Goal: Task Accomplishment & Management: Use online tool/utility

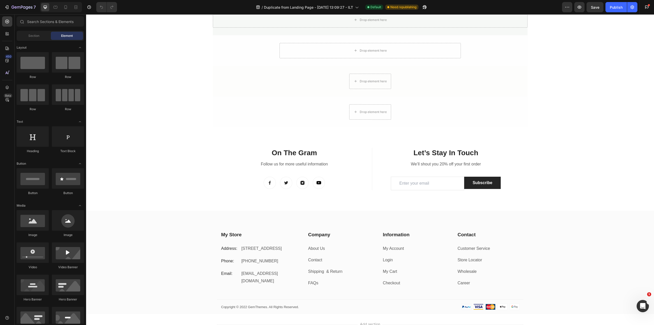
scroll to position [971, 0]
click at [7, 37] on div at bounding box center [7, 34] width 10 height 10
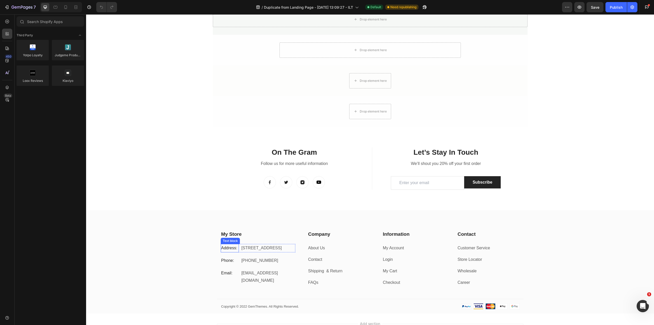
click at [228, 245] on p "Address:" at bounding box center [229, 247] width 17 height 7
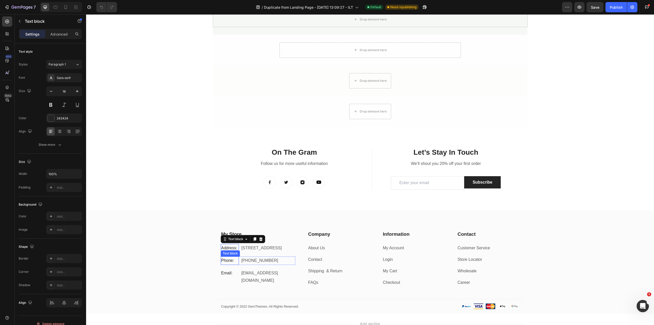
click at [225, 264] on p "Phone:" at bounding box center [229, 260] width 17 height 7
click at [258, 279] on p "gemthemes@gmail.com" at bounding box center [268, 276] width 53 height 15
drag, startPoint x: 339, startPoint y: 300, endPoint x: 337, endPoint y: 298, distance: 3.0
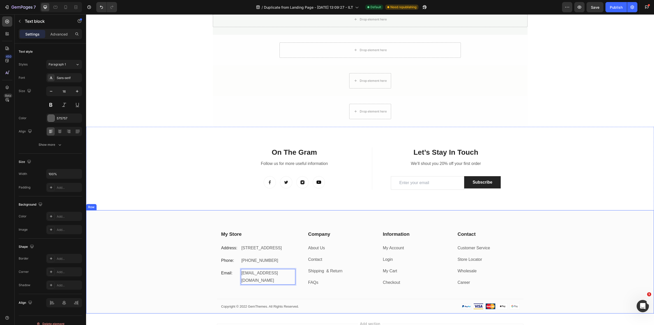
click at [339, 300] on div "My Store Heading Address: Text block 184 Main Rd E, St Albans VIC 3021, Austral…" at bounding box center [370, 272] width 568 height 83
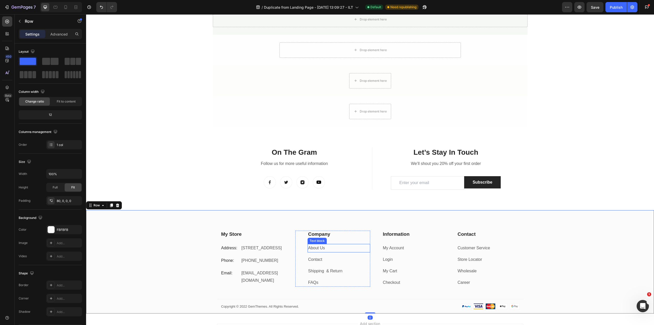
click at [311, 248] on link "About Us" at bounding box center [316, 248] width 17 height 4
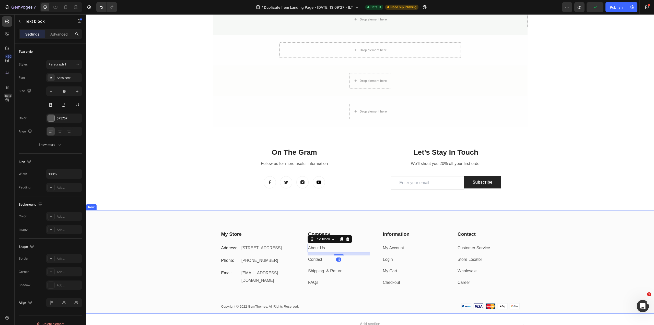
click at [156, 244] on div "My Store Heading Address: Text block 184 Main Rd E, St Albans VIC 3021, Austral…" at bounding box center [370, 272] width 568 height 83
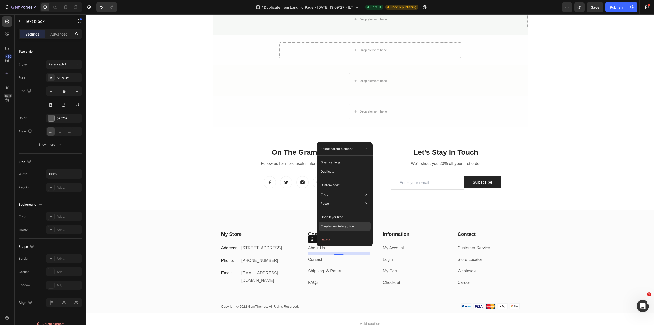
click at [349, 227] on p "Create new interaction" at bounding box center [337, 226] width 33 height 5
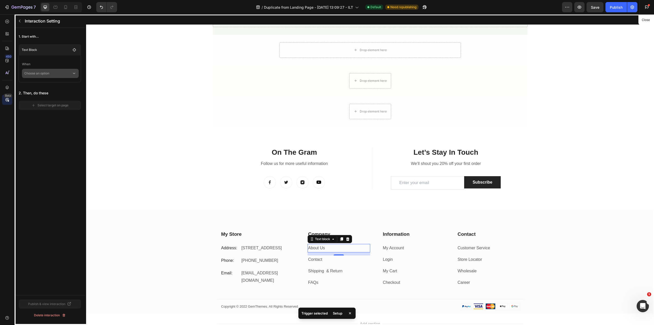
click at [61, 74] on p "Choose an option" at bounding box center [48, 73] width 48 height 9
click at [58, 85] on p "Click on element" at bounding box center [47, 87] width 24 height 5
click at [44, 83] on span "Reverse Interaction" at bounding box center [43, 82] width 28 height 5
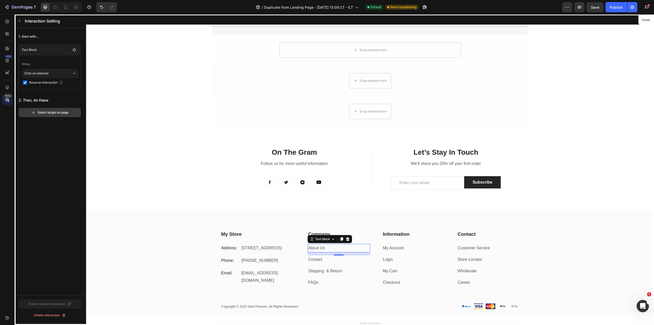
click at [52, 112] on div "Select target on page" at bounding box center [49, 112] width 37 height 5
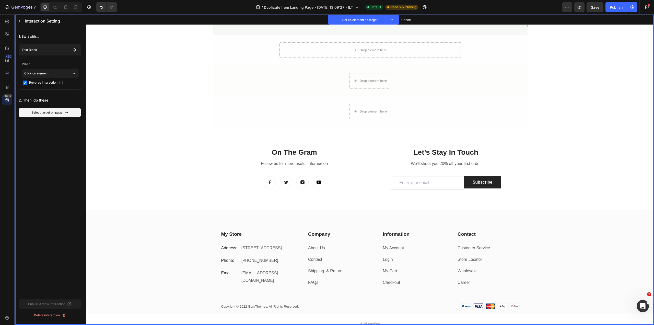
click at [26, 82] on input "checkbox" at bounding box center [25, 83] width 4 height 4
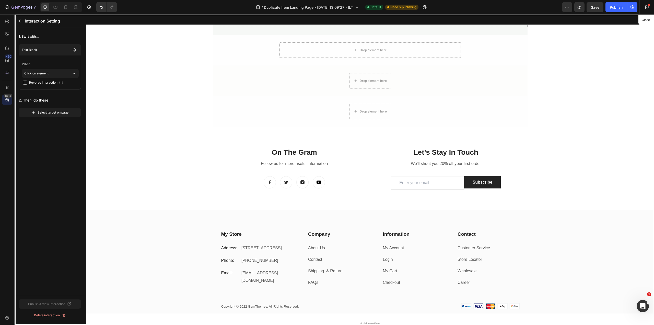
click at [26, 84] on input "checkbox" at bounding box center [25, 83] width 4 height 4
click at [24, 83] on input "checkbox" at bounding box center [25, 83] width 4 height 4
checkbox input "false"
click at [58, 113] on div "Select target on page" at bounding box center [49, 112] width 37 height 5
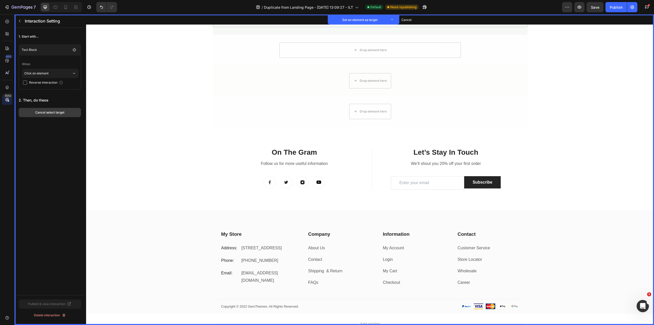
click at [65, 113] on button "Cancel select target" at bounding box center [50, 112] width 62 height 9
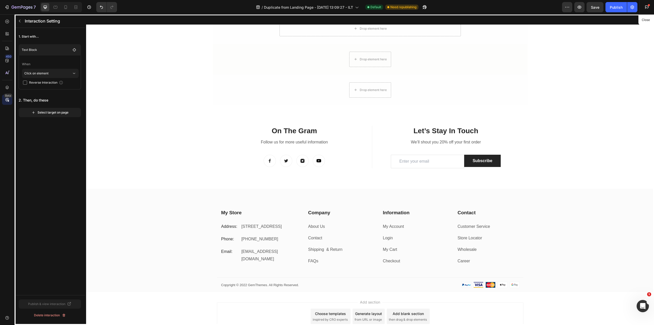
scroll to position [1021, 0]
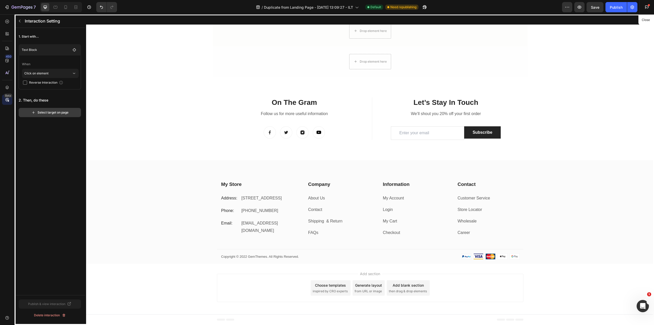
click at [43, 112] on div "Select target on page" at bounding box center [49, 112] width 37 height 5
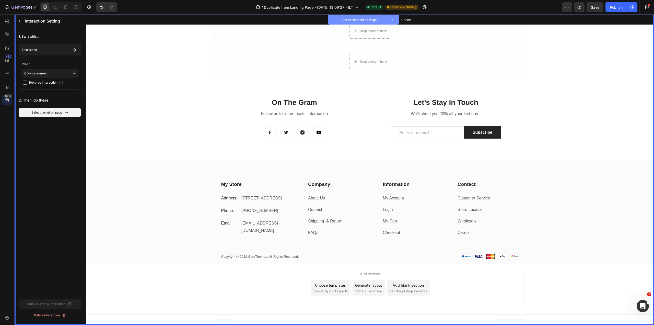
click at [390, 17] on button "Set an element as target" at bounding box center [364, 19] width 72 height 9
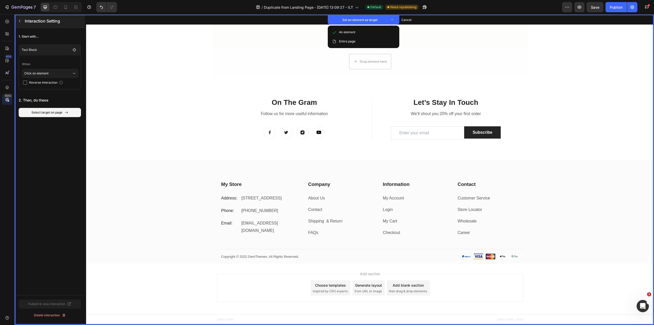
click at [17, 19] on button "button" at bounding box center [20, 21] width 8 height 8
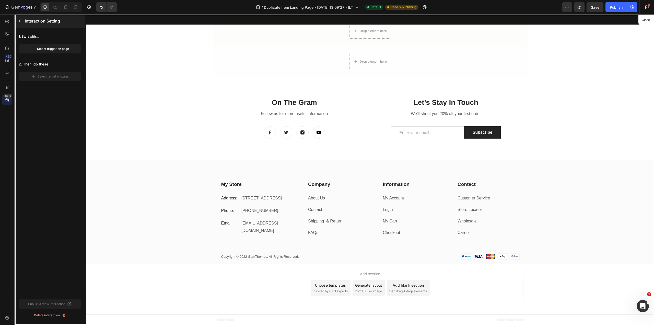
click at [20, 22] on icon "button" at bounding box center [20, 21] width 2 height 3
click at [132, 171] on div at bounding box center [370, 169] width 568 height 311
click at [308, 199] on div at bounding box center [370, 169] width 568 height 311
click at [327, 200] on div at bounding box center [370, 169] width 568 height 311
click at [318, 197] on div at bounding box center [370, 169] width 568 height 311
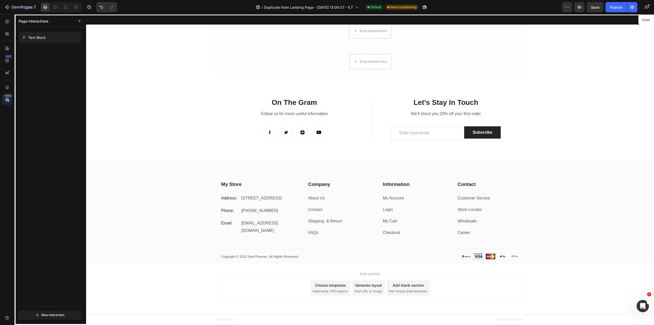
click at [320, 196] on div at bounding box center [370, 169] width 568 height 311
click at [310, 198] on div at bounding box center [370, 169] width 568 height 311
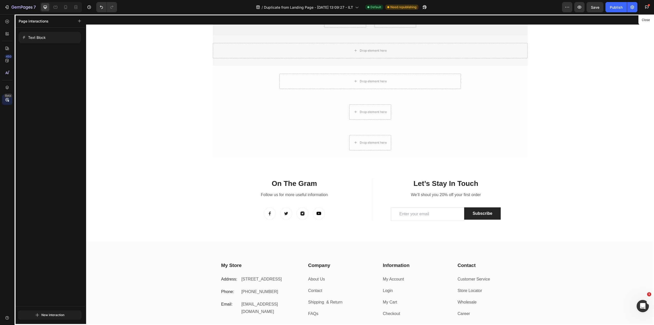
scroll to position [893, 0]
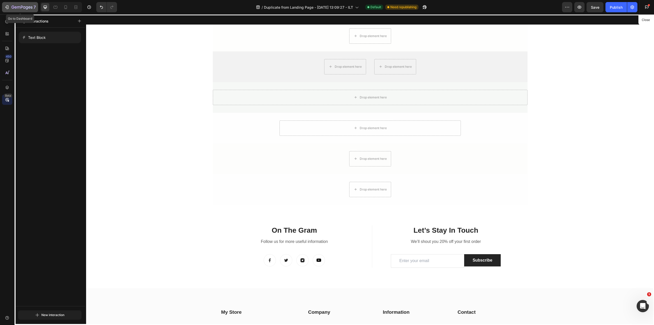
click at [28, 8] on icon "button" at bounding box center [22, 7] width 21 height 4
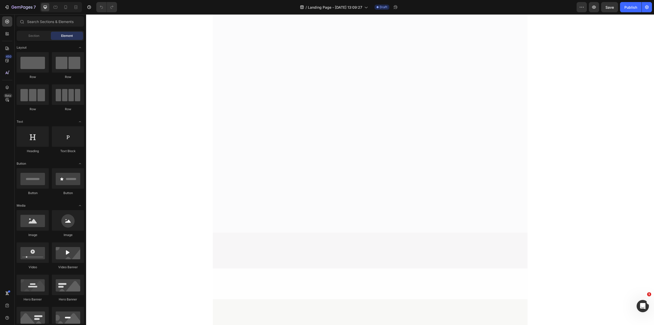
scroll to position [1025, 0]
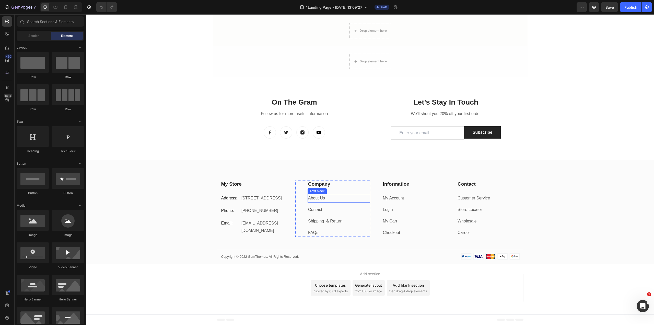
click at [316, 196] on link "About Us" at bounding box center [316, 198] width 17 height 4
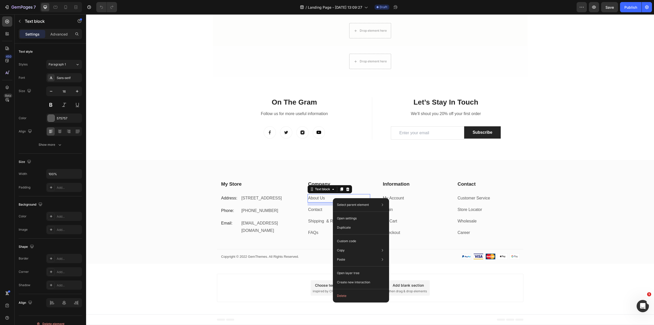
click at [313, 197] on link "About Us" at bounding box center [316, 198] width 17 height 4
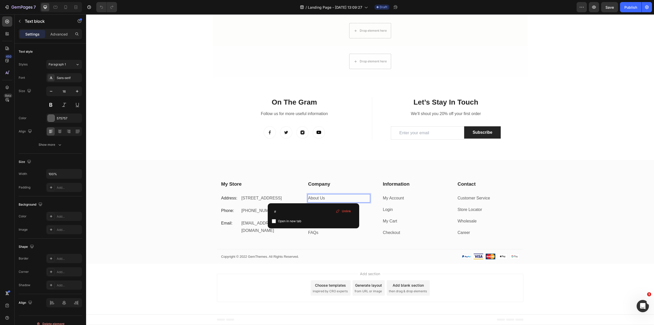
click at [314, 197] on link "About Us" at bounding box center [316, 198] width 17 height 4
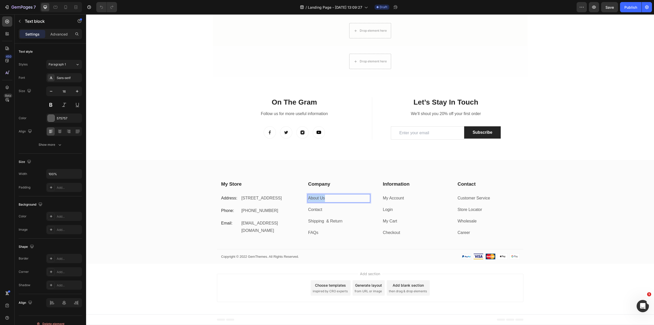
click at [314, 197] on link "About Us" at bounding box center [316, 198] width 17 height 4
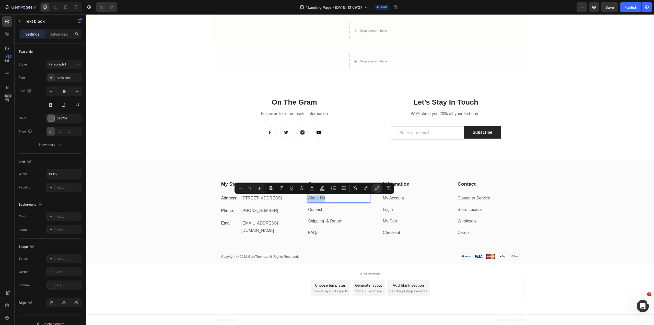
drag, startPoint x: 314, startPoint y: 197, endPoint x: 313, endPoint y: 199, distance: 2.6
click at [313, 199] on link "About Us" at bounding box center [316, 198] width 17 height 4
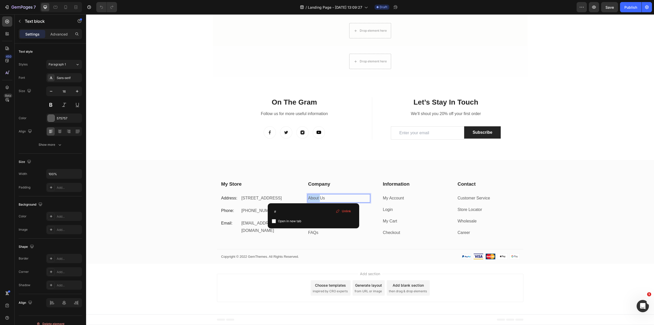
click at [313, 199] on link "About Us" at bounding box center [316, 198] width 17 height 4
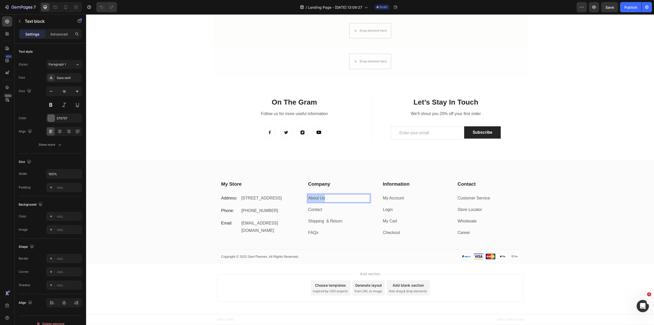
click at [313, 199] on link "About Us" at bounding box center [316, 198] width 17 height 4
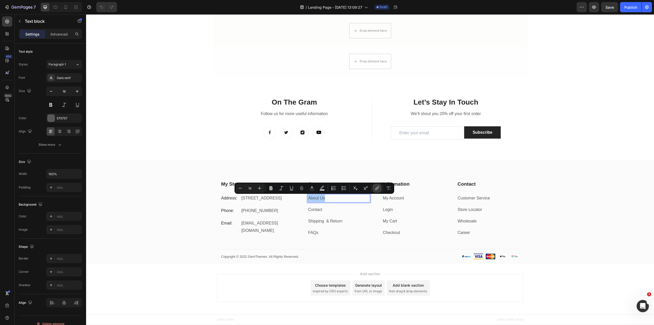
click at [377, 188] on icon "Editor contextual toolbar" at bounding box center [377, 188] width 5 height 5
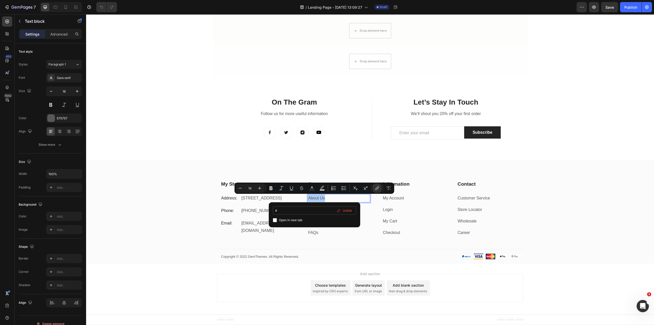
click at [290, 210] on input "#" at bounding box center [314, 210] width 83 height 8
click at [286, 220] on span "Open in new tab" at bounding box center [290, 220] width 23 height 6
click at [293, 211] on input "#" at bounding box center [314, 210] width 83 height 8
click at [287, 219] on span "Open in new tab" at bounding box center [290, 220] width 23 height 6
checkbox input "false"
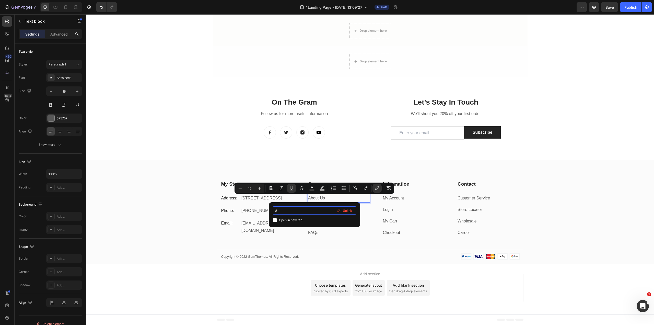
click at [285, 213] on input "#" at bounding box center [314, 210] width 83 height 8
type input "#"
click at [327, 229] on span "Checkout" at bounding box center [330, 228] width 16 height 6
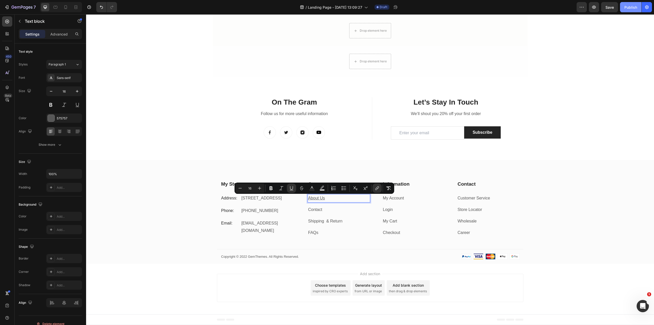
click at [628, 9] on div "Publish" at bounding box center [631, 7] width 13 height 5
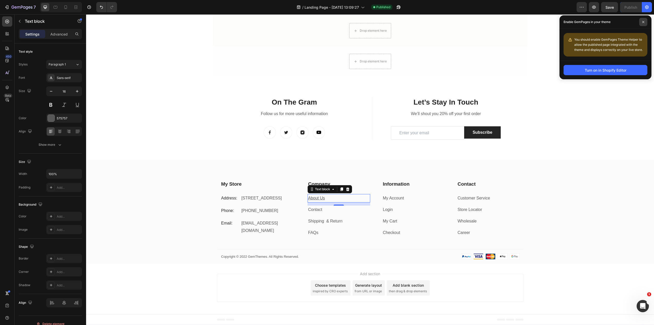
click at [643, 21] on icon at bounding box center [643, 22] width 3 height 3
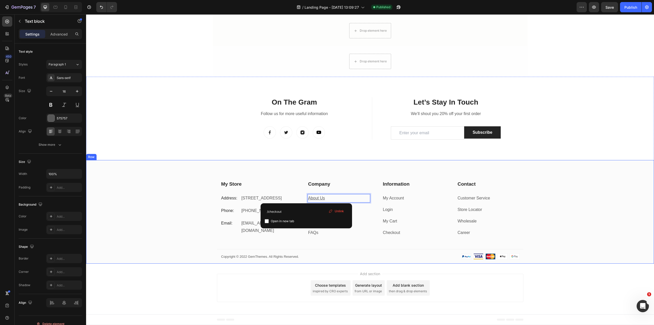
click at [344, 255] on p "Copyright © 2022 GemThemes. All Rights Reserved." at bounding box center [293, 256] width 144 height 5
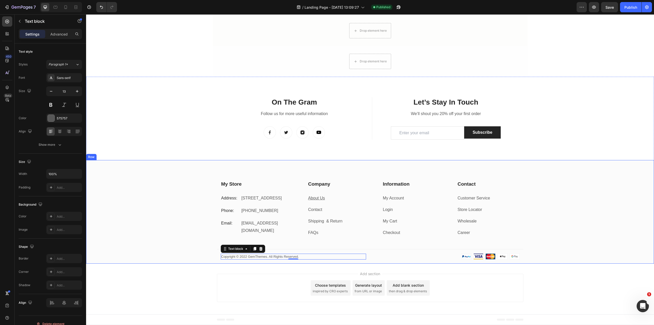
click at [189, 216] on div "My Store Heading Address: Text block 184 Main Rd E, St Albans VIC 3021, Austral…" at bounding box center [370, 221] width 568 height 83
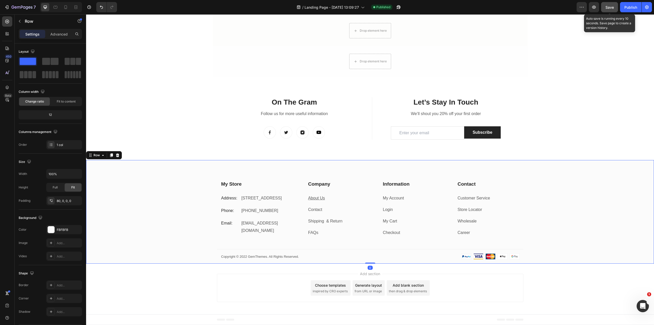
click at [606, 8] on span "Save" at bounding box center [610, 7] width 8 height 4
click at [597, 8] on button "button" at bounding box center [594, 7] width 10 height 10
click at [318, 196] on u "About Us" at bounding box center [316, 198] width 17 height 4
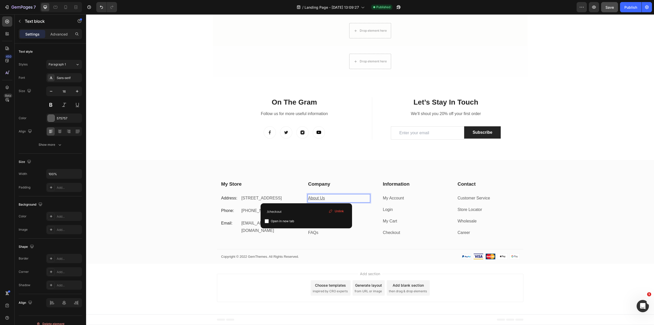
click at [310, 198] on u "About Us" at bounding box center [316, 198] width 17 height 4
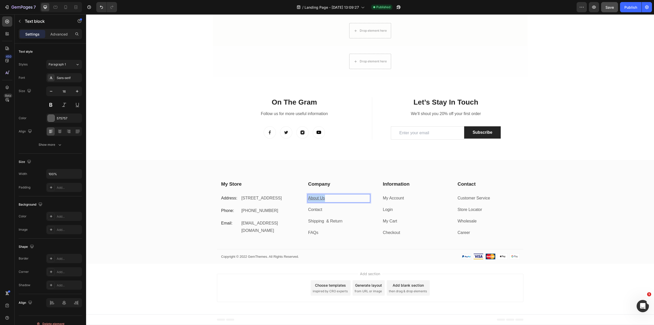
click at [310, 198] on u "About Us" at bounding box center [316, 198] width 17 height 4
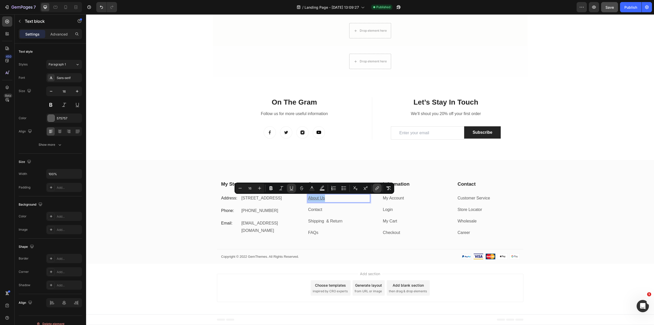
click at [376, 189] on icon "Editor contextual toolbar" at bounding box center [377, 188] width 5 height 5
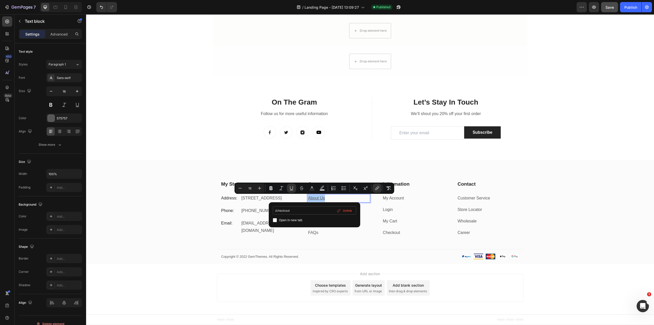
click at [307, 209] on input "/checkout" at bounding box center [314, 210] width 83 height 8
click at [201, 244] on div "My Store Heading Address: Text block 184 Main Rd E, St Albans VIC 3021, Austral…" at bounding box center [370, 221] width 568 height 83
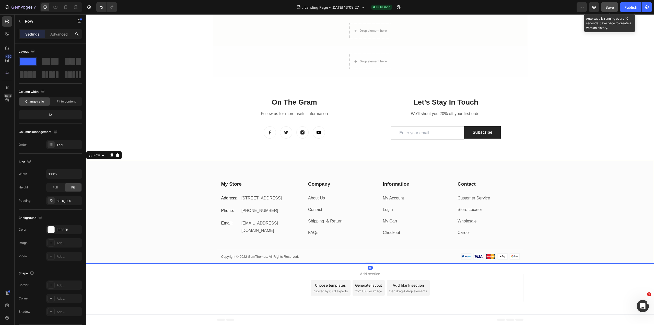
click at [608, 5] on span "Save" at bounding box center [610, 7] width 8 height 4
click at [226, 182] on p "My Store" at bounding box center [258, 184] width 74 height 6
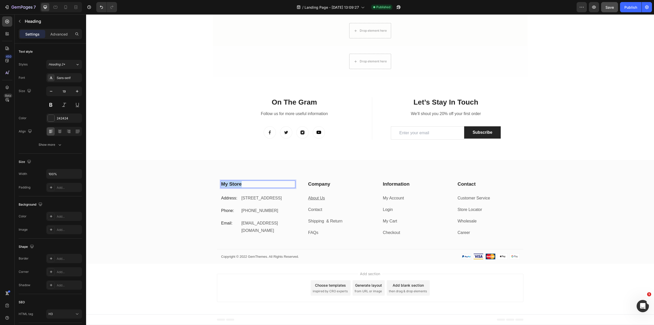
click at [226, 182] on p "My Store" at bounding box center [258, 184] width 74 height 6
click at [191, 242] on div "Contact Us Heading 24 Address: Text block 184 Main Rd E, St Albans VIC 3021, Au…" at bounding box center [370, 221] width 568 height 83
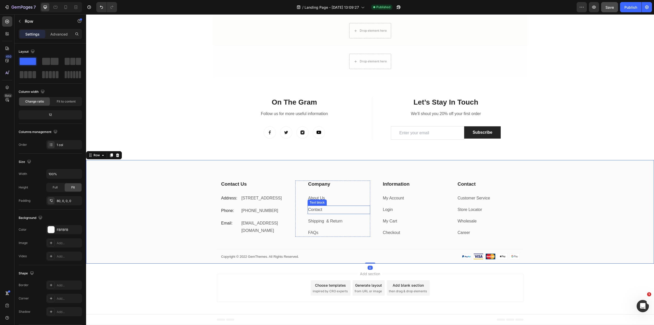
click at [318, 206] on p "Contact" at bounding box center [339, 209] width 62 height 7
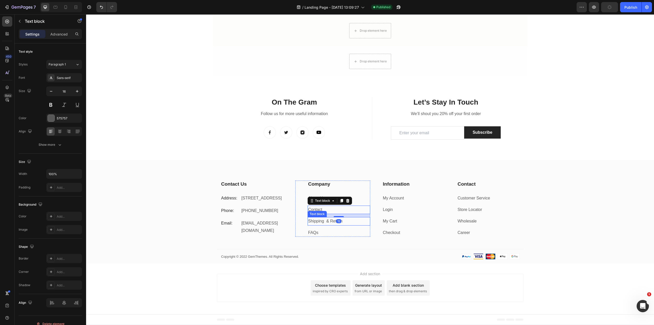
click at [318, 220] on link "Shipping & Return" at bounding box center [325, 221] width 34 height 4
click at [323, 219] on link "Shipping & Return" at bounding box center [325, 221] width 34 height 4
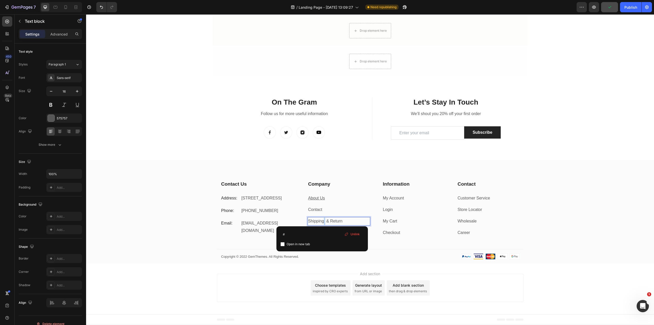
click at [323, 219] on link "Shipping & Return" at bounding box center [325, 221] width 34 height 4
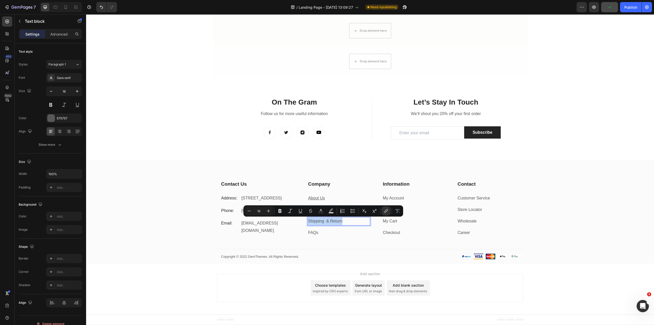
copy link "Shipping & Return"
click at [324, 194] on div "About Us" at bounding box center [339, 198] width 63 height 8
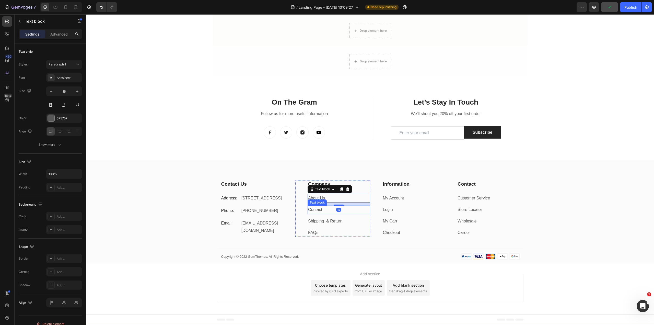
click at [315, 208] on link "Contact" at bounding box center [315, 209] width 14 height 4
click at [315, 209] on link "Contact" at bounding box center [315, 209] width 14 height 4
click at [311, 229] on p "FAQs" at bounding box center [339, 232] width 62 height 7
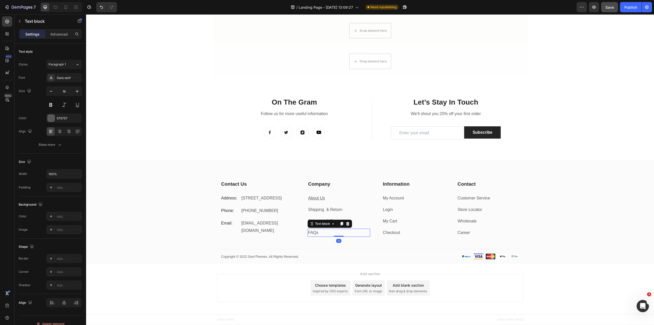
click at [311, 232] on link "FAQs" at bounding box center [313, 232] width 10 height 4
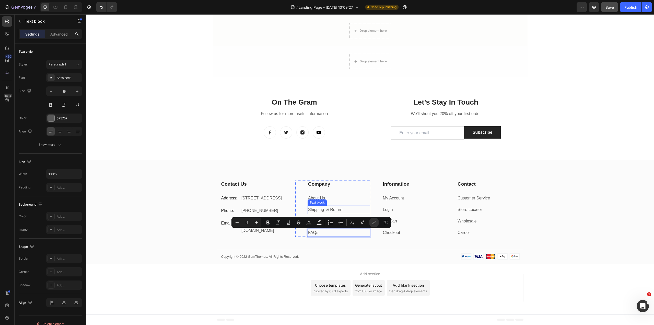
click at [328, 205] on div "Shipping & Return ⁠⁠⁠⁠⁠⁠⁠" at bounding box center [339, 209] width 63 height 8
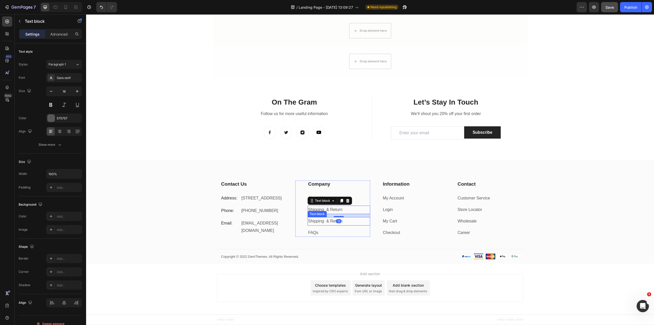
click at [320, 219] on link "Shipping & Return" at bounding box center [325, 221] width 34 height 4
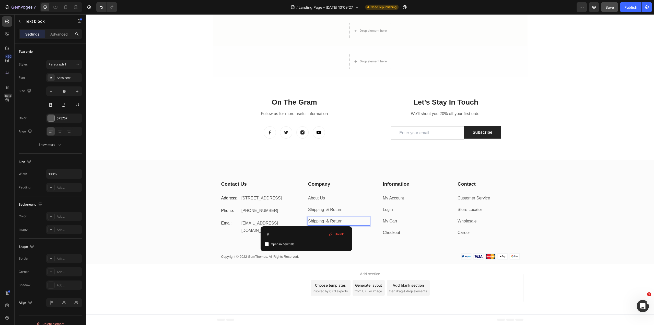
click at [320, 219] on link "Shipping & Return" at bounding box center [325, 221] width 34 height 4
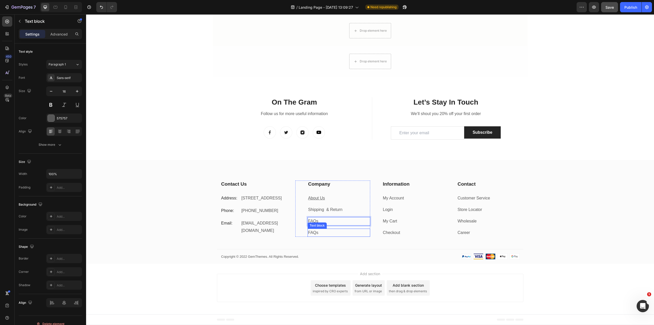
click at [311, 232] on link "FAQs" at bounding box center [313, 232] width 10 height 4
click at [329, 237] on div "Contact Us Heading Address: Text block 184 Main Rd E, St Albans VIC 3021, Austr…" at bounding box center [370, 221] width 568 height 83
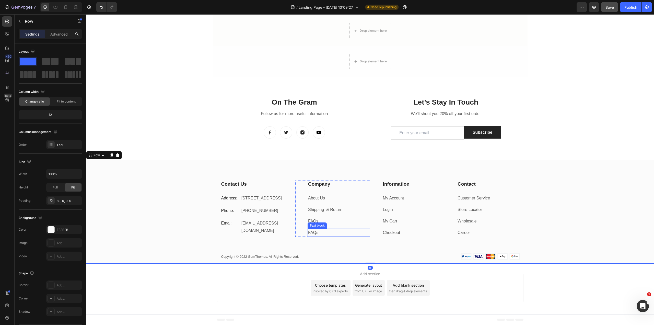
click at [324, 233] on p "FAQs" at bounding box center [339, 232] width 62 height 7
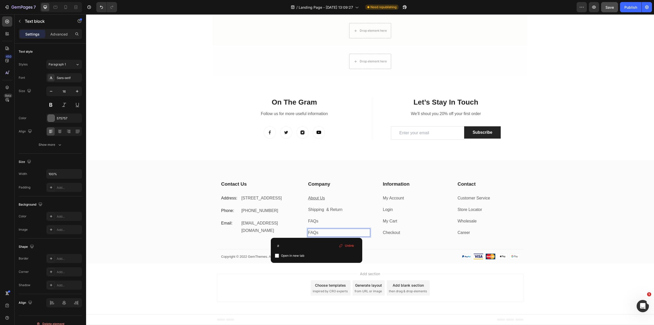
click at [322, 234] on p "FAQs" at bounding box center [339, 232] width 62 height 7
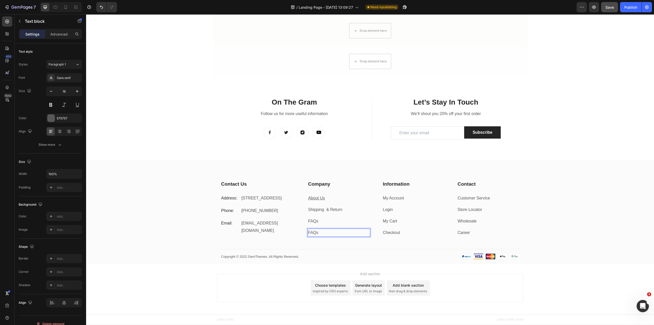
click at [313, 247] on div "Contact Us Heading Address: Text block 184 Main Rd E, St Albans VIC 3021, Austr…" at bounding box center [370, 221] width 568 height 83
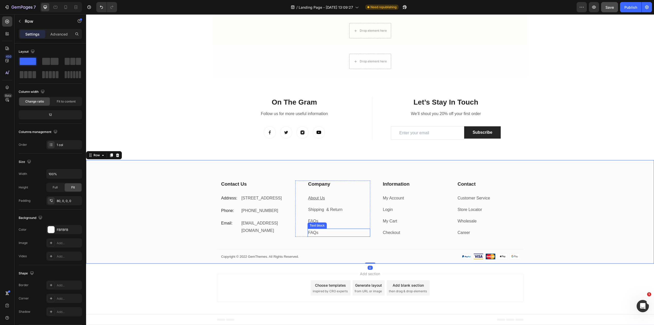
click at [319, 231] on p "FAQs ⁠⁠⁠⁠⁠⁠⁠" at bounding box center [339, 232] width 62 height 7
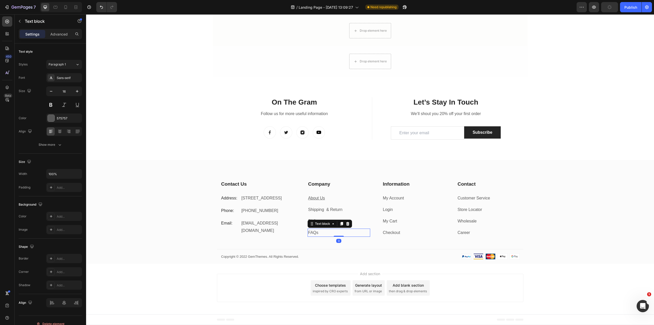
click at [347, 224] on icon at bounding box center [348, 224] width 4 height 4
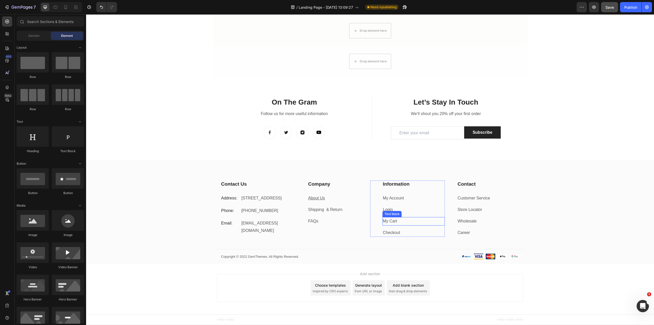
click at [398, 221] on p "My Cart" at bounding box center [414, 220] width 62 height 7
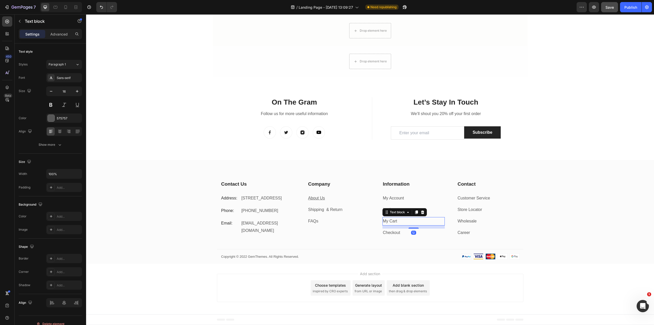
click at [395, 221] on p "My Cart" at bounding box center [414, 220] width 62 height 7
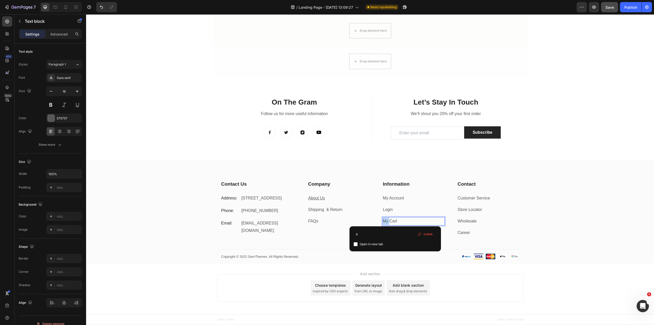
click at [395, 221] on p "My Cart" at bounding box center [414, 220] width 62 height 7
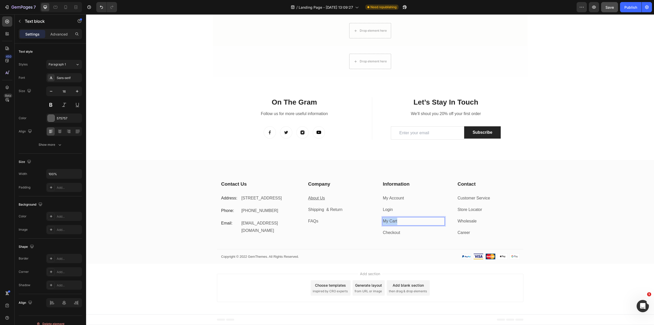
click at [395, 221] on p "My Cart" at bounding box center [414, 220] width 62 height 7
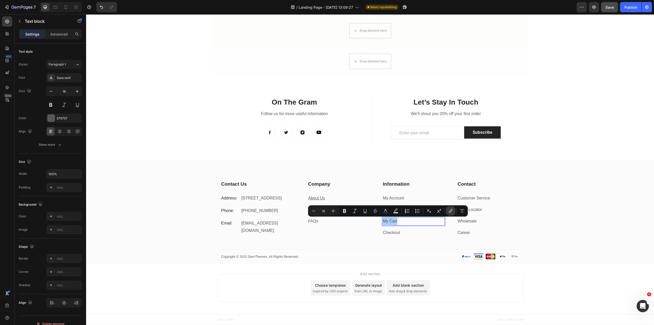
click at [450, 213] on icon "Editor contextual toolbar" at bounding box center [450, 210] width 5 height 5
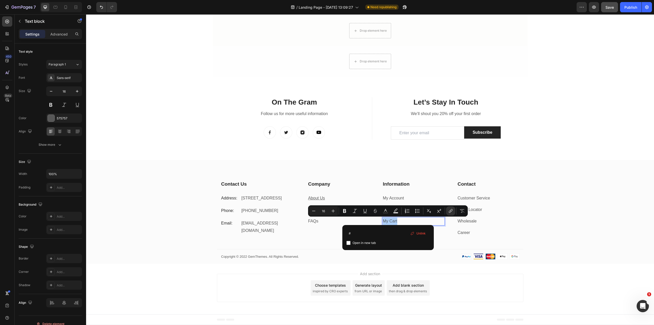
click at [362, 242] on span "Open in new tab" at bounding box center [364, 243] width 23 height 6
checkbox input "false"
click at [367, 234] on input "#" at bounding box center [388, 233] width 83 height 8
type input "#"
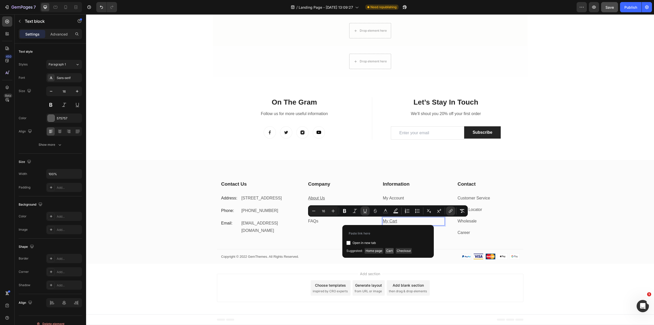
click at [390, 250] on span "Cart" at bounding box center [389, 251] width 8 height 6
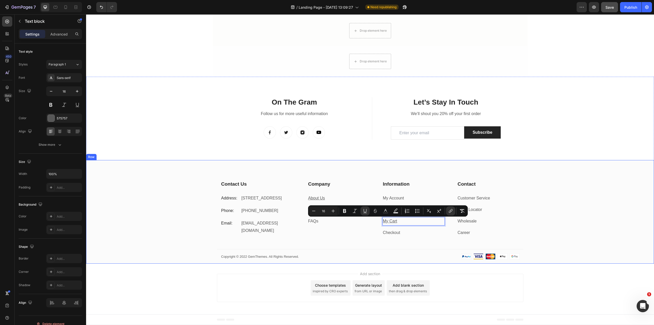
click at [393, 233] on link "Checkout" at bounding box center [391, 232] width 17 height 4
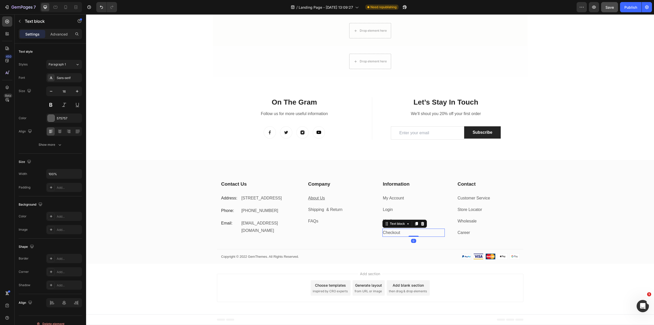
click at [396, 233] on link "Checkout" at bounding box center [391, 232] width 17 height 4
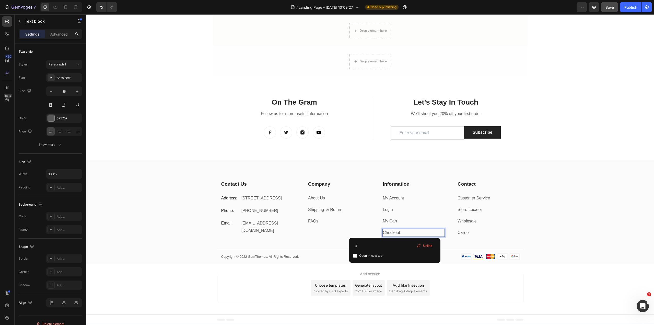
click at [396, 233] on link "Checkout" at bounding box center [391, 232] width 17 height 4
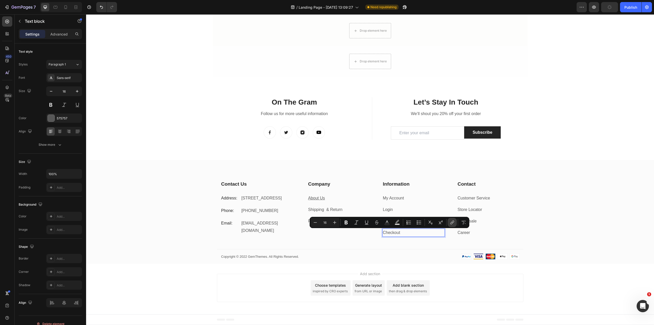
click at [451, 223] on icon "Editor contextual toolbar" at bounding box center [452, 223] width 2 height 3
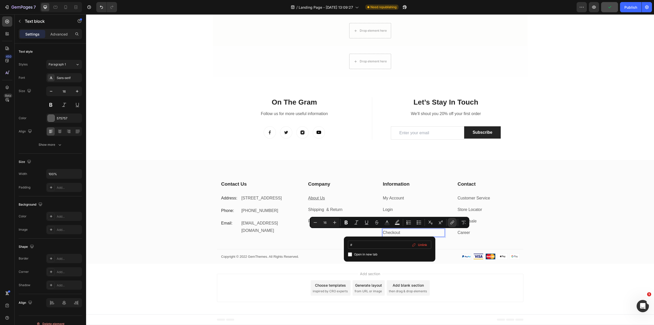
click at [365, 246] on input "#" at bounding box center [389, 244] width 83 height 8
click at [365, 245] on input "#" at bounding box center [389, 244] width 83 height 8
click at [412, 263] on span "Checkout" at bounding box center [405, 262] width 16 height 6
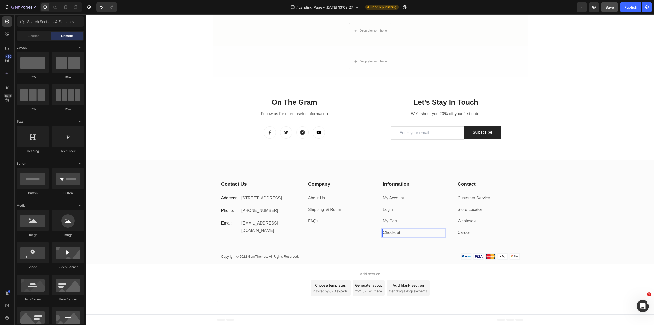
click at [568, 286] on div "Add section Choose templates inspired by CRO experts Generate layout from URL o…" at bounding box center [370, 288] width 568 height 51
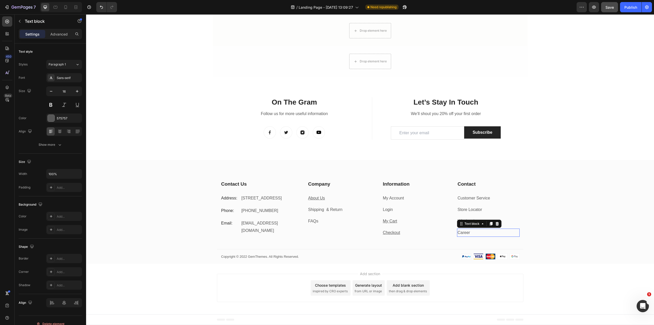
click at [475, 235] on p "Career" at bounding box center [489, 232] width 62 height 7
click at [496, 223] on icon at bounding box center [497, 224] width 3 height 4
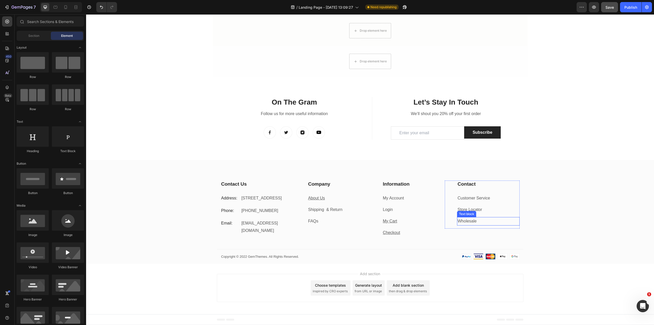
click at [490, 223] on p "Wholesale" at bounding box center [489, 220] width 62 height 7
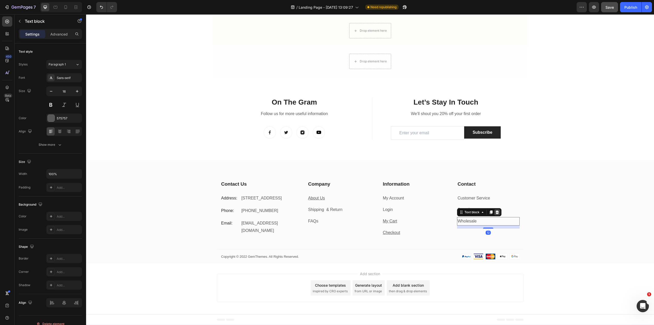
click at [496, 211] on icon at bounding box center [497, 212] width 4 height 4
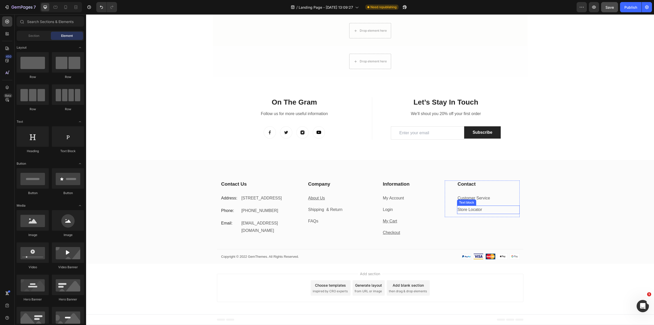
click at [495, 208] on p "Store Locator" at bounding box center [489, 209] width 62 height 7
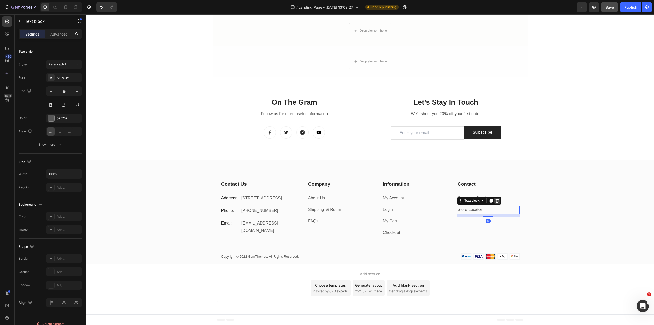
click at [496, 201] on icon at bounding box center [497, 201] width 3 height 4
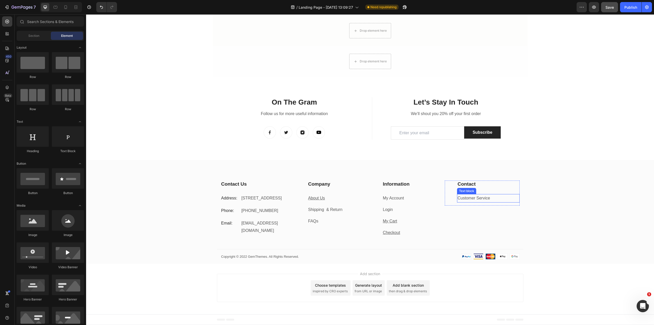
click at [491, 198] on p "Customer Service" at bounding box center [489, 197] width 62 height 7
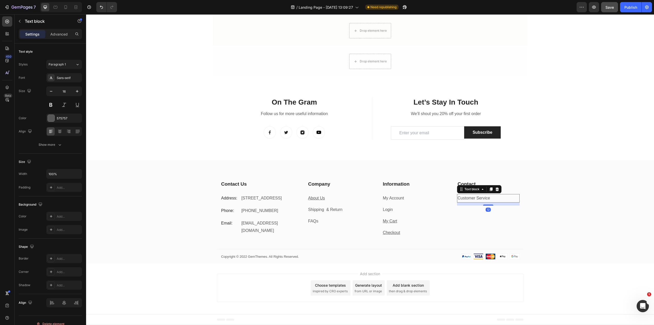
drag, startPoint x: 495, startPoint y: 186, endPoint x: 491, endPoint y: 186, distance: 3.6
click at [495, 186] on div at bounding box center [497, 189] width 6 height 6
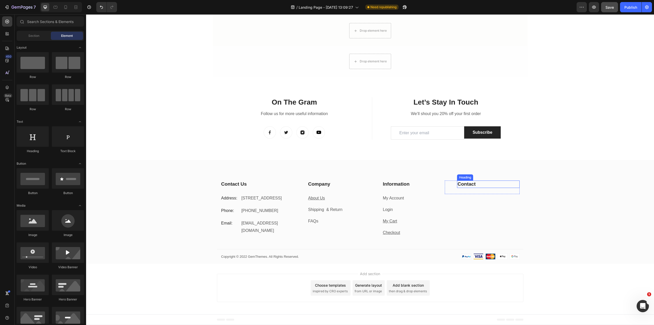
click at [478, 185] on p "Contact" at bounding box center [489, 184] width 62 height 6
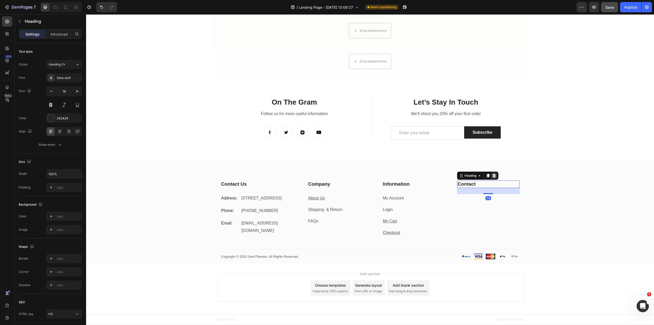
click at [492, 174] on icon at bounding box center [494, 176] width 4 height 4
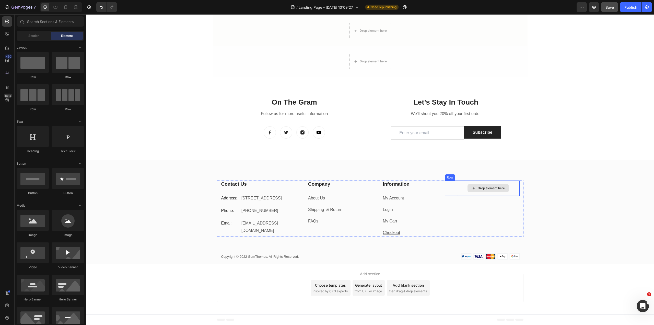
click at [483, 192] on div "Drop element here" at bounding box center [488, 188] width 41 height 8
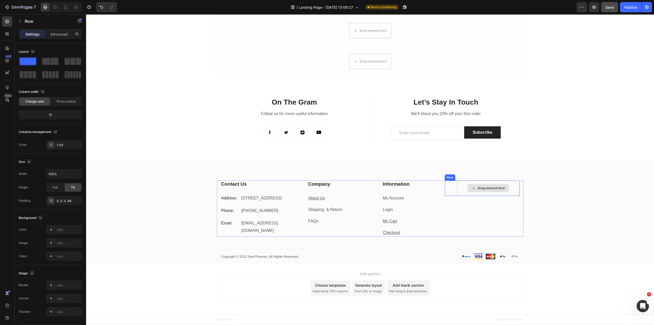
click at [499, 193] on div "Drop element here" at bounding box center [488, 187] width 63 height 15
click at [474, 175] on icon at bounding box center [476, 176] width 4 height 4
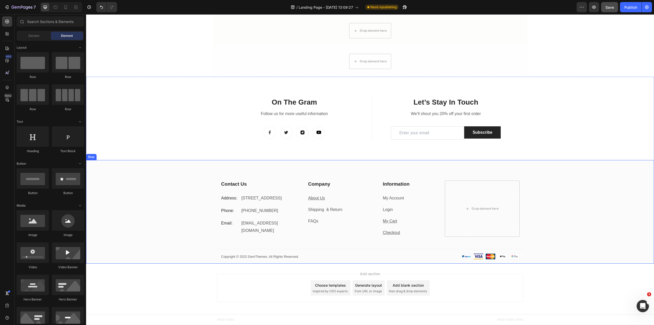
click at [489, 259] on div "Contact Us Heading Address: Text block 184 Main Rd E, St Albans VIC 3021, Austr…" at bounding box center [370, 221] width 568 height 83
drag, startPoint x: 263, startPoint y: 293, endPoint x: 268, endPoint y: 294, distance: 5.0
click at [264, 293] on div "Add section Choose templates inspired by CRO experts Generate layout from URL o…" at bounding box center [370, 288] width 307 height 28
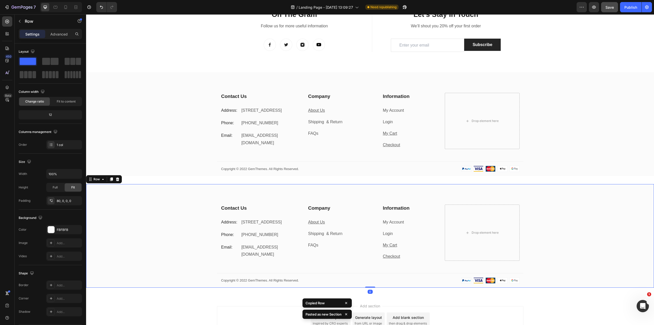
scroll to position [1145, 0]
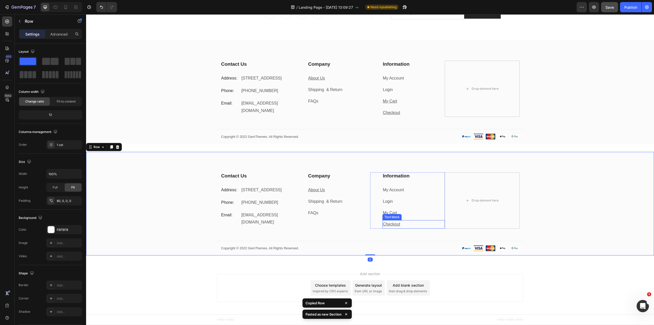
click at [447, 216] on div "Drop element here" at bounding box center [482, 200] width 75 height 56
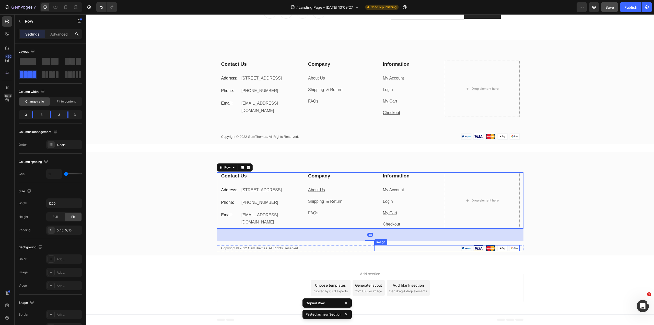
click at [465, 246] on img at bounding box center [491, 248] width 58 height 6
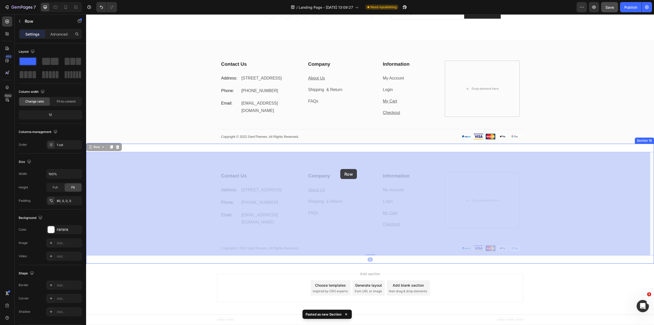
drag, startPoint x: 448, startPoint y: 245, endPoint x: 340, endPoint y: 169, distance: 131.9
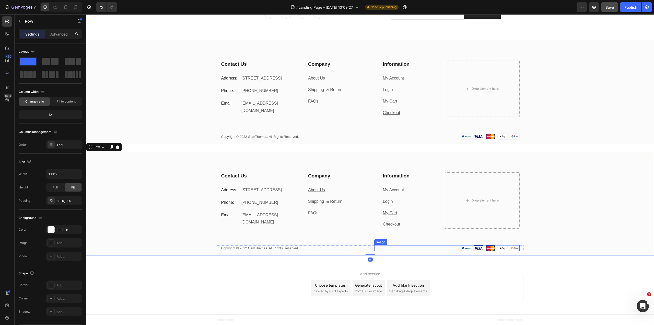
click at [456, 250] on div at bounding box center [446, 248] width 145 height 6
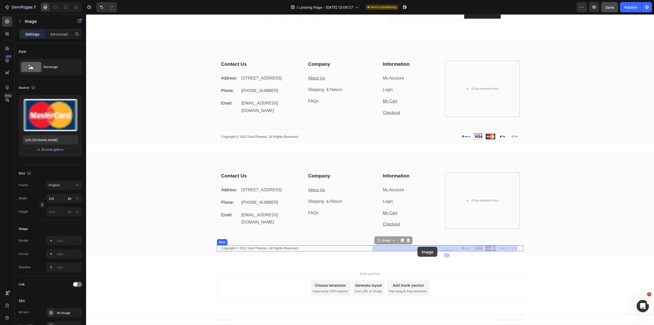
drag, startPoint x: 439, startPoint y: 247, endPoint x: 422, endPoint y: 247, distance: 17.4
click at [189, 287] on div "Add section Choose templates inspired by CRO experts Generate layout from URL o…" at bounding box center [370, 288] width 568 height 51
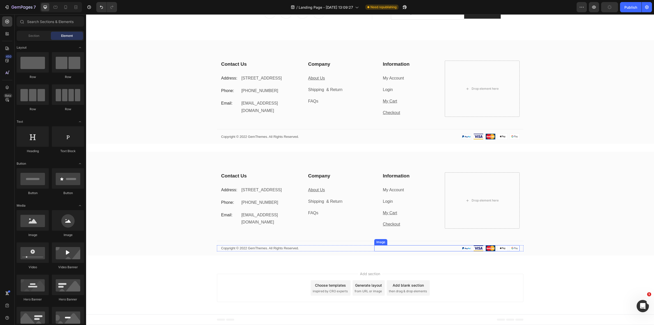
click at [493, 245] on img at bounding box center [491, 248] width 58 height 6
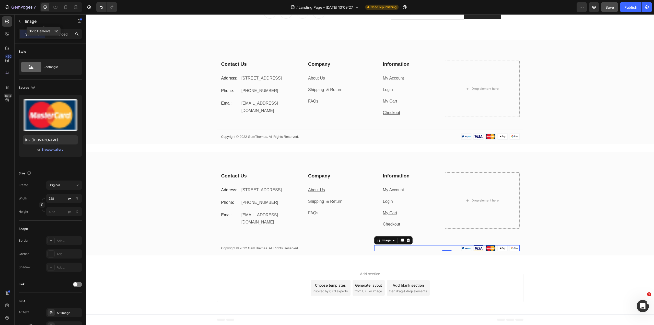
click at [28, 22] on p "Image" at bounding box center [46, 21] width 43 height 6
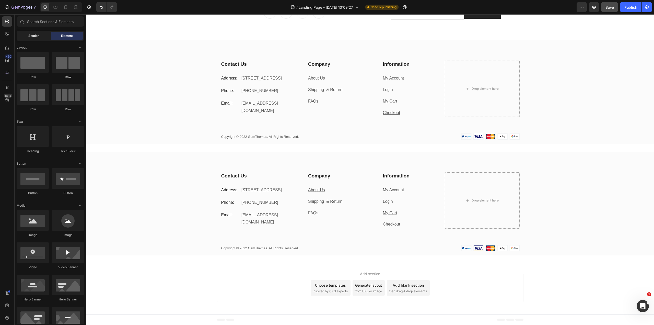
click at [33, 39] on div "Section" at bounding box center [34, 36] width 32 height 8
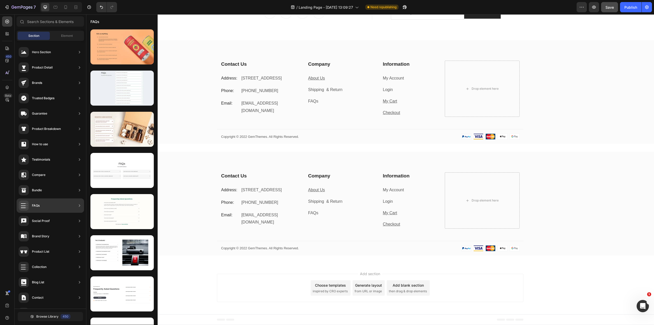
drag, startPoint x: 133, startPoint y: 215, endPoint x: 208, endPoint y: 291, distance: 106.4
click at [208, 291] on div "Add section Choose templates inspired by CRO experts Generate layout from URL o…" at bounding box center [370, 288] width 568 height 51
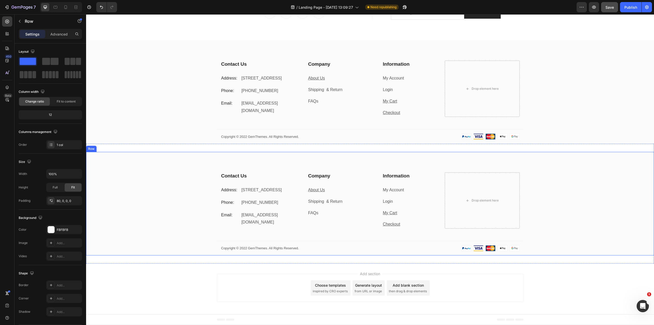
click at [436, 160] on div "Contact Us Heading Address: Text block 184 Main Rd E, St Albans VIC 3021, Austr…" at bounding box center [370, 204] width 568 height 104
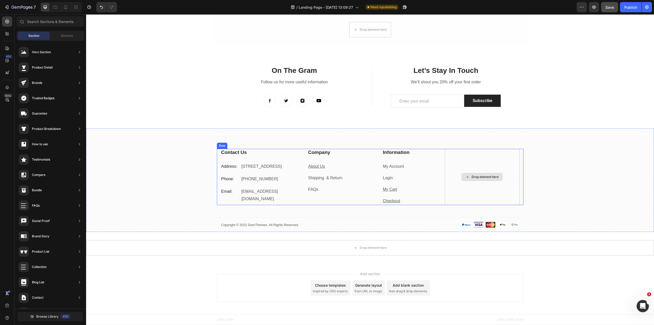
click at [462, 199] on div "Drop element here" at bounding box center [482, 177] width 75 height 56
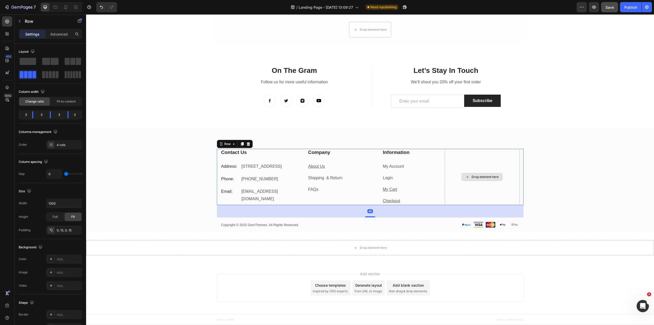
click at [481, 185] on div "Drop element here" at bounding box center [482, 177] width 75 height 56
click at [473, 189] on div "Drop element here" at bounding box center [482, 177] width 75 height 56
click at [463, 184] on div "Drop element here" at bounding box center [482, 177] width 75 height 56
click at [464, 184] on div "Drop element here" at bounding box center [482, 177] width 75 height 56
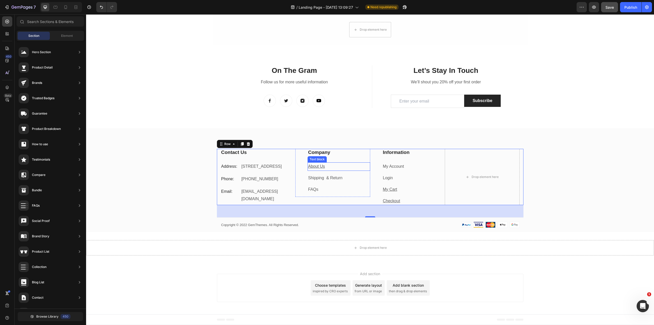
scroll to position [988, 0]
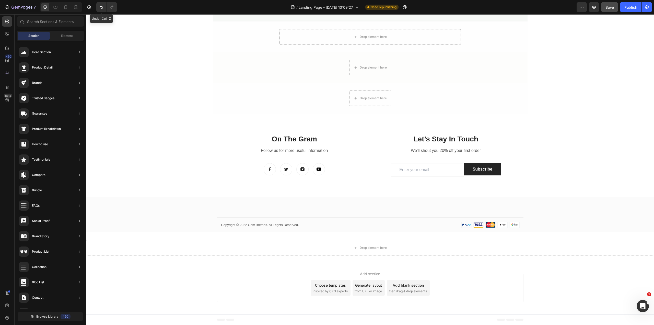
click at [102, 9] on icon "Undo/Redo" at bounding box center [101, 7] width 3 height 3
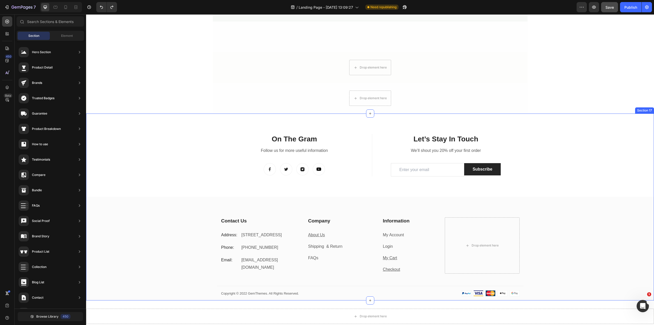
scroll to position [1056, 0]
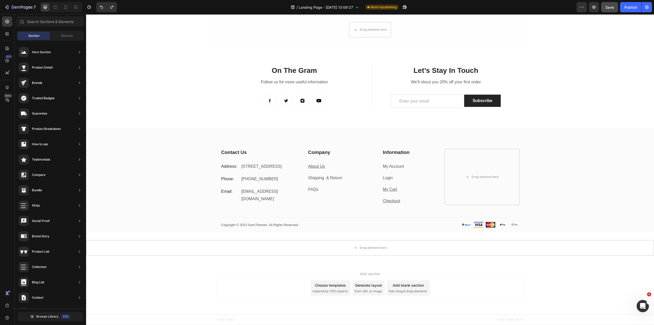
drag, startPoint x: 505, startPoint y: 304, endPoint x: 492, endPoint y: 245, distance: 60.9
click at [505, 304] on div "Add section Choose templates inspired by CRO experts Generate layout from URL o…" at bounding box center [370, 288] width 568 height 51
click at [473, 181] on div "Drop element here" at bounding box center [482, 177] width 75 height 56
click at [470, 180] on div "Drop element here" at bounding box center [482, 177] width 41 height 8
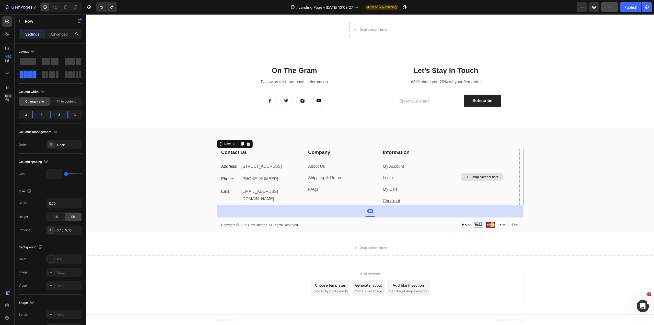
click at [463, 188] on div "Drop element here" at bounding box center [482, 177] width 75 height 56
click at [446, 182] on div "Drop element here" at bounding box center [482, 177] width 75 height 56
click at [445, 181] on div "Drop element here" at bounding box center [482, 177] width 75 height 56
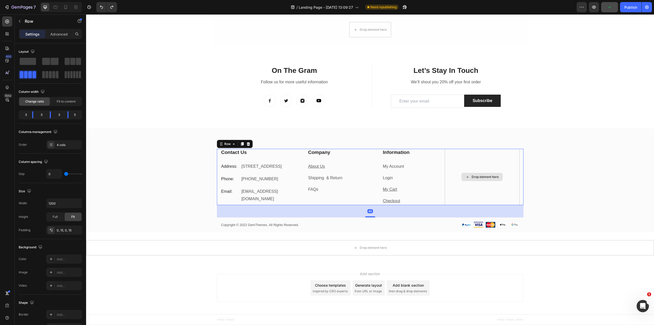
click at [445, 181] on div "Drop element here" at bounding box center [482, 177] width 75 height 56
click at [386, 211] on div "48" at bounding box center [370, 211] width 307 height 12
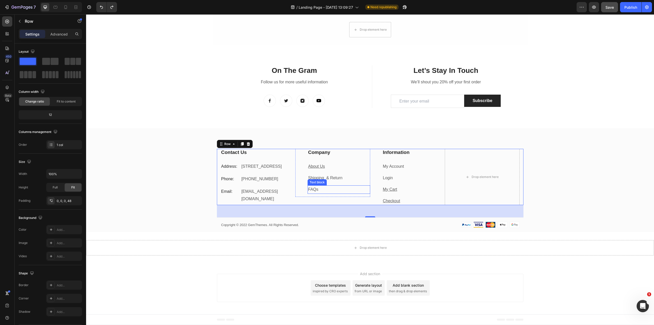
click at [372, 188] on div "Information Heading My Account Text block Login Text block My Cart Text block C…" at bounding box center [407, 177] width 75 height 56
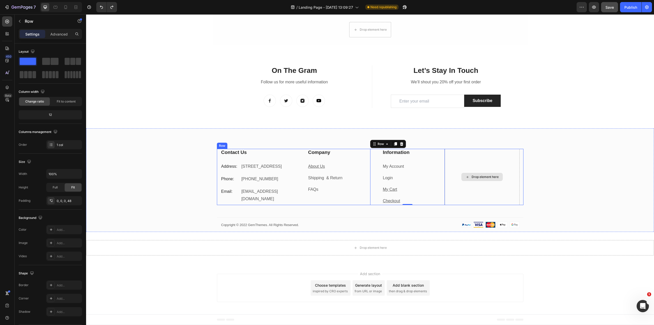
click at [468, 171] on div "Drop element here" at bounding box center [482, 177] width 75 height 56
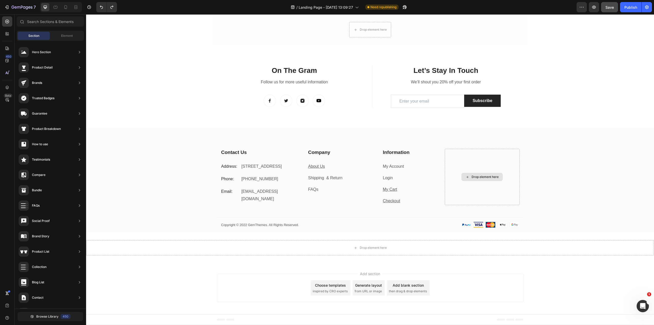
click at [478, 177] on div "Drop element here" at bounding box center [485, 177] width 27 height 4
click at [475, 176] on div "Drop element here" at bounding box center [485, 177] width 27 height 4
click at [296, 170] on div "Company Heading About Us Text block Shipping & Return Text block FAQs Text bloc…" at bounding box center [332, 173] width 75 height 48
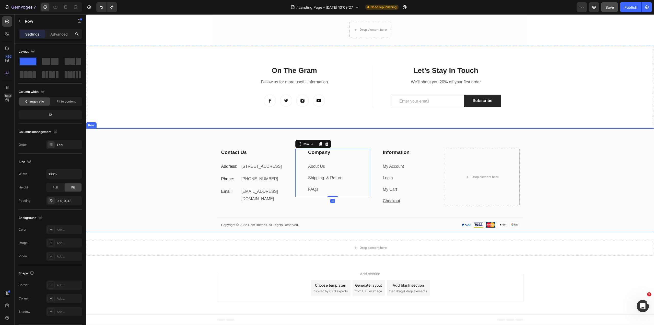
click at [517, 163] on div "Drop element here" at bounding box center [482, 177] width 75 height 56
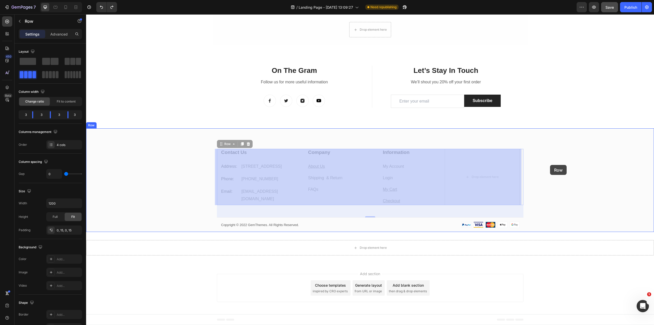
drag, startPoint x: 521, startPoint y: 165, endPoint x: 553, endPoint y: 165, distance: 32.2
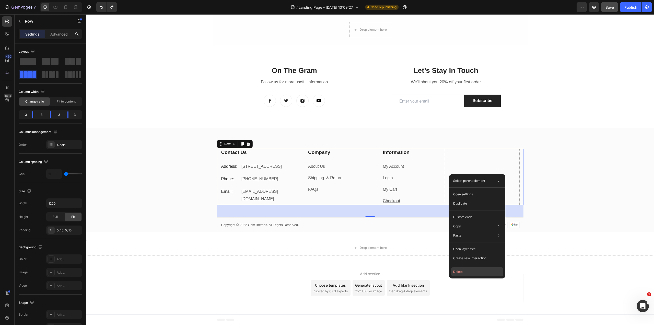
click at [464, 273] on button "Delete" at bounding box center [477, 271] width 52 height 9
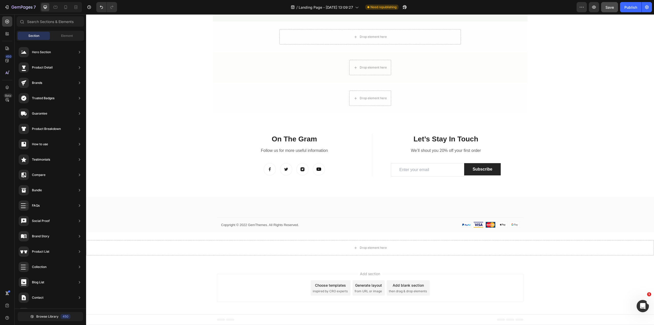
scroll to position [988, 0]
click at [97, 7] on button "Undo/Redo" at bounding box center [101, 7] width 10 height 10
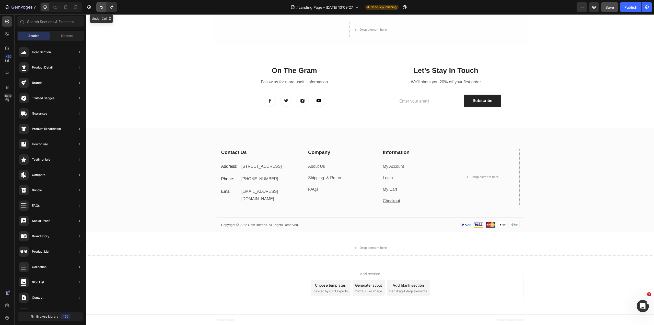
click at [97, 7] on button "Undo/Redo" at bounding box center [101, 7] width 10 height 10
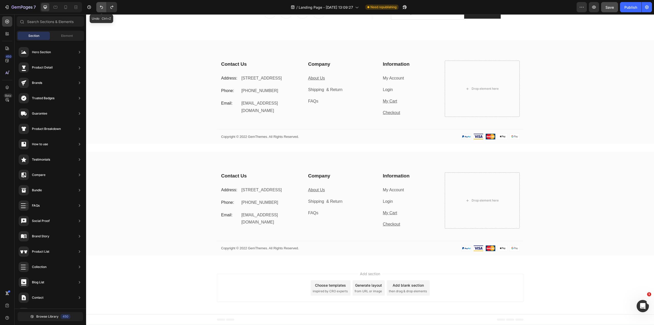
click at [97, 7] on button "Undo/Redo" at bounding box center [101, 7] width 10 height 10
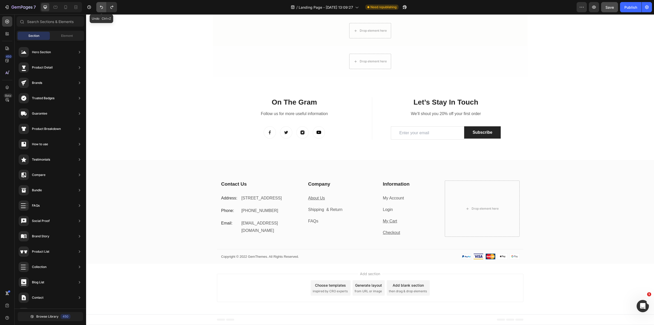
click at [97, 7] on button "Undo/Redo" at bounding box center [101, 7] width 10 height 10
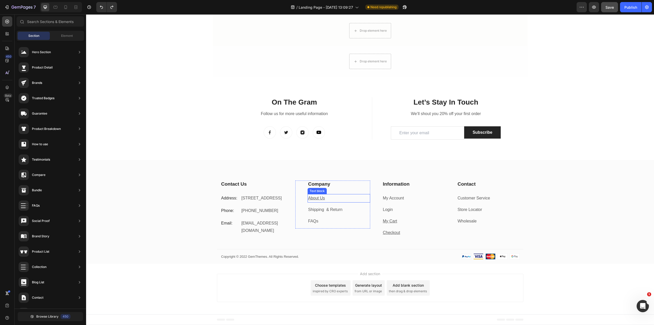
click at [315, 197] on u "About Us" at bounding box center [316, 198] width 17 height 4
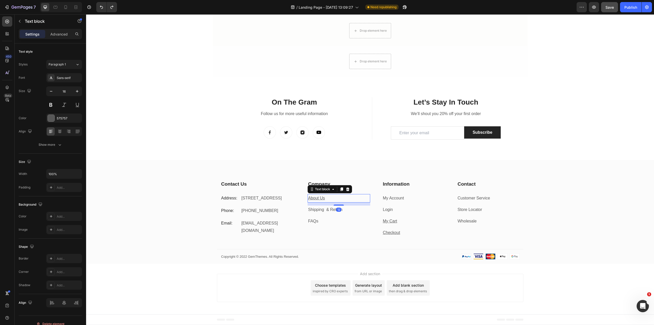
click at [318, 197] on u "About Us" at bounding box center [316, 198] width 17 height 4
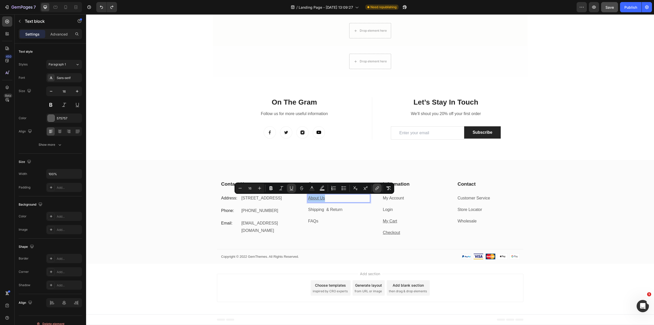
click at [375, 189] on icon "Editor contextual toolbar" at bounding box center [377, 188] width 5 height 5
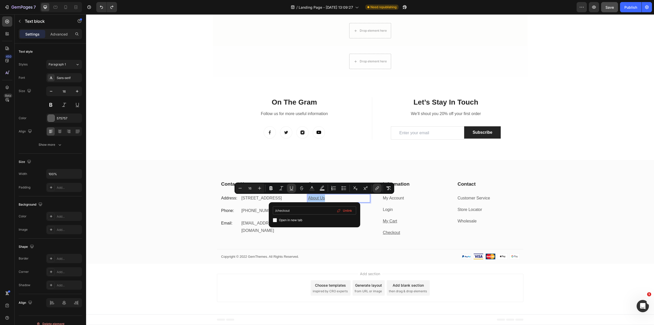
click at [305, 210] on input "/checkout" at bounding box center [314, 210] width 83 height 8
type input "[DOMAIN_NAME][URL]"
click at [376, 188] on icon "Editor contextual toolbar" at bounding box center [377, 188] width 5 height 5
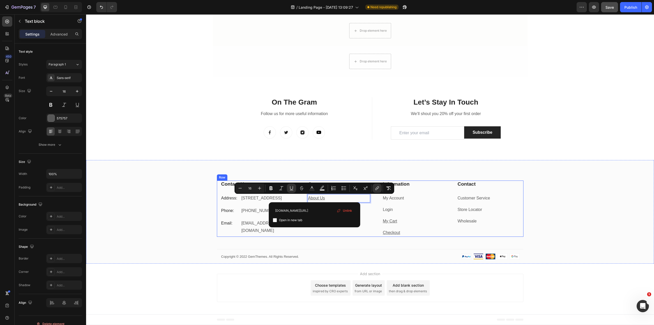
click at [328, 235] on div "Company Heading About Us Text block 12 Shipping & Return Text block FAQs Text b…" at bounding box center [332, 208] width 75 height 56
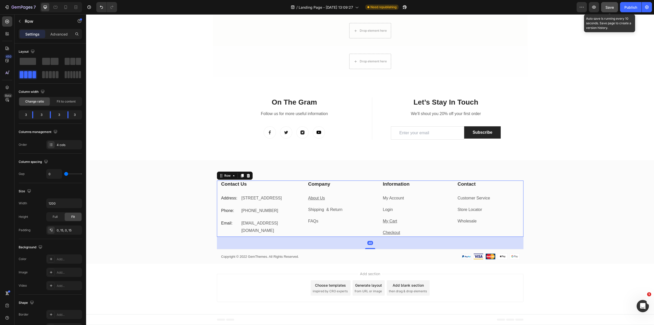
click at [604, 8] on button "Save" at bounding box center [609, 7] width 17 height 10
drag, startPoint x: 714, startPoint y: 23, endPoint x: 610, endPoint y: 77, distance: 117.6
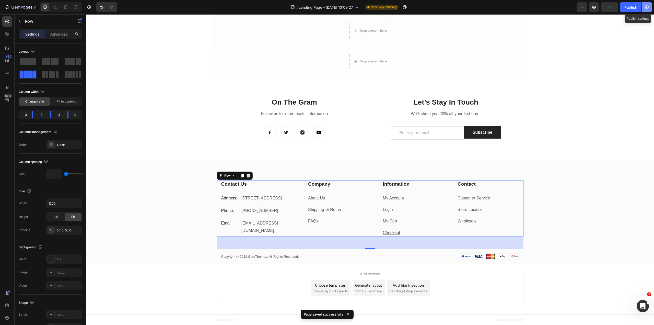
click at [648, 8] on icon "button" at bounding box center [647, 7] width 5 height 5
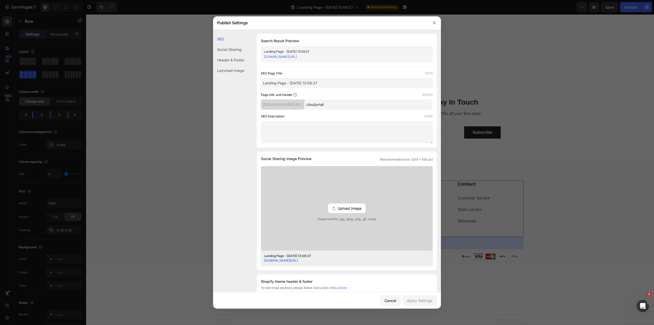
click at [290, 106] on div "0jk0u9-u9.myshopify.com/pages/" at bounding box center [282, 104] width 43 height 10
click at [433, 25] on button "button" at bounding box center [434, 23] width 8 height 8
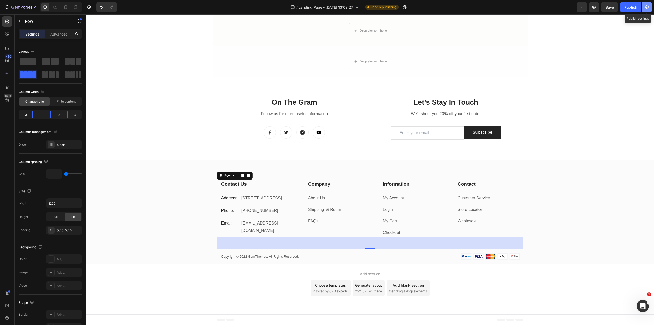
click at [644, 6] on button "button" at bounding box center [647, 7] width 10 height 10
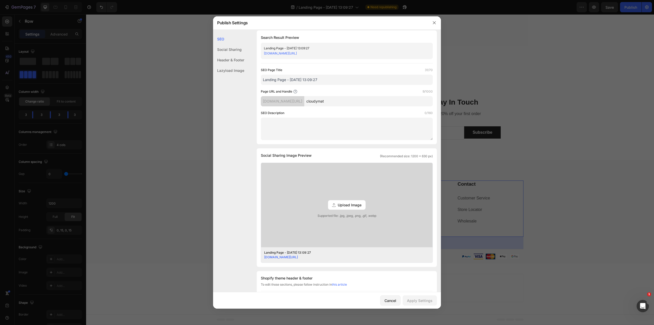
scroll to position [0, 0]
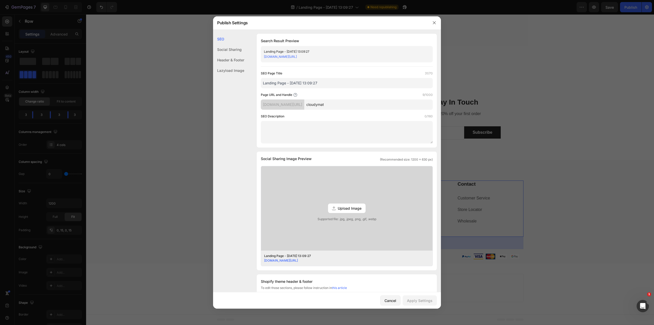
click at [239, 52] on div "Social Sharing" at bounding box center [228, 49] width 31 height 10
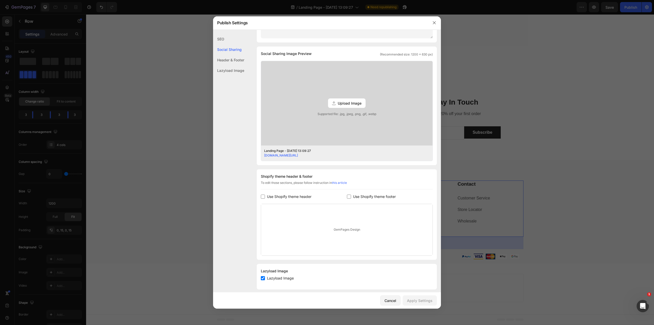
scroll to position [110, 0]
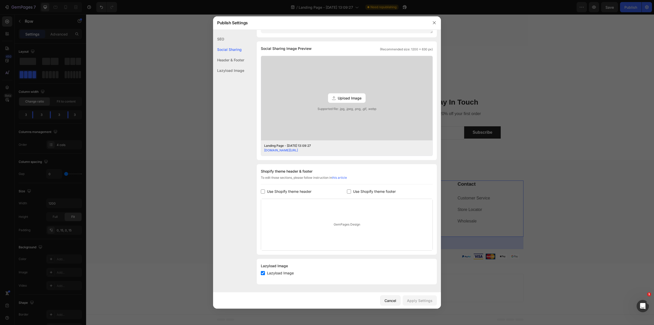
click at [233, 58] on div "Header & Footer" at bounding box center [228, 60] width 31 height 10
click at [233, 69] on div "Lazyload Image" at bounding box center [228, 70] width 31 height 10
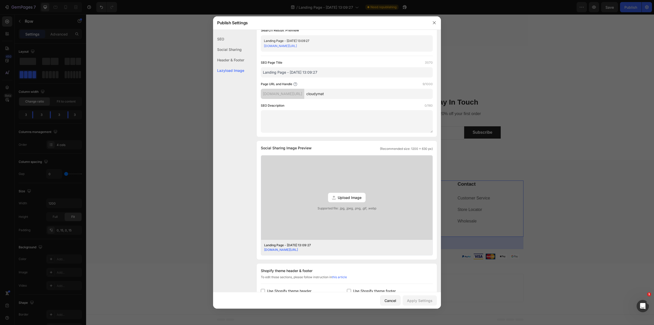
scroll to position [0, 0]
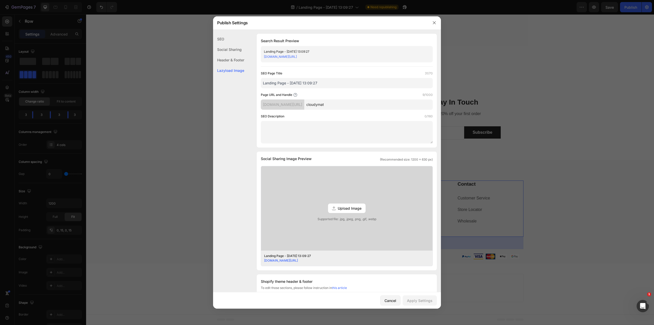
click at [275, 105] on div "0jk0u9-u9.myshopify.com/pages/" at bounding box center [282, 104] width 43 height 10
click at [244, 60] on div "Header & Footer" at bounding box center [228, 60] width 31 height 10
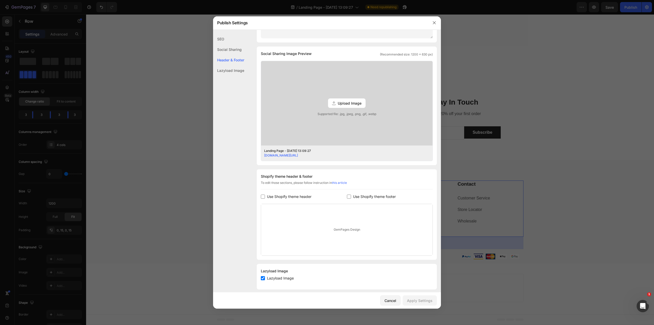
click at [231, 51] on div "Social Sharing" at bounding box center [228, 49] width 31 height 10
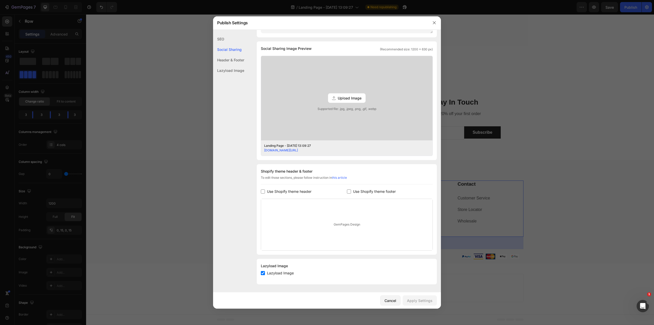
click at [218, 39] on div "SEO" at bounding box center [228, 39] width 31 height 10
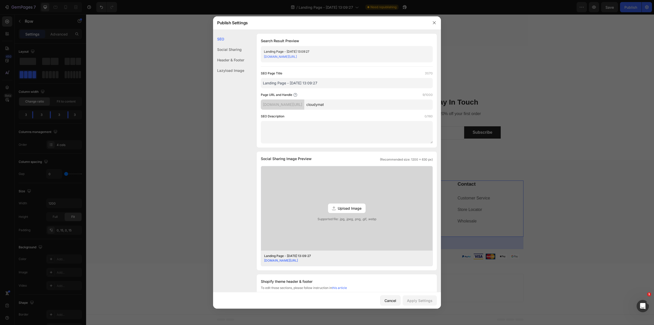
click at [354, 55] on div "0jk0u9-u9.myshopify.com/pages/cloudymat" at bounding box center [342, 56] width 157 height 5
click at [436, 24] on icon "button" at bounding box center [434, 23] width 4 height 4
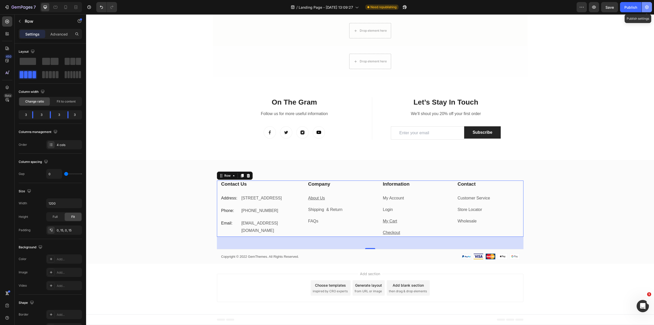
click at [646, 9] on icon "button" at bounding box center [647, 7] width 5 height 5
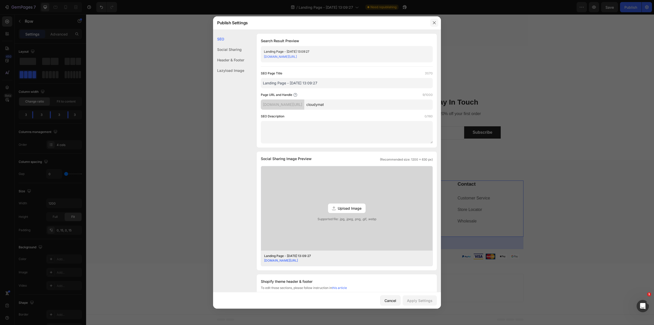
click at [432, 23] on button "button" at bounding box center [434, 23] width 8 height 8
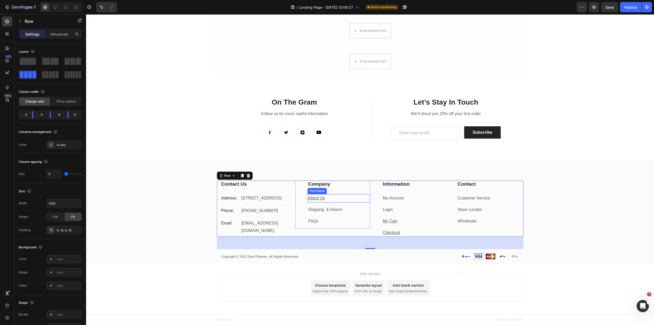
click at [314, 198] on u "About Us" at bounding box center [316, 198] width 17 height 4
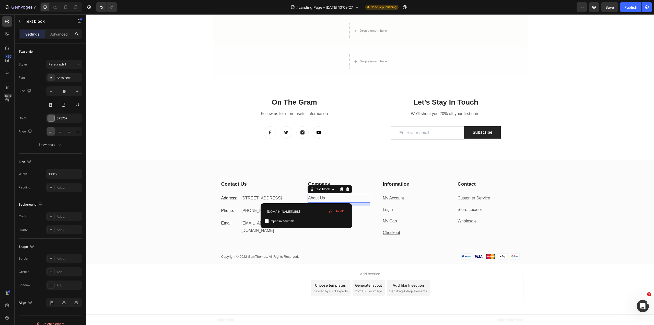
click at [335, 211] on span "Unlink" at bounding box center [339, 211] width 9 height 5
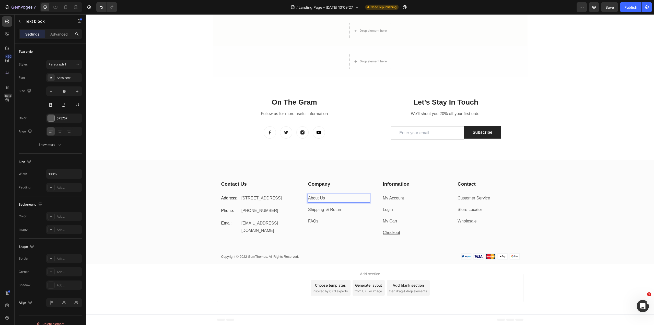
click at [329, 198] on p "⁠⁠⁠⁠⁠⁠⁠ About Us" at bounding box center [339, 197] width 62 height 7
click at [317, 197] on u "About Us" at bounding box center [316, 198] width 17 height 4
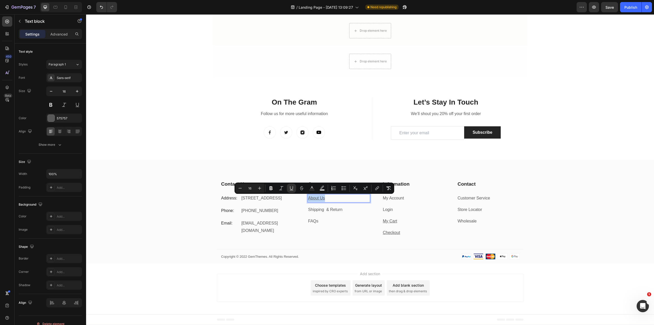
click at [329, 198] on p "About Us" at bounding box center [339, 197] width 62 height 7
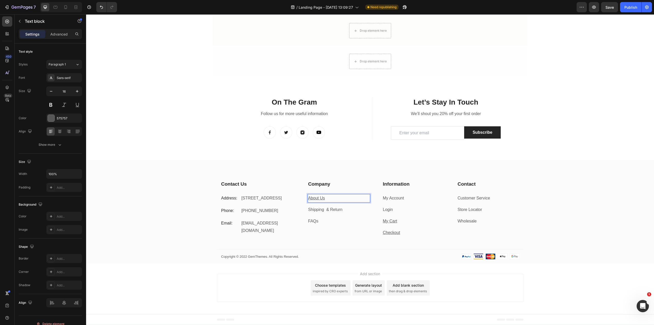
click at [321, 198] on u "About Us" at bounding box center [316, 198] width 17 height 4
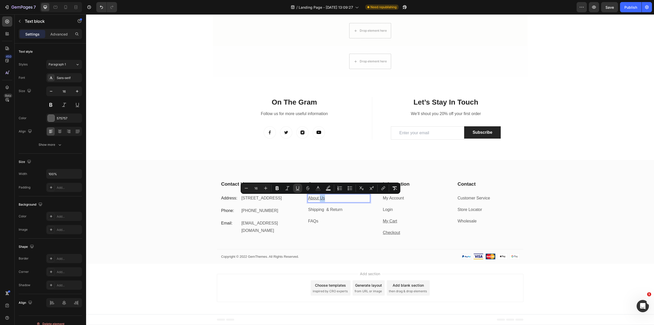
click at [321, 198] on u "About Us" at bounding box center [316, 198] width 17 height 4
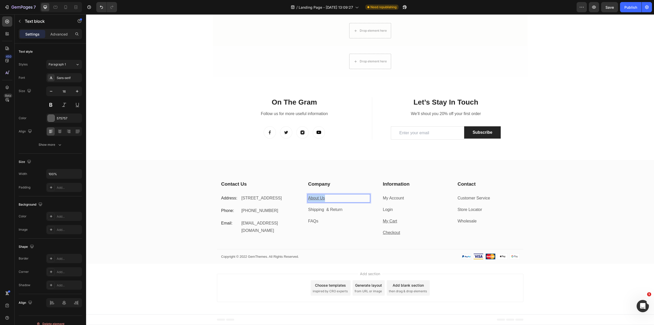
click at [321, 198] on u "About Us" at bounding box center [316, 198] width 17 height 4
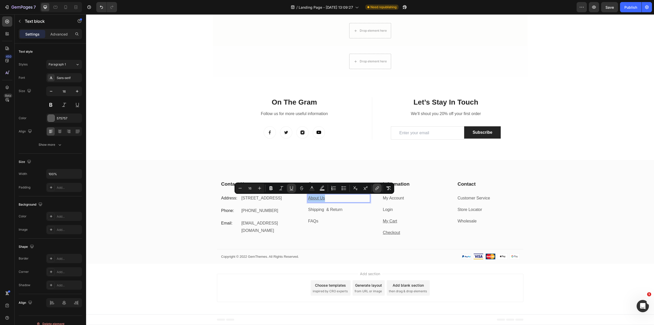
click at [378, 187] on icon "Editor contextual toolbar" at bounding box center [378, 187] width 2 height 3
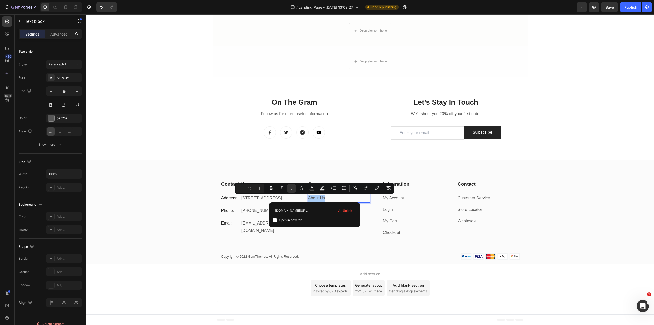
type input "[DOMAIN_NAME][URL]"
click at [293, 222] on span "Open in new tab" at bounding box center [290, 220] width 23 height 6
checkbox input "false"
click at [315, 211] on input "[DOMAIN_NAME][URL]" at bounding box center [314, 210] width 83 height 8
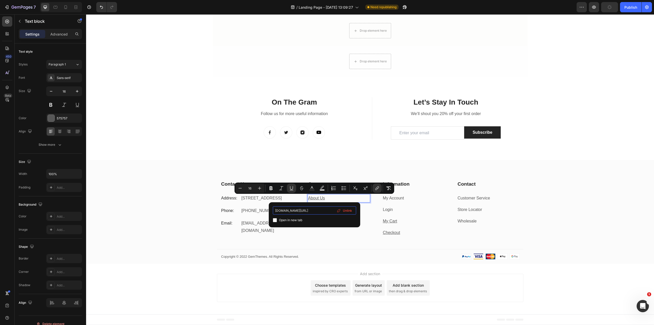
click at [315, 211] on input "[DOMAIN_NAME][URL]" at bounding box center [314, 210] width 83 height 8
type input "[DOMAIN_NAME][URL]"
click at [286, 221] on span "Open in new tab" at bounding box center [290, 220] width 23 height 6
checkbox input "true"
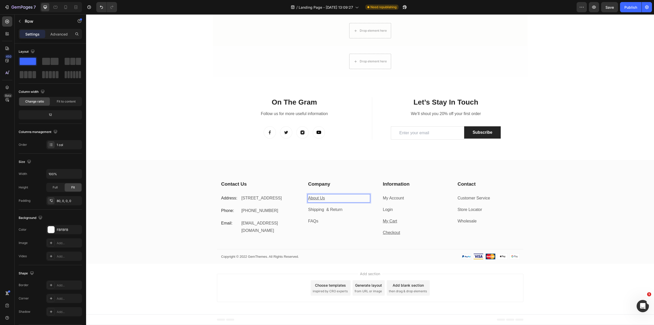
click at [534, 235] on div "Contact Us Heading Address: Text block 184 Main Rd E, St Albans VIC 3021, Austr…" at bounding box center [370, 221] width 568 height 83
click at [603, 12] on div "7 Version history / Landing Page - Sep 20, 13:09:27 Need republishing Preview S…" at bounding box center [327, 7] width 654 height 15
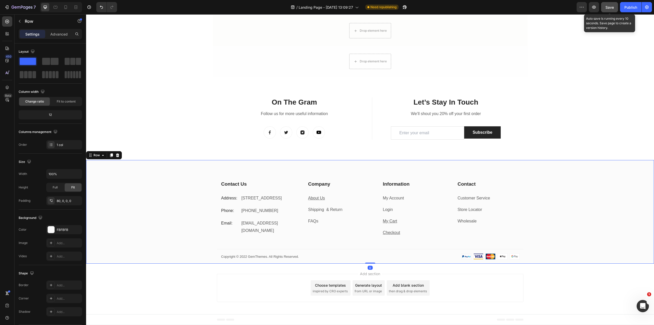
click at [606, 10] on button "Save" at bounding box center [609, 7] width 17 height 10
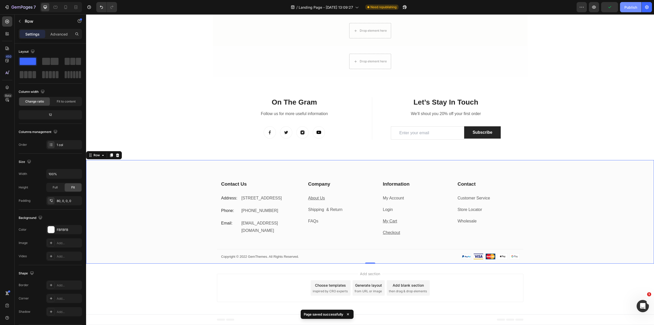
click at [633, 6] on div "Publish" at bounding box center [631, 7] width 13 height 5
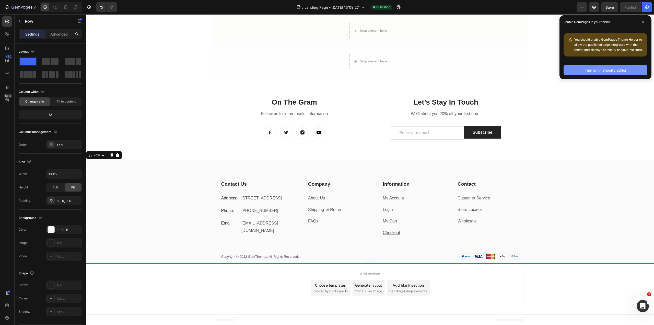
click at [578, 66] on button "Turn on in Shopify Editor" at bounding box center [606, 70] width 84 height 10
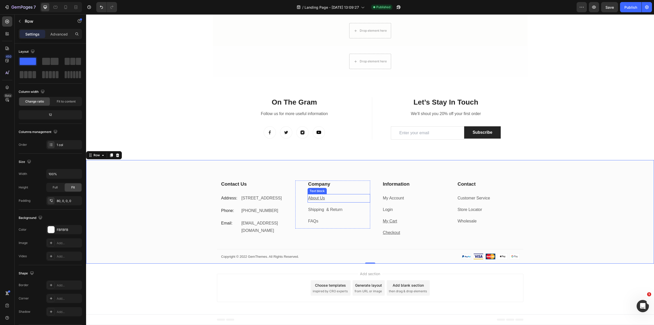
click at [317, 200] on u "About Us" at bounding box center [316, 198] width 17 height 4
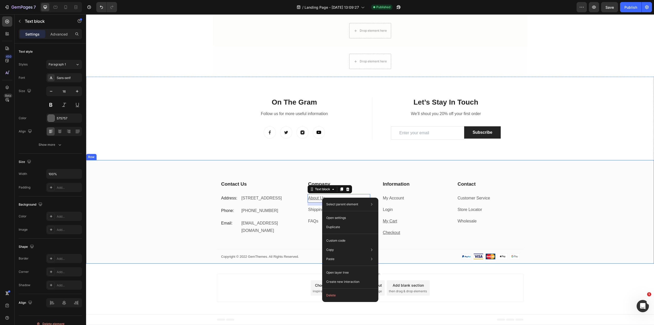
click at [173, 217] on div "Contact Us Heading Address: Text block 184 Main Rd E, St Albans VIC 3021, Austr…" at bounding box center [370, 221] width 568 height 83
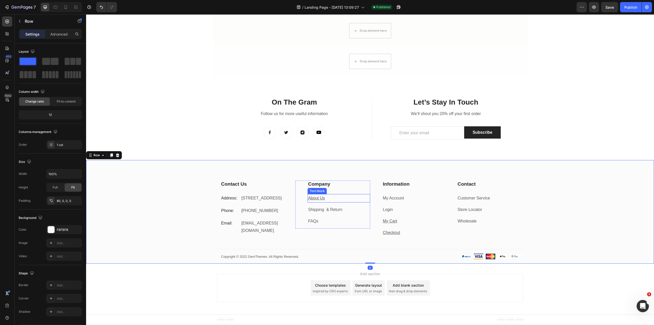
click at [331, 195] on p "About Us" at bounding box center [339, 197] width 62 height 7
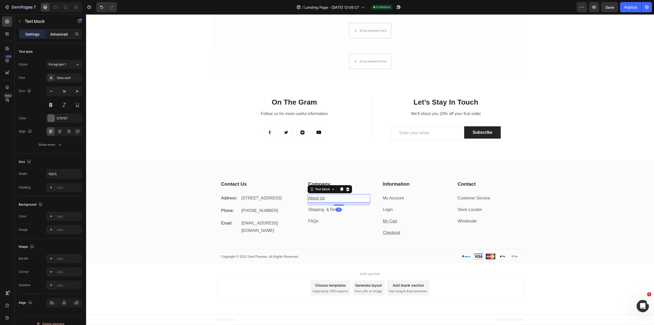
click at [65, 33] on p "Advanced" at bounding box center [58, 33] width 17 height 5
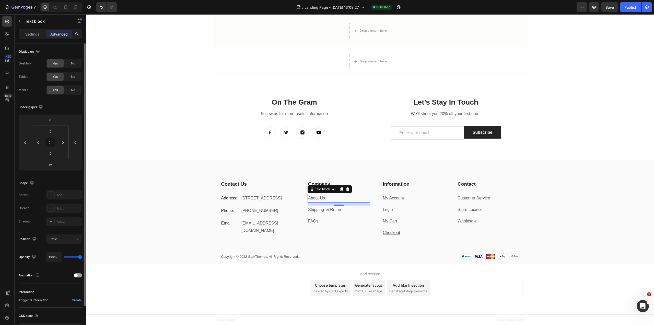
drag, startPoint x: 63, startPoint y: 104, endPoint x: 64, endPoint y: 109, distance: 5.2
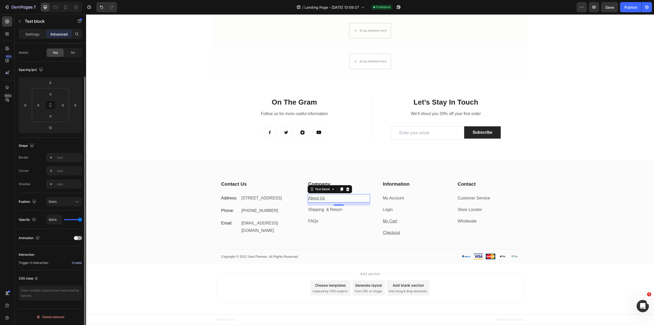
click at [78, 263] on div "Create" at bounding box center [77, 262] width 10 height 5
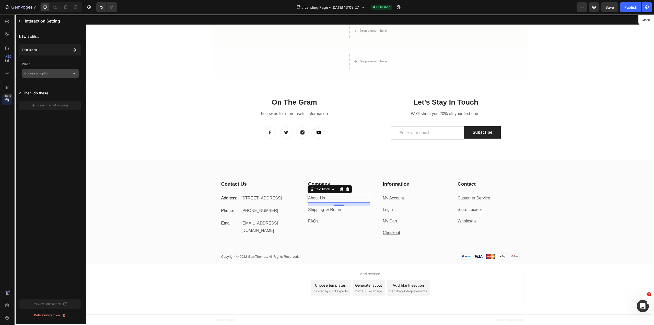
click at [54, 73] on p "Choose an option" at bounding box center [48, 73] width 48 height 9
click at [62, 87] on div "Click on element" at bounding box center [50, 87] width 52 height 10
click at [57, 112] on div "Select target on page" at bounding box center [49, 112] width 37 height 5
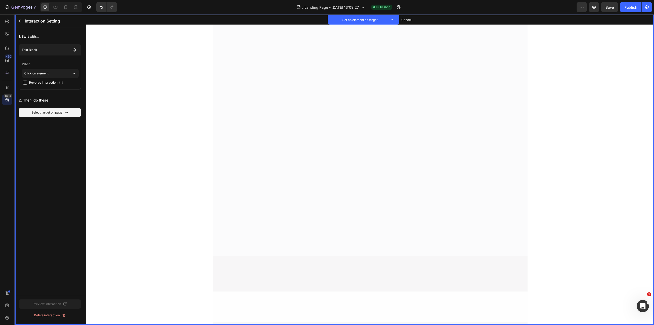
scroll to position [0, 0]
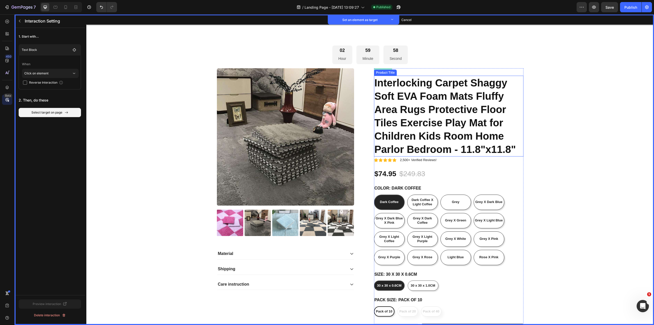
click at [405, 80] on h1 "Interlocking Carpet Shaggy Soft EVA Foam Mats Fluffy Area Rugs Protective Floor…" at bounding box center [449, 116] width 150 height 81
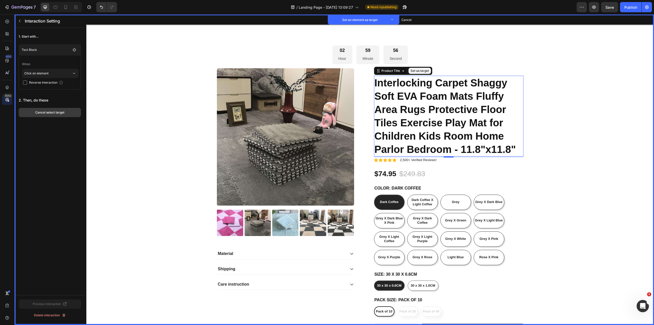
click at [55, 112] on div "Cancel select target" at bounding box center [49, 112] width 29 height 5
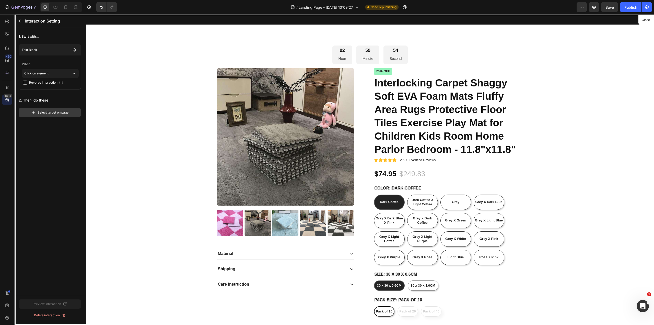
click at [61, 114] on div "Select target on page" at bounding box center [49, 112] width 37 height 5
radio input "false"
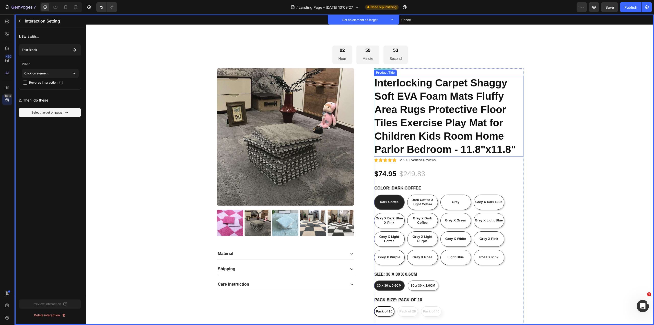
click at [431, 107] on h1 "Interlocking Carpet Shaggy Soft EVA Foam Mats Fluffy Area Rugs Protective Floor…" at bounding box center [449, 116] width 150 height 81
click at [427, 201] on span "Dark Coffee X Light Coffee" at bounding box center [423, 202] width 22 height 8
click at [407, 194] on input "Dark Coffee X Light Coffee Dark Coffee X Light Coffee Dark Coffee X Light Coffee" at bounding box center [407, 194] width 0 height 0
radio input "true"
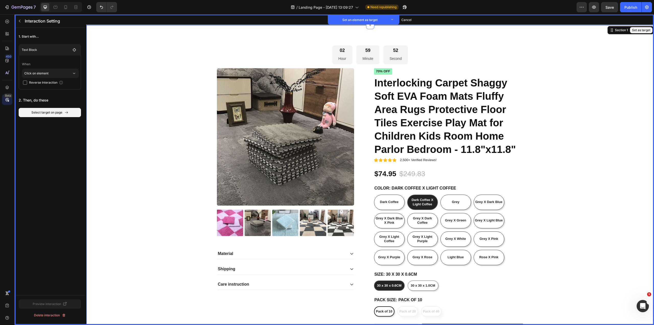
click at [542, 178] on div "02 Hour 59 Minute 52 Second Countdown Timer Set as target Product Images Set as…" at bounding box center [370, 208] width 560 height 326
click at [577, 167] on div "02 Hour 59 Minute 51 Second Countdown Timer Set as target Product Images Set as…" at bounding box center [370, 208] width 560 height 326
click at [577, 163] on div "02 Hour 59 Minute 51 Second Countdown Timer Set as target Product Images Set as…" at bounding box center [370, 208] width 560 height 326
click at [577, 158] on div "02 Hour 59 Minute 51 Second Countdown Timer Set as target Product Images Set as…" at bounding box center [370, 208] width 560 height 326
click at [523, 125] on div "02 Hour 59 Minute 50 Second Countdown Timer Set as target Product Images Set as…" at bounding box center [370, 208] width 560 height 326
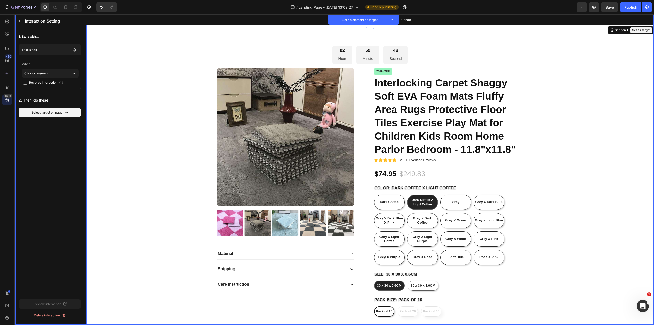
click at [634, 30] on button "Set as target" at bounding box center [641, 30] width 22 height 6
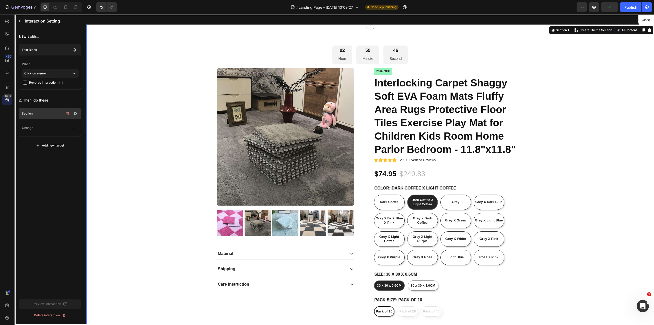
click at [42, 109] on header "Section" at bounding box center [50, 113] width 62 height 11
click at [54, 172] on div "1. Start with... Text Block When Click on element Reverse Interaction 2. Then, …" at bounding box center [50, 161] width 71 height 267
click at [44, 122] on header "Section No change" at bounding box center [50, 116] width 62 height 16
click at [68, 113] on icon "button" at bounding box center [67, 114] width 3 height 4
click at [72, 113] on div "Delete" at bounding box center [71, 113] width 9 height 5
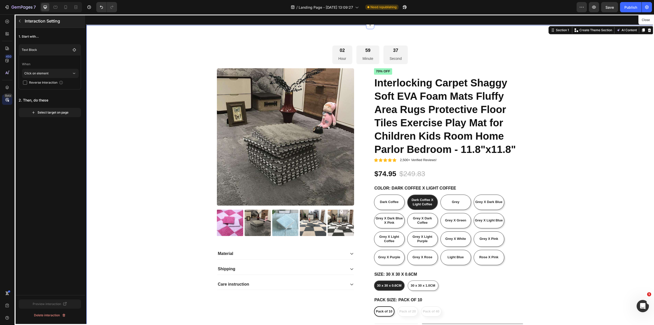
click at [20, 18] on button "button" at bounding box center [20, 21] width 8 height 8
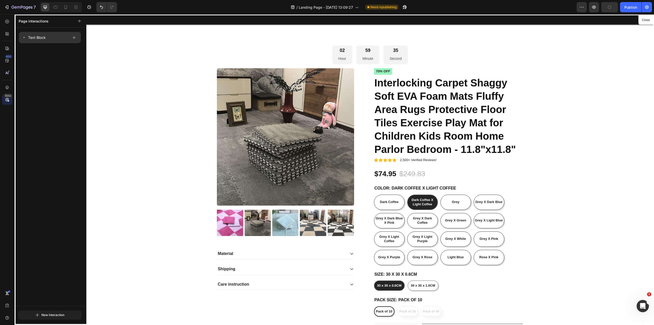
click at [60, 37] on div "Text Block" at bounding box center [45, 37] width 47 height 7
click at [46, 114] on div "Text Block Click on element No target & change Click on element No target & cha…" at bounding box center [50, 167] width 71 height 278
click at [36, 39] on p "Text Block" at bounding box center [37, 38] width 18 height 6
click at [647, 22] on button "Close" at bounding box center [646, 19] width 13 height 7
radio input "false"
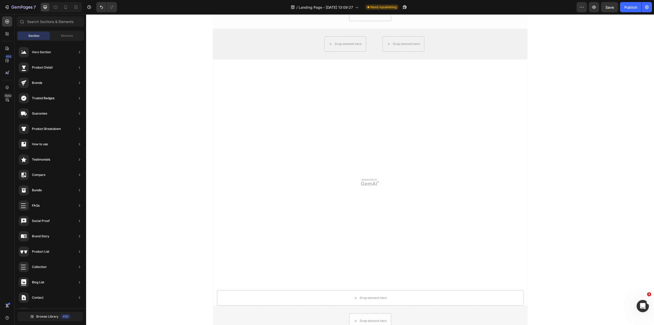
scroll to position [1025, 0]
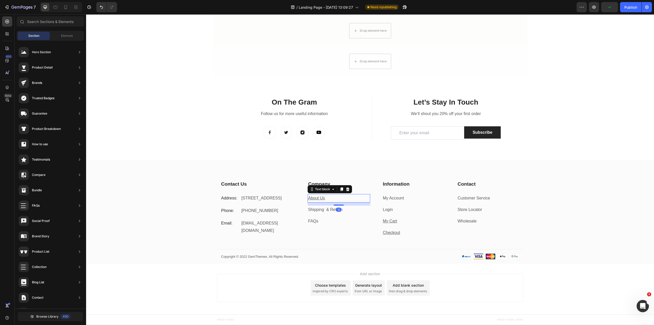
click at [315, 201] on p "About Us" at bounding box center [339, 197] width 62 height 7
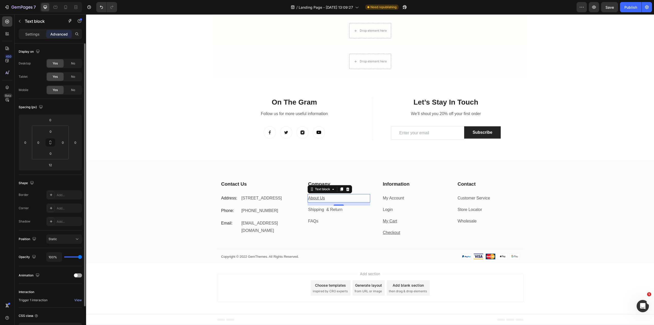
scroll to position [37, 0]
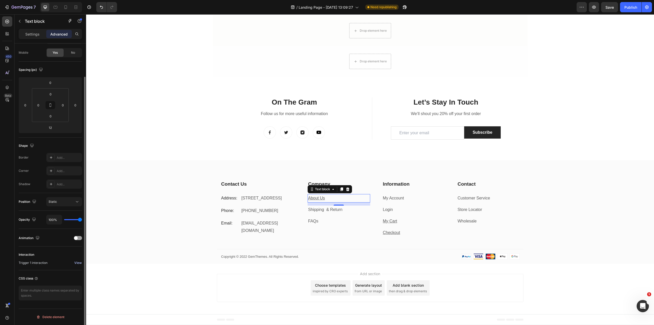
click at [80, 263] on div "View" at bounding box center [77, 262] width 7 height 5
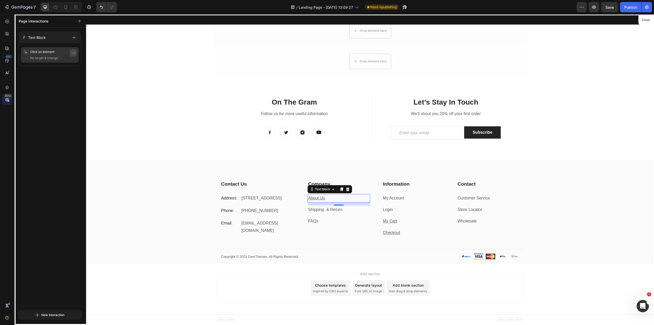
click at [74, 50] on button "button" at bounding box center [73, 52] width 7 height 7
click at [70, 85] on button "Delete" at bounding box center [58, 83] width 33 height 9
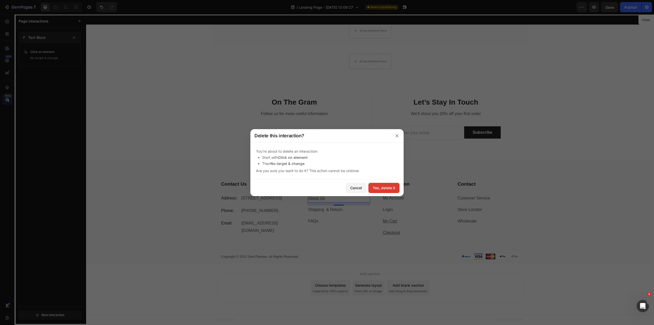
click at [387, 185] on button "Yes, delete it" at bounding box center [384, 188] width 31 height 10
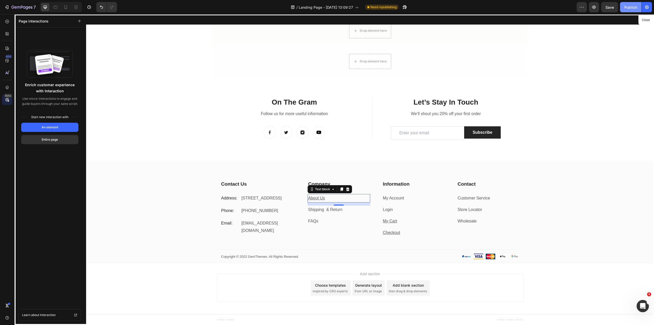
click at [631, 8] on div "Publish" at bounding box center [631, 7] width 13 height 5
click at [313, 199] on div at bounding box center [370, 169] width 568 height 311
click at [315, 198] on div at bounding box center [370, 169] width 568 height 311
click at [318, 197] on div at bounding box center [370, 169] width 568 height 311
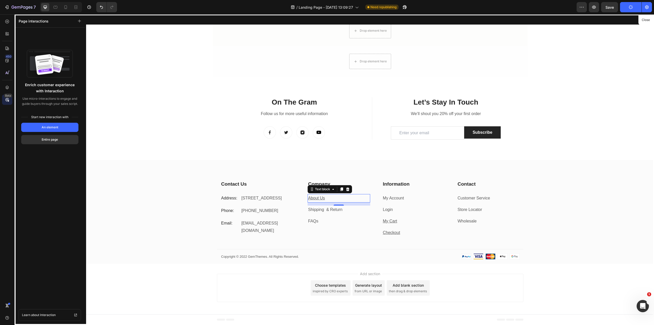
click at [318, 197] on div at bounding box center [370, 169] width 568 height 311
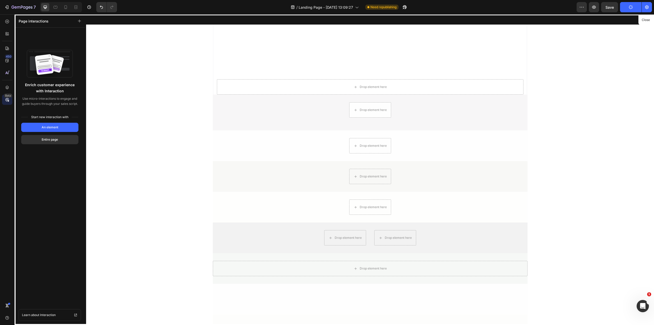
scroll to position [524, 0]
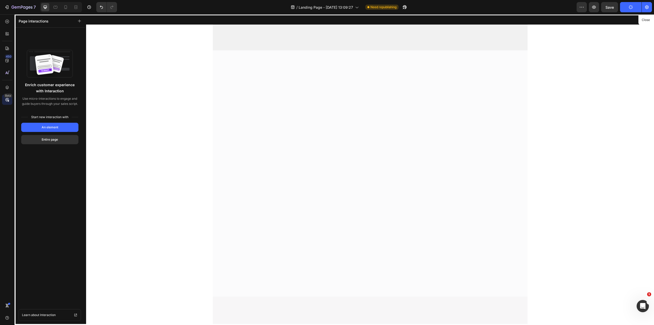
radio input "false"
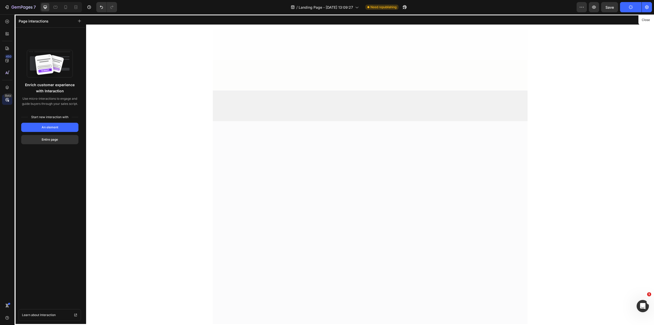
scroll to position [1025, 0]
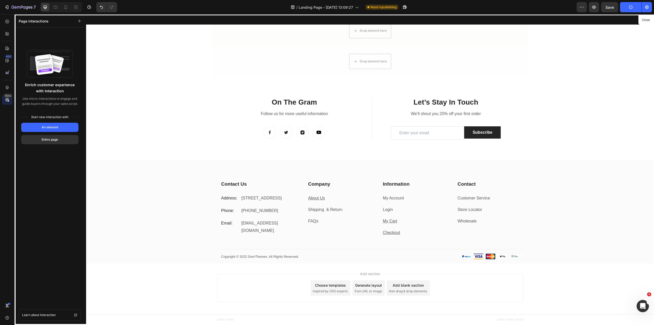
click at [40, 19] on p "Page interactions" at bounding box center [34, 20] width 30 height 5
click at [38, 24] on div "Page interactions" at bounding box center [50, 20] width 71 height 13
click at [29, 10] on div "7" at bounding box center [24, 7] width 24 height 6
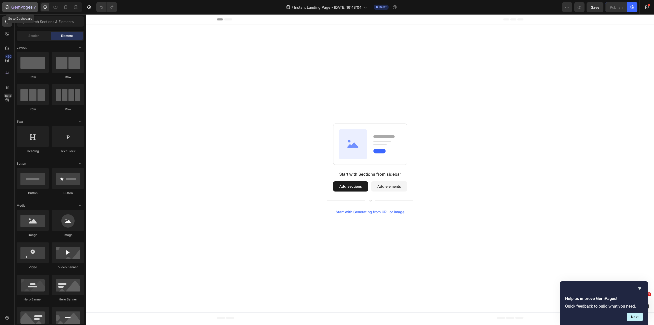
click at [20, 7] on icon "button" at bounding box center [22, 7] width 21 height 4
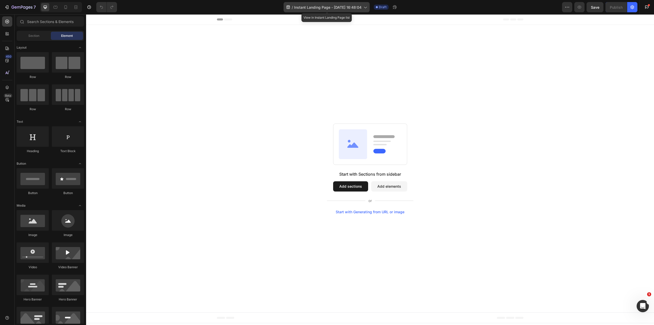
click at [354, 8] on span "Instant Landing Page - [DATE] 16:48:04" at bounding box center [327, 7] width 67 height 5
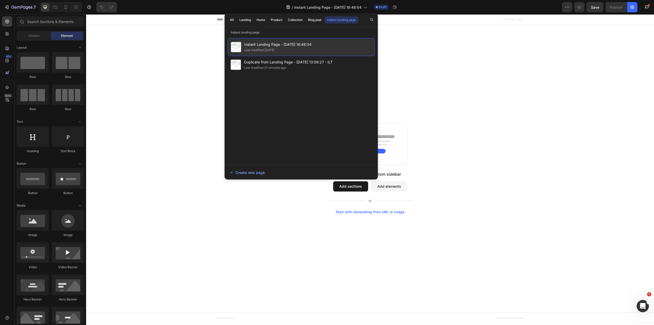
drag, startPoint x: 308, startPoint y: 45, endPoint x: 293, endPoint y: 39, distance: 16.2
click at [293, 39] on div "Instant Landing Page - Sep 22, 16:48:04 Last modified 5 days ago" at bounding box center [301, 47] width 147 height 18
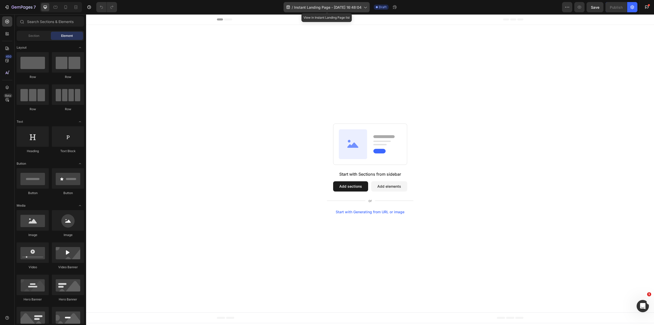
drag, startPoint x: 327, startPoint y: 9, endPoint x: 319, endPoint y: 7, distance: 7.9
click at [319, 7] on span "Instant Landing Page - Sep 22, 16:48:04" at bounding box center [327, 7] width 67 height 5
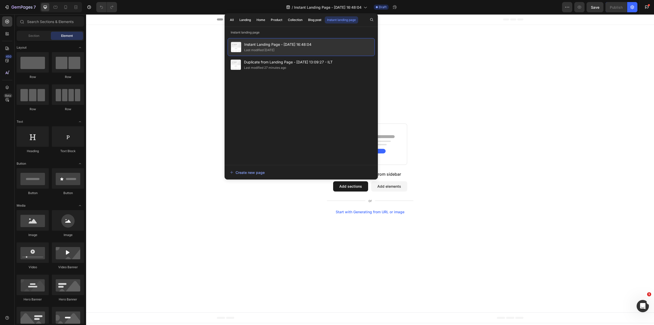
click at [293, 41] on span "Instant Landing Page - Sep 22, 16:48:04" at bounding box center [277, 44] width 67 height 6
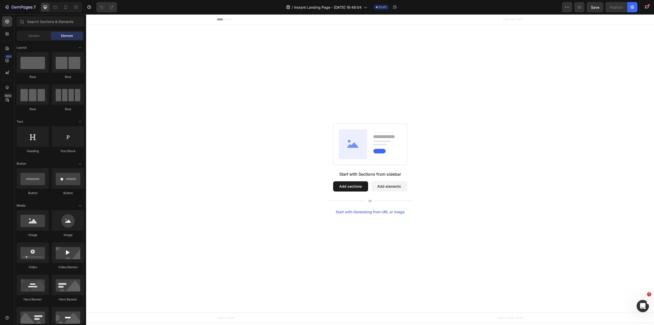
click at [293, 41] on span "Instant Landing Page - Sep 22, 16:48:04" at bounding box center [277, 44] width 67 height 6
click at [57, 17] on input "text" at bounding box center [50, 21] width 67 height 10
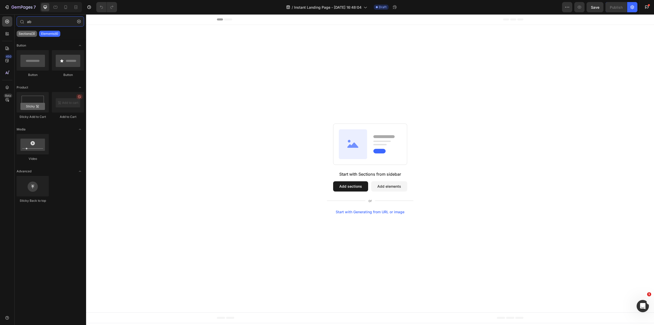
type input "a"
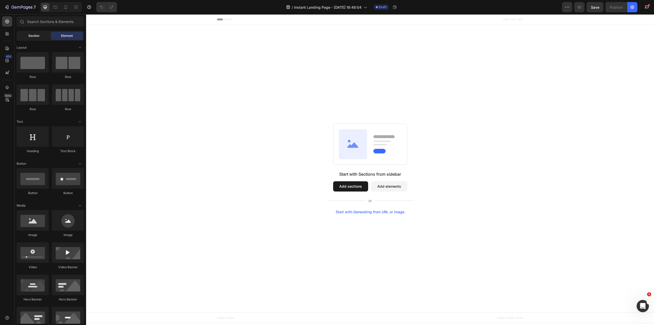
click at [32, 32] on div "Section" at bounding box center [34, 36] width 32 height 8
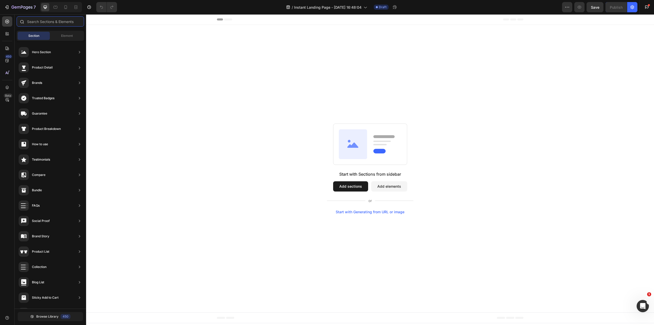
click at [46, 19] on input "text" at bounding box center [50, 21] width 67 height 10
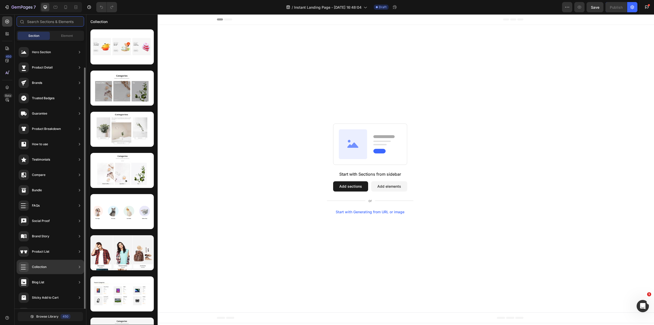
scroll to position [14, 0]
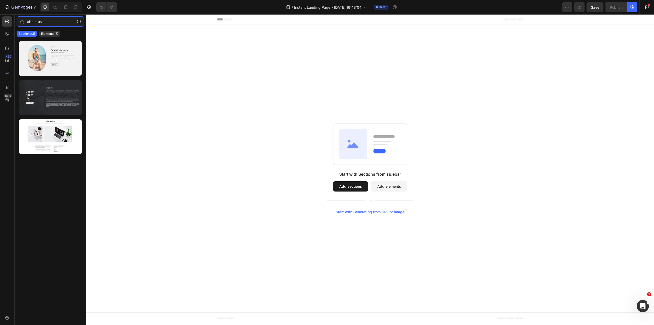
type input "about us"
click at [51, 100] on div at bounding box center [50, 97] width 63 height 35
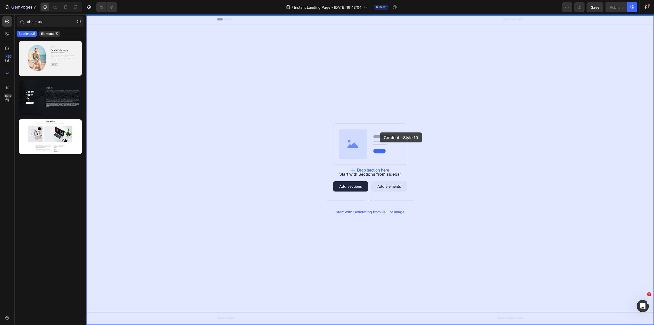
drag, startPoint x: 141, startPoint y: 117, endPoint x: 380, endPoint y: 132, distance: 238.9
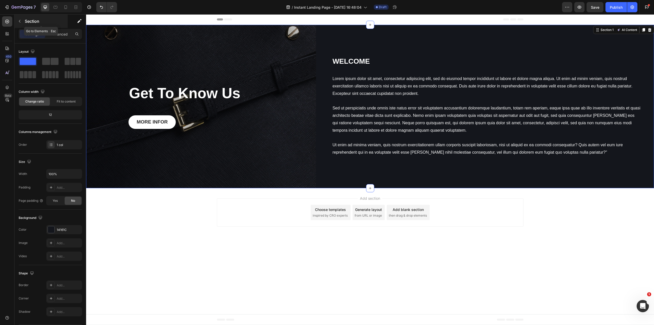
click at [23, 22] on button "button" at bounding box center [20, 21] width 8 height 8
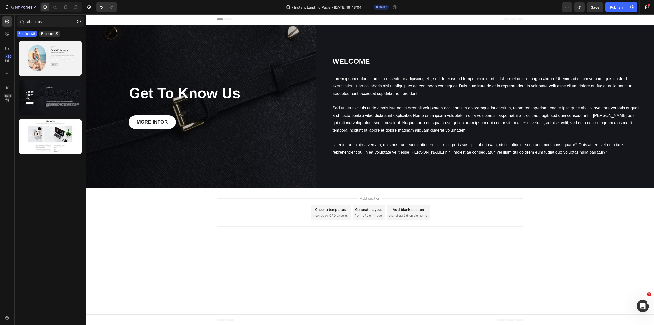
click at [379, 24] on div at bounding box center [370, 19] width 307 height 10
click at [6, 71] on icon at bounding box center [7, 72] width 5 height 5
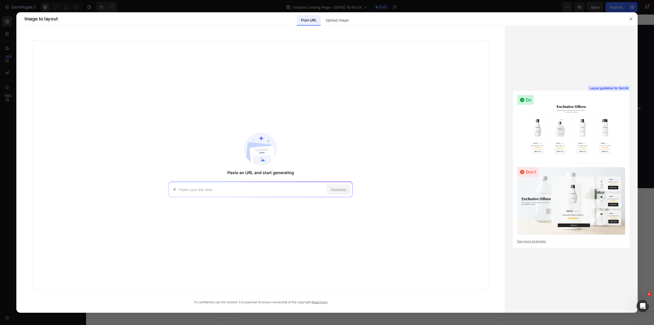
click at [232, 194] on div "Generate" at bounding box center [261, 189] width 184 height 15
click at [272, 191] on input at bounding box center [251, 189] width 145 height 5
paste input "https://buy.muddymats.com/product/muddy-mat-qz-dog/about"
type input "https://buy.muddymats.com/product/muddy-mat-qz-dog/about"
click at [337, 192] on span "Generate" at bounding box center [338, 189] width 15 height 5
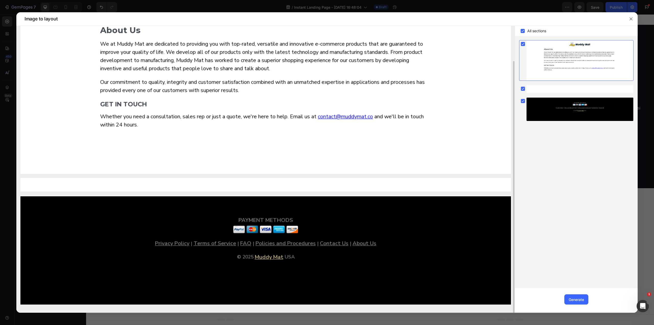
scroll to position [0, 0]
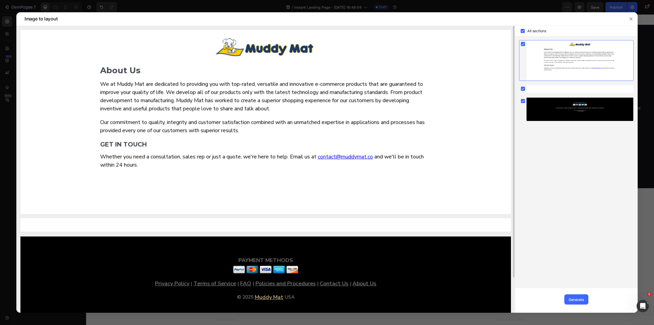
click at [246, 77] on img at bounding box center [265, 122] width 491 height 184
click at [264, 58] on img at bounding box center [265, 122] width 491 height 184
drag, startPoint x: 274, startPoint y: 50, endPoint x: 283, endPoint y: 48, distance: 9.3
click at [274, 50] on img at bounding box center [265, 122] width 491 height 184
click at [283, 48] on img at bounding box center [265, 122] width 491 height 184
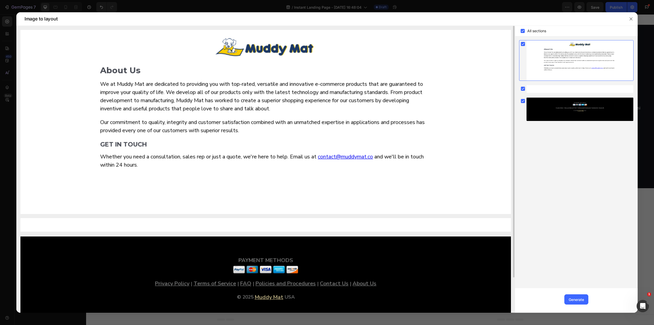
click at [265, 132] on img at bounding box center [265, 122] width 491 height 184
drag, startPoint x: 265, startPoint y: 134, endPoint x: 268, endPoint y: 141, distance: 8.0
click at [266, 137] on img at bounding box center [265, 122] width 491 height 184
click at [573, 298] on div "Generate" at bounding box center [576, 299] width 15 height 5
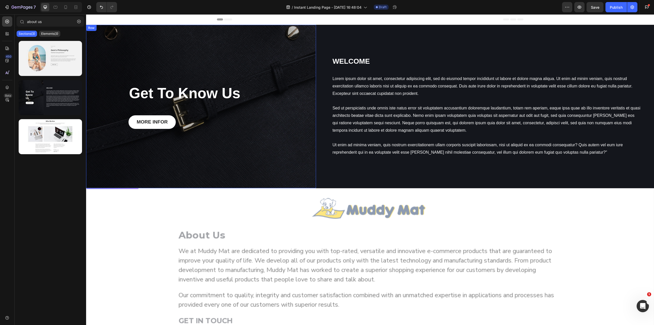
click at [312, 117] on div "Get To Know Us Heading MORE INFOR Button Row" at bounding box center [201, 106] width 230 height 163
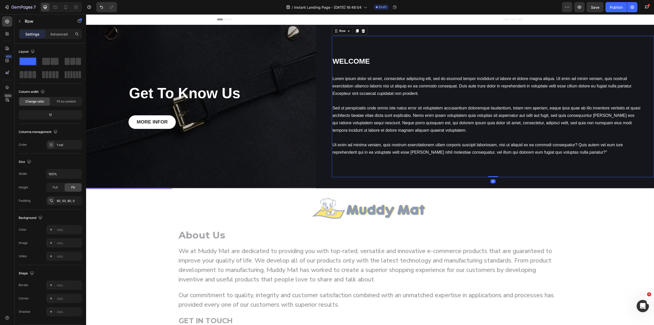
click at [332, 163] on div "WELCOME Heading Lorem ipsum dolor sit amet, consectetur adipiscing elit, sed do…" at bounding box center [493, 106] width 322 height 141
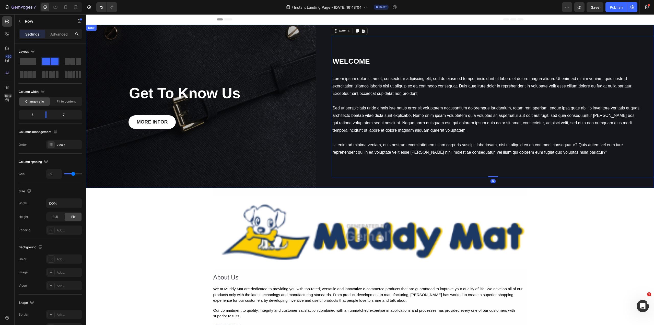
click at [523, 28] on div "WELCOME Heading Lorem ipsum dolor sit amet, consectetur adipiscing elit, sed do…" at bounding box center [493, 106] width 322 height 163
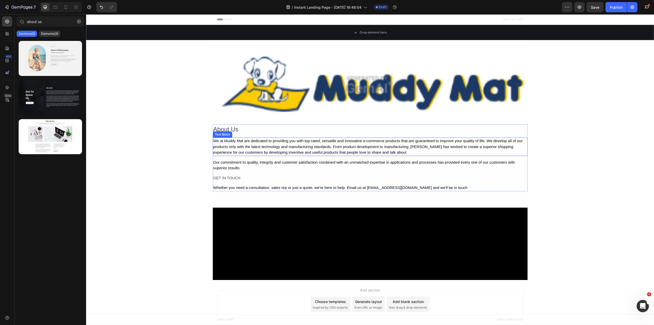
click at [355, 110] on img at bounding box center [370, 84] width 315 height 73
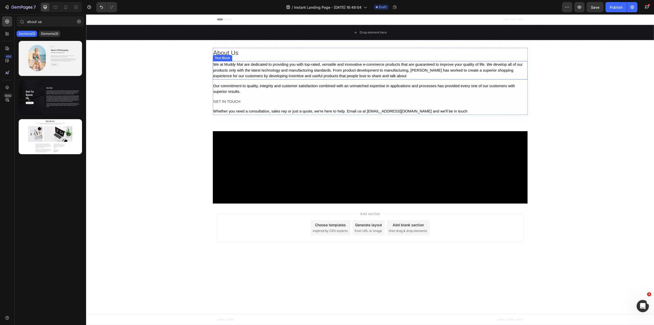
click at [230, 66] on div "We at Muddy Mat are dedicated to providing you with top-rated, versatile and in…" at bounding box center [370, 70] width 315 height 18
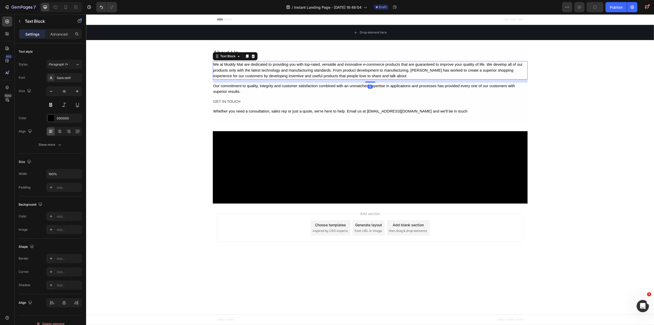
click at [229, 63] on div "We at Muddy Mat are dedicated to providing you with top-rated, versatile and in…" at bounding box center [370, 70] width 315 height 18
click at [245, 64] on p "We at Cloudy Mats are dedicated to providing you with top-rated, versatile and …" at bounding box center [370, 70] width 314 height 17
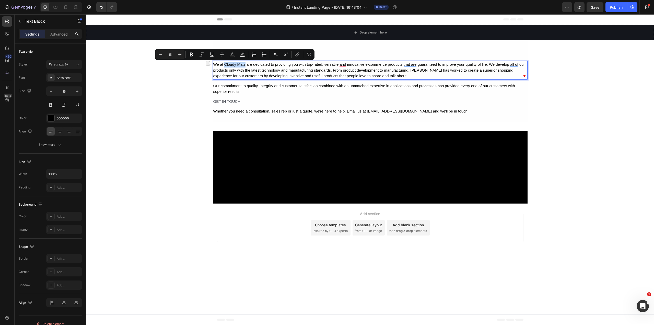
drag, startPoint x: 246, startPoint y: 64, endPoint x: 225, endPoint y: 66, distance: 20.5
click at [225, 66] on p "We at Cloudy Mats are dedicated to providing you with top-rated, versatile and …" at bounding box center [370, 70] width 314 height 17
copy p "Cloudy Mats"
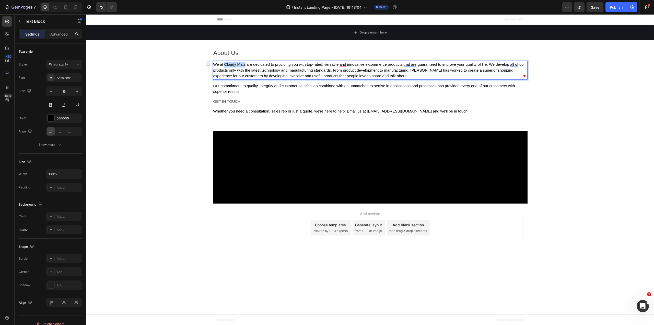
click at [417, 67] on p "We at Cloudy Mats are dedicated to providing you with top-rated, versatile and …" at bounding box center [370, 70] width 314 height 17
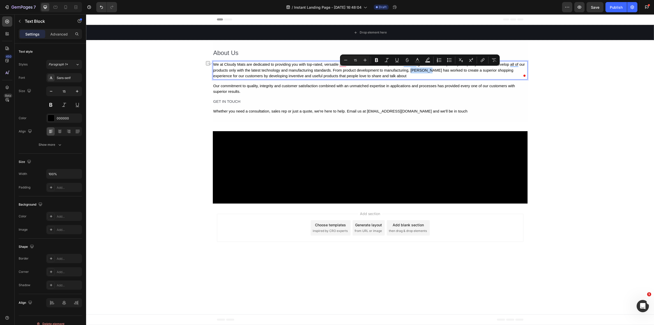
drag, startPoint x: 429, startPoint y: 69, endPoint x: 411, endPoint y: 70, distance: 17.6
click at [411, 70] on p "We at Cloudy Mats are dedicated to providing you with top-rated, versatile and …" at bounding box center [370, 70] width 314 height 17
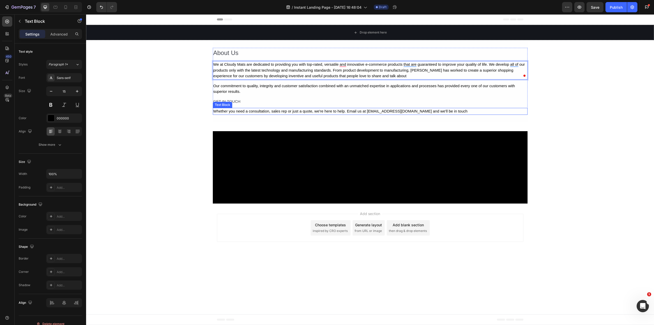
click at [387, 110] on div "Whether you need a consultation, sales rep or just a quote, we're here to help.…" at bounding box center [370, 111] width 315 height 7
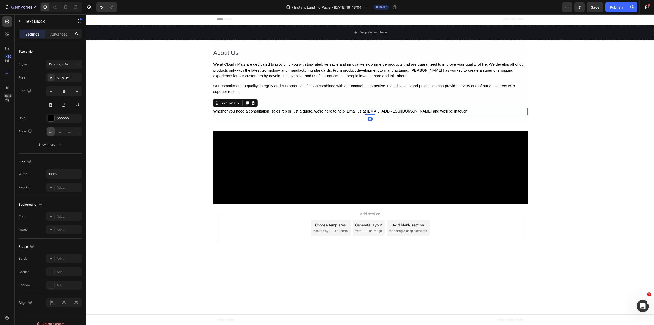
click at [399, 112] on div "Whether you need a consultation, sales rep or just a quote, we're here to help.…" at bounding box center [370, 111] width 315 height 7
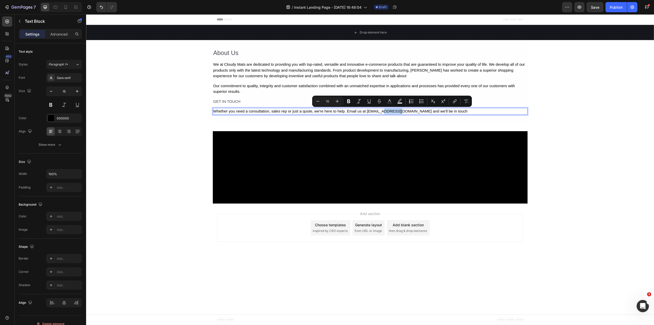
drag, startPoint x: 399, startPoint y: 110, endPoint x: 383, endPoint y: 111, distance: 16.1
click at [383, 111] on p "Whether you need a consultation, sales rep or just a quote, we're here to help.…" at bounding box center [370, 111] width 314 height 6
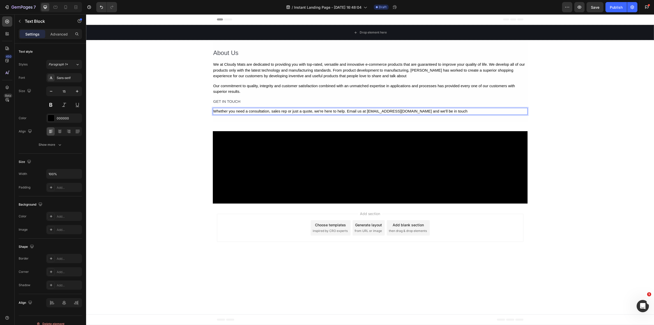
click at [537, 241] on div "Add section Choose templates inspired by CRO experts Generate layout from URL o…" at bounding box center [370, 228] width 568 height 51
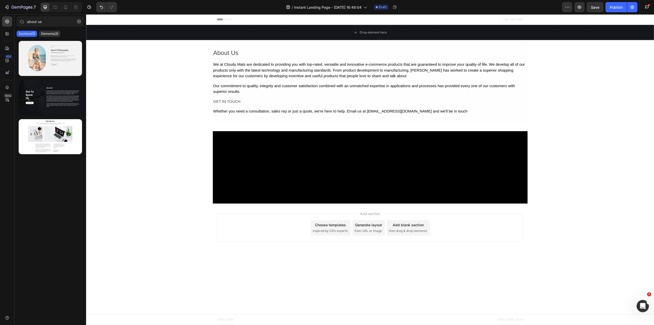
click at [374, 158] on div at bounding box center [370, 167] width 315 height 72
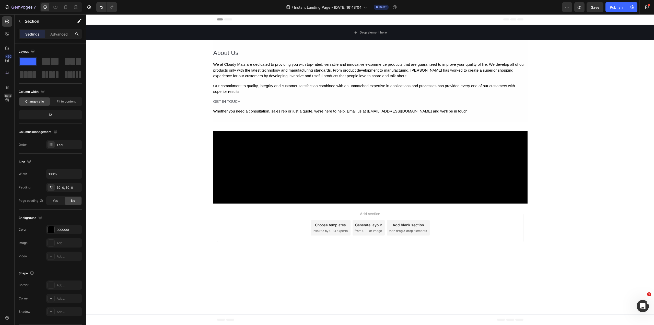
click at [380, 167] on div at bounding box center [370, 167] width 315 height 72
click at [344, 167] on div at bounding box center [370, 167] width 315 height 72
click at [323, 166] on div at bounding box center [370, 167] width 315 height 72
click at [27, 22] on p "Section" at bounding box center [46, 21] width 42 height 6
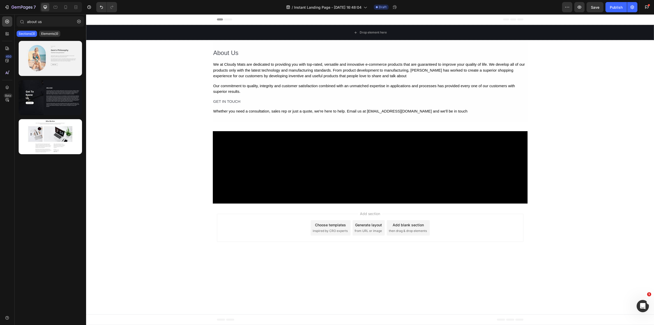
click at [288, 175] on div at bounding box center [370, 167] width 315 height 72
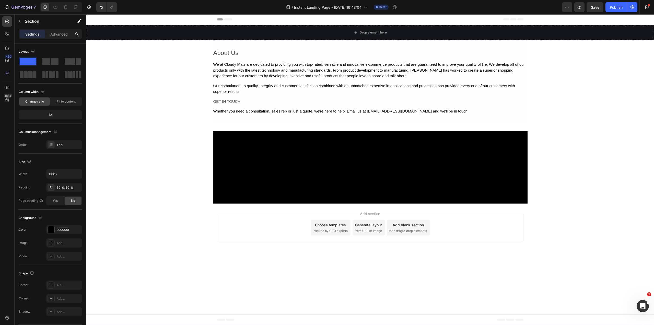
click at [288, 175] on div at bounding box center [370, 167] width 315 height 72
click at [284, 175] on div at bounding box center [370, 167] width 315 height 72
click at [26, 21] on p "Section" at bounding box center [46, 21] width 42 height 6
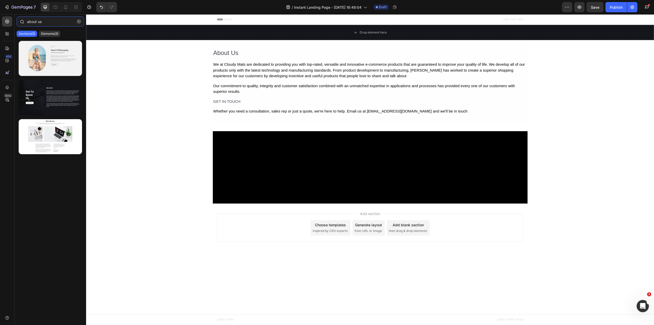
click at [47, 22] on input "about us" at bounding box center [50, 21] width 67 height 10
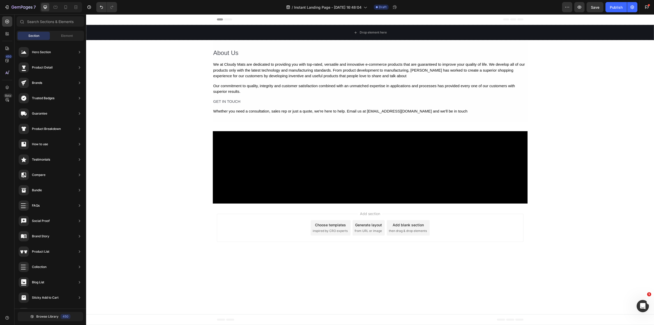
click at [323, 226] on div "Choose templates" at bounding box center [330, 224] width 31 height 5
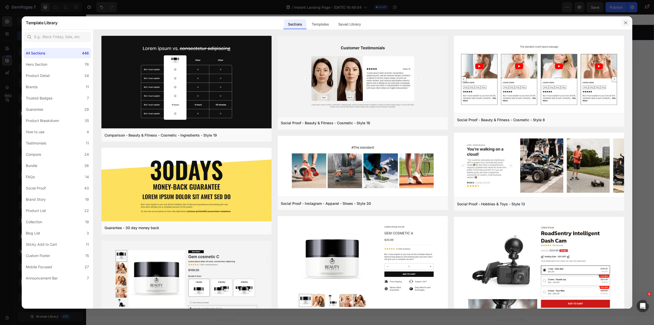
click at [625, 23] on icon "button" at bounding box center [625, 22] width 3 height 3
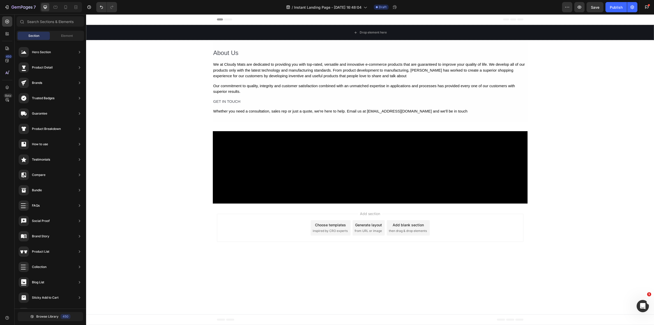
click at [275, 166] on div at bounding box center [370, 167] width 315 height 72
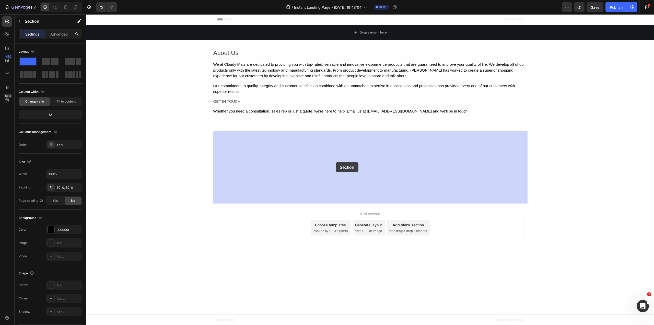
drag, startPoint x: 275, startPoint y: 165, endPoint x: 442, endPoint y: 169, distance: 166.7
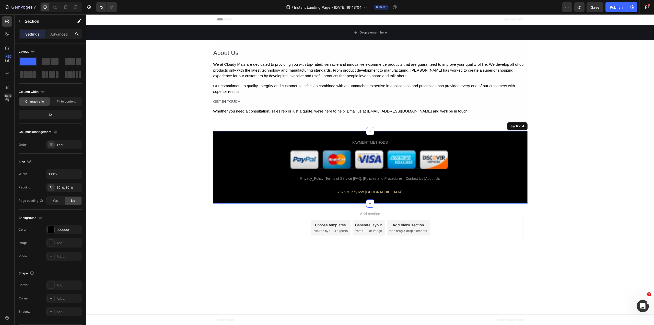
click at [456, 168] on div "PAYMENT METHODS Text Block Image Privacy_Policy |Terms of Service |FAQ. |Polici…" at bounding box center [370, 167] width 315 height 57
click at [371, 193] on div "2025 Muddy Mat USA" at bounding box center [370, 191] width 166 height 7
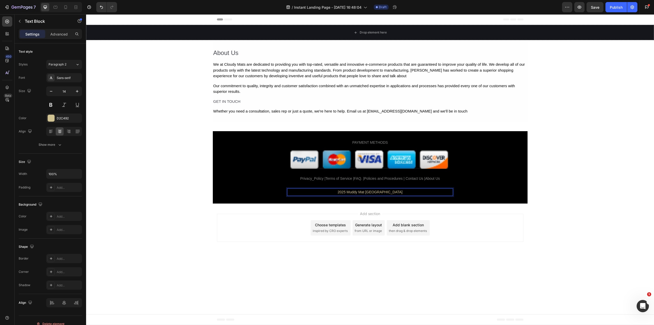
click at [364, 191] on div "2025 Muddy Mat USA" at bounding box center [370, 191] width 166 height 7
click at [364, 191] on p "2025 Muddy Mat USA" at bounding box center [370, 192] width 165 height 6
click at [376, 193] on p "2025 Muddy Mat USA" at bounding box center [370, 192] width 165 height 6
click at [375, 193] on p "2025 Muddy Mat USA" at bounding box center [370, 192] width 165 height 6
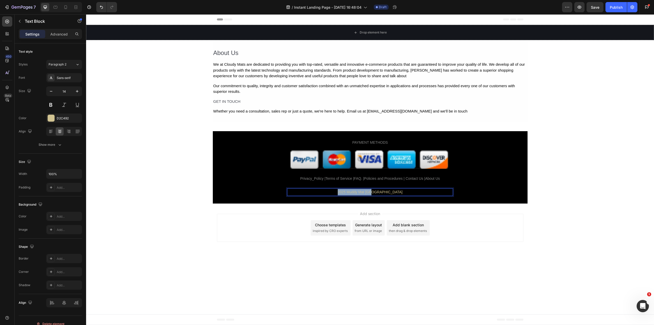
click at [375, 193] on p "2025 Muddy Mat USA" at bounding box center [370, 192] width 165 height 6
click at [460, 183] on div "PAYMENT METHODS Text Block Image Privacy_Policy |Terms of Service |FAQ. |Polici…" at bounding box center [370, 167] width 315 height 57
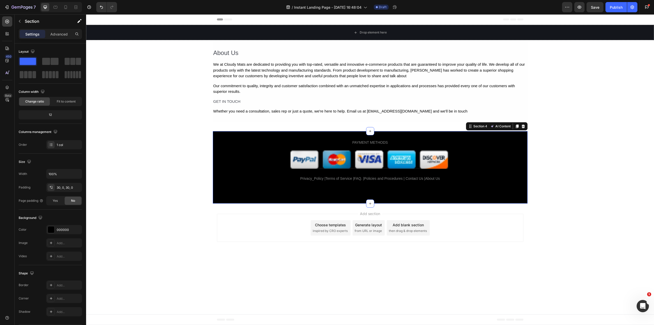
click at [315, 163] on img at bounding box center [370, 157] width 166 height 22
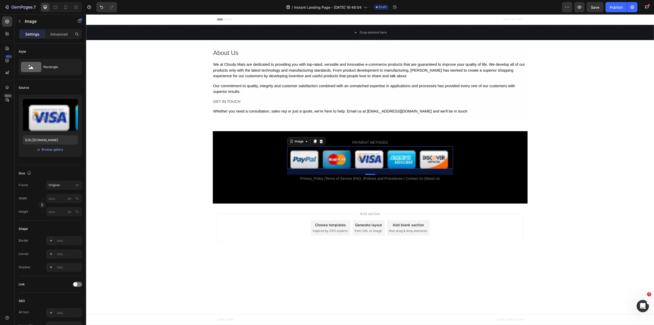
click at [308, 156] on img at bounding box center [370, 157] width 166 height 22
click at [28, 21] on p "Image" at bounding box center [46, 21] width 43 height 6
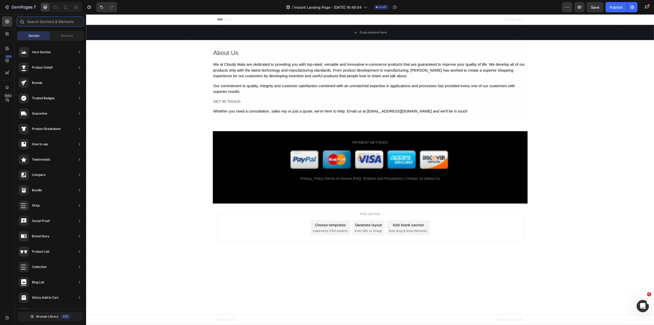
click at [54, 23] on input "text" at bounding box center [50, 21] width 67 height 10
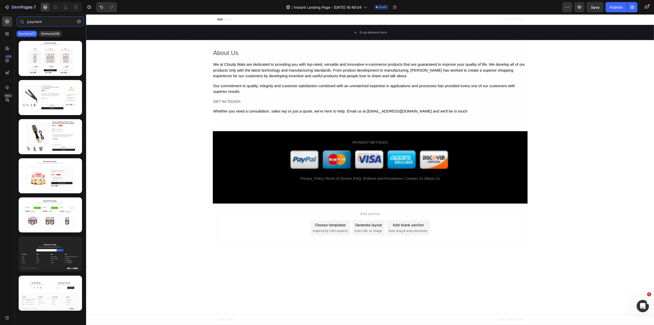
type input "payment"
click at [282, 261] on body "Drop element here Section 1 About Us Text Block We at Cloudy Mats are dedicated…" at bounding box center [370, 169] width 568 height 311
drag, startPoint x: 706, startPoint y: 24, endPoint x: 617, endPoint y: 31, distance: 89.2
click at [601, 7] on button "Save" at bounding box center [595, 7] width 17 height 10
click at [633, 7] on icon "button" at bounding box center [632, 7] width 1 height 1
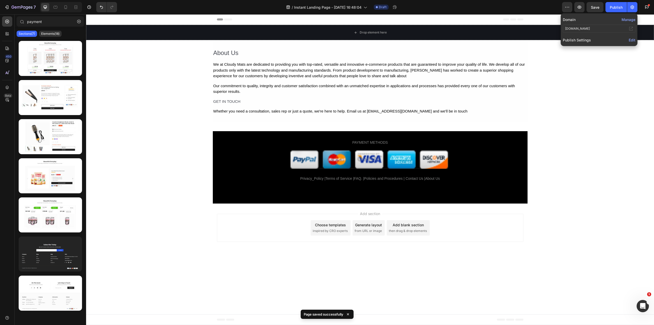
click at [632, 39] on span "Edit" at bounding box center [632, 40] width 7 height 4
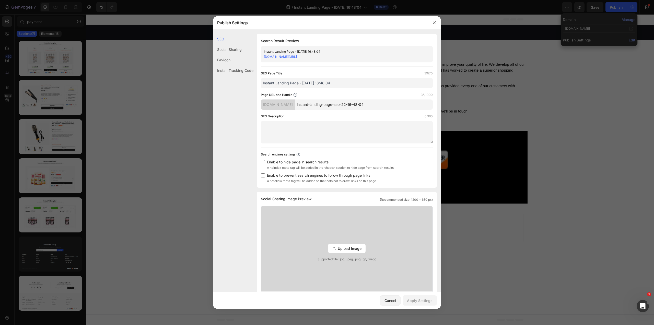
click at [341, 86] on input "Instant Landing Page - Sep 22, 16:48:04" at bounding box center [347, 83] width 172 height 10
type input "About US"
click at [363, 104] on input "instant-landing-page-sep-22-16-48-04" at bounding box center [364, 104] width 138 height 10
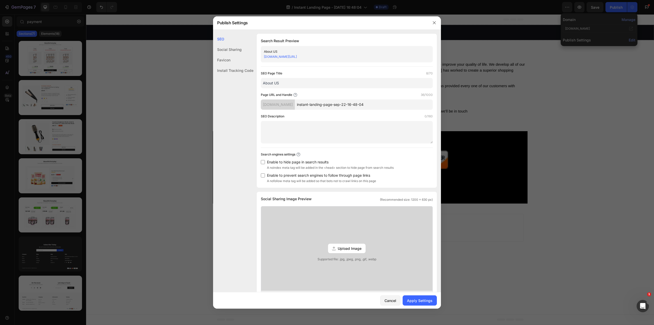
click at [363, 104] on input "instant-landing-page-sep-22-16-48-04" at bounding box center [364, 104] width 138 height 10
type input "-"
type input "about-us"
click at [420, 298] on div "Apply Settings" at bounding box center [420, 300] width 26 height 5
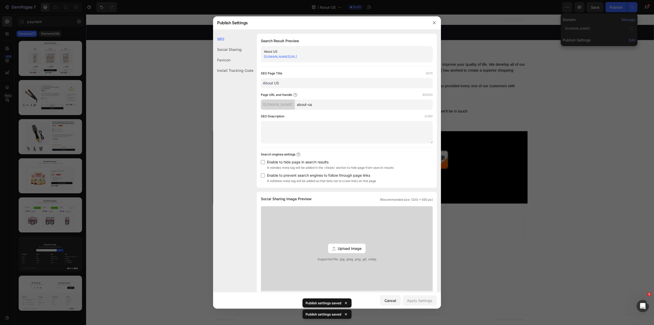
click at [313, 56] on div "[DOMAIN_NAME][URL]" at bounding box center [342, 56] width 157 height 5
copy div "About US"
click at [434, 21] on icon "button" at bounding box center [434, 23] width 4 height 4
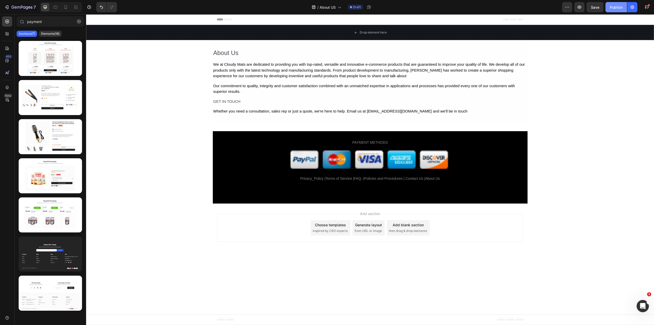
click at [617, 9] on div "Publish" at bounding box center [616, 7] width 13 height 5
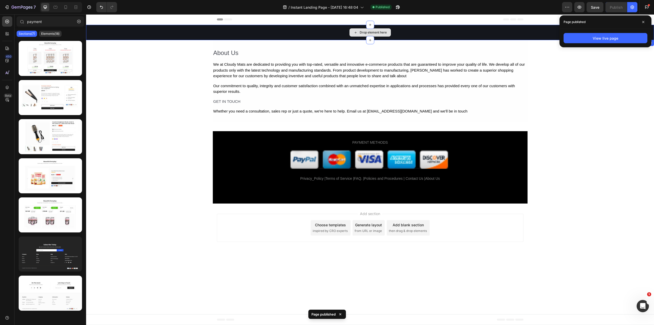
click at [396, 27] on div "Drop element here" at bounding box center [370, 32] width 568 height 15
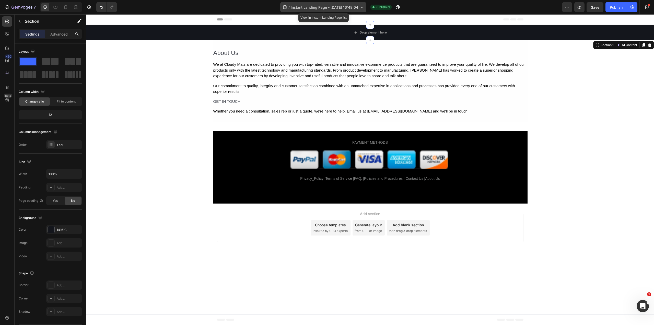
drag, startPoint x: 339, startPoint y: 8, endPoint x: 319, endPoint y: 9, distance: 20.0
click at [318, 9] on span "Instant Landing Page - Sep 22, 16:48:04" at bounding box center [324, 7] width 67 height 5
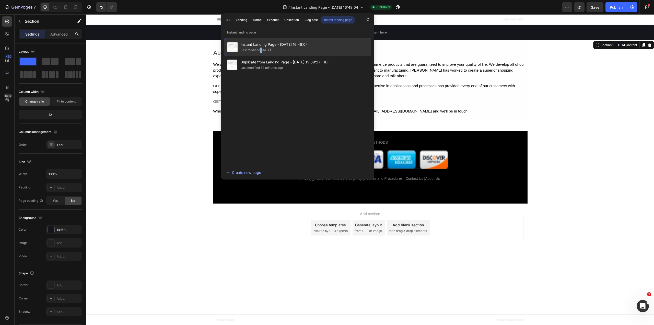
drag, startPoint x: 260, startPoint y: 50, endPoint x: 263, endPoint y: 48, distance: 3.5
click at [263, 48] on div "Last modified 5 days ago" at bounding box center [256, 50] width 30 height 5
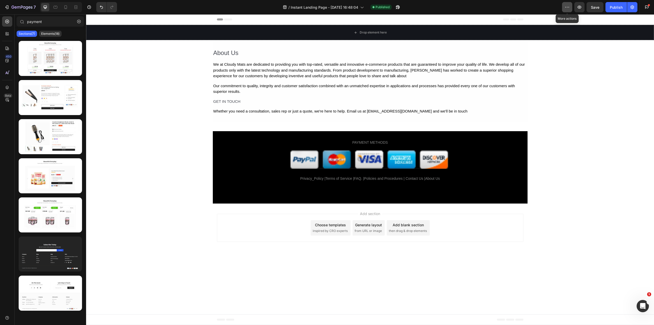
click at [568, 4] on button "button" at bounding box center [567, 7] width 10 height 10
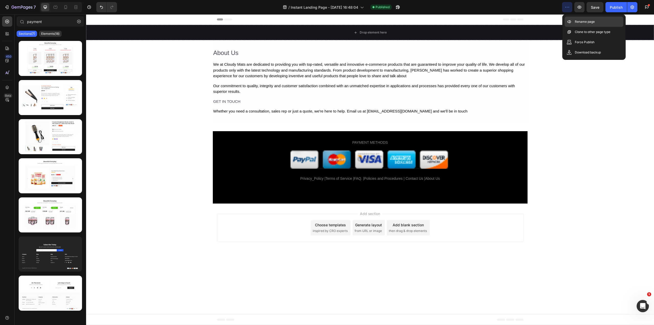
click at [566, 21] on div "Rename page" at bounding box center [594, 22] width 59 height 10
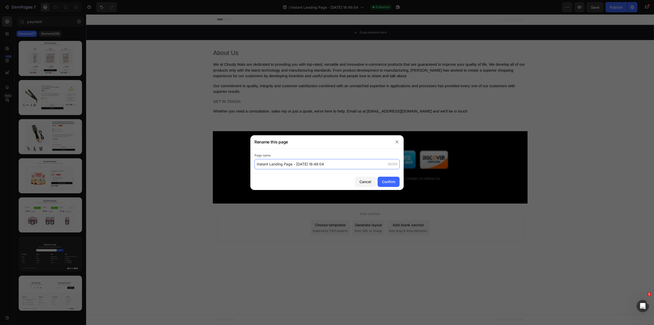
click at [327, 166] on input "Instant Landing Page - Sep 22, 16:48:04" at bounding box center [327, 164] width 145 height 10
type input "Cloudy Mats - About Us"
click at [394, 184] on div "Confirm" at bounding box center [388, 181] width 13 height 5
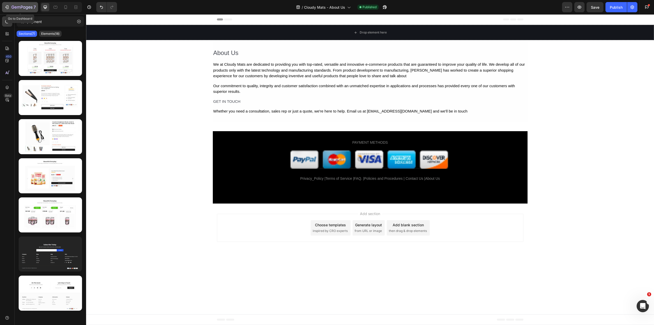
click at [16, 5] on div "7" at bounding box center [24, 7] width 24 height 6
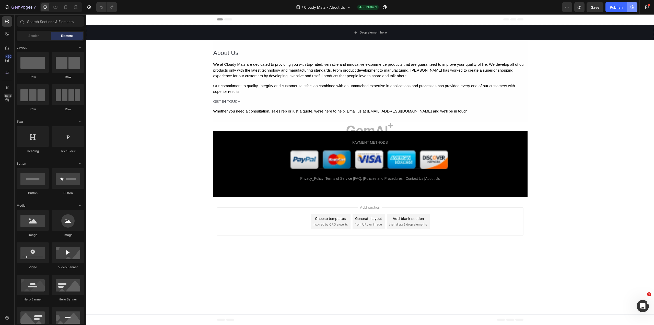
click at [632, 7] on icon "button" at bounding box center [632, 7] width 1 height 1
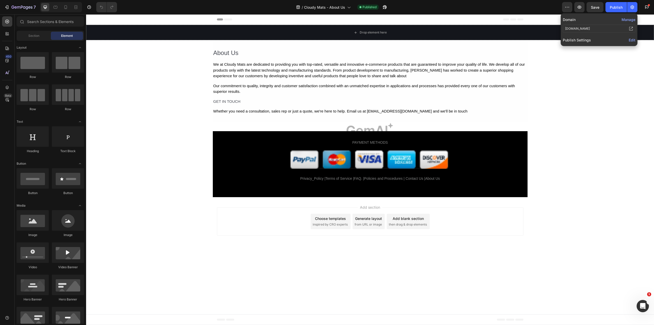
click at [631, 39] on span "Edit" at bounding box center [632, 40] width 7 height 4
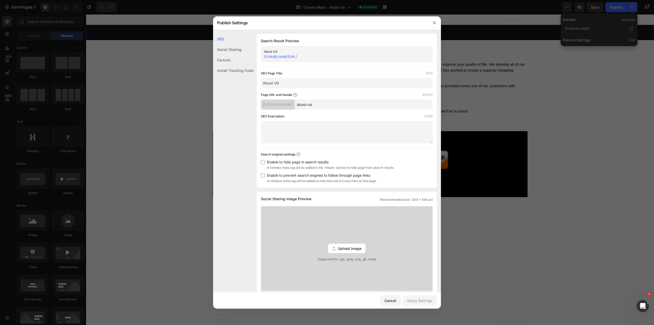
click at [272, 60] on div "About US [DOMAIN_NAME][URL]" at bounding box center [347, 54] width 172 height 16
drag, startPoint x: 319, startPoint y: 58, endPoint x: 262, endPoint y: 61, distance: 57.1
click at [262, 61] on div "About US [DOMAIN_NAME][URL]" at bounding box center [347, 54] width 172 height 16
copy link "[DOMAIN_NAME][URL]"
click at [434, 29] on div at bounding box center [434, 22] width 13 height 13
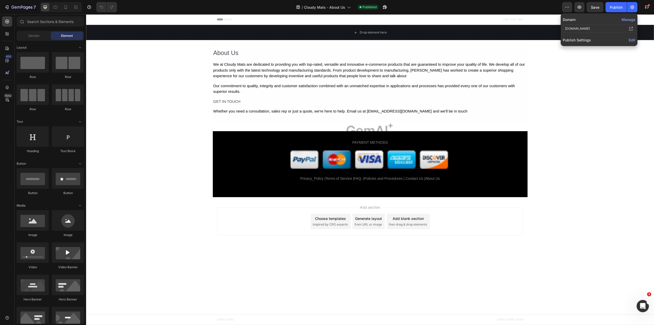
click at [635, 38] on span "Edit" at bounding box center [632, 40] width 7 height 4
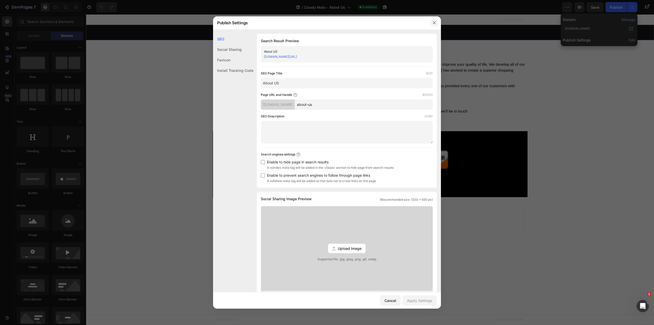
click at [433, 24] on icon "button" at bounding box center [434, 23] width 4 height 4
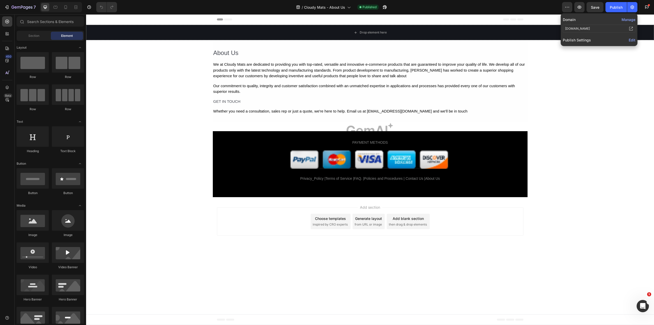
click at [629, 21] on button "Manage" at bounding box center [629, 19] width 14 height 5
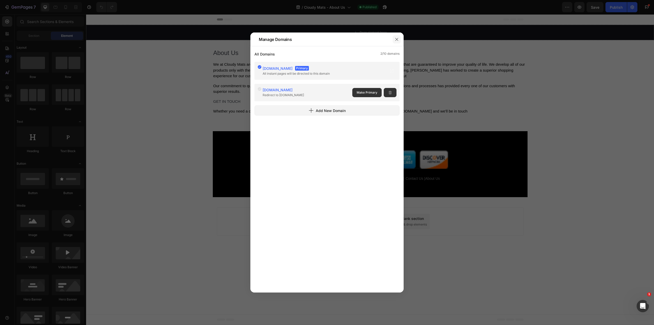
click at [397, 36] on button "button" at bounding box center [397, 39] width 8 height 8
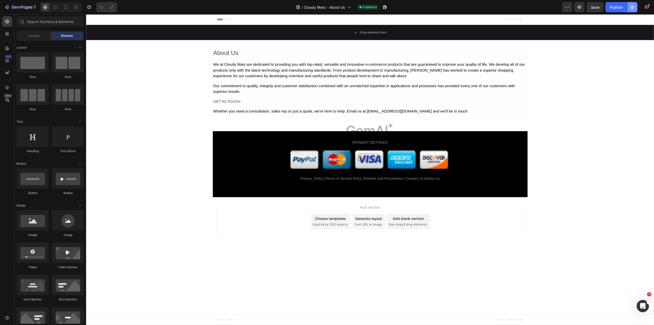
click at [637, 6] on button "button" at bounding box center [632, 7] width 10 height 10
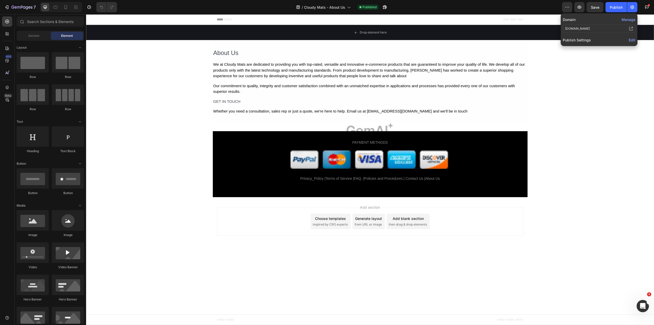
click at [634, 21] on button "Manage" at bounding box center [629, 19] width 14 height 5
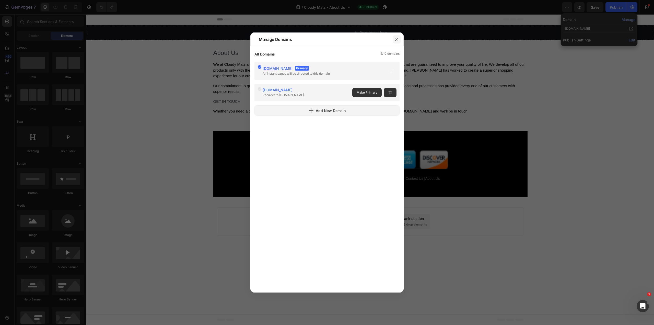
click at [395, 38] on icon "button" at bounding box center [397, 39] width 4 height 4
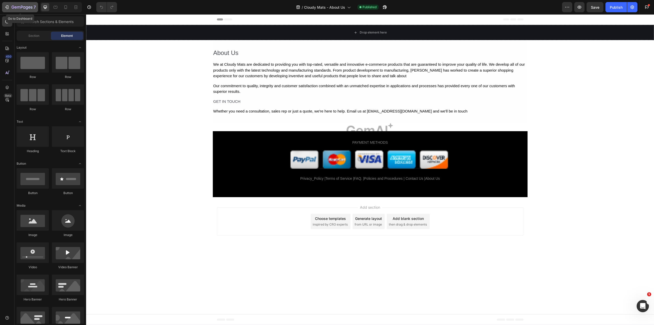
click at [16, 7] on icon "button" at bounding box center [16, 7] width 2 height 2
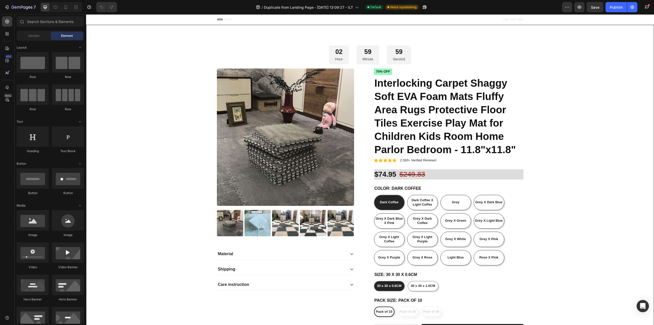
radio input "false"
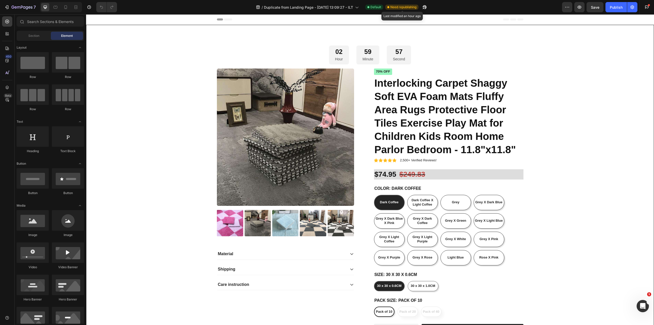
click at [402, 7] on span "Need republishing" at bounding box center [403, 7] width 26 height 5
click at [616, 7] on div "Publish" at bounding box center [616, 7] width 13 height 5
click at [634, 8] on icon "button" at bounding box center [632, 7] width 5 height 5
drag, startPoint x: 710, startPoint y: 32, endPoint x: 583, endPoint y: 51, distance: 128.9
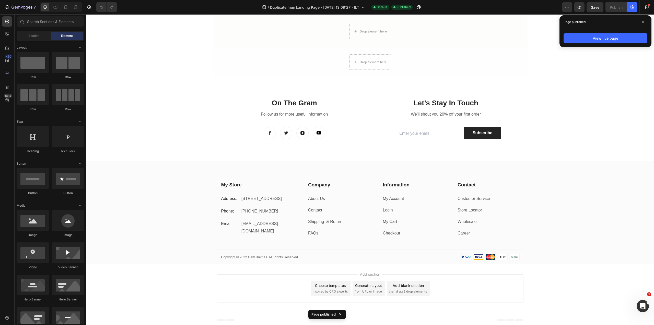
scroll to position [1021, 0]
drag, startPoint x: 310, startPoint y: 203, endPoint x: 313, endPoint y: 203, distance: 2.9
click at [310, 203] on div "Text block" at bounding box center [317, 202] width 17 height 5
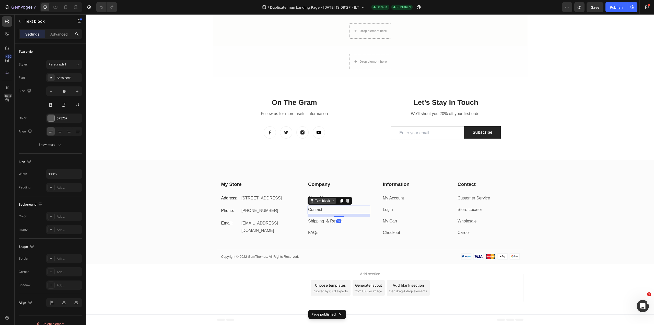
click at [328, 200] on div "Text block" at bounding box center [322, 200] width 17 height 5
click at [101, 202] on div "My Store Heading Address: Text block 184 Main Rd E, St Albans VIC 3021, Austral…" at bounding box center [370, 222] width 568 height 83
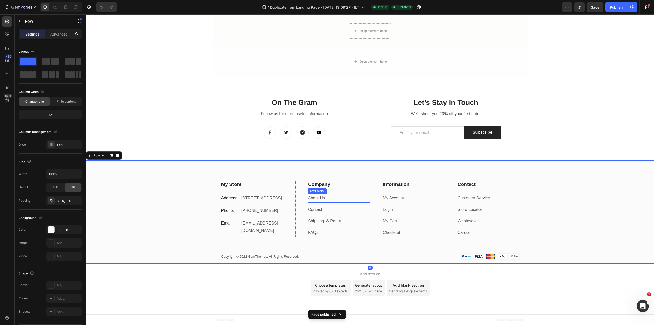
click at [314, 198] on link "About Us" at bounding box center [316, 198] width 17 height 4
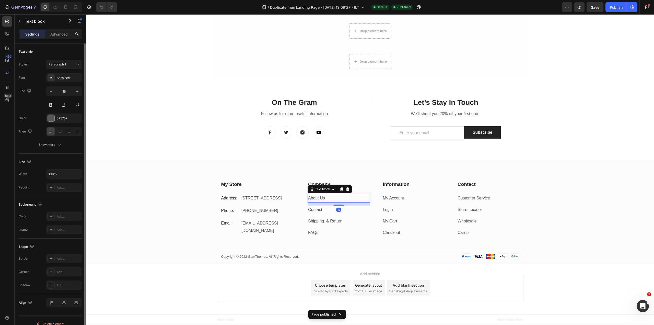
drag, startPoint x: 63, startPoint y: 37, endPoint x: 65, endPoint y: 57, distance: 20.8
click at [63, 37] on p "Advanced" at bounding box center [58, 33] width 17 height 5
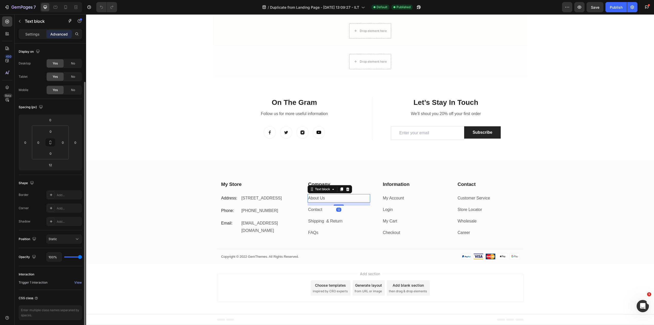
scroll to position [20, 0]
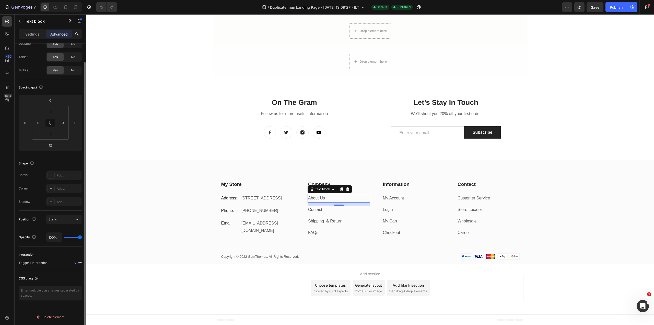
click at [75, 261] on div "View" at bounding box center [77, 262] width 7 height 5
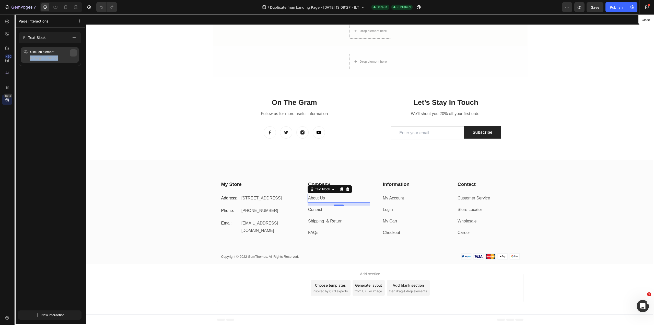
click at [77, 53] on div "Click on element No target & change" at bounding box center [50, 54] width 58 height 15
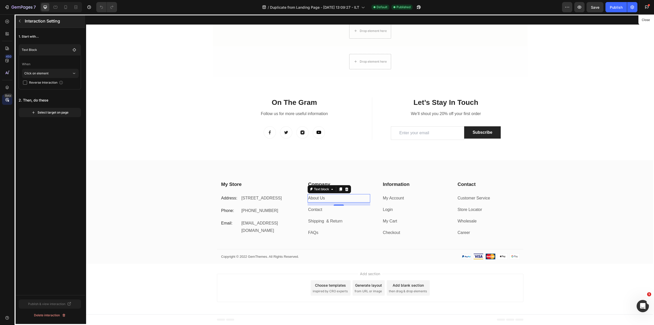
click at [20, 20] on icon "button" at bounding box center [20, 21] width 2 height 3
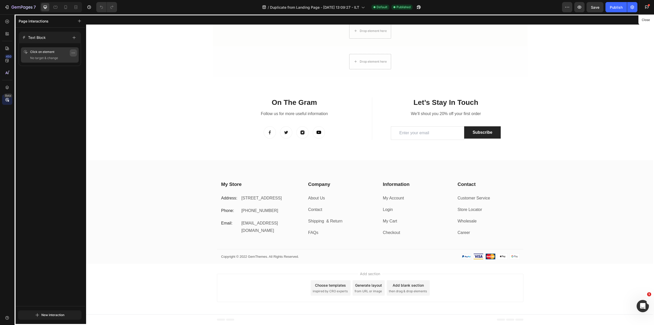
click at [73, 52] on icon "button" at bounding box center [73, 53] width 4 height 4
click at [68, 81] on button "Delete" at bounding box center [58, 83] width 33 height 9
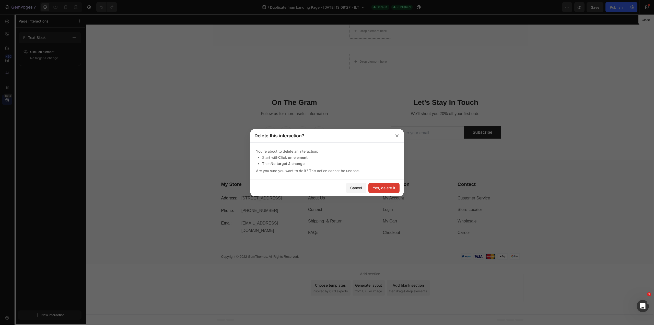
click at [380, 189] on div "Yes, delete it" at bounding box center [384, 187] width 22 height 5
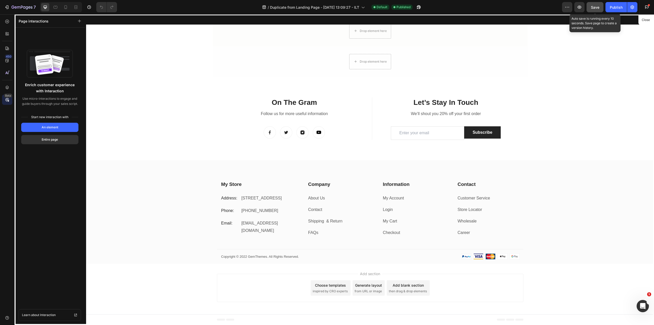
click at [595, 5] on span "Save" at bounding box center [595, 7] width 8 height 4
click at [615, 5] on div "Publish" at bounding box center [616, 7] width 13 height 5
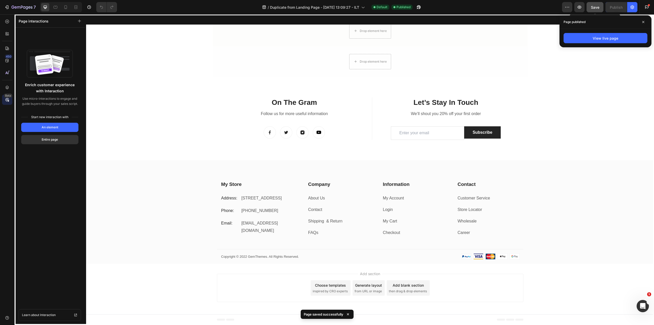
click at [315, 197] on div at bounding box center [370, 169] width 568 height 311
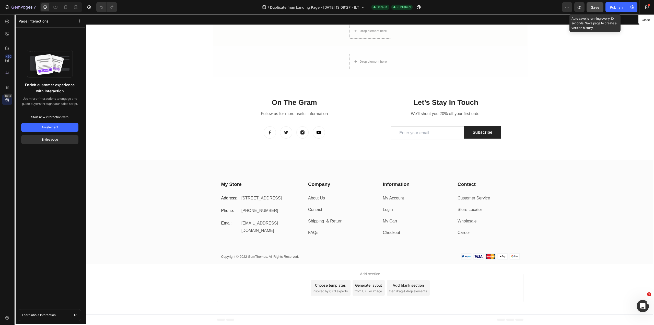
click at [320, 199] on div at bounding box center [370, 169] width 568 height 311
click at [320, 196] on div at bounding box center [370, 169] width 568 height 311
drag, startPoint x: 145, startPoint y: 130, endPoint x: 143, endPoint y: 127, distance: 3.8
click at [145, 130] on div at bounding box center [370, 169] width 568 height 311
click at [625, 56] on div at bounding box center [370, 169] width 568 height 311
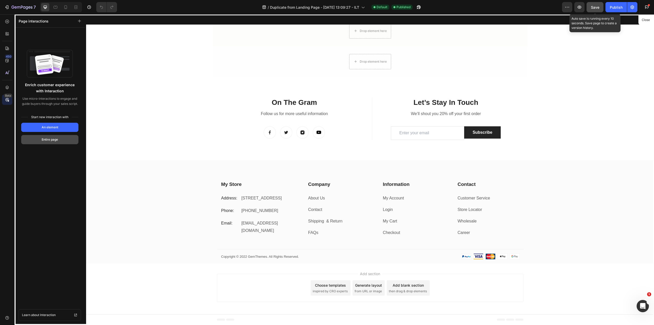
click at [58, 142] on div "Entire page" at bounding box center [50, 139] width 16 height 5
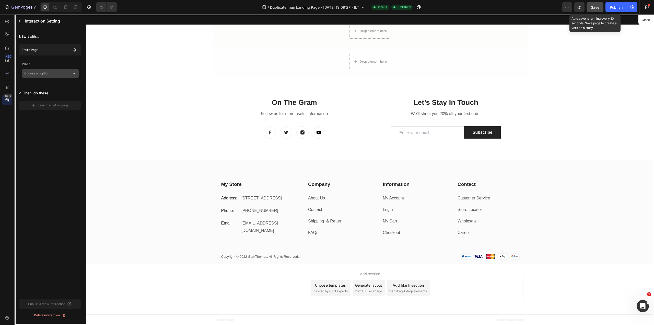
click at [53, 75] on p "Choose an option" at bounding box center [48, 73] width 48 height 9
click at [48, 143] on div "1. Start with... Entire Page When Choose an option 2. Then, do these Select tar…" at bounding box center [50, 161] width 71 height 267
click at [31, 95] on p "2. Then, do these" at bounding box center [50, 92] width 62 height 9
click at [40, 111] on div "1. Start with... Entire Page When Choose an option 2. Then, do these Select tar…" at bounding box center [50, 71] width 71 height 86
click at [24, 38] on p "1. Start with..." at bounding box center [50, 36] width 62 height 9
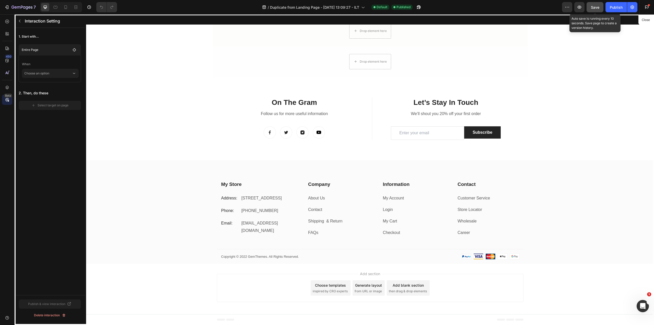
click at [23, 35] on p "1. Start with..." at bounding box center [50, 36] width 62 height 9
click at [23, 21] on button "button" at bounding box center [20, 21] width 8 height 8
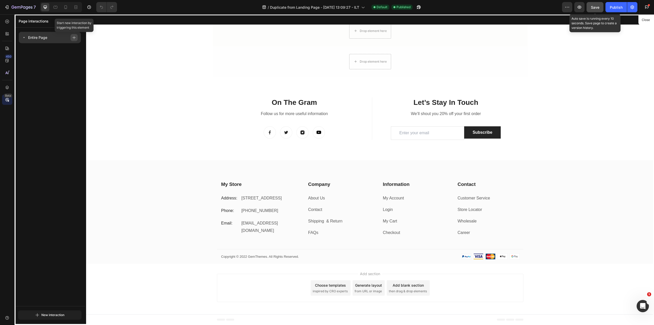
click at [75, 38] on icon "button" at bounding box center [74, 38] width 4 height 4
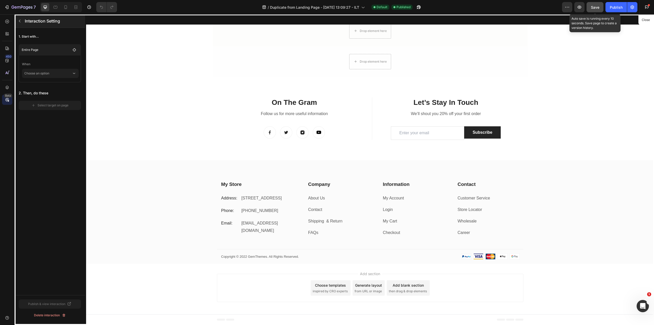
click at [16, 21] on div "Interaction Setting" at bounding box center [50, 20] width 70 height 13
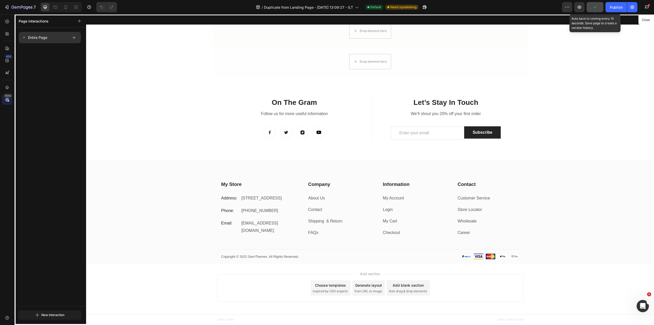
drag, startPoint x: 38, startPoint y: 35, endPoint x: 23, endPoint y: 38, distance: 15.9
click at [23, 38] on icon at bounding box center [24, 38] width 4 height 4
click at [75, 51] on icon "button" at bounding box center [73, 53] width 4 height 4
click at [65, 63] on button "Edit" at bounding box center [58, 65] width 33 height 9
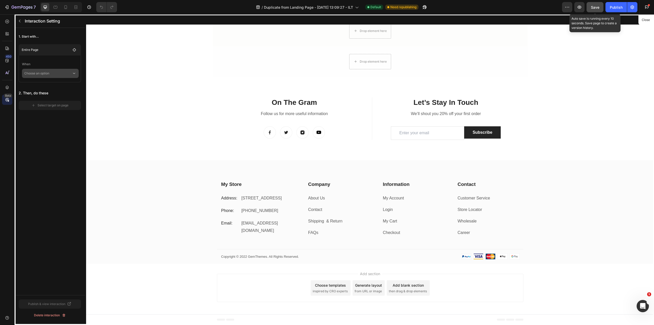
click at [59, 73] on p "Choose an option" at bounding box center [48, 73] width 48 height 9
click at [55, 109] on div "Finish loading" at bounding box center [50, 107] width 52 height 10
click at [46, 126] on main "When Finish loading And after 0 s Check param" at bounding box center [50, 92] width 62 height 74
click at [49, 123] on input "text" at bounding box center [50, 120] width 57 height 9
paste input "[DOMAIN_NAME][URL]"
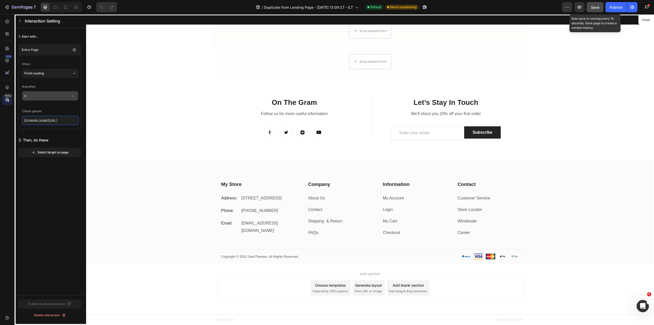
type input "[DOMAIN_NAME][URL]"
click at [64, 96] on input "0" at bounding box center [50, 95] width 56 height 9
type input "0"
click at [66, 190] on div "1. Start with... Entire Page When Finish loading And after 0 s Check param clou…" at bounding box center [50, 161] width 71 height 267
click at [18, 17] on button "button" at bounding box center [20, 21] width 8 height 8
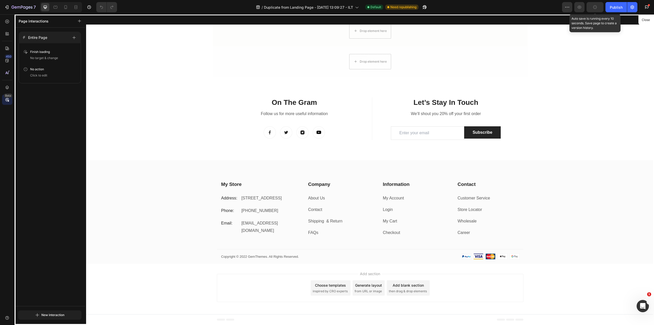
click at [114, 111] on div at bounding box center [370, 169] width 568 height 311
click at [73, 40] on button "button" at bounding box center [74, 37] width 7 height 7
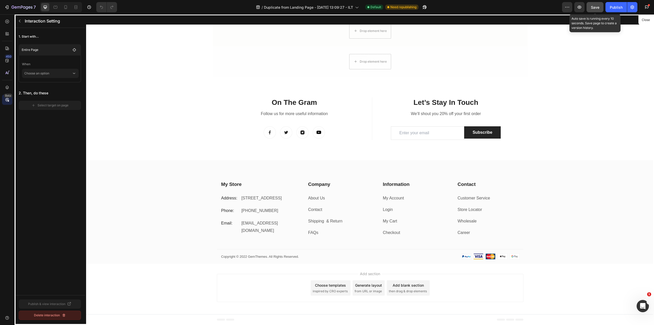
click at [49, 313] on div "Delete interaction" at bounding box center [50, 315] width 32 height 5
click at [72, 314] on button "Delete" at bounding box center [65, 315] width 31 height 9
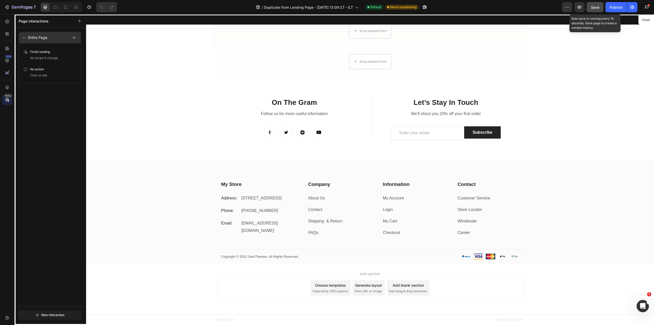
click at [26, 36] on icon at bounding box center [24, 38] width 4 height 4
click at [81, 22] on icon "button" at bounding box center [80, 21] width 4 height 4
click at [60, 94] on div "Entire Page Finish loading No target & change No action Click to edit Finish lo…" at bounding box center [50, 167] width 71 height 278
click at [25, 39] on icon at bounding box center [24, 38] width 4 height 4
click at [72, 51] on button "button" at bounding box center [73, 52] width 7 height 7
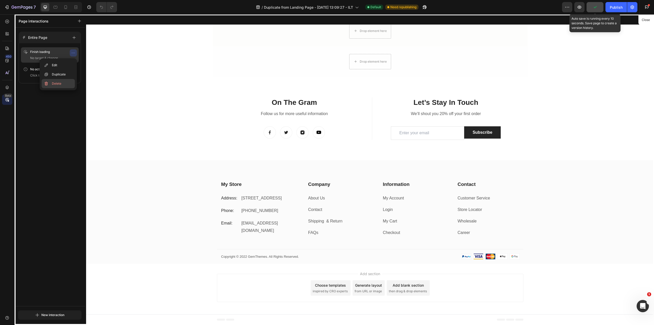
click at [63, 82] on button "Delete" at bounding box center [58, 83] width 33 height 9
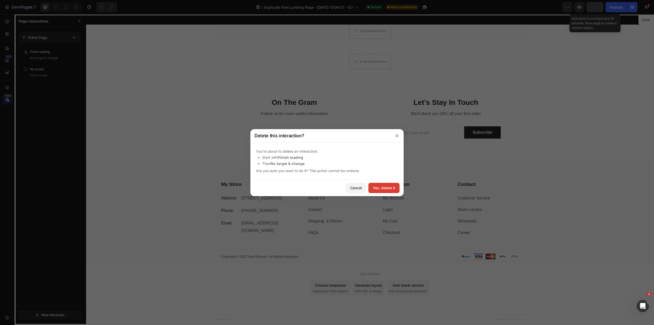
drag, startPoint x: 378, startPoint y: 186, endPoint x: 292, endPoint y: 172, distance: 87.8
click at [378, 186] on div "Yes, delete it" at bounding box center [384, 187] width 22 height 5
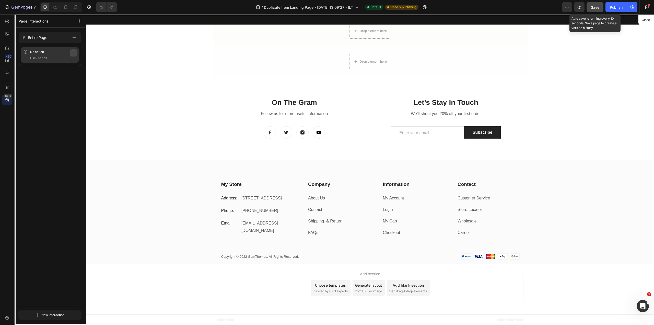
click at [72, 52] on icon "button" at bounding box center [73, 53] width 4 height 4
click at [66, 84] on button "Delete" at bounding box center [58, 83] width 33 height 9
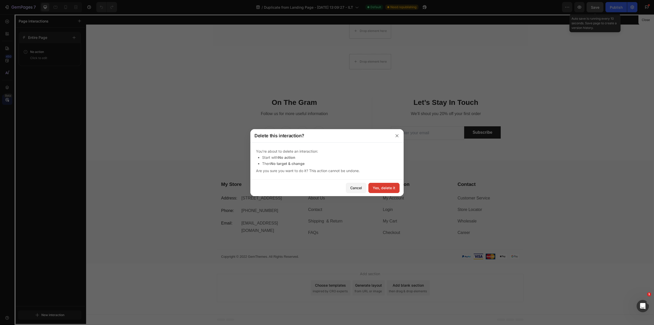
click at [389, 191] on button "Yes, delete it" at bounding box center [384, 188] width 31 height 10
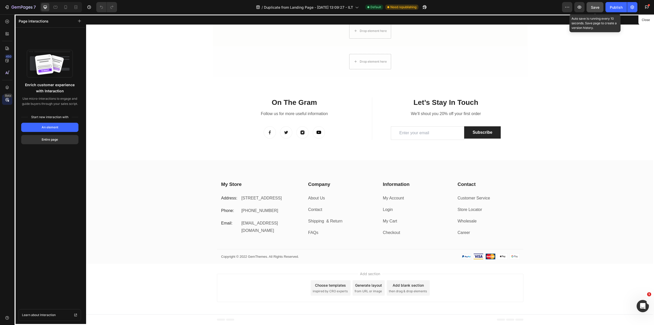
click at [592, 7] on span "Save" at bounding box center [595, 7] width 8 height 4
click at [620, 7] on div "Publish" at bounding box center [616, 7] width 13 height 5
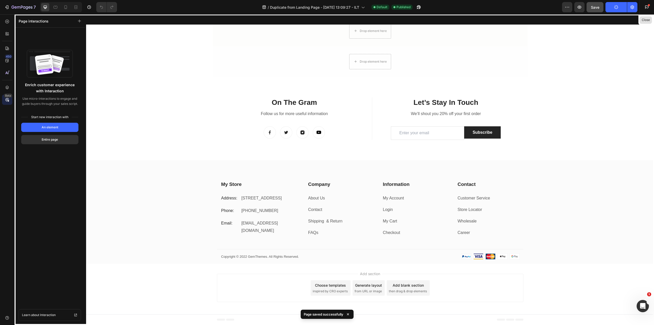
click at [644, 19] on button "Close" at bounding box center [646, 19] width 13 height 7
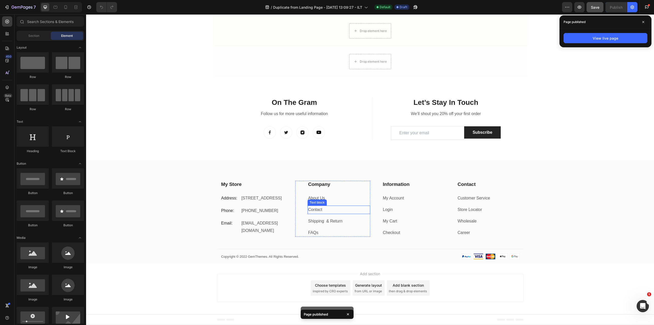
click at [315, 200] on div "Text block" at bounding box center [317, 202] width 19 height 6
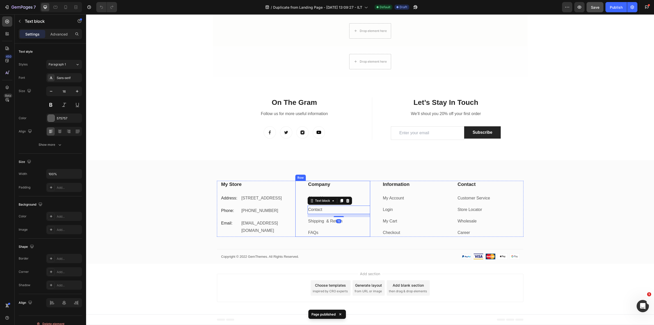
click at [355, 195] on p "About Us" at bounding box center [339, 197] width 62 height 7
click at [313, 197] on link "About Us" at bounding box center [316, 198] width 17 height 4
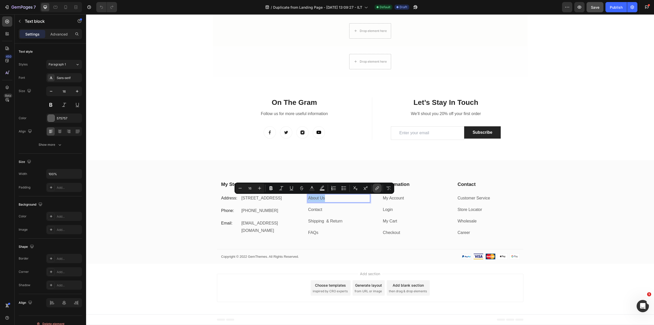
click at [376, 187] on icon "Editor contextual toolbar" at bounding box center [377, 188] width 5 height 5
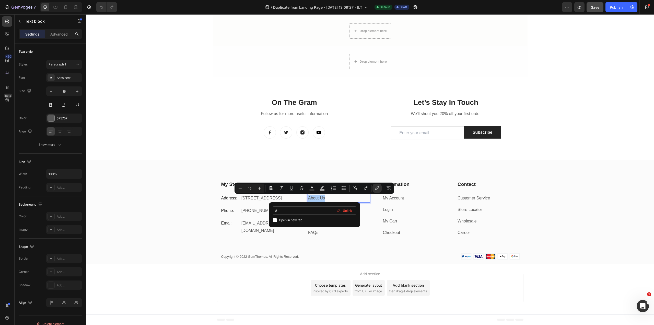
click at [293, 209] on input "#" at bounding box center [314, 210] width 83 height 8
type input "cloudymats.com/about-us"
click at [343, 244] on div "My Store Heading Address: Text block 184 Main Rd E, St Albans VIC 3021, Austral…" at bounding box center [370, 222] width 568 height 83
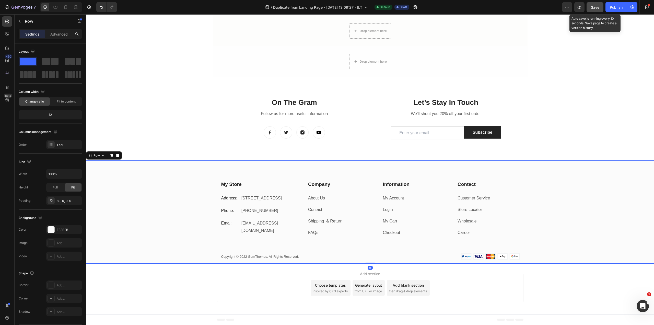
click at [589, 6] on button "Save" at bounding box center [595, 7] width 17 height 10
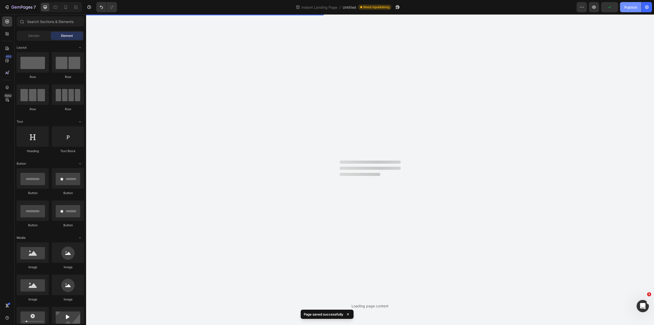
scroll to position [0, 0]
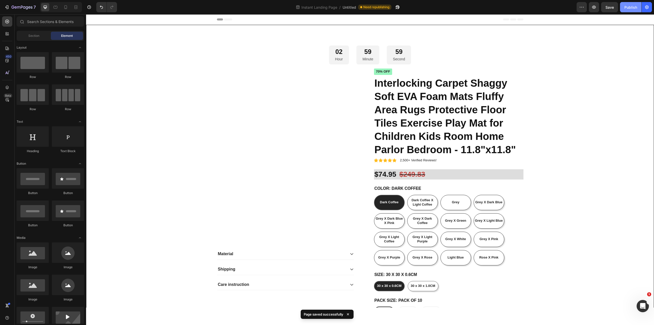
radio input "false"
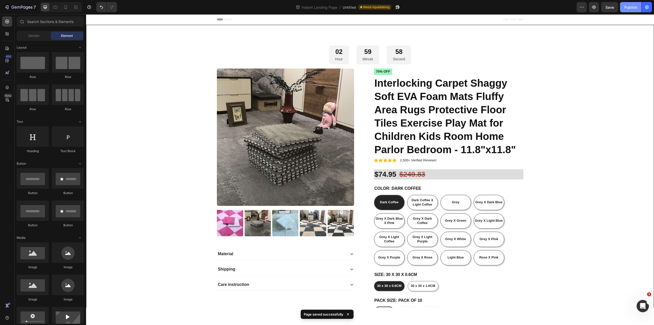
click at [631, 12] on button "Publish" at bounding box center [630, 7] width 21 height 10
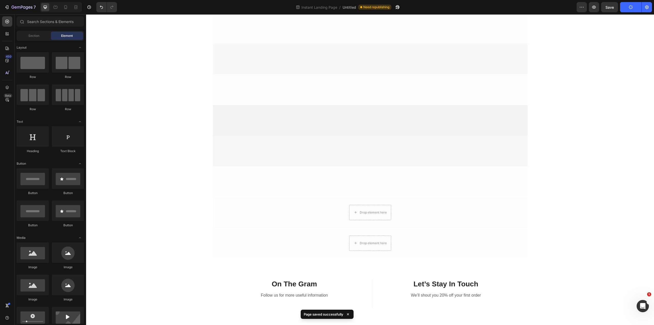
scroll to position [1038, 0]
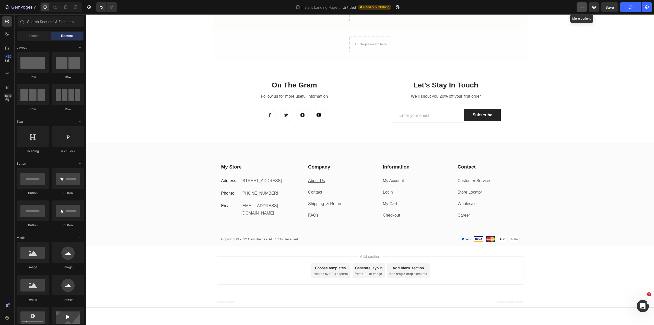
click at [583, 5] on icon "button" at bounding box center [581, 7] width 5 height 5
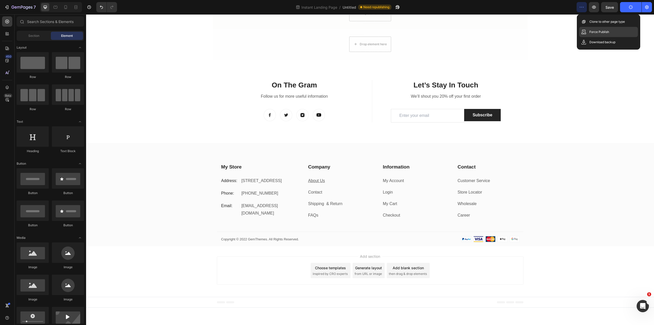
click at [606, 29] on p "Force Publish" at bounding box center [600, 31] width 20 height 5
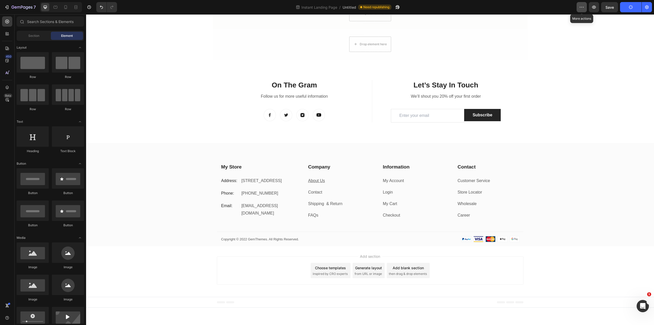
click at [586, 8] on button "button" at bounding box center [582, 7] width 10 height 10
click at [633, 9] on button "Publish" at bounding box center [630, 7] width 21 height 10
click at [613, 8] on span "Save" at bounding box center [610, 7] width 8 height 4
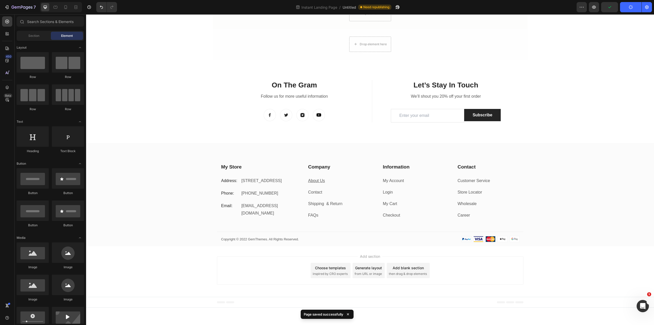
click at [634, 9] on button "Publish" at bounding box center [630, 7] width 21 height 10
click at [309, 181] on u "About Us" at bounding box center [316, 180] width 17 height 4
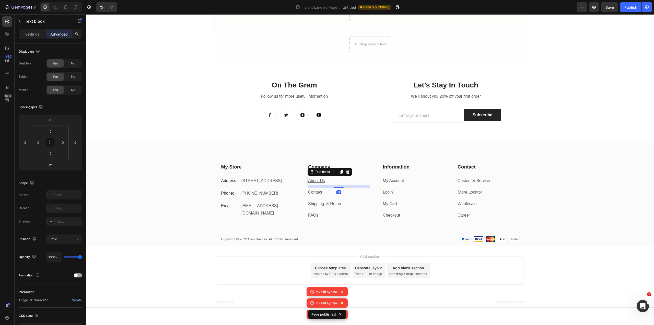
click at [320, 181] on u "About Us" at bounding box center [316, 180] width 17 height 4
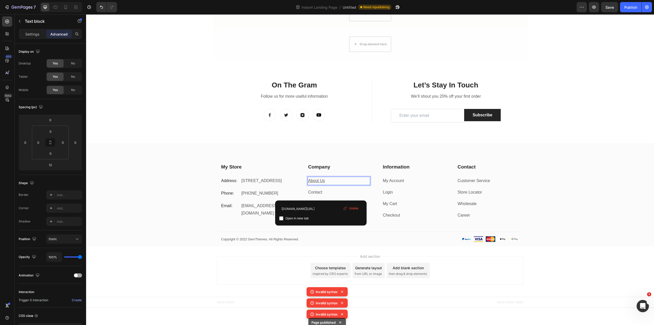
click at [320, 181] on u "About Us" at bounding box center [316, 180] width 17 height 4
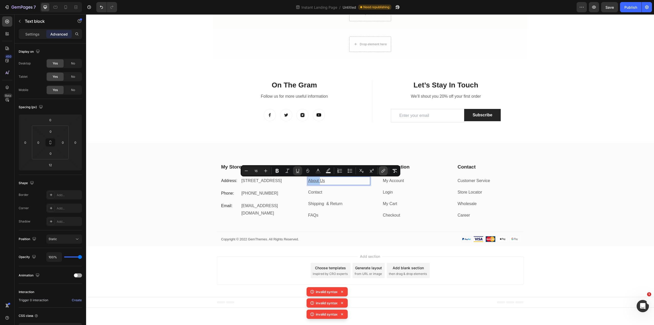
click at [384, 171] on icon "Editor contextual toolbar" at bounding box center [384, 170] width 2 height 3
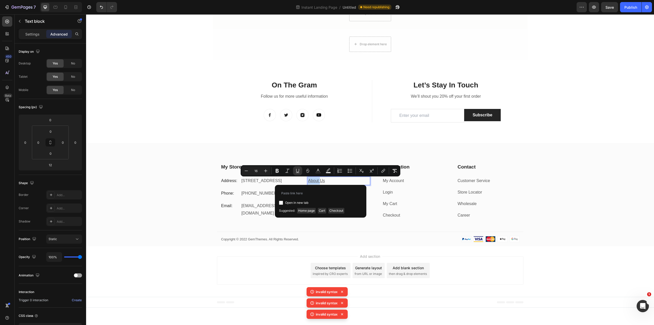
click at [264, 259] on div "Add section Choose templates inspired by CRO experts Generate layout from URL o…" at bounding box center [370, 270] width 307 height 28
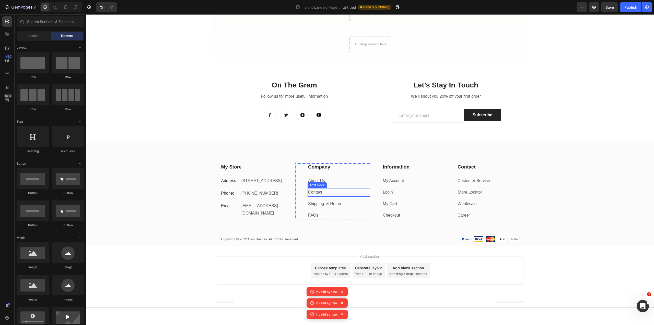
click at [311, 180] on u "About Us" at bounding box center [316, 180] width 17 height 4
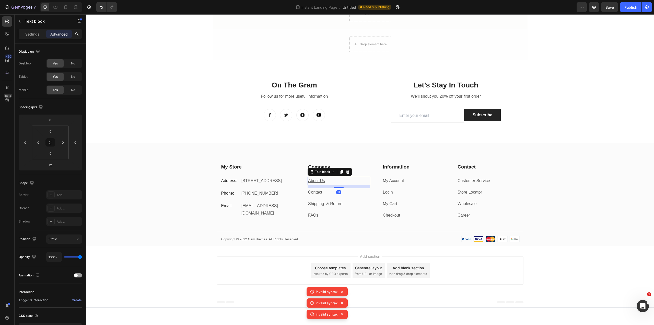
click at [311, 180] on u "About Us" at bounding box center [316, 180] width 17 height 4
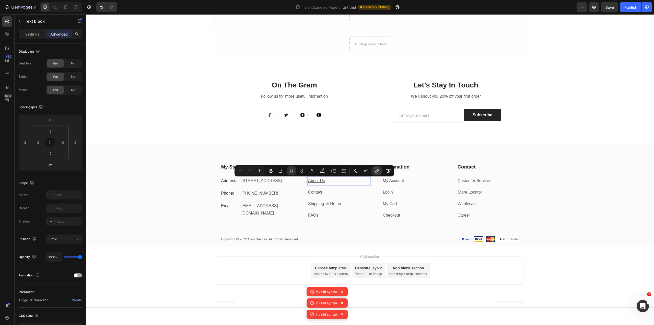
click at [376, 170] on icon "Editor contextual toolbar" at bounding box center [377, 170] width 5 height 5
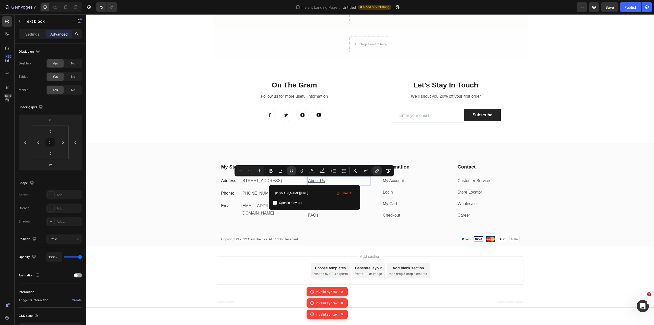
click at [272, 264] on div "Add section Choose templates inspired by CRO experts Generate layout from URL o…" at bounding box center [370, 270] width 307 height 28
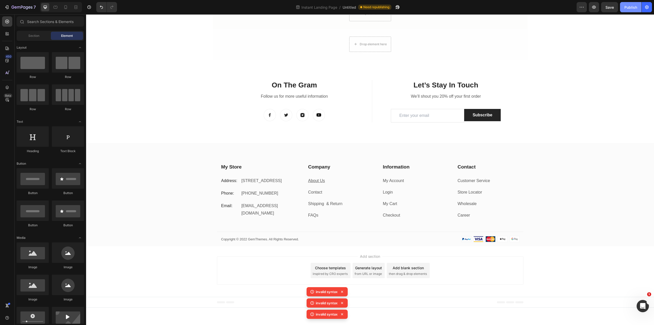
click at [636, 5] on div "Publish" at bounding box center [631, 7] width 13 height 5
click at [314, 182] on u "About Us" at bounding box center [316, 180] width 17 height 4
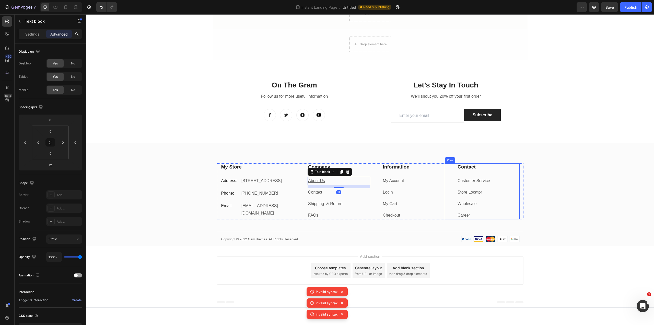
click at [515, 176] on div "Contact Heading Customer Service Text block Store Locator Text block Wholesale …" at bounding box center [488, 191] width 63 height 56
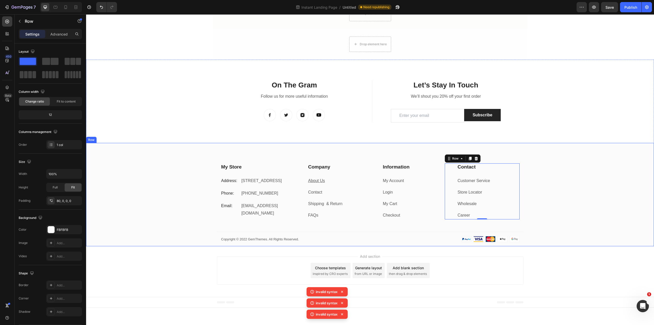
click at [531, 184] on div "My Store Heading Address: Text block 184 Main Rd E, St Albans VIC 3021, Austral…" at bounding box center [370, 204] width 568 height 83
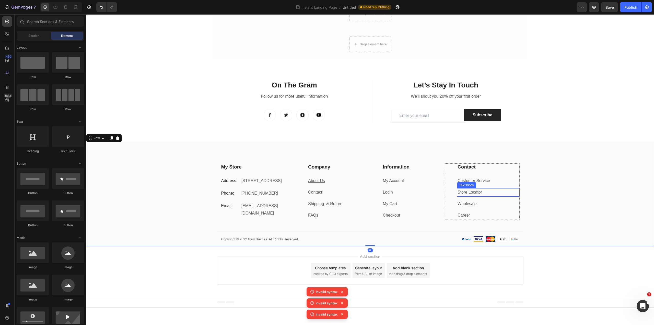
scroll to position [935, 0]
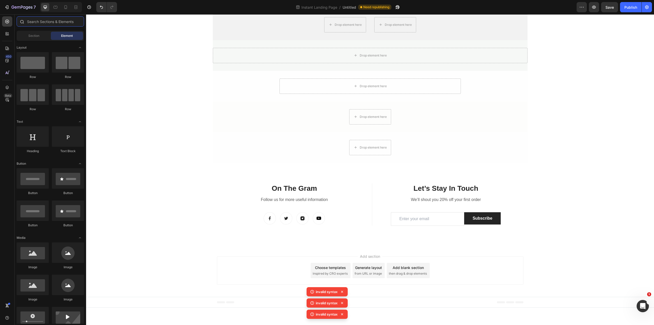
click at [38, 24] on input "text" at bounding box center [50, 21] width 67 height 10
click at [34, 32] on div "Section" at bounding box center [34, 36] width 32 height 8
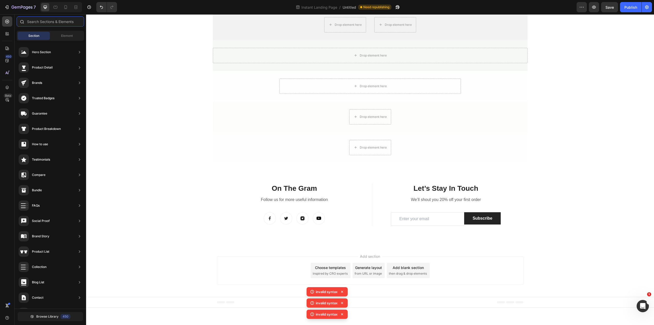
click at [42, 20] on input "text" at bounding box center [50, 21] width 67 height 10
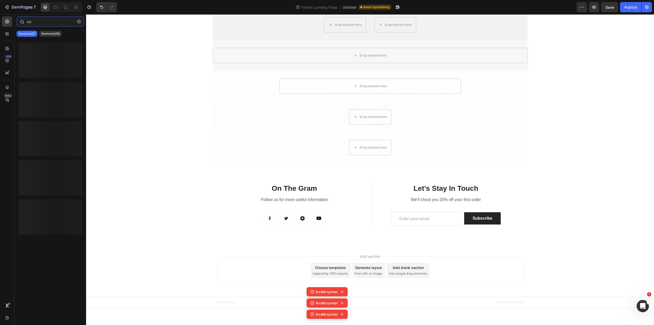
type input "c"
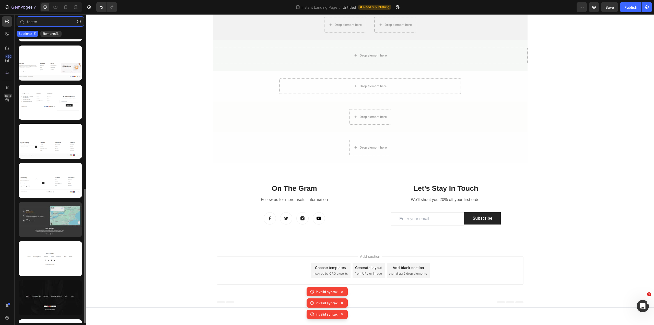
scroll to position [301, 0]
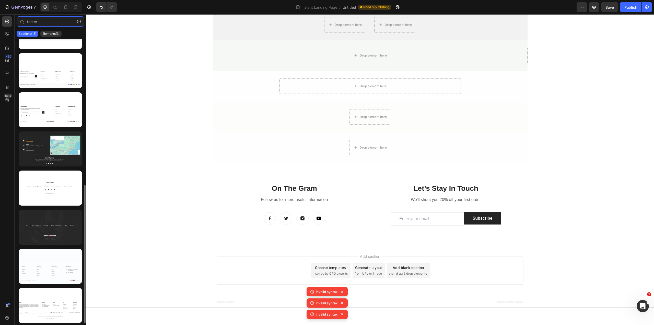
type input "footer"
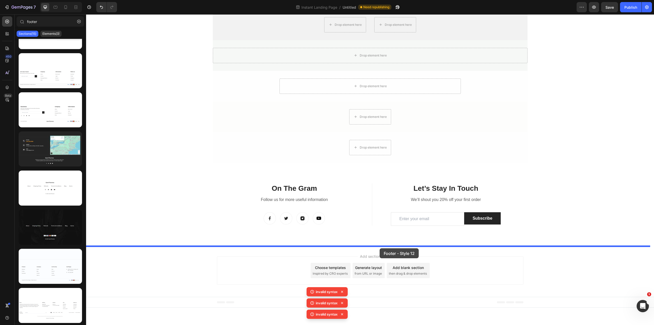
drag, startPoint x: 114, startPoint y: 235, endPoint x: 380, endPoint y: 248, distance: 265.8
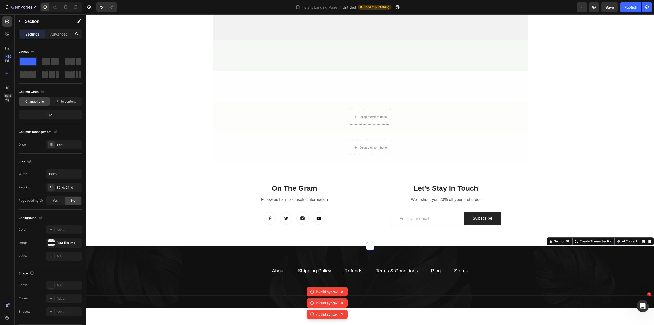
scroll to position [1025, 0]
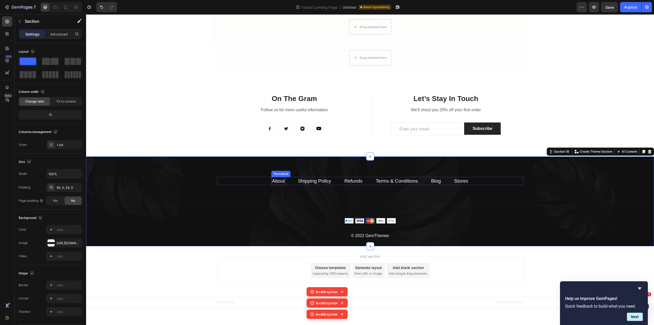
click at [278, 180] on link "About" at bounding box center [278, 180] width 13 height 5
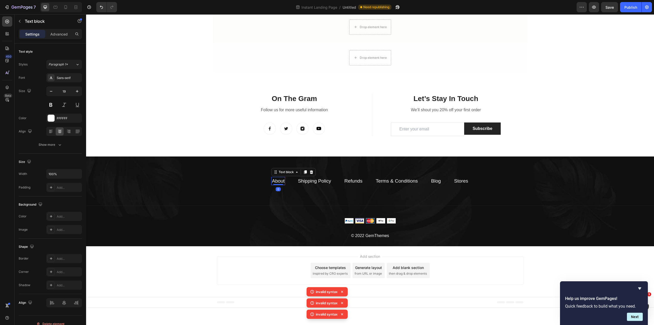
click at [278, 180] on link "About" at bounding box center [278, 180] width 13 height 5
click at [341, 172] on icon "Editor contextual toolbar" at bounding box center [339, 170] width 5 height 5
click at [248, 196] on input "#" at bounding box center [276, 193] width 83 height 8
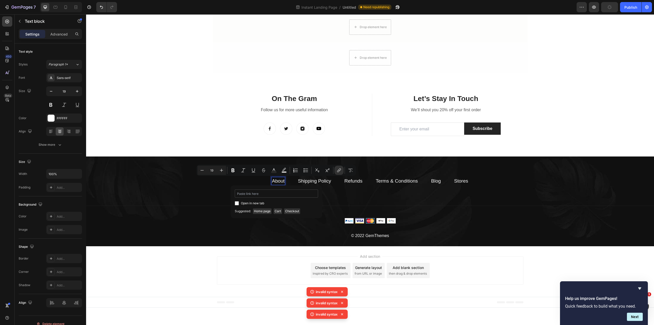
type input "a"
type input "about-us"
click at [182, 256] on div "Add section Choose templates inspired by CRO experts Generate layout from URL o…" at bounding box center [370, 271] width 568 height 51
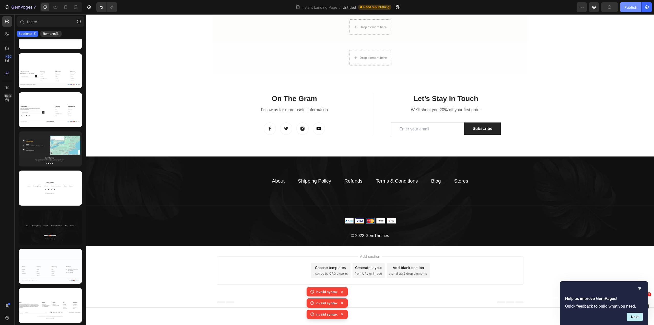
click at [626, 9] on div "Publish" at bounding box center [631, 7] width 13 height 5
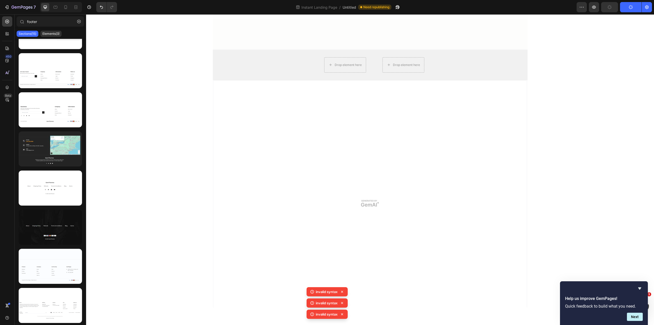
scroll to position [463, 0]
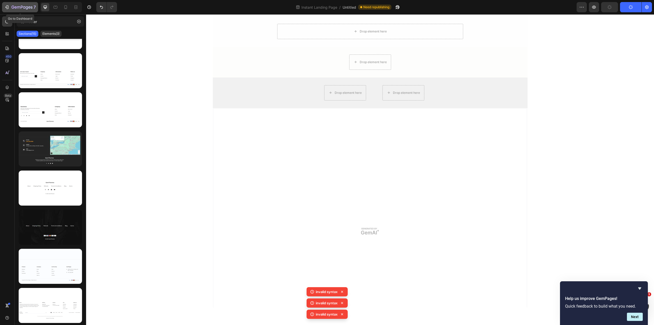
click at [26, 7] on icon "button" at bounding box center [22, 7] width 21 height 4
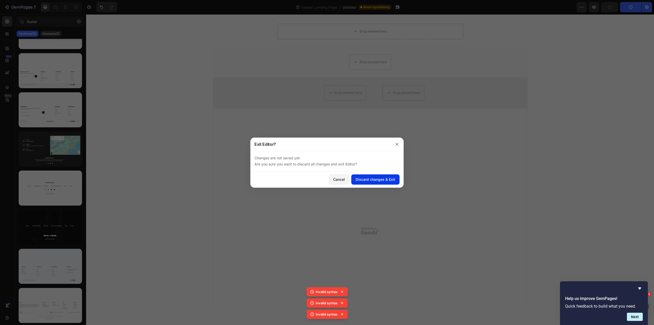
click at [373, 177] on div "Discard changes & Exit" at bounding box center [376, 179] width 40 height 5
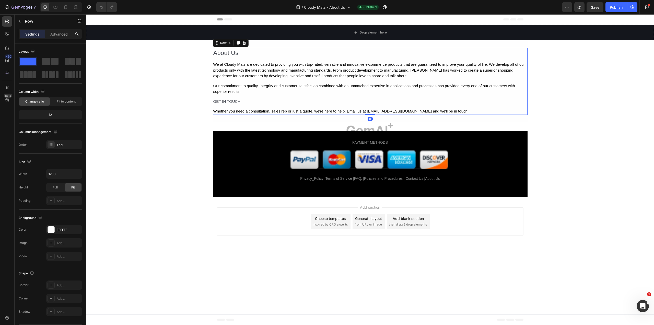
click at [340, 107] on div "About Us Text Block We at Cloudy Mats are dedicated to providing you with top-r…" at bounding box center [370, 81] width 315 height 67
click at [299, 96] on div "About Us Text Block We at Cloudy Mats are dedicated to providing you with top-r…" at bounding box center [370, 81] width 315 height 67
click at [450, 111] on p "Whether you need a consultation, sales rep or just a quote, we're here to help.…" at bounding box center [370, 111] width 314 height 6
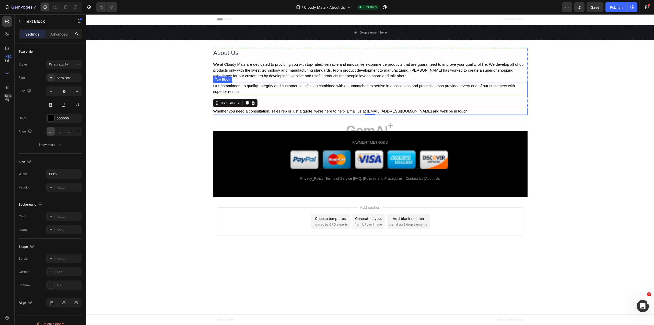
click at [272, 74] on p "We at Cloudy Mats are dedicated to providing you with top-rated, versatile and …" at bounding box center [370, 70] width 314 height 17
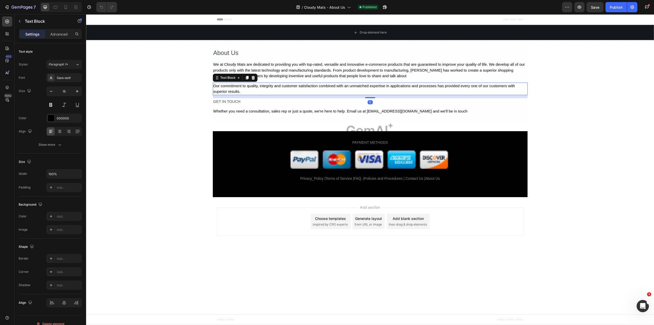
click at [254, 92] on div "Our commitment to quality, integrity and customer satisfaction combined with an…" at bounding box center [370, 89] width 315 height 13
click at [251, 102] on div "GET IN TOUCH" at bounding box center [370, 101] width 315 height 7
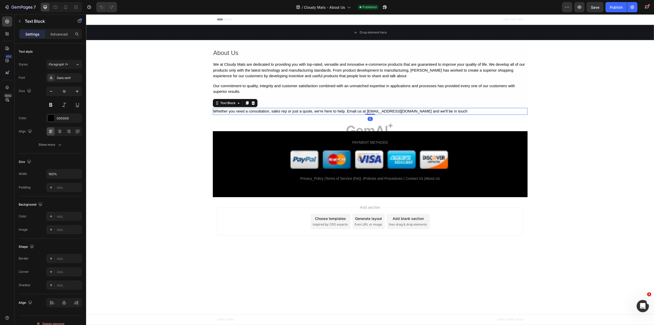
click at [249, 108] on div "Whether you need a consultation, sales rep or just a quote, we're here to help.…" at bounding box center [370, 111] width 315 height 7
click at [235, 52] on div "About Us" at bounding box center [370, 53] width 315 height 10
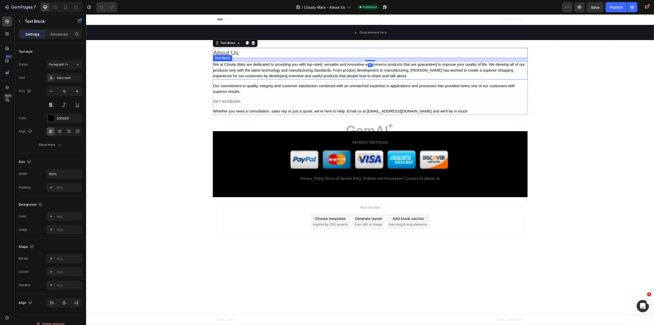
click at [269, 67] on p "We at Cloudy Mats are dedicated to providing you with top-rated, versatile and …" at bounding box center [370, 70] width 314 height 17
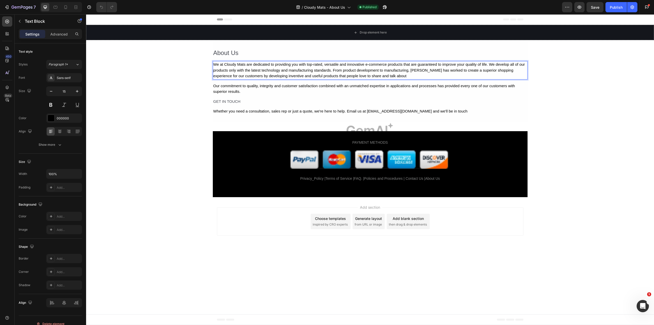
click at [257, 68] on p "We at Cloudy Mats are dedicated to providing you with top-rated, versatile and …" at bounding box center [370, 70] width 314 height 17
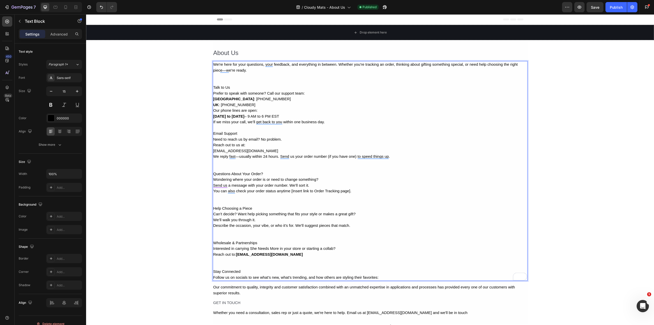
scroll to position [26, 0]
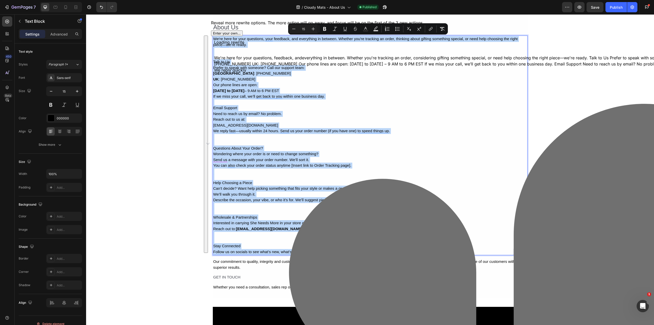
drag, startPoint x: 389, startPoint y: 250, endPoint x: 210, endPoint y: 39, distance: 276.5
click at [210, 39] on div "Drop element here Section 1 About Us Text Block We're here for your questions, …" at bounding box center [370, 185] width 568 height 373
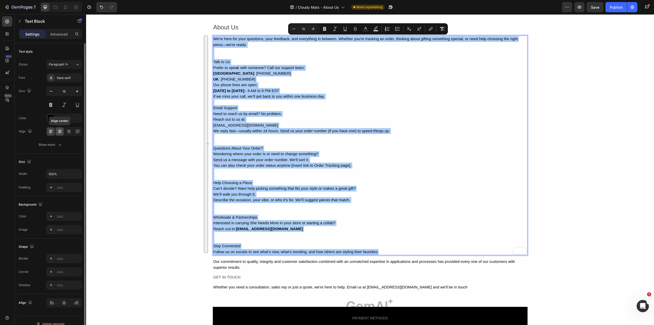
click at [61, 134] on icon at bounding box center [59, 131] width 5 height 5
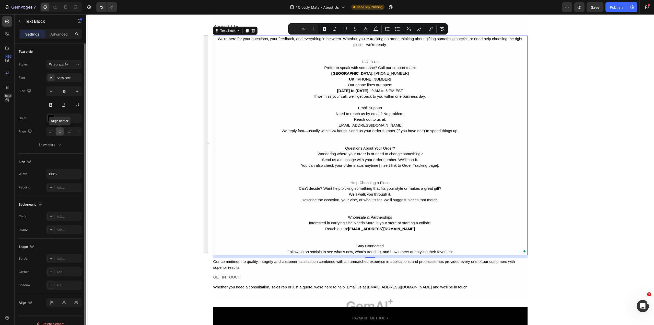
scroll to position [0, 0]
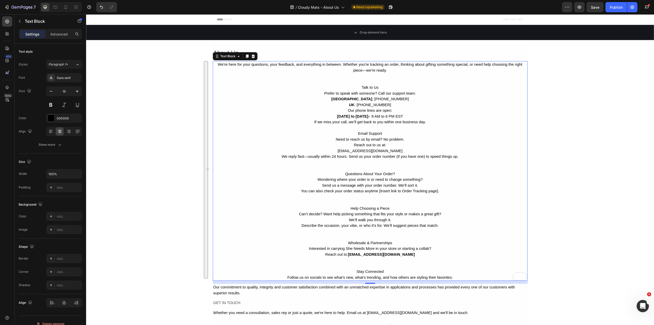
click at [359, 78] on p "Talk to Us" at bounding box center [370, 81] width 314 height 17
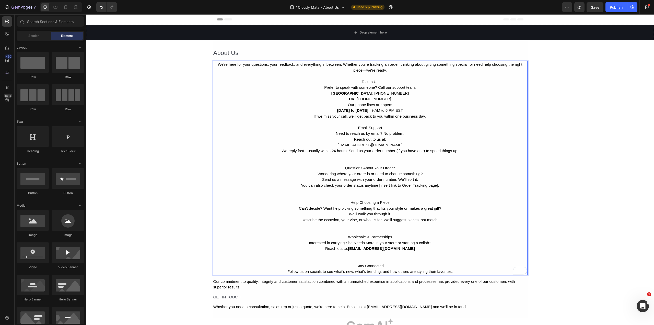
click at [161, 211] on div "Drop element here Section 1 About Us Text Block We're here for your questions, …" at bounding box center [370, 209] width 568 height 368
click at [228, 52] on div "About Us" at bounding box center [370, 53] width 315 height 10
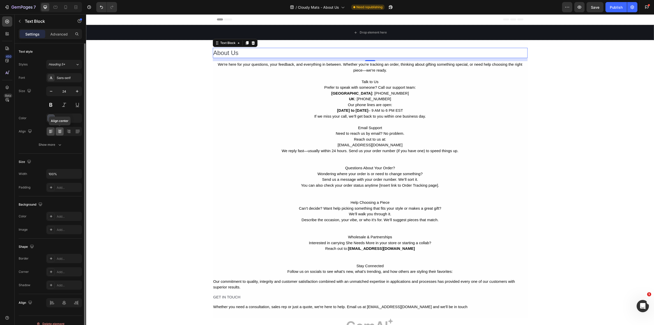
click at [62, 134] on div at bounding box center [60, 131] width 8 height 8
click at [53, 105] on button at bounding box center [50, 104] width 9 height 9
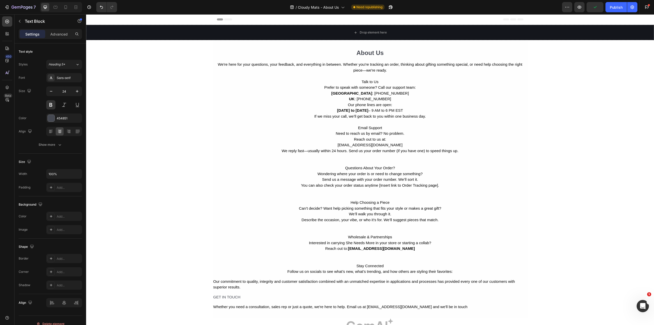
click at [202, 182] on div "Drop element here Section 1 About Us Text Block 12 We're here for your question…" at bounding box center [370, 209] width 568 height 368
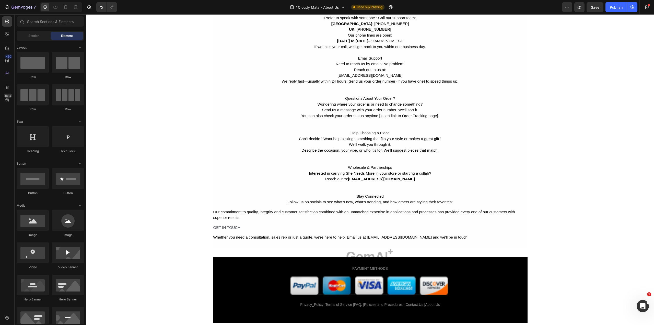
scroll to position [77, 0]
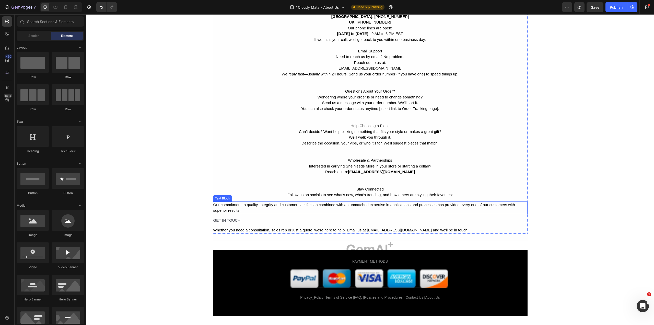
drag, startPoint x: 327, startPoint y: 206, endPoint x: 322, endPoint y: 206, distance: 5.2
click at [327, 206] on div "Our commitment to quality, integrity and customer satisfaction combined with an…" at bounding box center [370, 207] width 315 height 13
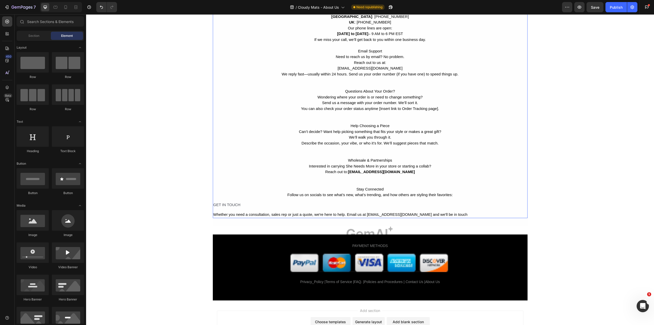
click at [244, 210] on div "About Us Text Block We're here for your questions, your feedback, and everythin…" at bounding box center [370, 94] width 315 height 247
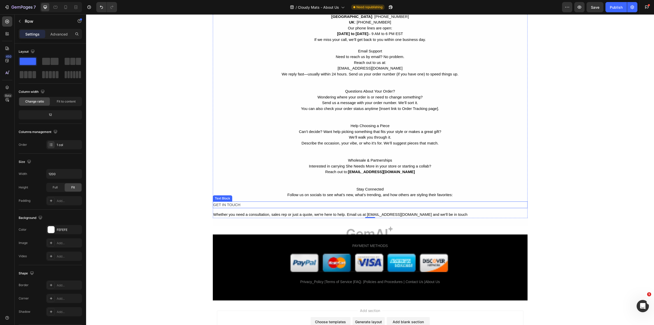
scroll to position [102, 0]
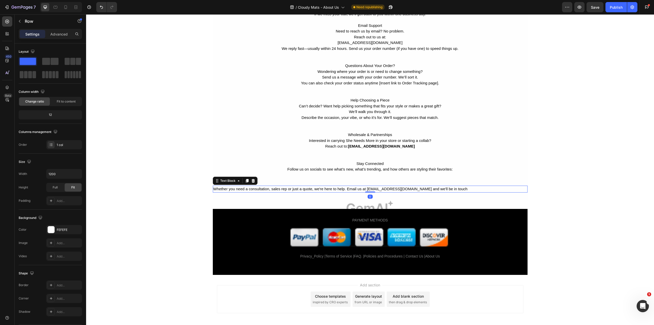
click at [282, 190] on p "Whether you need a consultation, sales rep or just a quote, we're here to help.…" at bounding box center [370, 189] width 314 height 6
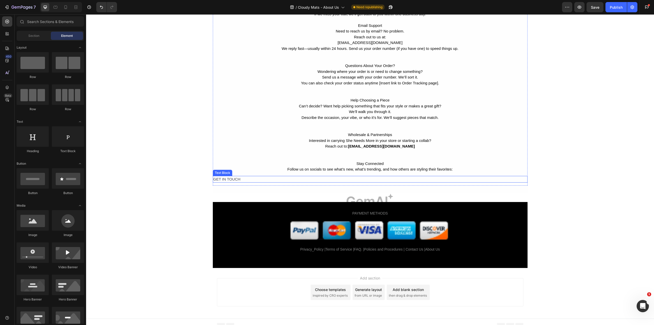
click at [235, 180] on div "GET IN TOUCH" at bounding box center [370, 179] width 315 height 7
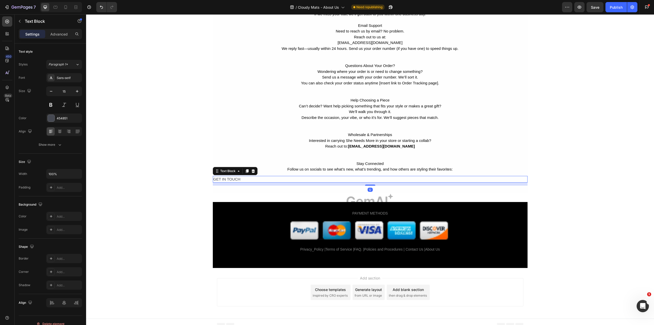
scroll to position [97, 0]
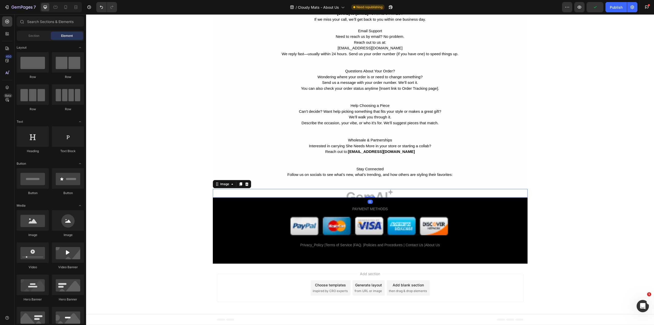
click at [352, 196] on img at bounding box center [370, 193] width 315 height 9
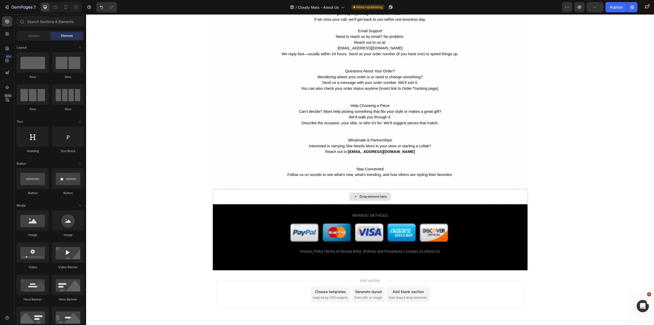
scroll to position [102, 0]
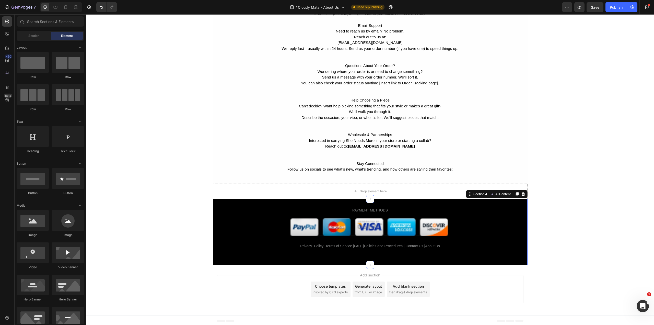
click at [357, 200] on div "PAYMENT METHODS Text Block Image Privacy_Policy |Terms of Service |FAQ. |Polici…" at bounding box center [370, 232] width 315 height 66
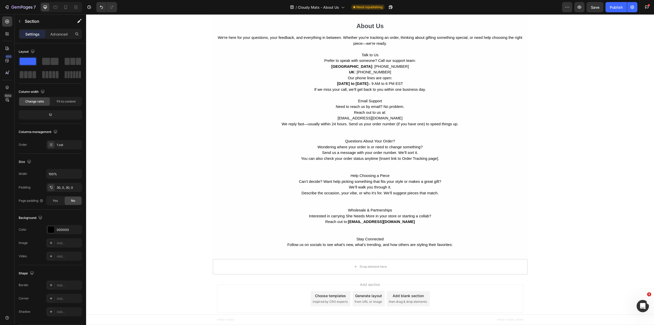
scroll to position [27, 0]
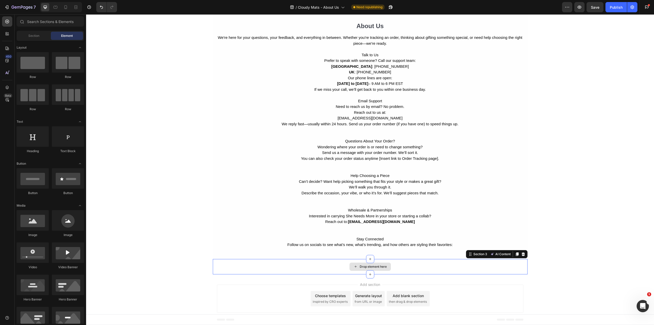
click at [345, 266] on div "Drop element here" at bounding box center [370, 266] width 315 height 15
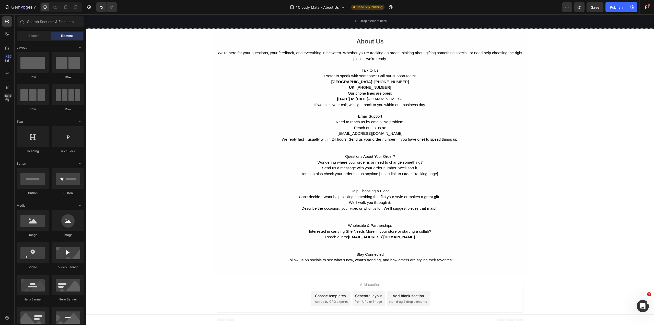
scroll to position [12, 0]
click at [332, 296] on div "Choose templates" at bounding box center [330, 295] width 31 height 5
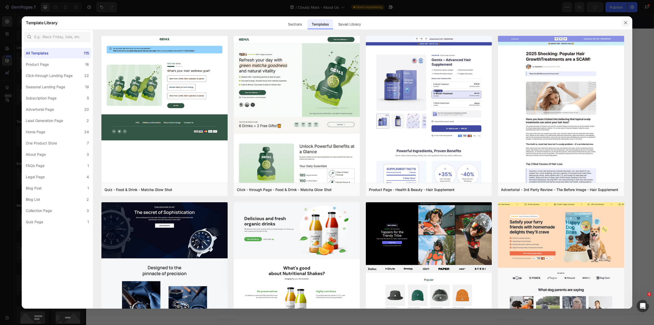
click at [625, 24] on icon "button" at bounding box center [626, 23] width 4 height 4
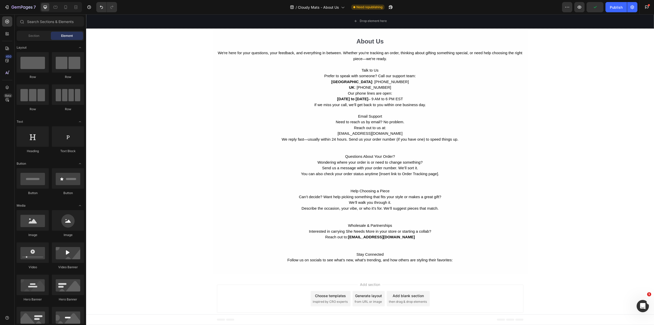
drag, startPoint x: 465, startPoint y: 279, endPoint x: 458, endPoint y: 282, distance: 8.0
click at [465, 279] on div "Add section Choose templates inspired by CRO experts Generate layout from URL o…" at bounding box center [370, 299] width 568 height 51
click at [405, 288] on div "Add section Choose templates inspired by CRO experts Generate layout from URL o…" at bounding box center [370, 298] width 307 height 28
click at [370, 287] on span "Add section" at bounding box center [370, 284] width 24 height 5
drag, startPoint x: 370, startPoint y: 285, endPoint x: 373, endPoint y: 272, distance: 13.6
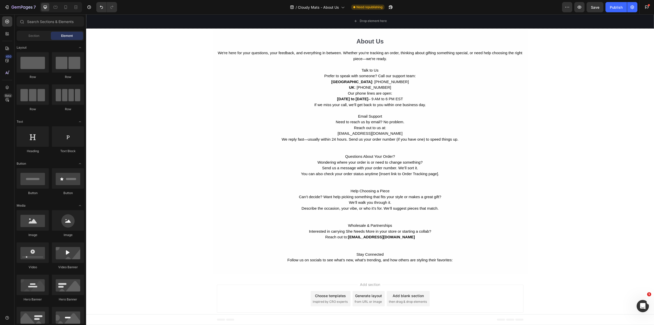
click at [370, 285] on span "Add section" at bounding box center [370, 284] width 24 height 5
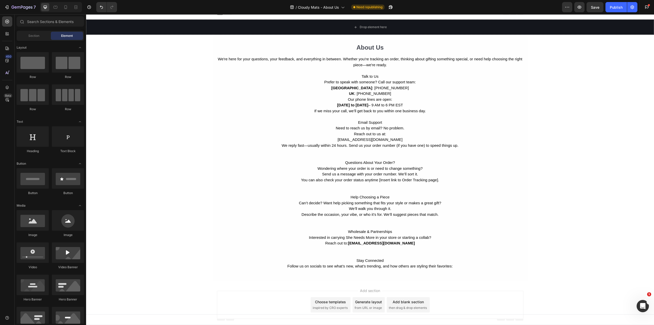
scroll to position [0, 0]
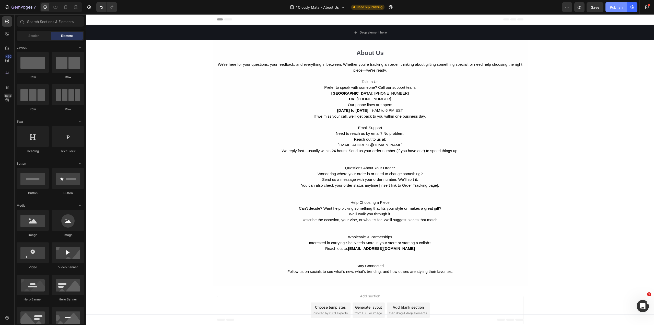
click at [608, 9] on button "Publish" at bounding box center [616, 7] width 21 height 10
click at [595, 9] on span "Save" at bounding box center [595, 7] width 8 height 4
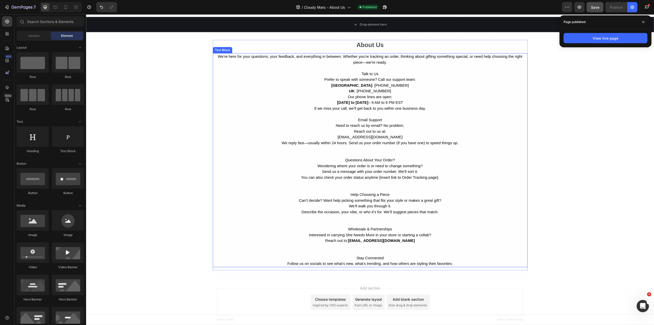
scroll to position [12, 0]
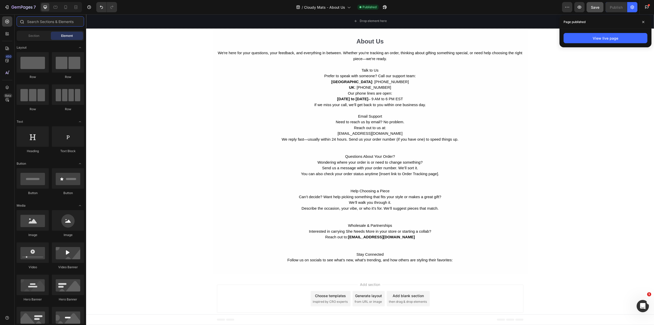
click at [39, 24] on input "text" at bounding box center [50, 21] width 67 height 10
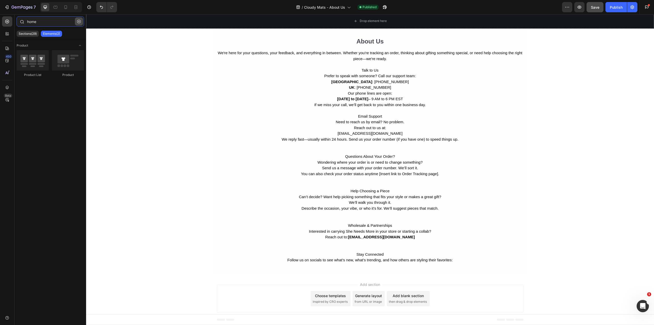
type input "home"
click at [80, 23] on button "button" at bounding box center [79, 21] width 8 height 8
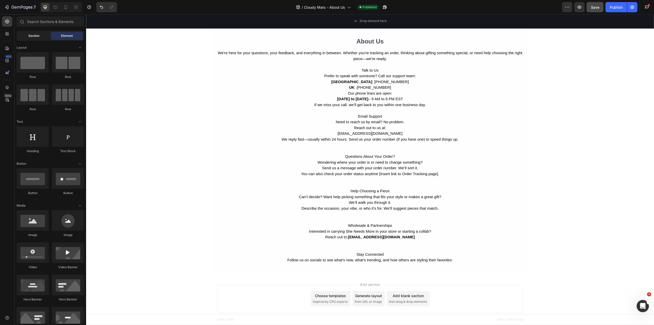
click at [32, 39] on div "Section" at bounding box center [34, 36] width 32 height 8
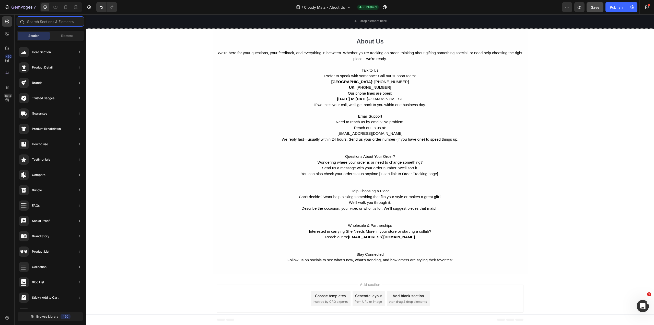
click at [43, 25] on input "text" at bounding box center [50, 21] width 67 height 10
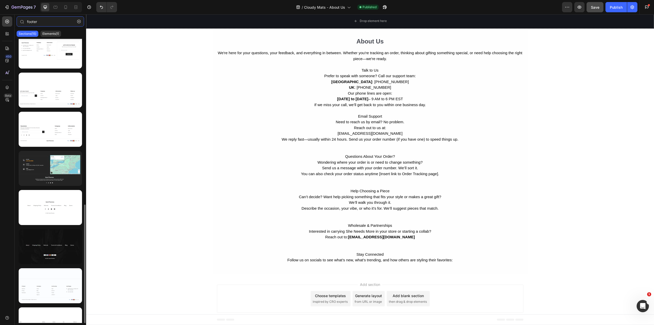
scroll to position [301, 0]
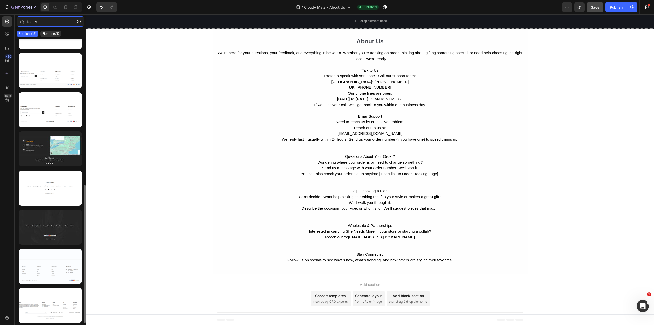
type input "footer"
click at [63, 227] on div at bounding box center [50, 227] width 63 height 35
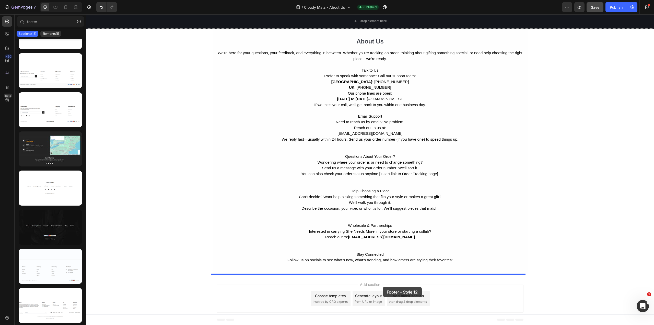
drag, startPoint x: 147, startPoint y: 242, endPoint x: 383, endPoint y: 287, distance: 240.4
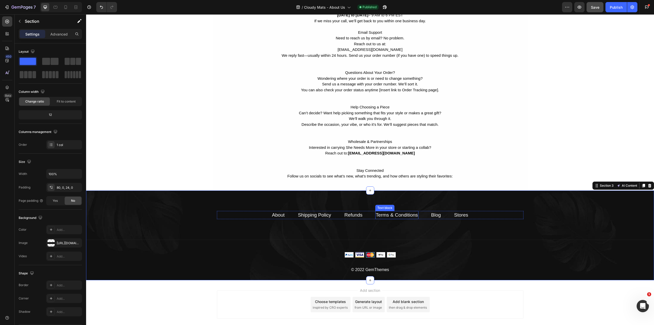
scroll to position [96, 0]
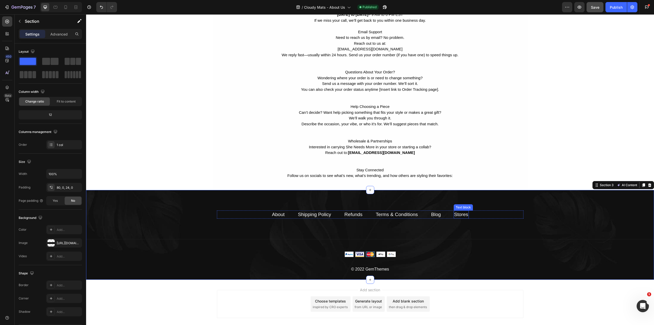
click at [458, 214] on link "Stores" at bounding box center [461, 214] width 14 height 5
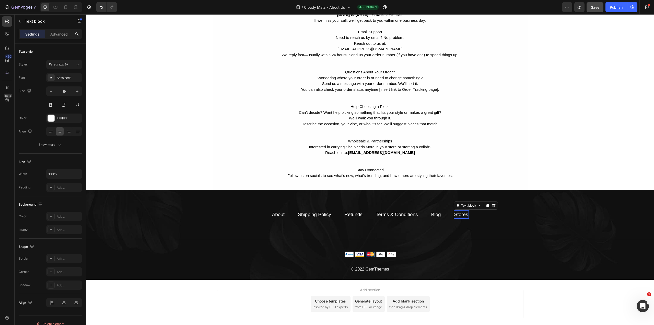
click at [456, 214] on link "Stores" at bounding box center [461, 214] width 14 height 5
click at [522, 205] on icon "Editor contextual toolbar" at bounding box center [522, 203] width 5 height 5
click at [439, 225] on input "#" at bounding box center [459, 227] width 83 height 8
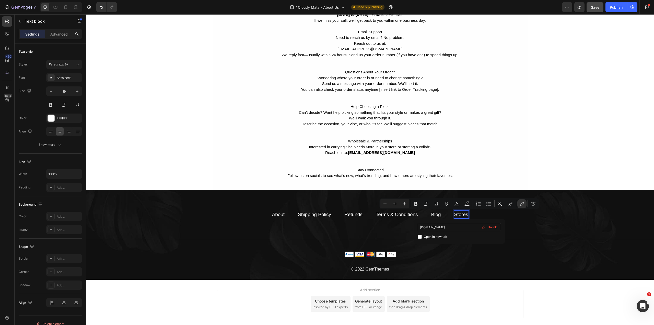
type input "[DOMAIN_NAME]"
click at [451, 251] on div at bounding box center [370, 253] width 307 height 5
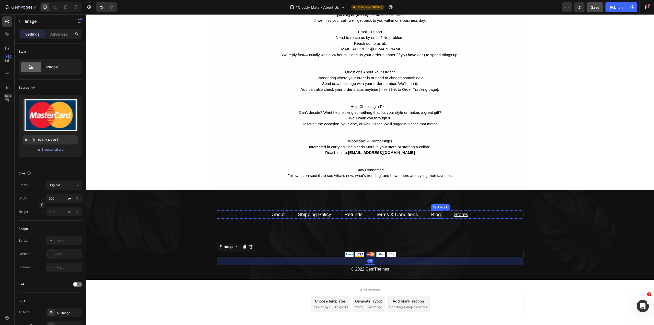
click at [433, 213] on link "Blog" at bounding box center [436, 214] width 10 height 5
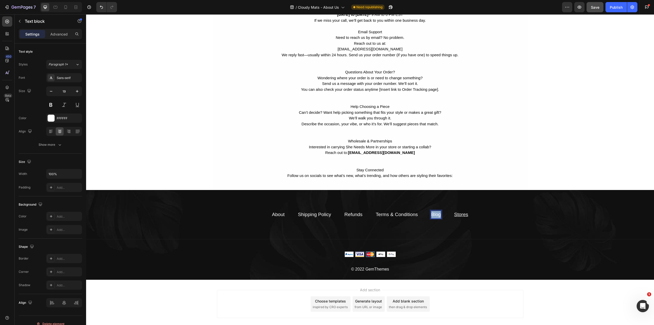
click at [433, 213] on link "Blog" at bounding box center [436, 214] width 10 height 5
click at [496, 202] on icon "Editor contextual toolbar" at bounding box center [496, 203] width 5 height 5
click at [406, 227] on input "#" at bounding box center [434, 227] width 83 height 8
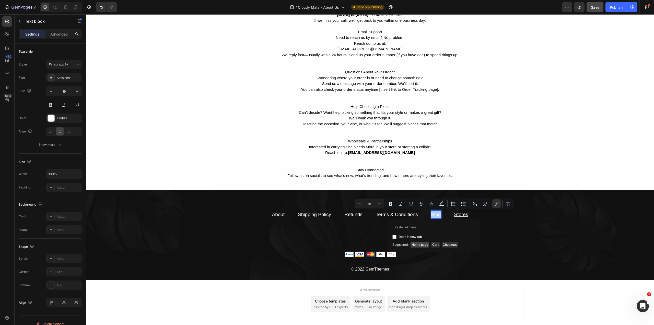
click at [419, 245] on span "Home page" at bounding box center [420, 245] width 19 height 6
click at [612, 7] on div "Publish" at bounding box center [616, 7] width 13 height 5
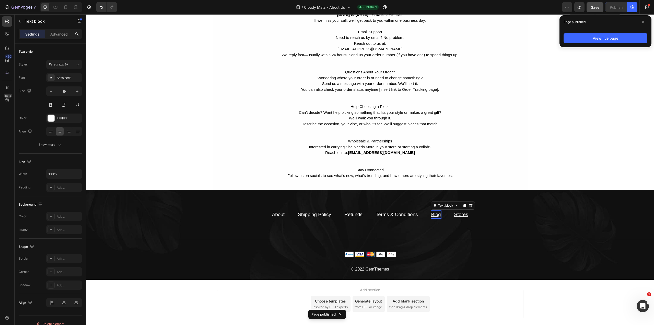
click at [599, 7] on span "Save" at bounding box center [595, 7] width 8 height 4
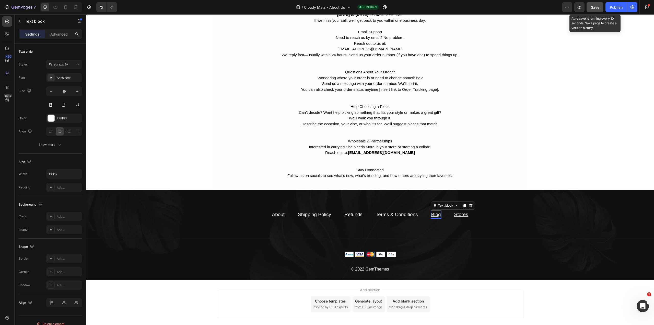
click at [600, 7] on button "Save" at bounding box center [595, 7] width 17 height 10
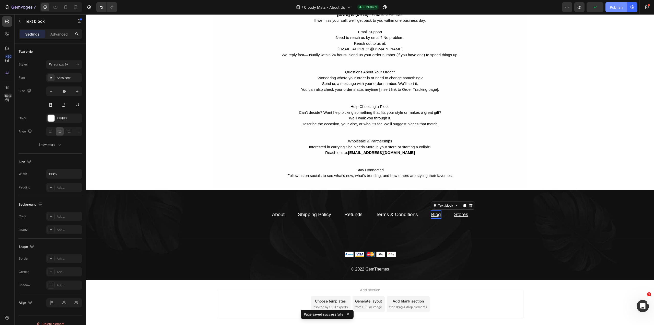
click at [613, 9] on div "Publish" at bounding box center [616, 7] width 13 height 5
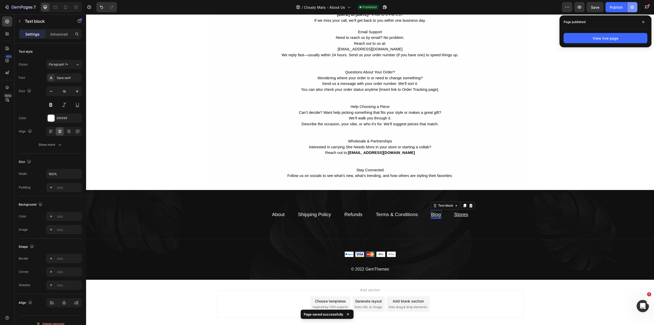
click at [634, 5] on icon "button" at bounding box center [632, 7] width 5 height 5
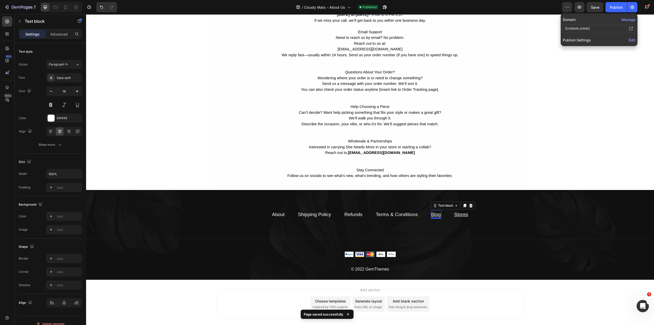
click at [631, 19] on button "Manage" at bounding box center [629, 19] width 14 height 5
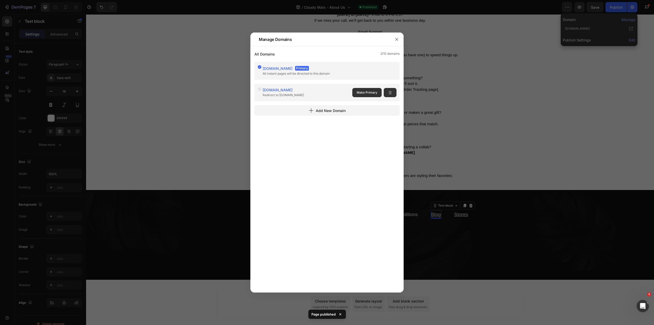
click at [614, 51] on div at bounding box center [327, 162] width 654 height 325
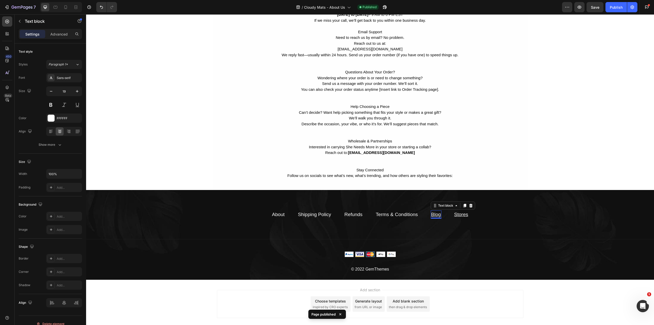
click at [634, 9] on icon "button" at bounding box center [632, 7] width 5 height 5
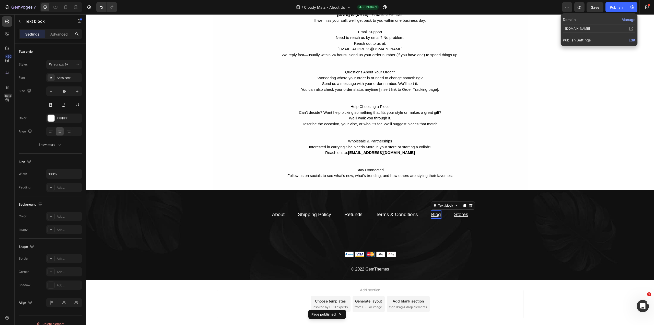
click at [630, 41] on span "Edit" at bounding box center [632, 40] width 7 height 4
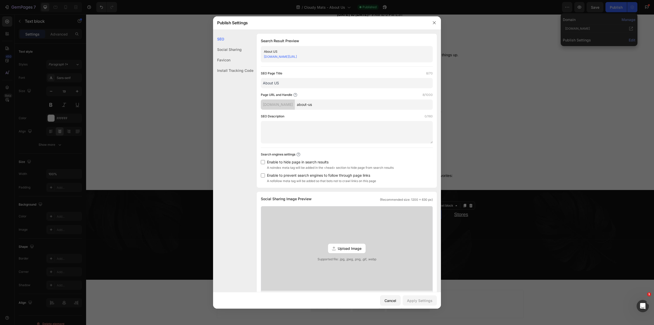
click at [290, 55] on link "cloudymats.com/about-us" at bounding box center [280, 57] width 33 height 4
click at [436, 21] on button "button" at bounding box center [434, 23] width 8 height 8
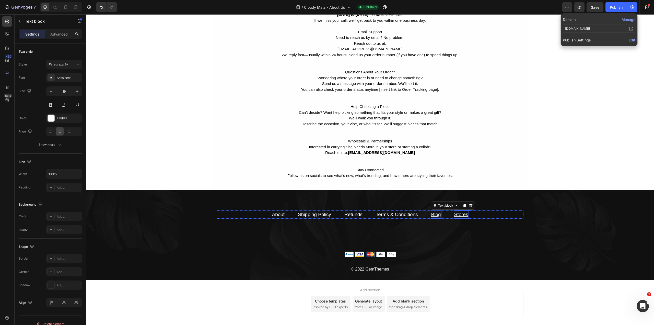
click at [464, 215] on u "Stores" at bounding box center [461, 214] width 14 height 5
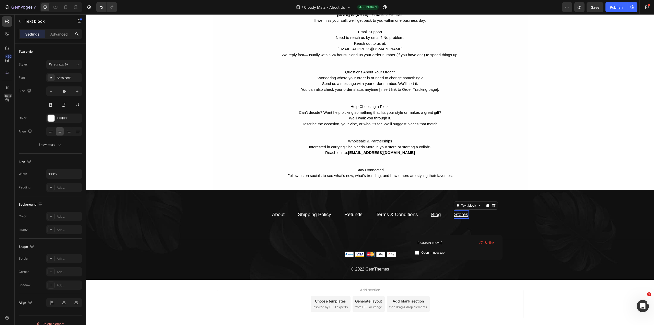
click at [457, 214] on u "Stores" at bounding box center [461, 214] width 14 height 5
click at [522, 205] on icon "Editor contextual toolbar" at bounding box center [521, 204] width 2 height 3
drag, startPoint x: 437, startPoint y: 226, endPoint x: 413, endPoint y: 225, distance: 23.3
click at [414, 225] on div "cloudymats.com Open in new tab Unlink" at bounding box center [459, 231] width 91 height 25
type input "sheneedsmore.com"
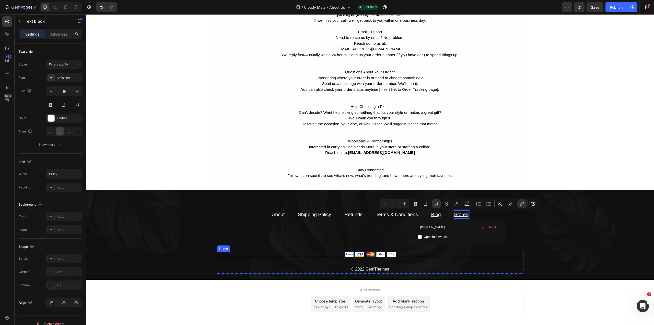
click at [511, 254] on div at bounding box center [370, 253] width 307 height 5
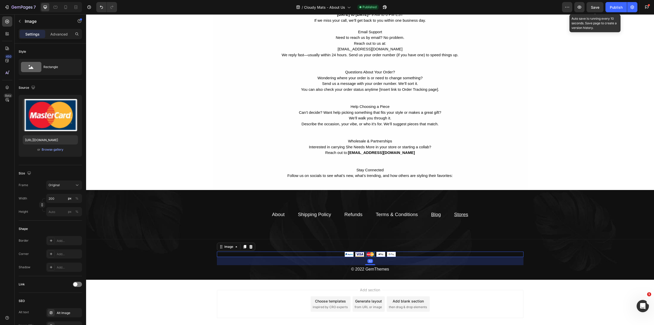
click at [596, 5] on span "Save" at bounding box center [595, 7] width 8 height 4
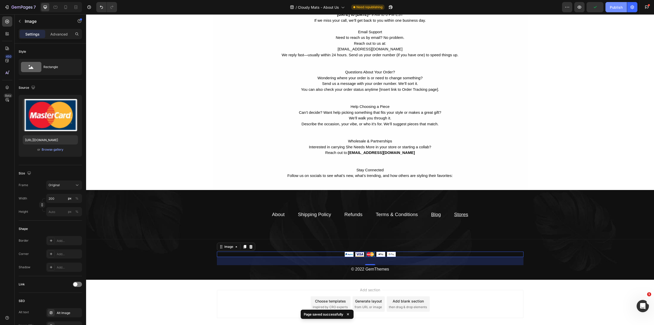
click at [617, 7] on div "Publish" at bounding box center [616, 7] width 13 height 5
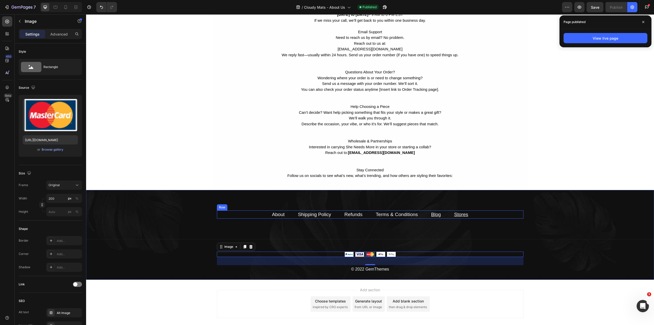
click at [462, 213] on u "Stores" at bounding box center [461, 214] width 14 height 5
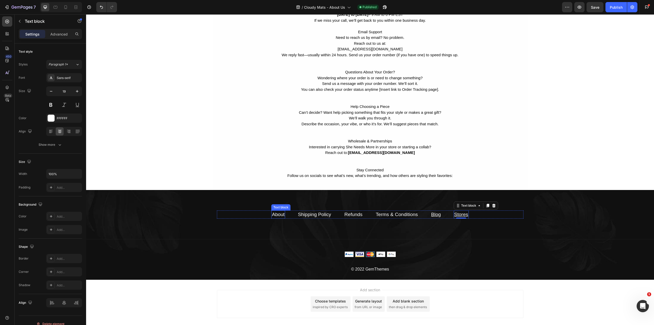
click at [272, 215] on link "About" at bounding box center [278, 214] width 13 height 5
click at [461, 214] on u "Stores" at bounding box center [461, 214] width 14 height 5
click at [435, 215] on u "Blog" at bounding box center [436, 214] width 10 height 5
click at [457, 215] on u "Stores" at bounding box center [461, 214] width 14 height 5
click at [520, 203] on div "About Text block Shipping Policy Text block Refunds Text block Terms & Conditio…" at bounding box center [370, 235] width 568 height 90
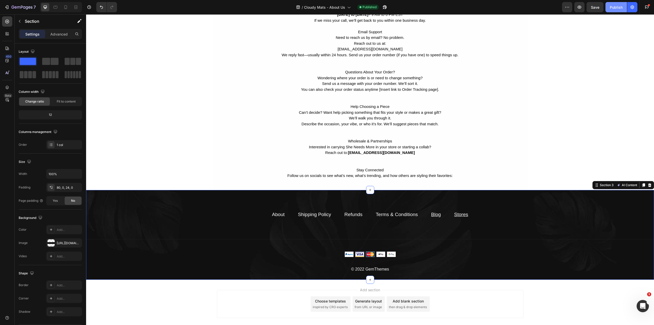
click at [614, 7] on div "Publish" at bounding box center [616, 7] width 13 height 5
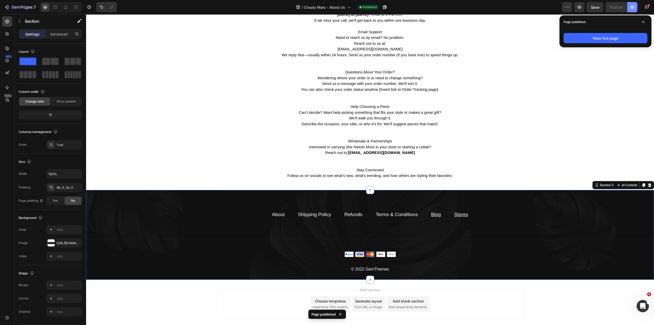
click at [633, 8] on icon "button" at bounding box center [632, 7] width 5 height 5
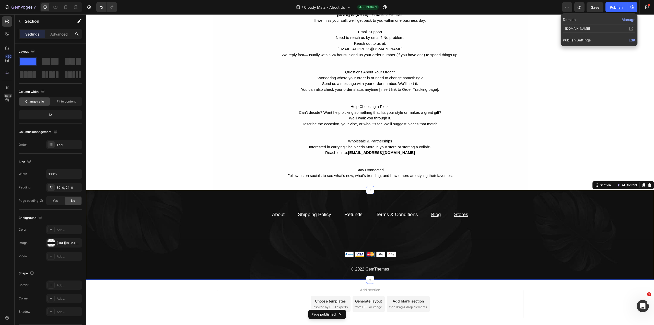
click at [631, 40] on span "Edit" at bounding box center [632, 40] width 7 height 4
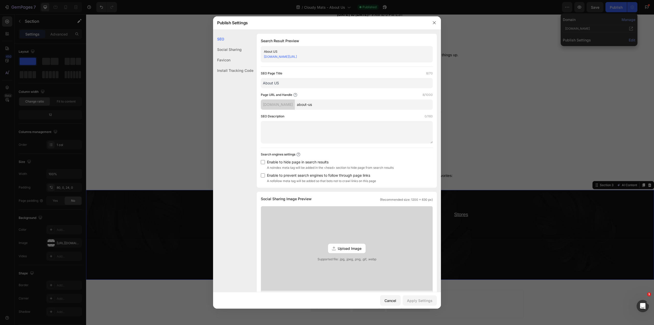
click at [280, 57] on link "cloudymats.com/about-us" at bounding box center [280, 57] width 33 height 4
click at [286, 58] on link "cloudymats.com/about-us" at bounding box center [280, 57] width 33 height 4
drag, startPoint x: 438, startPoint y: 25, endPoint x: 353, endPoint y: 11, distance: 86.5
click at [438, 25] on button "button" at bounding box center [434, 23] width 8 height 8
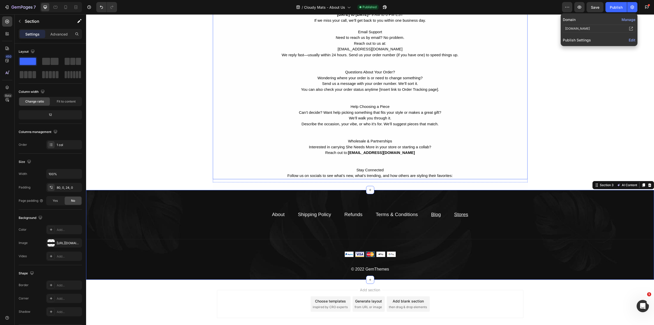
scroll to position [0, 0]
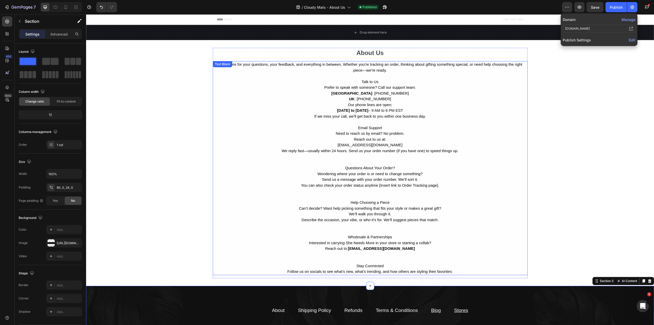
click at [352, 145] on p "officialsheneedsmore@gmail.com" at bounding box center [370, 145] width 314 height 6
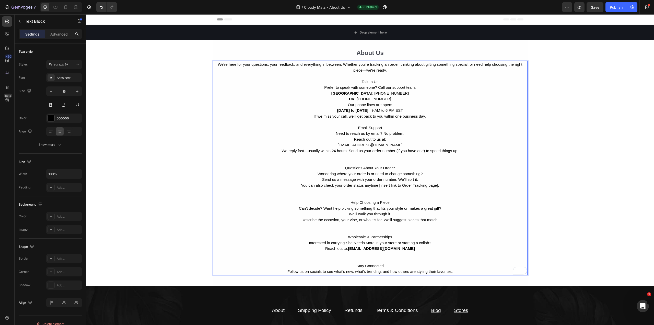
click at [345, 137] on p "Need to reach us by email? No problem. Reach out to us at:" at bounding box center [370, 137] width 314 height 12
click at [347, 142] on p "officialsheneedsmore@gmail.com" at bounding box center [370, 145] width 314 height 6
click at [348, 144] on p "officialsheneedsmore@gmail.com" at bounding box center [370, 145] width 314 height 6
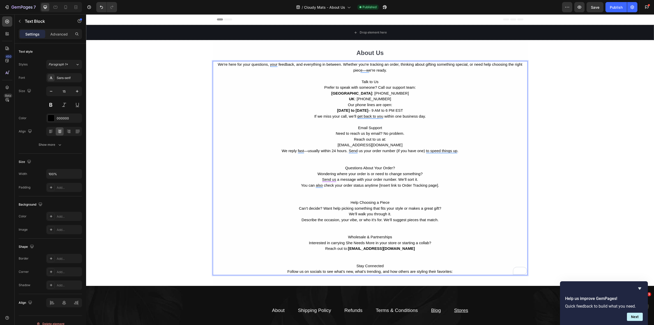
click at [389, 145] on p "officialsheneedsmore@gmail.com" at bounding box center [370, 145] width 314 height 6
click at [372, 143] on p "[EMAIL_ADDRESS][DOMAIN_NAME]" at bounding box center [370, 145] width 314 height 6
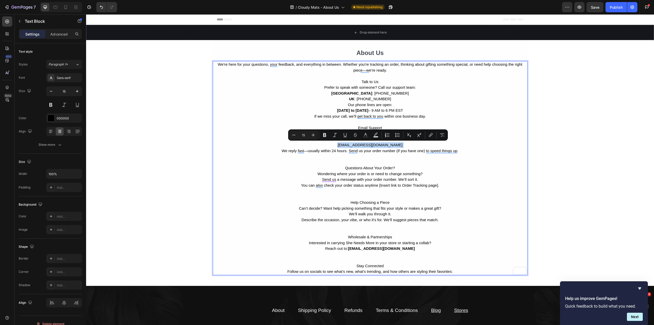
copy p "[EMAIL_ADDRESS][DOMAIN_NAME]"
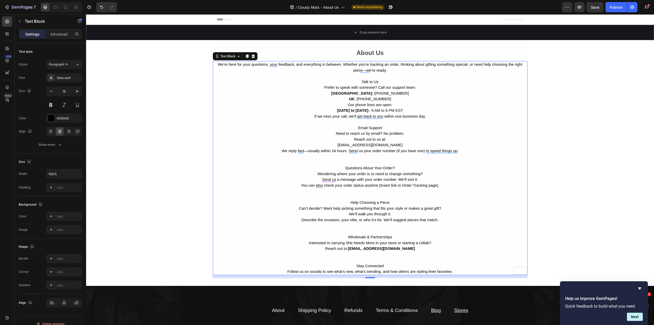
click at [348, 242] on p "Interested in carrying She Needs More in your store or starting a collab? Reach…" at bounding box center [370, 246] width 314 height 12
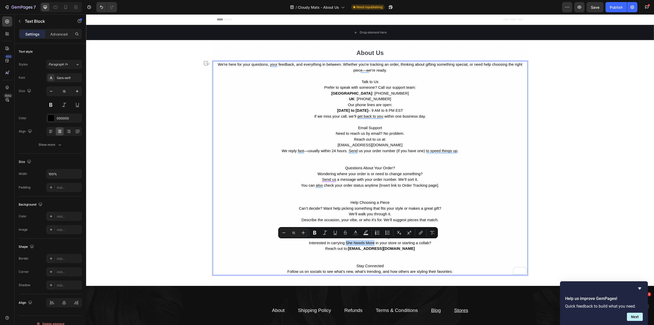
drag, startPoint x: 372, startPoint y: 243, endPoint x: 344, endPoint y: 242, distance: 28.6
click at [344, 242] on p "Interested in carrying She Needs More in your store or starting a collab? Reach…" at bounding box center [370, 246] width 314 height 12
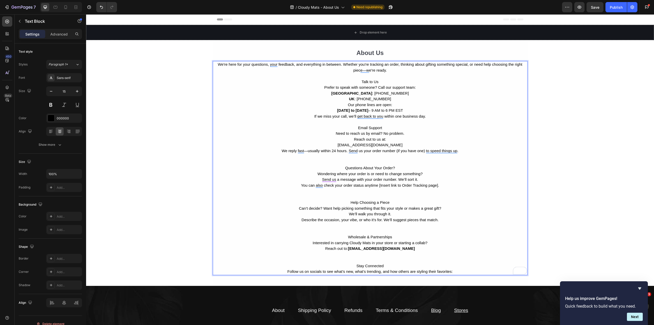
click at [361, 250] on p "Interested in carrying Cloudy Mats in your store or starting a collab? Reach ou…" at bounding box center [370, 246] width 314 height 12
drag, startPoint x: 349, startPoint y: 248, endPoint x: 411, endPoint y: 251, distance: 62.4
click at [411, 251] on p "Interested in carrying Cloudy Mats in your store or starting a collab? Reach ou…" at bounding box center [370, 246] width 314 height 12
click at [611, 8] on div "Publish" at bounding box center [616, 7] width 13 height 5
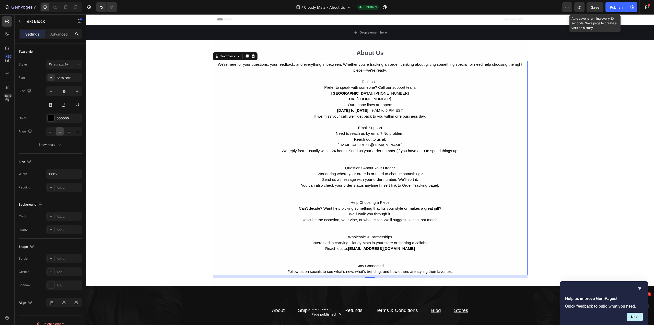
click at [599, 8] on span "Save" at bounding box center [595, 7] width 8 height 4
click at [28, 22] on p "Text Block" at bounding box center [46, 21] width 43 height 6
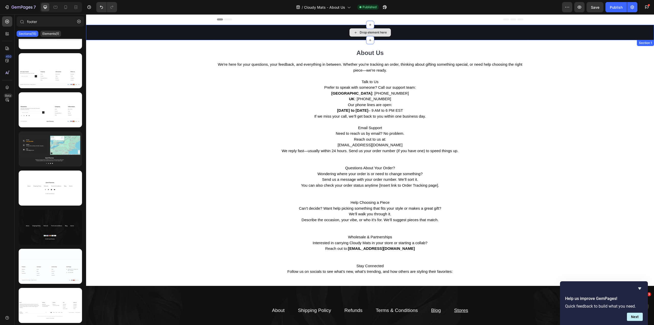
click at [368, 33] on div "Drop element here" at bounding box center [373, 32] width 27 height 4
click at [366, 33] on div "Drop element here" at bounding box center [373, 32] width 27 height 4
click at [18, 9] on icon "button" at bounding box center [22, 7] width 21 height 4
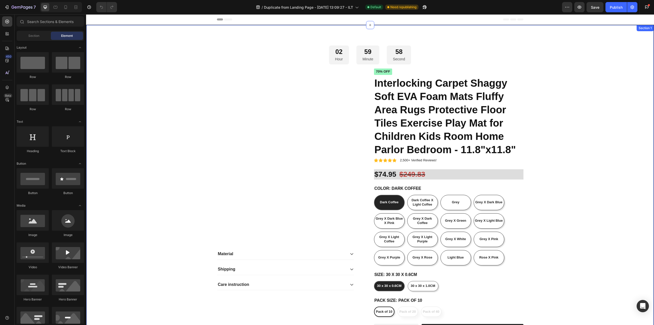
radio input "false"
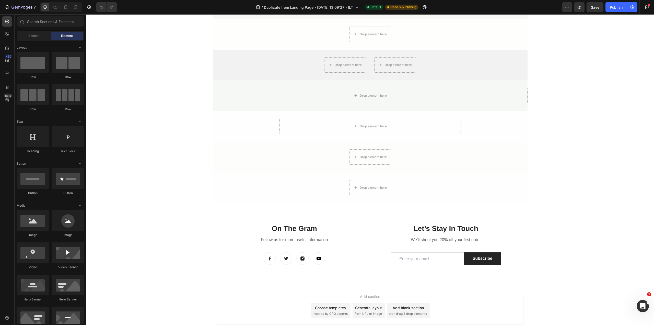
scroll to position [918, 0]
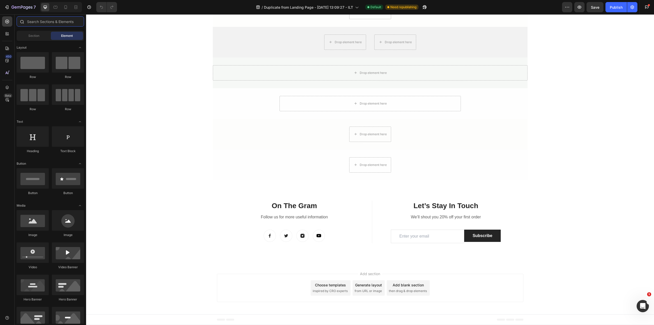
click at [45, 22] on input "text" at bounding box center [50, 21] width 67 height 10
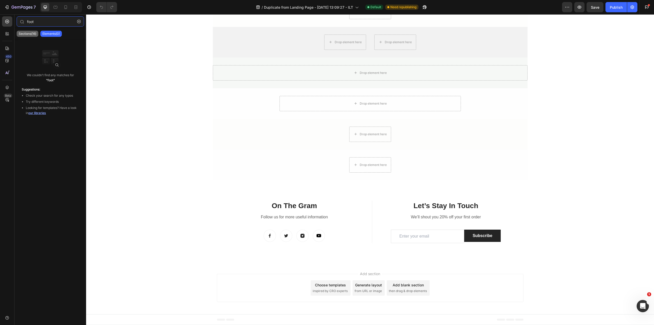
type input "foot"
click at [32, 31] on div "Sections(16)" at bounding box center [28, 34] width 22 height 6
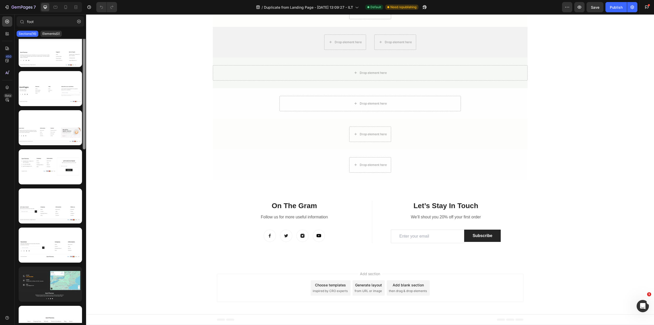
scroll to position [340, 0]
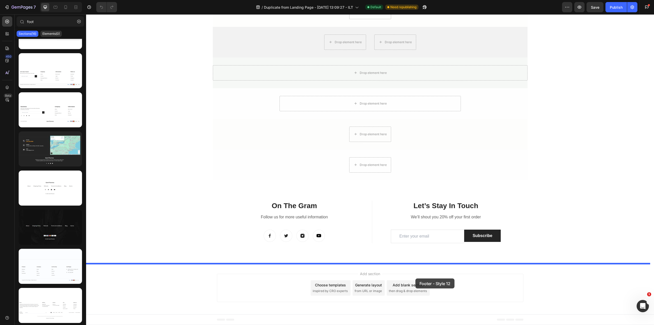
drag, startPoint x: 140, startPoint y: 236, endPoint x: 369, endPoint y: 222, distance: 229.4
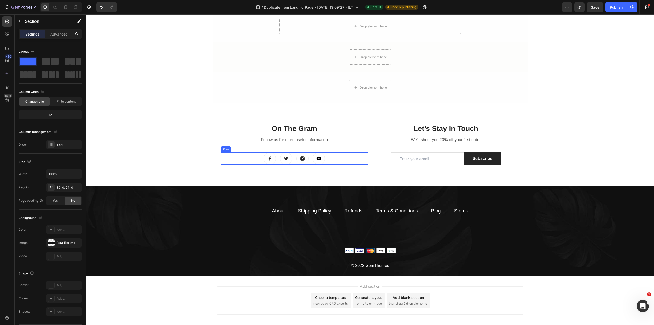
scroll to position [982, 0]
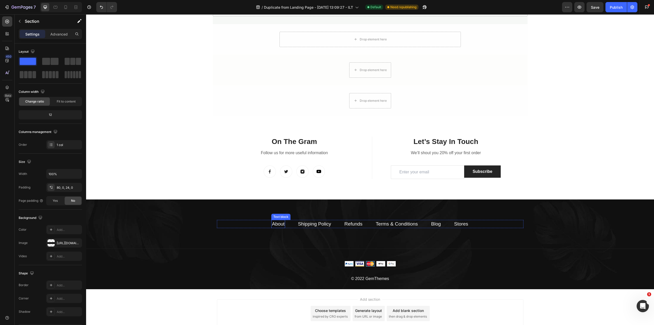
click at [281, 223] on link "About" at bounding box center [278, 223] width 13 height 5
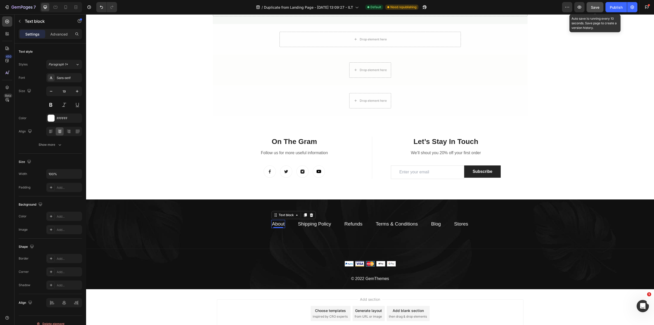
click at [599, 6] on span "Save" at bounding box center [595, 7] width 8 height 4
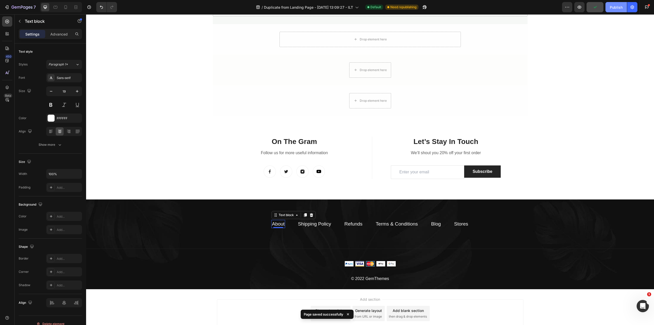
click at [612, 11] on button "Publish" at bounding box center [616, 7] width 21 height 10
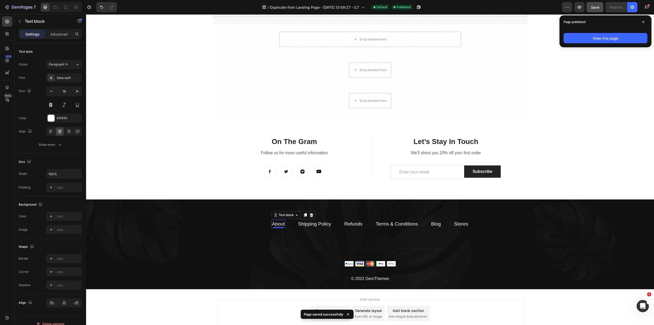
click at [279, 224] on link "About" at bounding box center [278, 223] width 13 height 5
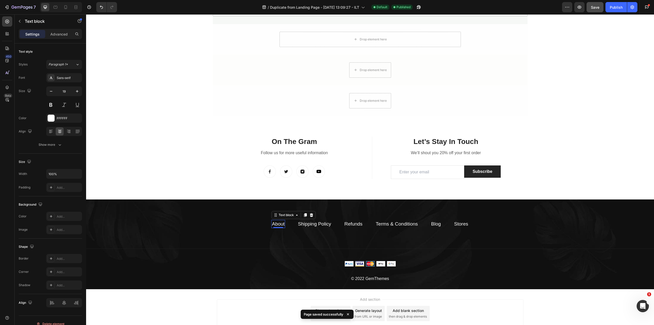
click at [279, 224] on link "About" at bounding box center [278, 223] width 13 height 5
click at [340, 215] on icon "Editor contextual toolbar" at bounding box center [339, 213] width 5 height 5
drag, startPoint x: 330, startPoint y: 253, endPoint x: 227, endPoint y: 238, distance: 103.8
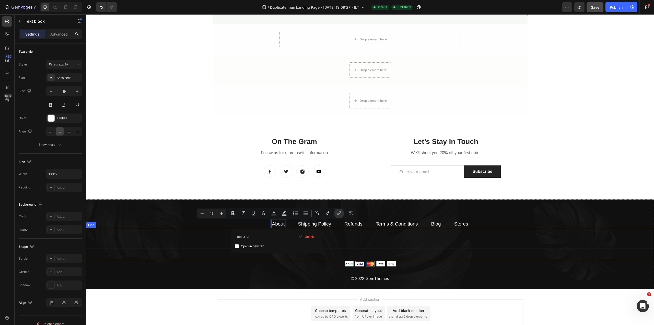
type input "about-us"
click at [583, 146] on div "On The Gram Heading Follow us for more useful information Text block Image Imag…" at bounding box center [370, 167] width 568 height 63
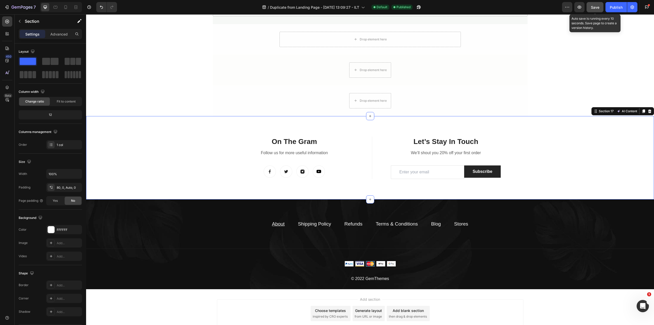
click at [591, 9] on button "Save" at bounding box center [595, 7] width 17 height 10
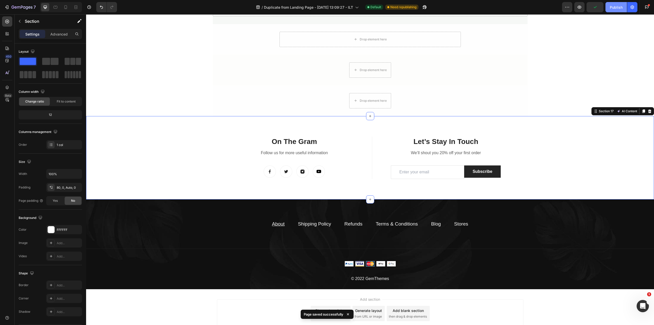
click at [612, 12] on button "Publish" at bounding box center [616, 7] width 21 height 10
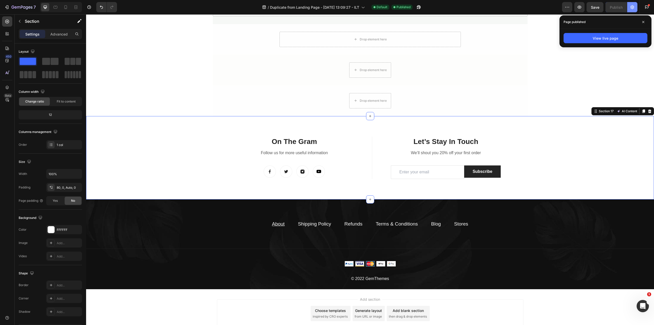
click at [632, 6] on icon "button" at bounding box center [632, 7] width 5 height 5
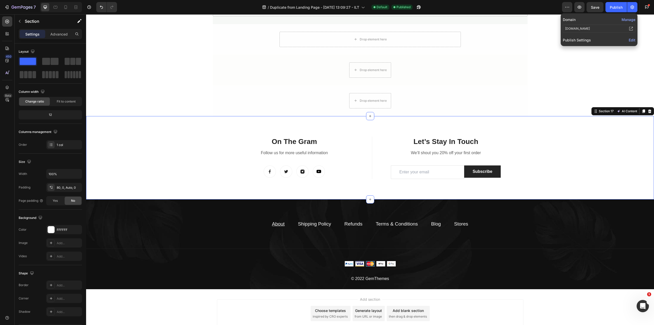
click at [631, 40] on span "Edit" at bounding box center [632, 40] width 7 height 4
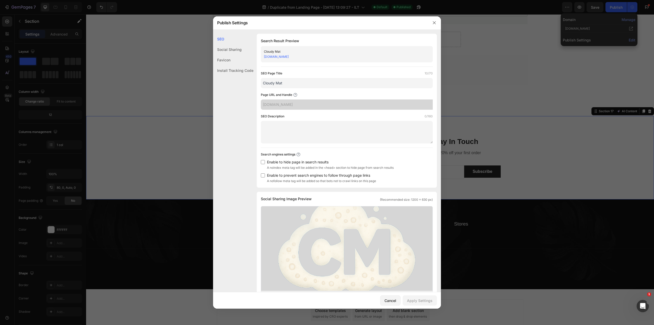
click at [272, 55] on link "[DOMAIN_NAME]" at bounding box center [276, 57] width 25 height 4
drag, startPoint x: 433, startPoint y: 23, endPoint x: 365, endPoint y: 60, distance: 77.4
click at [433, 23] on icon "button" at bounding box center [434, 23] width 4 height 4
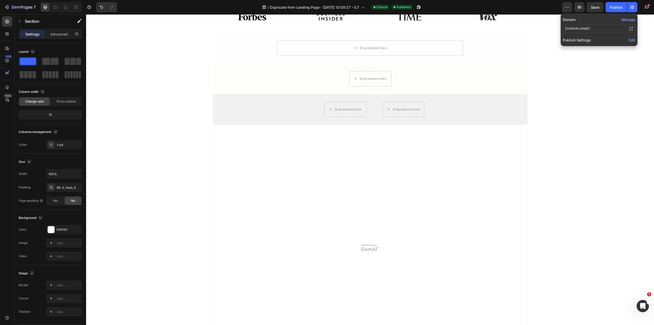
scroll to position [0, 0]
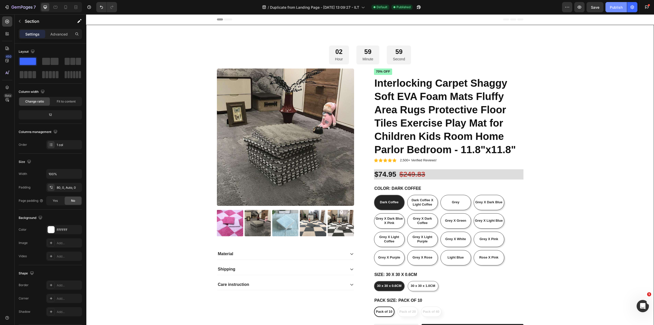
click at [619, 9] on div "Publish" at bounding box center [616, 7] width 13 height 5
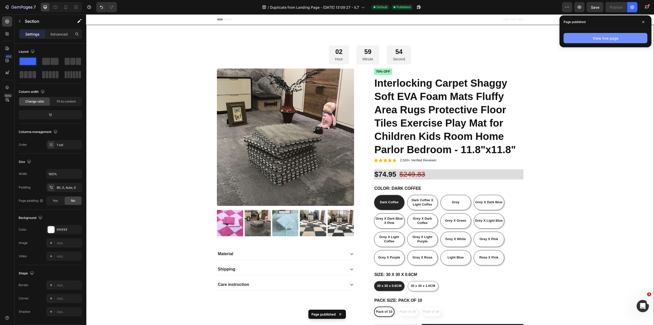
click at [594, 40] on div "View live page" at bounding box center [606, 38] width 26 height 5
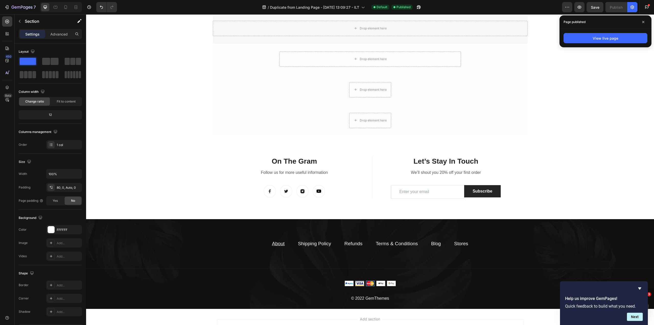
scroll to position [971, 0]
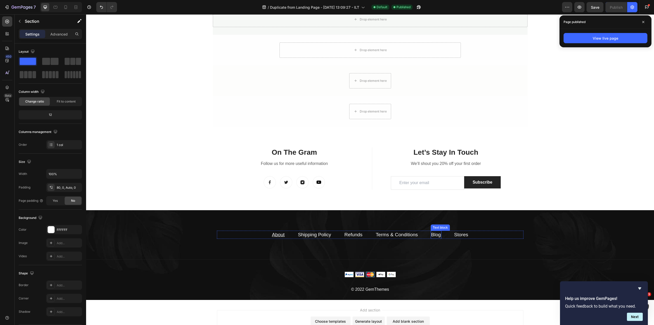
click at [432, 234] on link "Blog" at bounding box center [436, 234] width 10 height 5
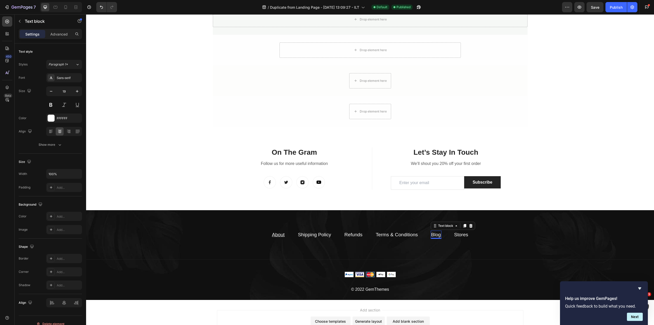
click at [432, 234] on link "Blog" at bounding box center [436, 234] width 10 height 5
click at [435, 234] on link "Contact Us" at bounding box center [436, 234] width 24 height 5
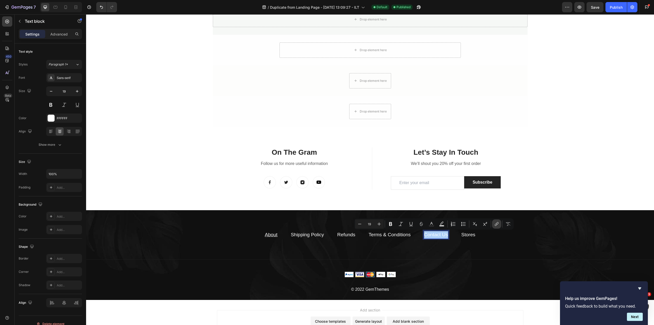
click at [496, 226] on icon "Editor contextual toolbar" at bounding box center [496, 224] width 2 height 3
drag, startPoint x: 490, startPoint y: 262, endPoint x: 382, endPoint y: 248, distance: 108.5
type input "contact-us"
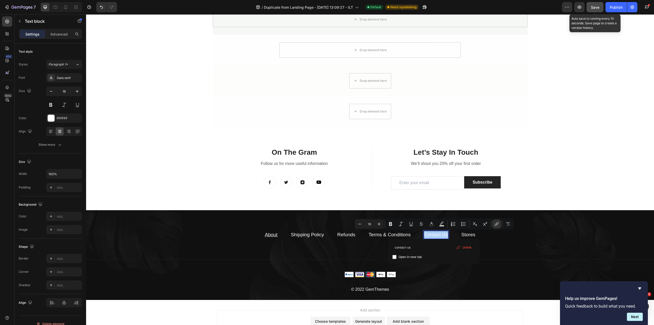
click at [597, 10] on button "Save" at bounding box center [595, 7] width 17 height 10
type input "16"
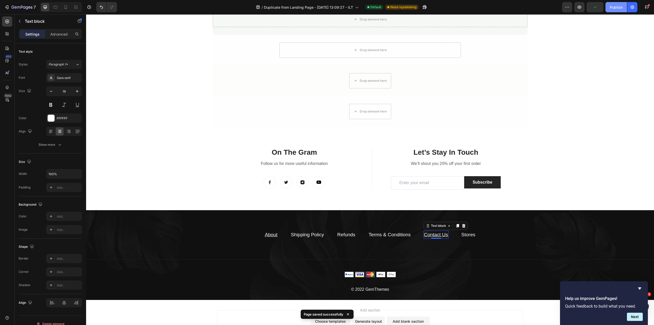
click at [614, 6] on div "Publish" at bounding box center [616, 7] width 13 height 5
click at [468, 236] on link "Stores" at bounding box center [469, 234] width 14 height 5
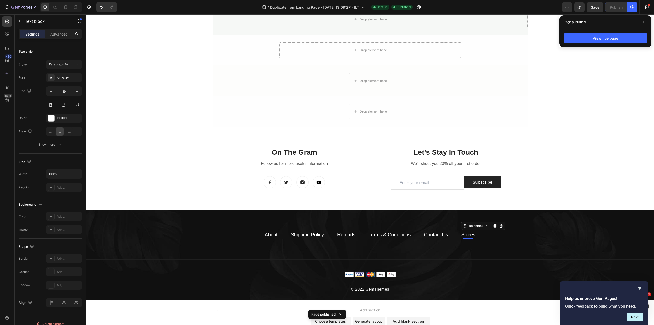
click at [468, 236] on link "Stores" at bounding box center [469, 234] width 14 height 5
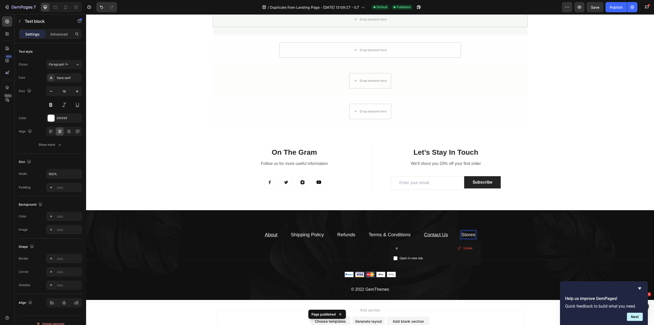
click at [468, 236] on link "Stores" at bounding box center [469, 234] width 14 height 5
click at [467, 236] on link "Stores" at bounding box center [469, 234] width 14 height 5
click at [467, 235] on link "Stores" at bounding box center [469, 234] width 14 height 5
click at [533, 227] on button "link" at bounding box center [529, 223] width 9 height 9
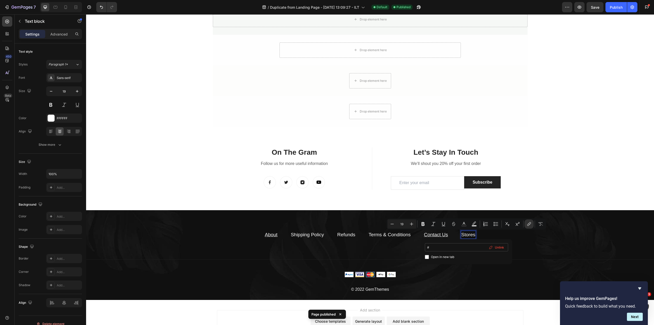
click at [440, 246] on input "#" at bounding box center [466, 247] width 83 height 8
click at [456, 264] on span "Home page" at bounding box center [452, 265] width 19 height 6
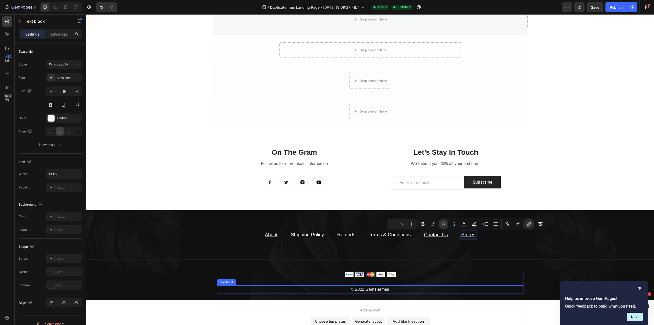
click at [374, 290] on p "© 2022 GemThemes" at bounding box center [370, 289] width 306 height 7
click at [370, 288] on p "© 2022 GemThemes" at bounding box center [370, 289] width 306 height 7
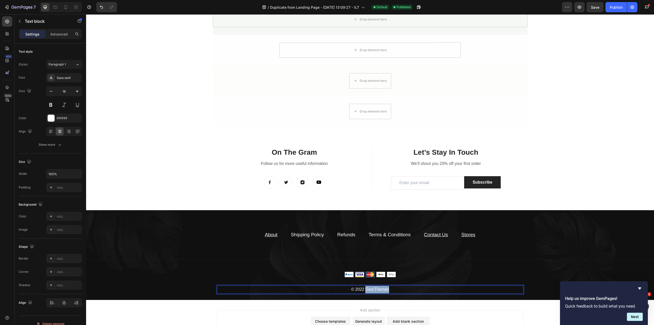
click at [370, 288] on p "© 2022 GemThemes" at bounding box center [370, 289] width 306 height 7
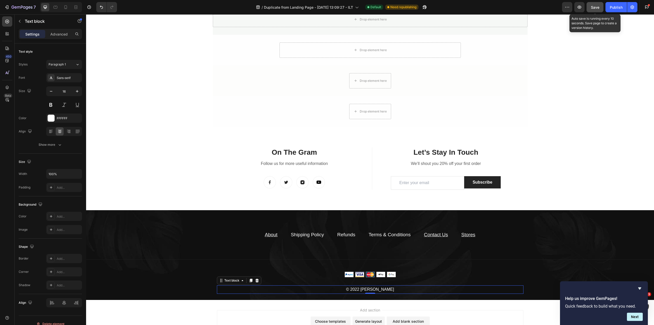
click at [596, 6] on span "Save" at bounding box center [595, 7] width 8 height 4
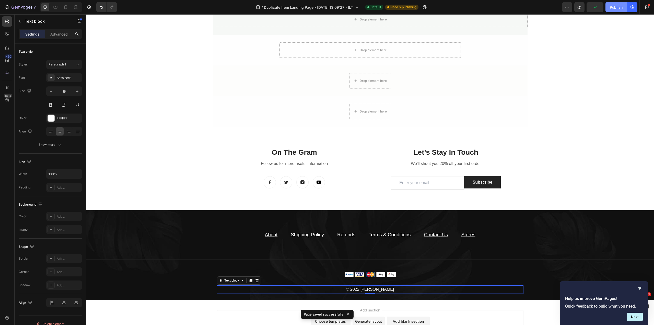
click at [614, 6] on div "Publish" at bounding box center [616, 7] width 13 height 5
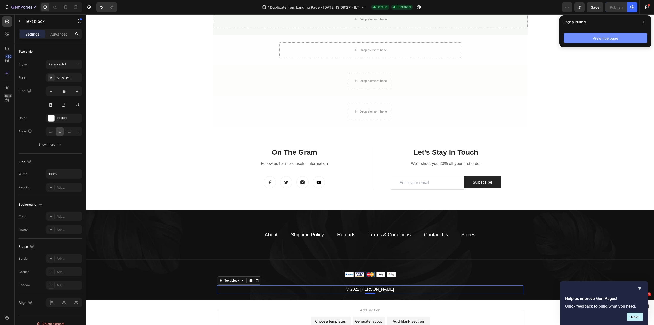
click at [618, 40] on div "View live page" at bounding box center [606, 38] width 26 height 5
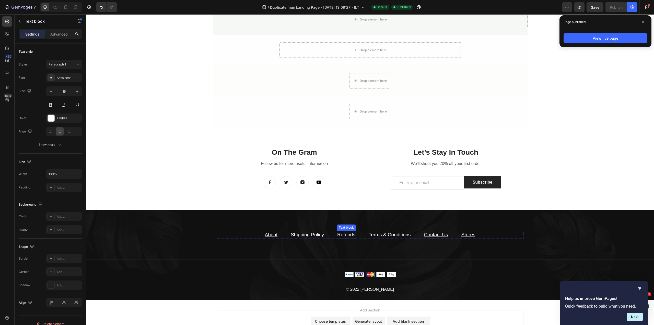
click at [343, 235] on link "Refunds" at bounding box center [346, 234] width 18 height 5
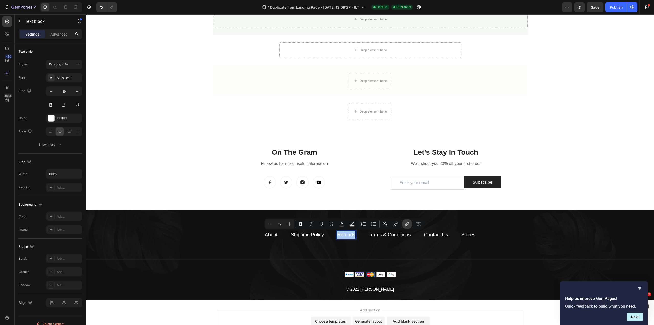
click at [405, 226] on icon "Editor contextual toolbar" at bounding box center [407, 223] width 5 height 5
type input "refunds"
click at [330, 250] on input "refunds" at bounding box center [344, 247] width 83 height 8
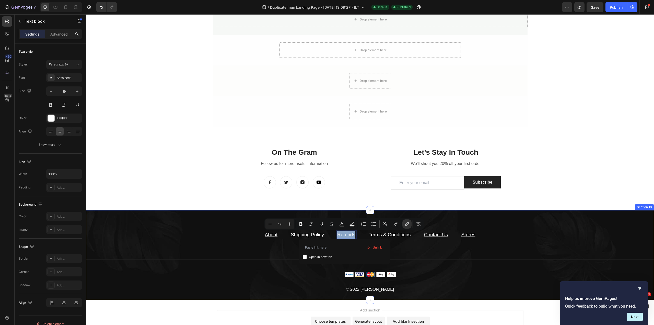
click at [529, 209] on div "On The Gram Heading Follow us for more useful information Text block Image Imag…" at bounding box center [370, 178] width 568 height 63
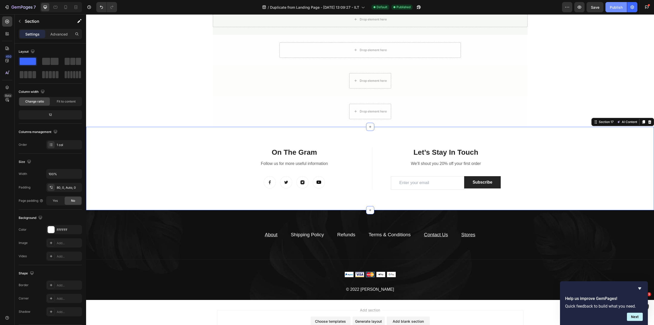
click at [616, 5] on div "Publish" at bounding box center [616, 7] width 13 height 5
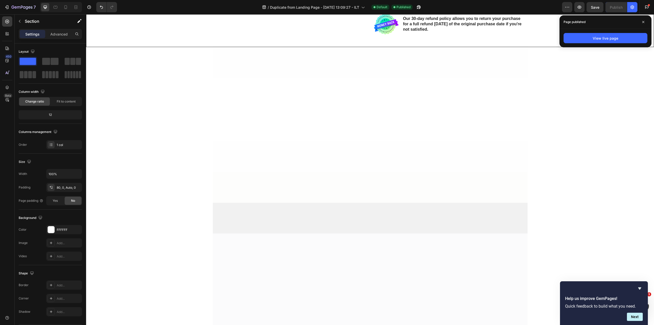
scroll to position [0, 0]
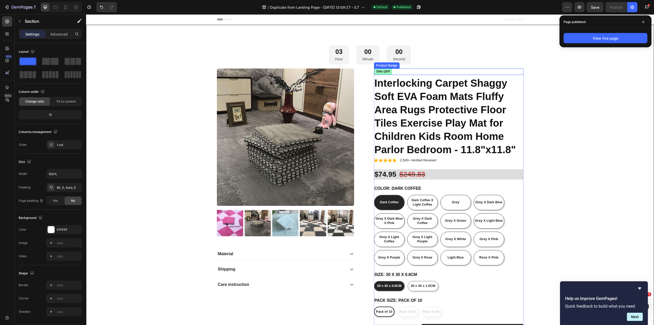
click at [379, 70] on pre "70% off" at bounding box center [383, 71] width 18 height 6
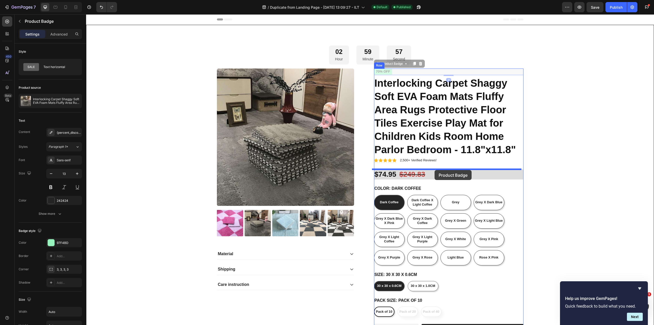
drag, startPoint x: 382, startPoint y: 71, endPoint x: 434, endPoint y: 170, distance: 112.2
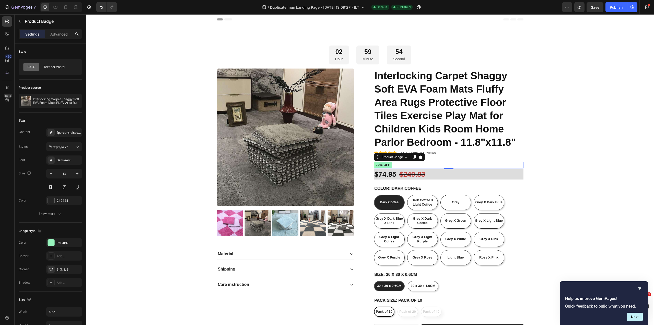
click at [379, 164] on pre "70% off" at bounding box center [383, 165] width 18 height 6
click at [405, 163] on div "70% off" at bounding box center [449, 165] width 150 height 6
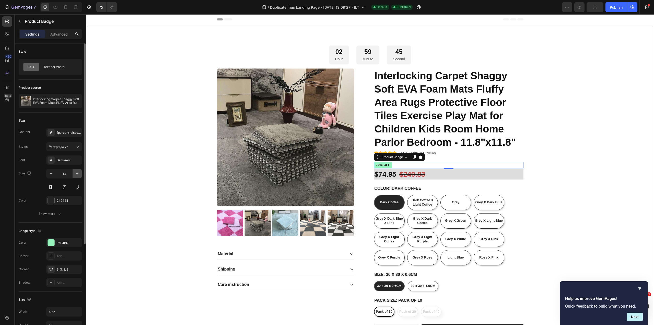
click at [76, 177] on button "button" at bounding box center [77, 173] width 9 height 9
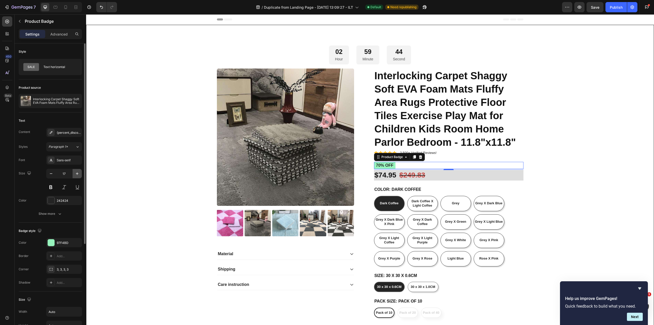
click at [76, 177] on button "button" at bounding box center [77, 173] width 9 height 9
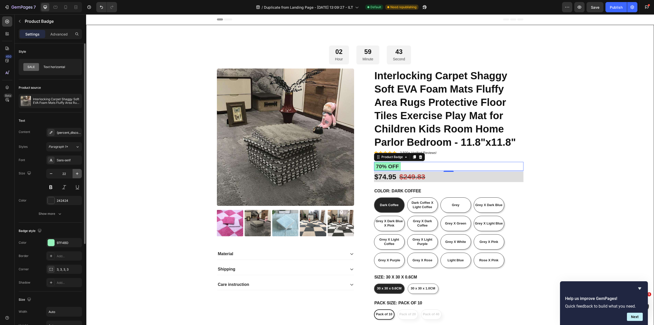
click at [76, 177] on button "button" at bounding box center [77, 173] width 9 height 9
type input "23"
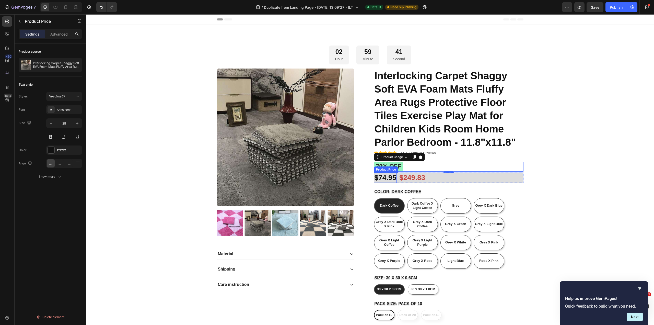
click at [394, 178] on div "$74.95" at bounding box center [385, 178] width 23 height 10
click at [408, 178] on div "$249.83" at bounding box center [412, 178] width 27 height 10
click at [476, 161] on div "Icon Icon Icon Icon Icon Icon List 2,500+ Verified Reviews! Text Block Row Inte…" at bounding box center [449, 221] width 150 height 307
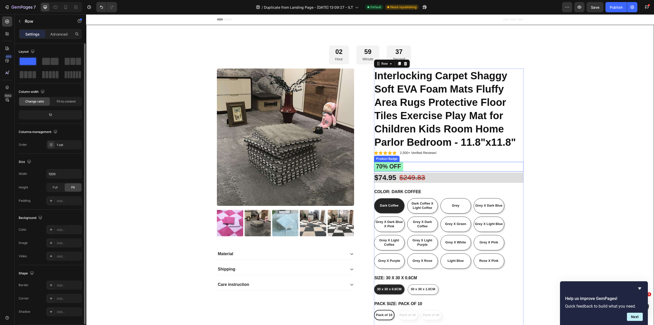
click at [377, 165] on pre "70% off" at bounding box center [388, 167] width 29 height 10
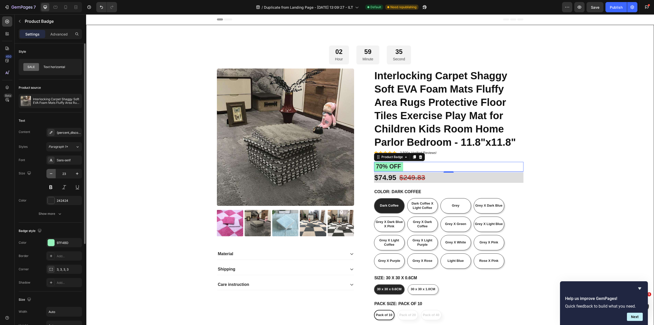
click at [50, 174] on icon "button" at bounding box center [51, 173] width 5 height 5
type input "22"
click at [53, 242] on div at bounding box center [51, 242] width 7 height 7
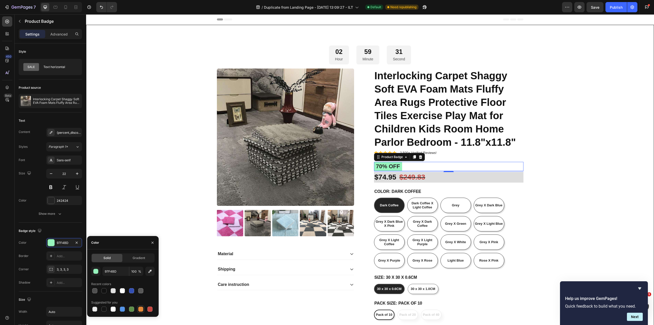
click at [139, 310] on div at bounding box center [140, 308] width 5 height 5
click at [96, 271] on div "button" at bounding box center [96, 271] width 5 height 5
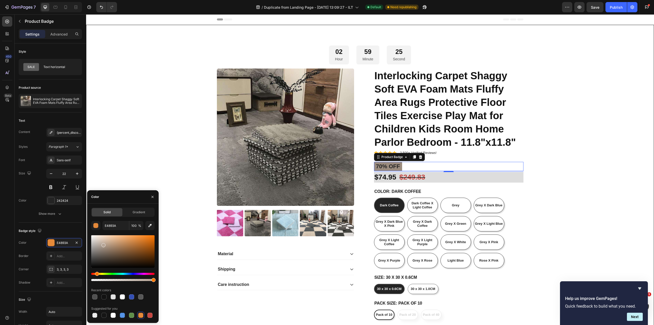
drag, startPoint x: 139, startPoint y: 239, endPoint x: 104, endPoint y: 248, distance: 36.1
click at [104, 247] on div at bounding box center [103, 245] width 4 height 4
drag, startPoint x: 104, startPoint y: 248, endPoint x: 133, endPoint y: 237, distance: 31.1
click at [133, 237] on div at bounding box center [133, 238] width 4 height 4
click at [142, 313] on div at bounding box center [140, 315] width 5 height 5
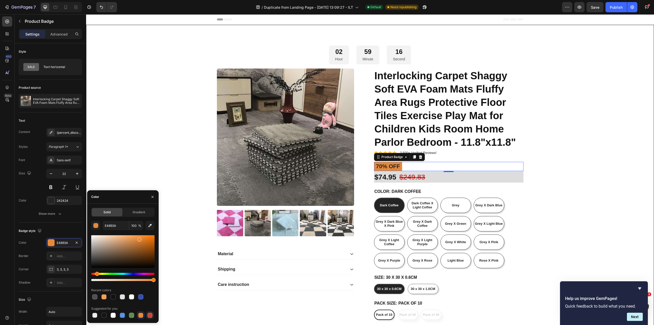
click at [148, 315] on div at bounding box center [149, 315] width 5 height 5
click at [130, 317] on div at bounding box center [131, 315] width 5 height 5
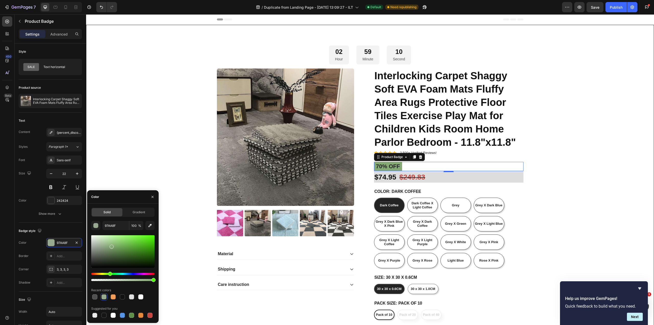
drag, startPoint x: 122, startPoint y: 251, endPoint x: 111, endPoint y: 246, distance: 12.6
click at [111, 246] on div at bounding box center [112, 247] width 4 height 4
type input "85AA75"
click at [119, 179] on div "02 Hour 59 Minute 08 Second Countdown Timer Product Images Material Shipping Ca…" at bounding box center [370, 209] width 560 height 329
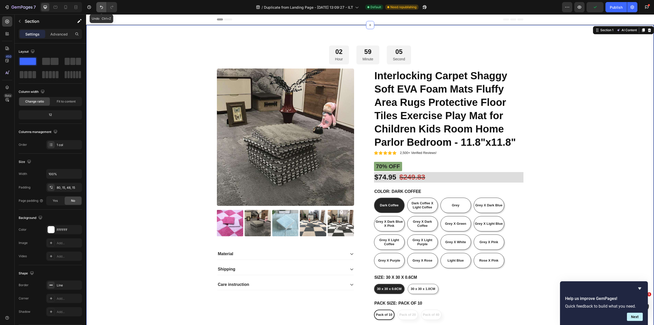
click at [97, 8] on button "Undo/Redo" at bounding box center [101, 7] width 10 height 10
click at [384, 169] on pre "70% off" at bounding box center [388, 166] width 28 height 9
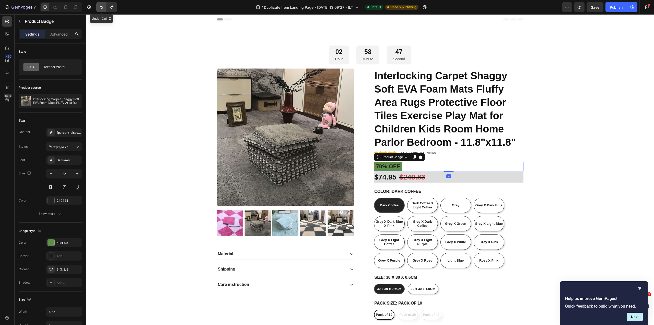
click at [100, 9] on icon "Undo/Redo" at bounding box center [101, 7] width 5 height 5
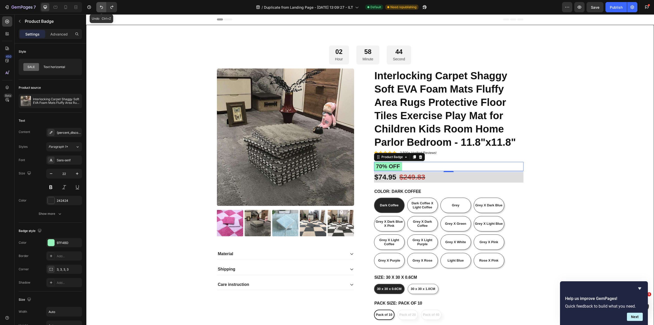
click at [100, 9] on icon "Undo/Redo" at bounding box center [101, 7] width 5 height 5
type input "23"
click at [100, 9] on icon "Undo/Redo" at bounding box center [101, 7] width 5 height 5
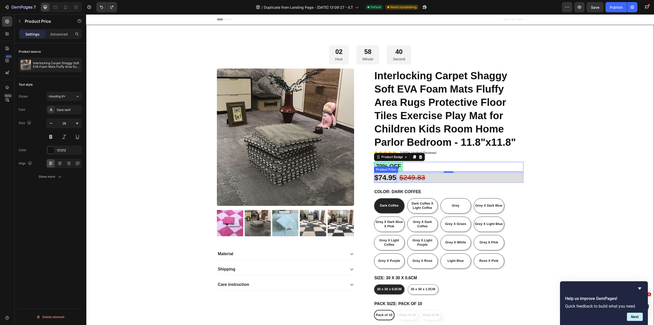
click at [392, 167] on div "Product Price" at bounding box center [386, 169] width 24 height 6
click at [488, 163] on div "70% off" at bounding box center [449, 167] width 150 height 10
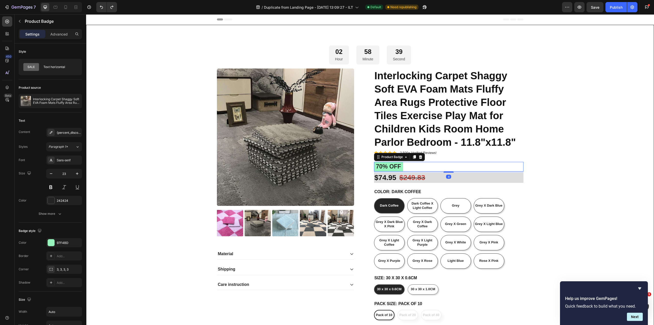
click at [386, 165] on pre "70% off" at bounding box center [388, 167] width 29 height 10
click at [50, 175] on icon "button" at bounding box center [51, 173] width 5 height 5
click at [50, 174] on icon "button" at bounding box center [51, 173] width 5 height 5
type input "20"
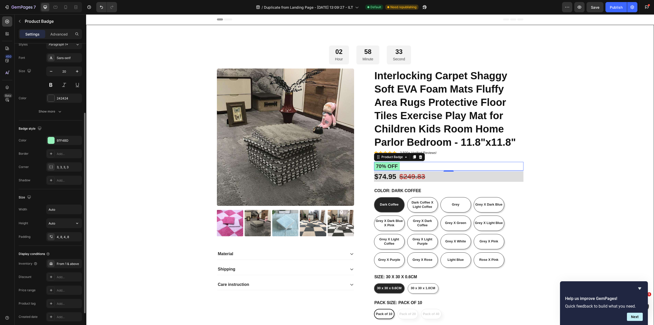
scroll to position [141, 0]
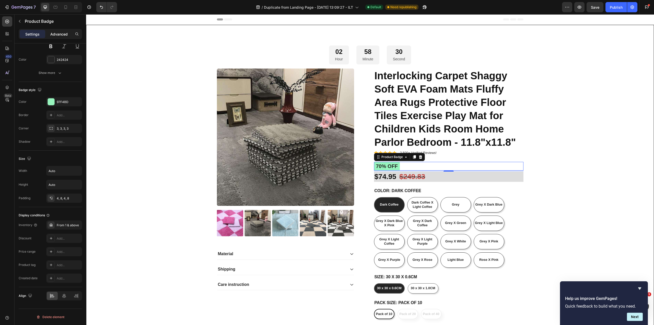
click at [59, 36] on p "Advanced" at bounding box center [58, 33] width 17 height 5
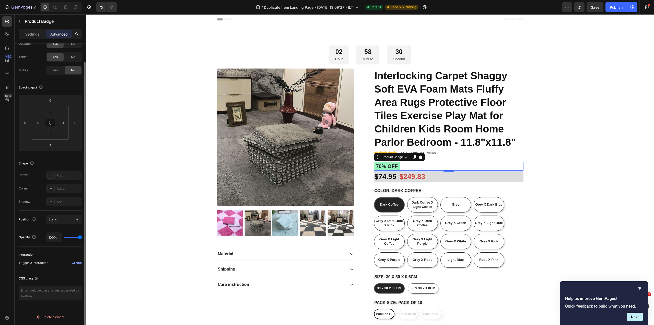
scroll to position [20, 0]
click at [66, 122] on input "0" at bounding box center [63, 123] width 8 height 8
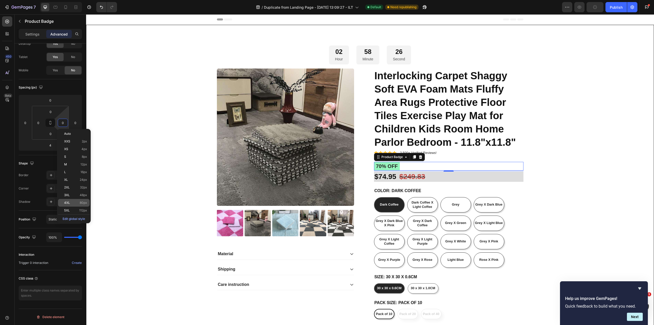
click at [70, 199] on div "4XL 80px" at bounding box center [74, 203] width 32 height 8
type input "80"
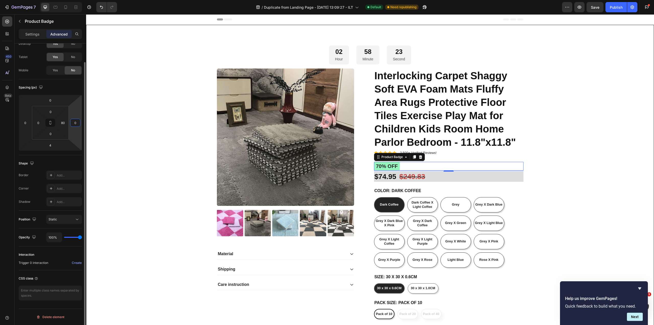
click at [75, 123] on input "0" at bounding box center [76, 123] width 8 height 8
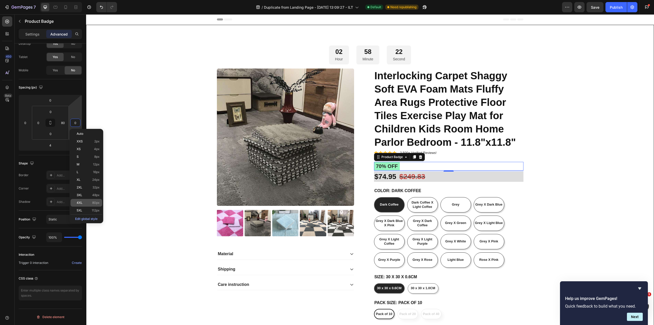
click at [85, 201] on p "4XL 80px" at bounding box center [88, 203] width 23 height 4
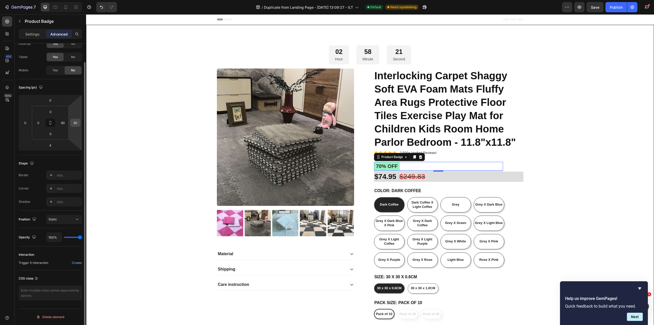
click at [74, 124] on input "80" at bounding box center [76, 123] width 8 height 8
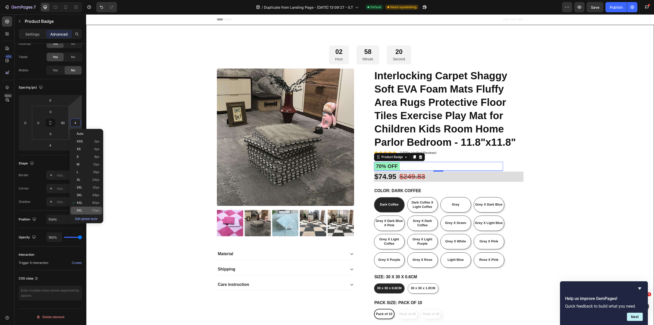
click at [87, 212] on div "5XL 112px" at bounding box center [87, 210] width 32 height 8
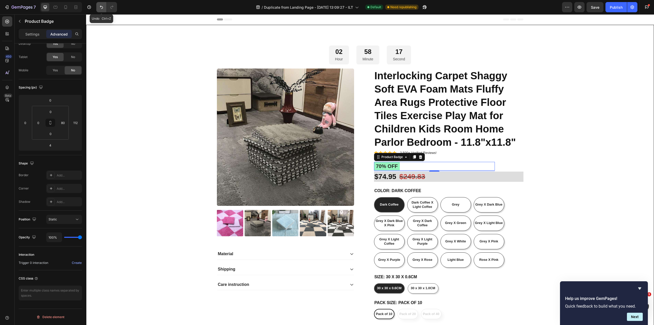
click at [100, 4] on button "Undo/Redo" at bounding box center [101, 7] width 10 height 10
type input "0"
click at [100, 4] on button "Undo/Redo" at bounding box center [101, 7] width 10 height 10
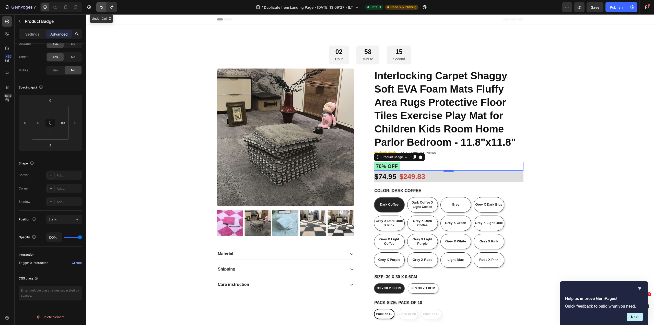
click at [100, 4] on button "Undo/Redo" at bounding box center [101, 7] width 10 height 10
type input "0"
click at [100, 4] on button "Undo/Redo" at bounding box center [101, 7] width 10 height 10
click at [66, 216] on button "Static" at bounding box center [64, 219] width 36 height 9
click at [59, 268] on div "Fixed" at bounding box center [59, 271] width 42 height 10
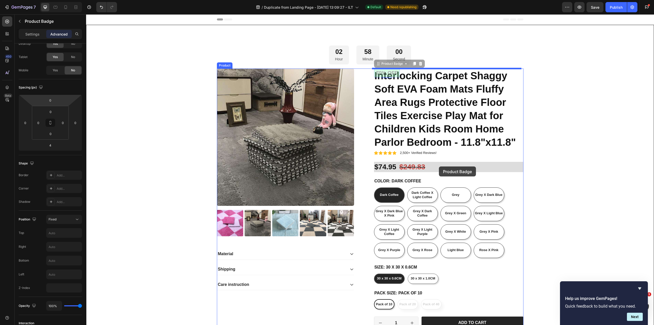
drag, startPoint x: 387, startPoint y: 72, endPoint x: 438, endPoint y: 164, distance: 105.4
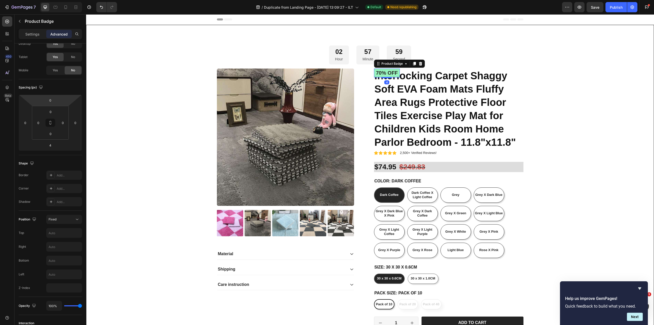
click at [388, 70] on pre "70% off" at bounding box center [387, 72] width 26 height 9
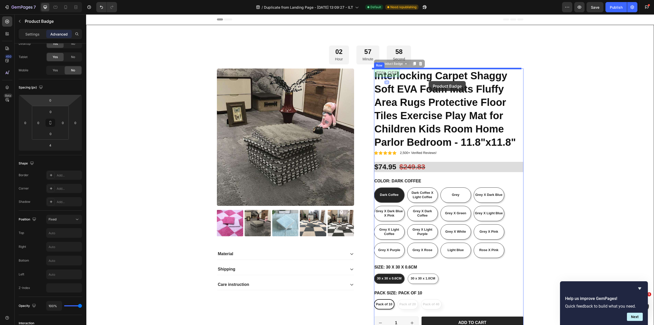
drag, startPoint x: 381, startPoint y: 72, endPoint x: 429, endPoint y: 81, distance: 48.4
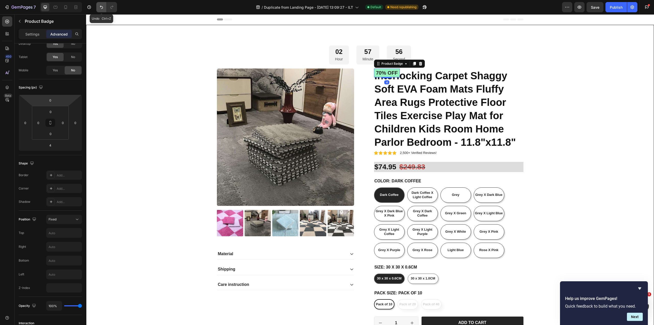
click at [97, 7] on button "Undo/Redo" at bounding box center [101, 7] width 10 height 10
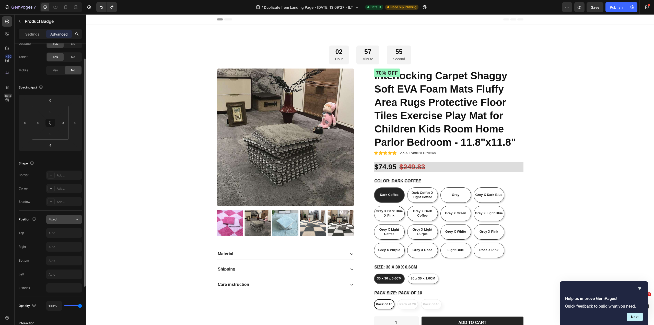
drag, startPoint x: 67, startPoint y: 213, endPoint x: 67, endPoint y: 216, distance: 3.1
click at [67, 214] on div "Position Fixed Top Right Bottom Left Z-Index" at bounding box center [50, 254] width 63 height 86
click at [98, 9] on button "Undo/Redo" at bounding box center [101, 7] width 10 height 10
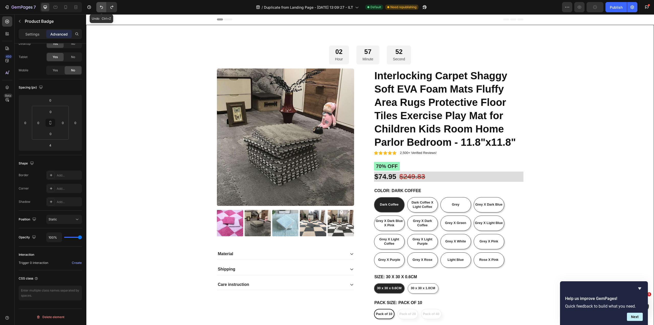
click at [98, 9] on button "Undo/Redo" at bounding box center [101, 7] width 10 height 10
click at [615, 166] on div "02 Hour 57 Minute 48 Second Countdown Timer Product Images Material Shipping Ca…" at bounding box center [370, 209] width 560 height 329
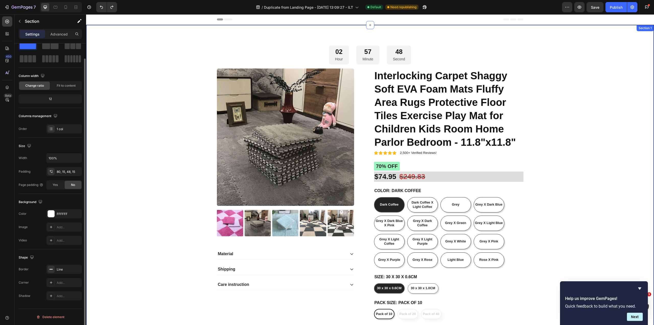
scroll to position [0, 0]
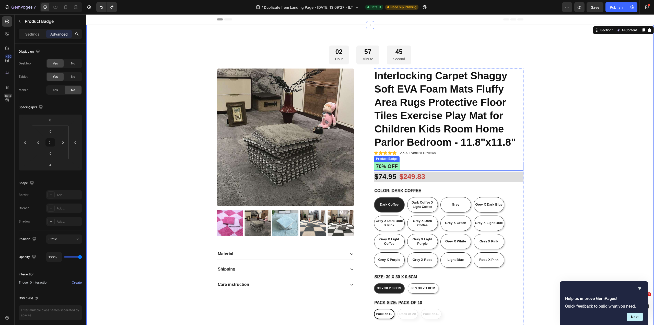
click at [394, 167] on pre "70% off" at bounding box center [387, 166] width 26 height 9
click at [29, 34] on p "Settings" at bounding box center [32, 33] width 14 height 5
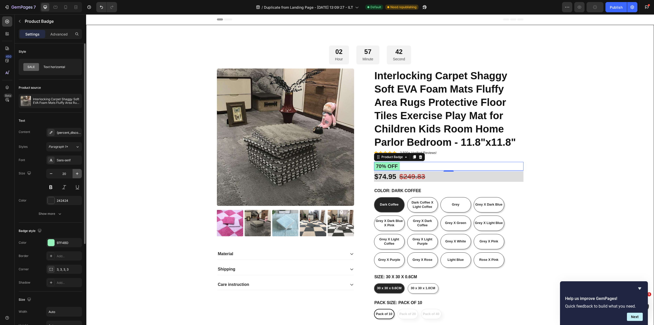
click at [76, 174] on icon "button" at bounding box center [77, 173] width 5 height 5
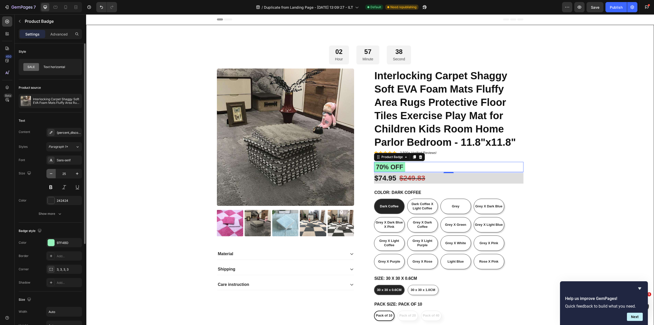
click at [53, 177] on button "button" at bounding box center [51, 173] width 9 height 9
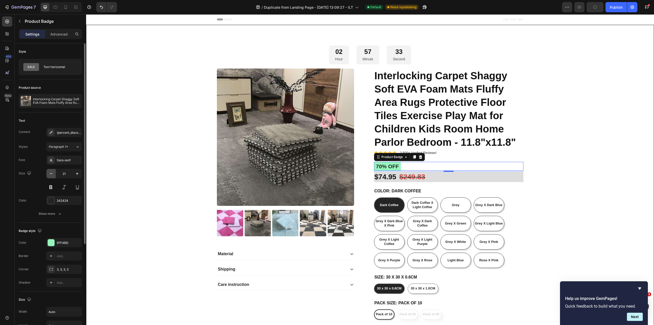
click at [51, 173] on icon "button" at bounding box center [51, 173] width 5 height 5
click at [77, 171] on icon "button" at bounding box center [77, 173] width 5 height 5
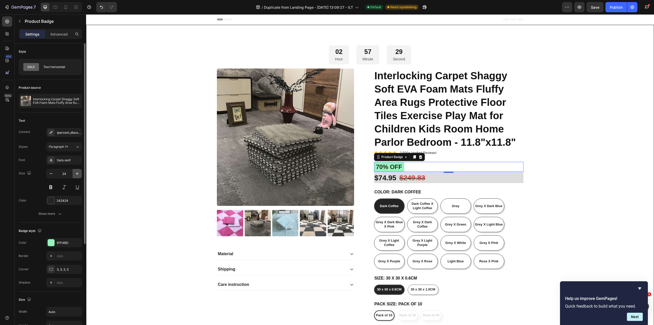
click at [77, 171] on icon "button" at bounding box center [77, 173] width 5 height 5
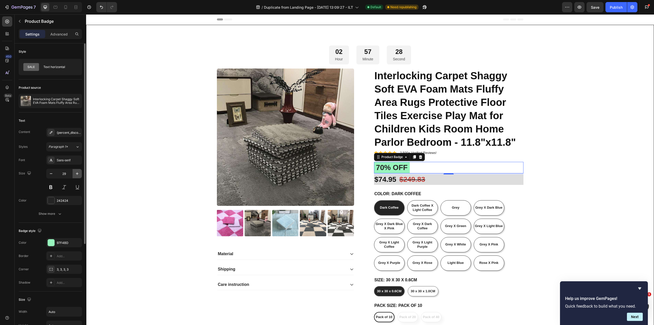
click at [77, 171] on icon "button" at bounding box center [77, 173] width 5 height 5
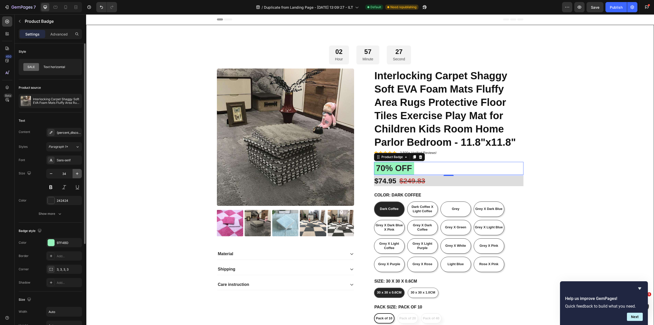
click at [77, 171] on icon "button" at bounding box center [77, 173] width 5 height 5
click at [53, 174] on icon "button" at bounding box center [51, 173] width 5 height 5
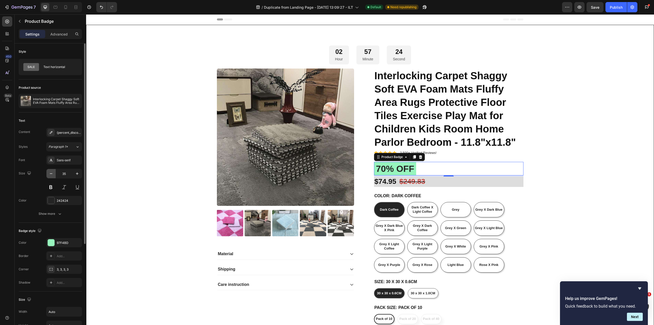
click at [53, 174] on icon "button" at bounding box center [51, 173] width 5 height 5
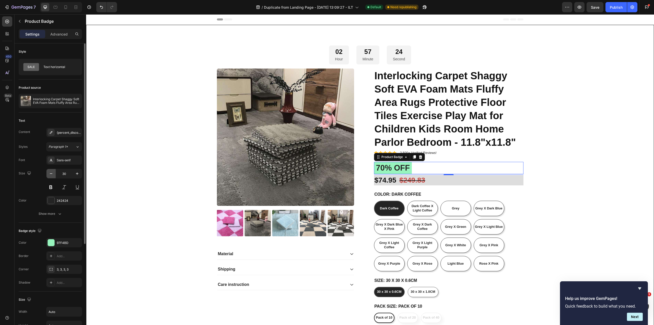
click at [53, 174] on icon "button" at bounding box center [51, 173] width 5 height 5
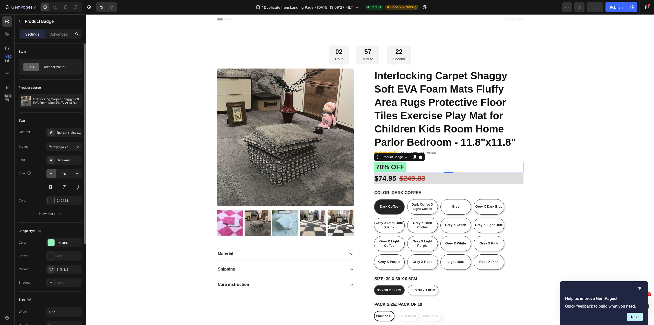
type input "25"
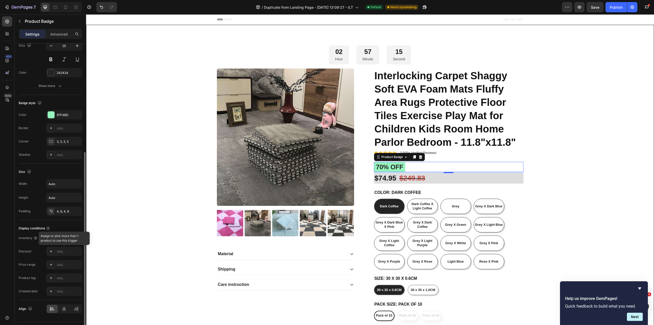
scroll to position [141, 0]
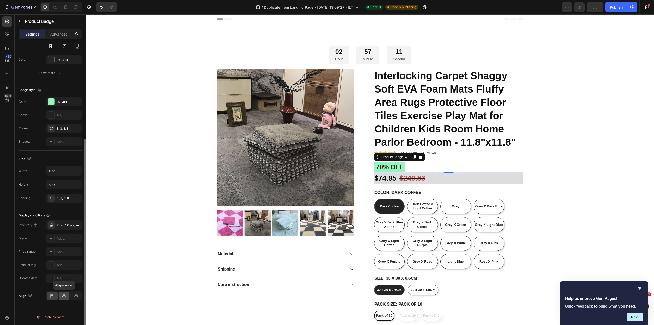
click at [62, 299] on div at bounding box center [64, 296] width 11 height 8
click at [74, 296] on icon at bounding box center [76, 295] width 5 height 5
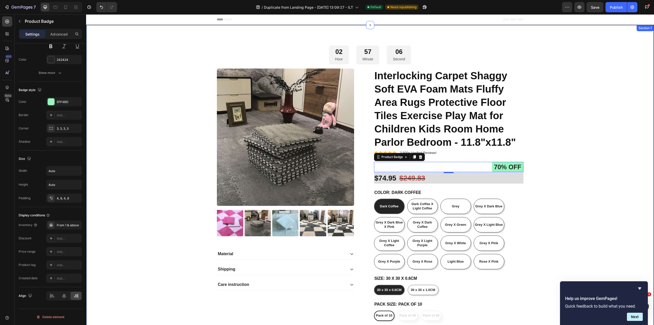
click at [605, 169] on div "02 Hour 57 Minute 06 Second Countdown Timer Product Images Material Shipping Ca…" at bounding box center [370, 210] width 560 height 330
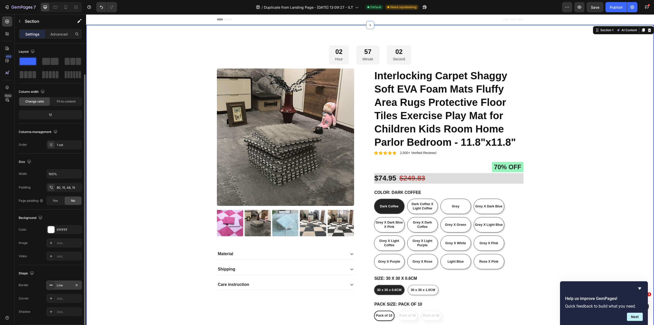
scroll to position [16, 0]
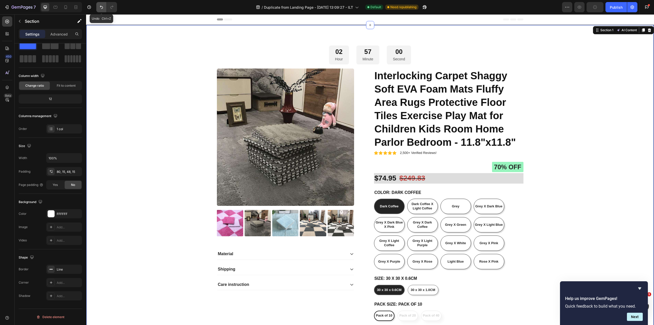
click at [102, 10] on button "Undo/Redo" at bounding box center [101, 7] width 10 height 10
click at [580, 101] on div "02 Hour 56 Minute 59 Second Countdown Timer Product Images Material Shipping Ca…" at bounding box center [370, 210] width 560 height 330
click at [615, 10] on button "Publish" at bounding box center [616, 7] width 21 height 10
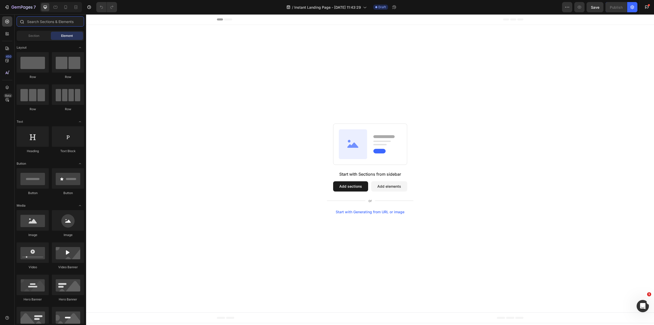
click at [55, 25] on input "text" at bounding box center [50, 21] width 67 height 10
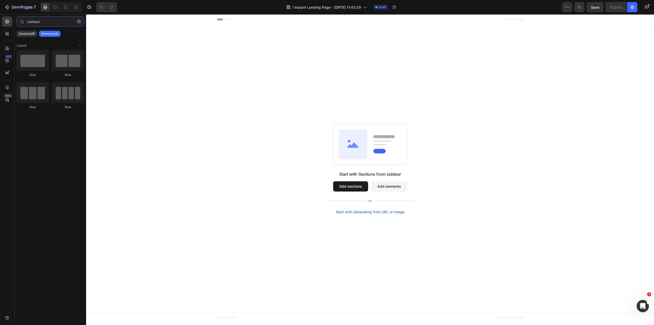
type input "contact"
click at [31, 38] on div "Sections(9) Elements(4)" at bounding box center [51, 34] width 72 height 10
click at [31, 36] on div "Sections(9)" at bounding box center [27, 34] width 20 height 6
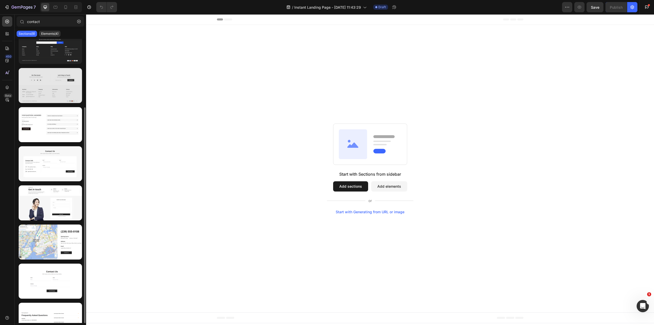
scroll to position [66, 0]
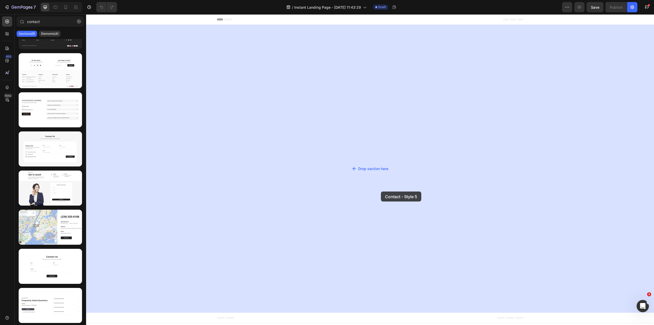
drag, startPoint x: 143, startPoint y: 274, endPoint x: 366, endPoint y: 188, distance: 239.4
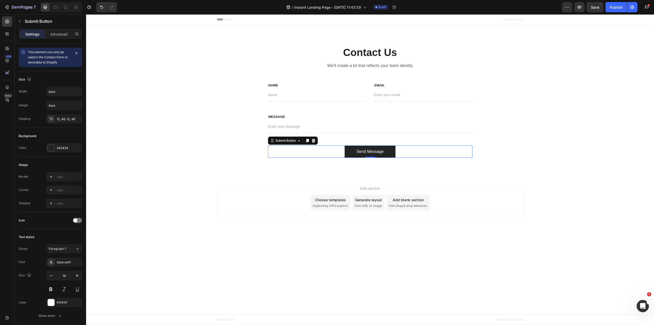
click at [291, 152] on div "Send Message Submit Button 0" at bounding box center [370, 151] width 204 height 12
click at [27, 21] on p "Submit Button" at bounding box center [52, 21] width 55 height 6
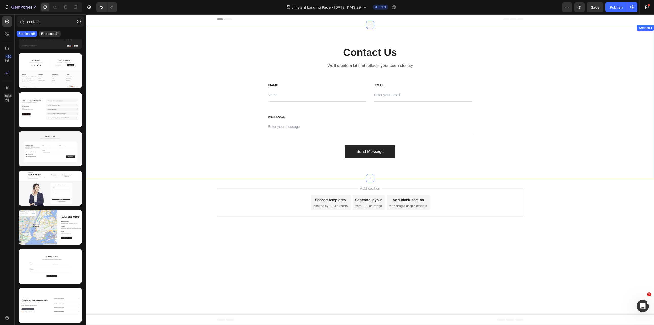
click at [370, 24] on icon at bounding box center [370, 25] width 4 height 4
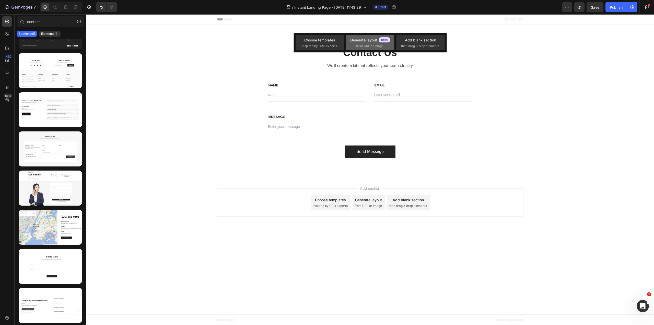
click at [360, 42] on div "Generate layout" at bounding box center [370, 39] width 40 height 5
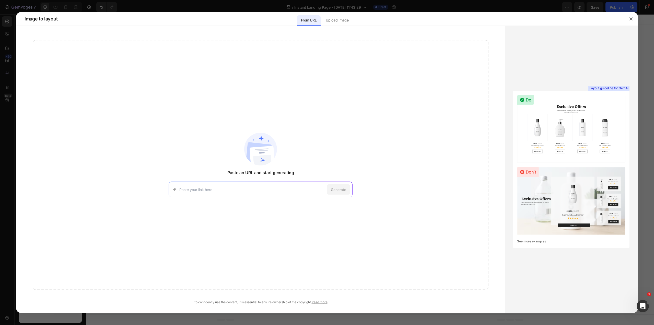
click at [238, 194] on div "Generate" at bounding box center [261, 189] width 184 height 15
click at [633, 19] on button "button" at bounding box center [631, 19] width 8 height 8
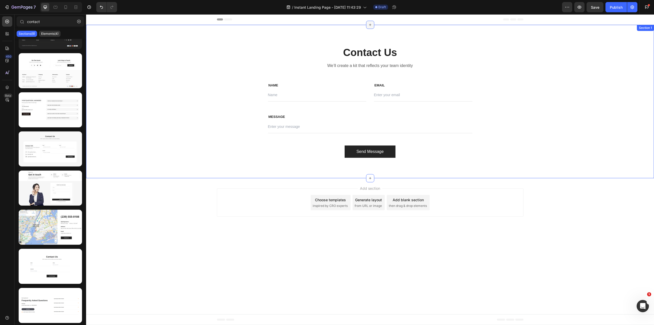
click at [370, 24] on icon at bounding box center [370, 25] width 4 height 4
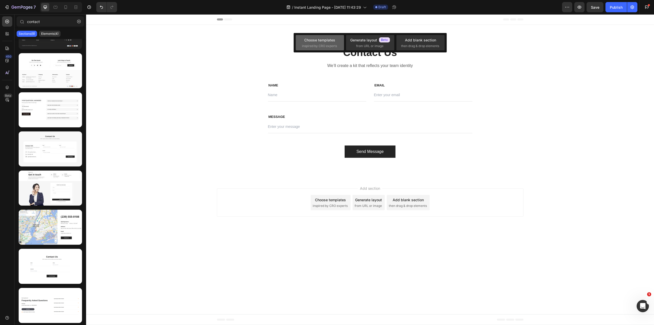
click at [329, 43] on div "Choose templates inspired by CRO experts" at bounding box center [320, 42] width 36 height 11
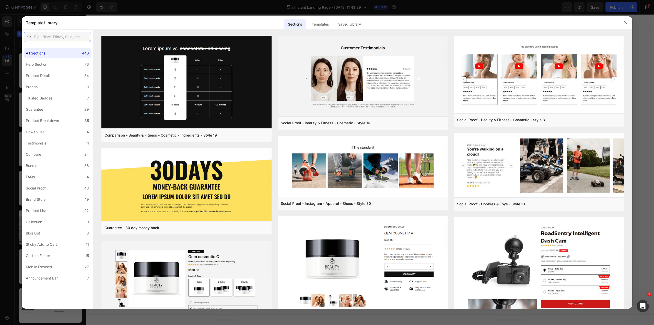
click at [67, 36] on input "text" at bounding box center [57, 37] width 67 height 10
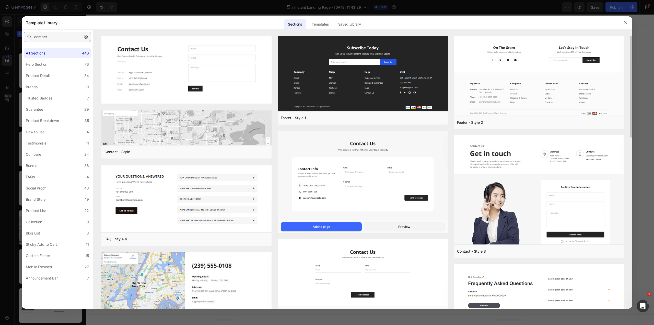
type input "contact"
click at [363, 157] on img at bounding box center [363, 176] width 170 height 90
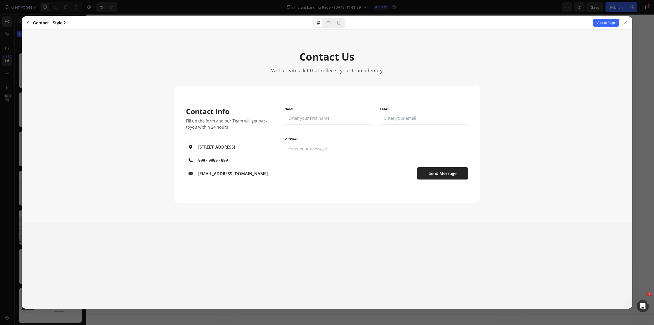
scroll to position [0, 0]
click at [614, 22] on span "Add to Page" at bounding box center [607, 23] width 18 height 6
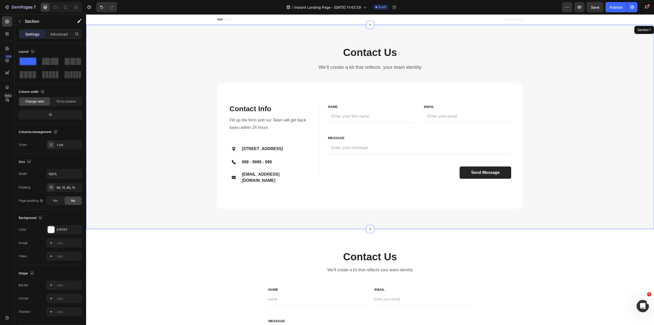
scroll to position [10, 0]
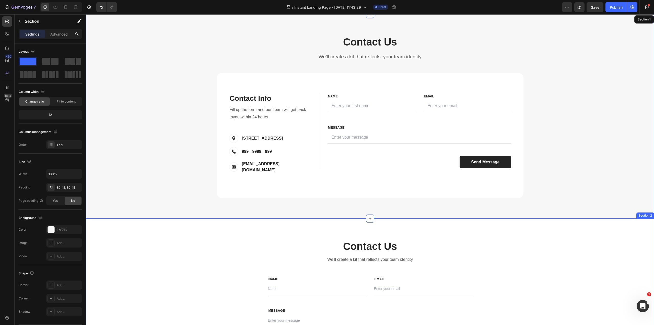
click at [560, 234] on div "Contact Us Heading We’ll create a kit that reflects your team identity Text blo…" at bounding box center [370, 295] width 568 height 153
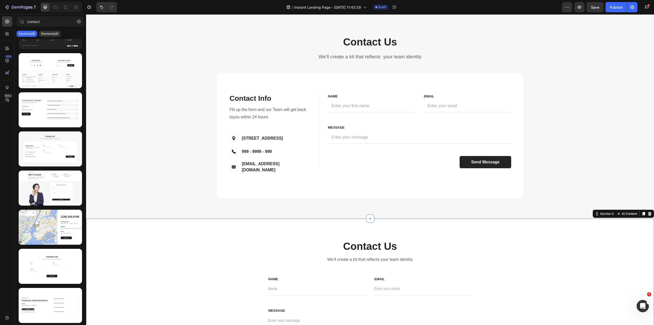
scroll to position [0, 0]
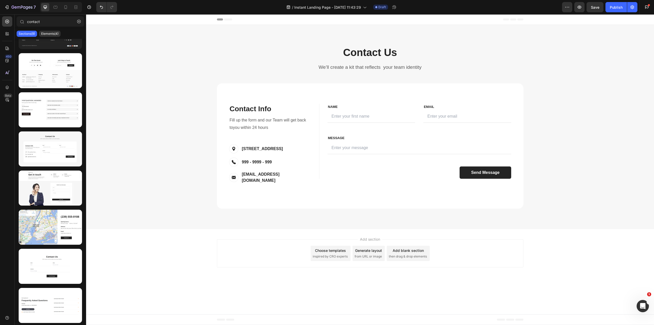
click at [257, 265] on div "Add section Choose templates inspired by CRO experts Generate layout from URL o…" at bounding box center [370, 254] width 568 height 51
click at [317, 249] on div "Choose templates inspired by CRO experts" at bounding box center [331, 253] width 40 height 15
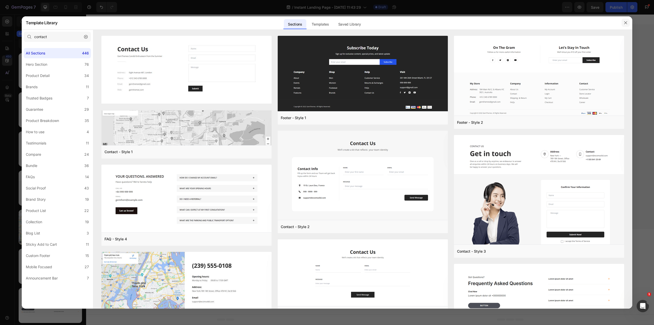
click at [626, 23] on icon "button" at bounding box center [625, 22] width 3 height 3
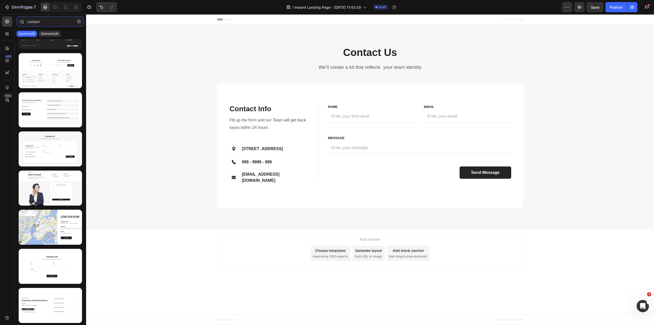
click at [50, 19] on input "contact" at bounding box center [50, 21] width 67 height 10
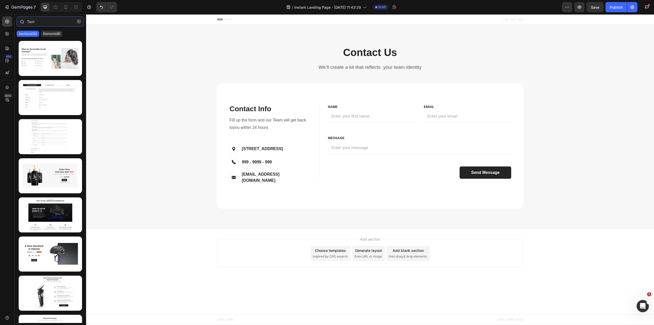
click at [36, 17] on input "Text" at bounding box center [50, 21] width 67 height 10
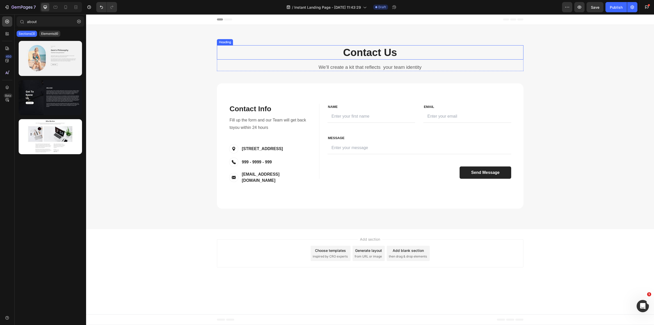
click at [363, 53] on p "Contact Us" at bounding box center [370, 52] width 306 height 13
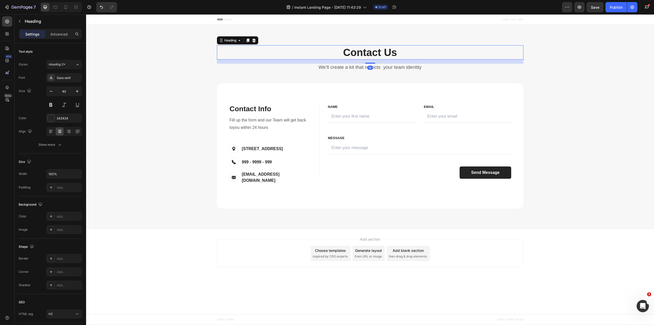
drag, startPoint x: 363, startPoint y: 53, endPoint x: 352, endPoint y: 50, distance: 11.6
click at [363, 53] on p "Contact Us" at bounding box center [370, 52] width 306 height 13
click at [352, 50] on p "Contact Us" at bounding box center [370, 52] width 306 height 13
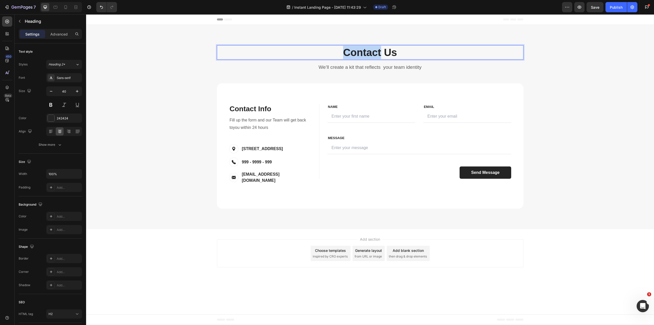
click at [352, 50] on p "Contact Us" at bounding box center [370, 52] width 306 height 13
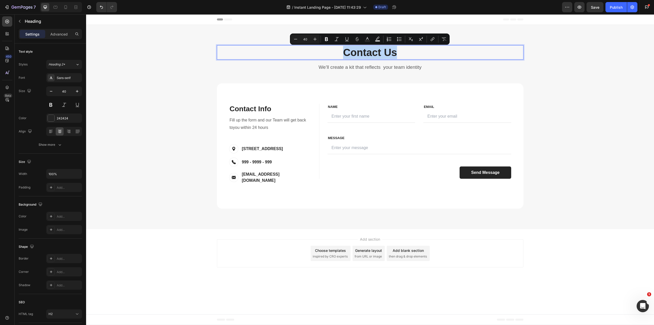
copy p "Contact Us"
click at [305, 119] on p "Fill up the form and our Team will get back toyou within 24 hours" at bounding box center [270, 124] width 81 height 15
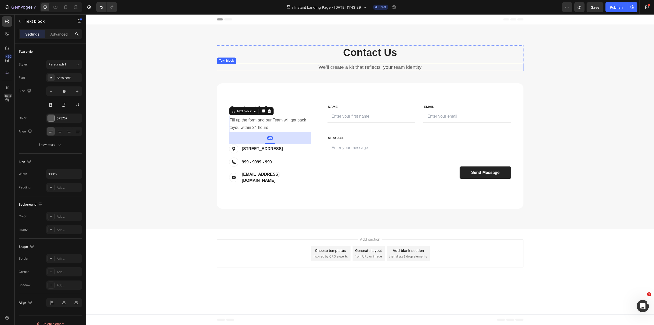
click at [335, 68] on p "We’ll create a kit that reflects your team identity" at bounding box center [370, 67] width 306 height 6
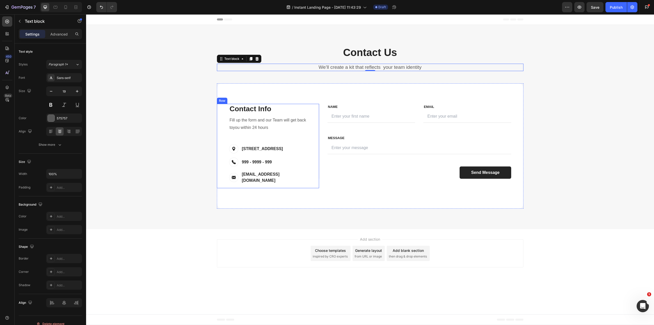
click at [278, 141] on div "Contact Info Heading Contact Information Heading Fill up the form and our Team …" at bounding box center [270, 146] width 82 height 84
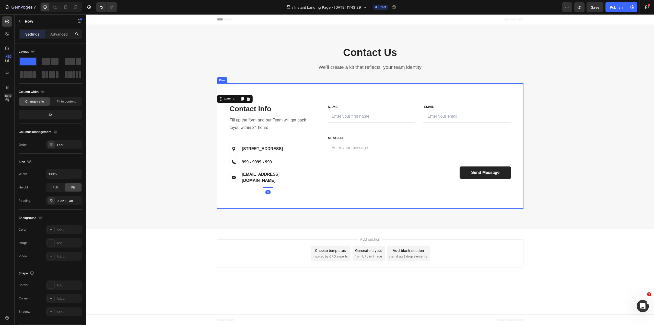
click at [256, 106] on p "Contact Info" at bounding box center [270, 108] width 81 height 9
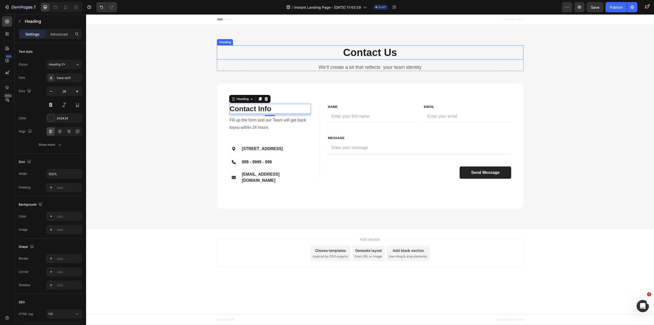
click at [352, 51] on p "Contact Us" at bounding box center [370, 52] width 306 height 13
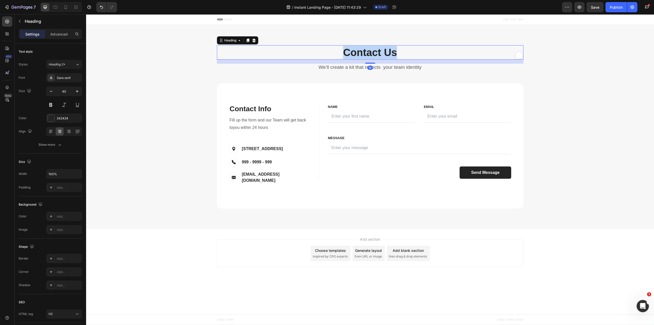
click at [352, 51] on p "Contact Us" at bounding box center [370, 52] width 306 height 13
click at [399, 50] on p "About" at bounding box center [370, 52] width 306 height 13
drag, startPoint x: 330, startPoint y: 75, endPoint x: 334, endPoint y: 76, distance: 3.9
click at [330, 75] on div "About Us Heading 16 We’ll create a kit that reflects your team identity Text bl…" at bounding box center [370, 126] width 560 height 163
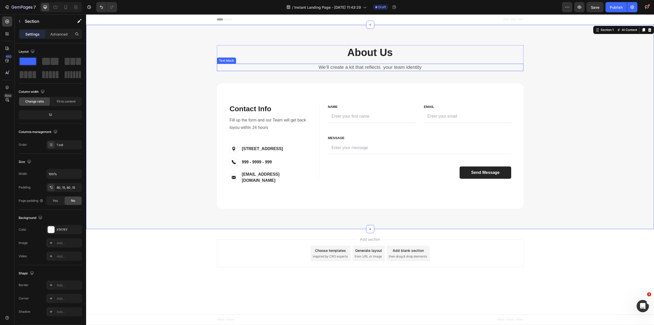
click at [347, 70] on p "We’ll create a kit that reflects your team identity" at bounding box center [370, 67] width 306 height 6
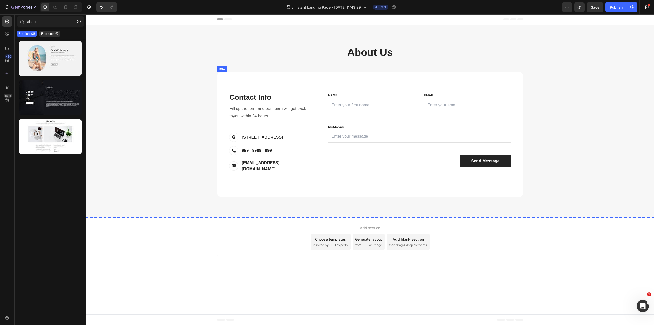
click at [339, 90] on div "Contact Info Heading Contact Information Heading Fill up the form and our Team …" at bounding box center [370, 134] width 307 height 125
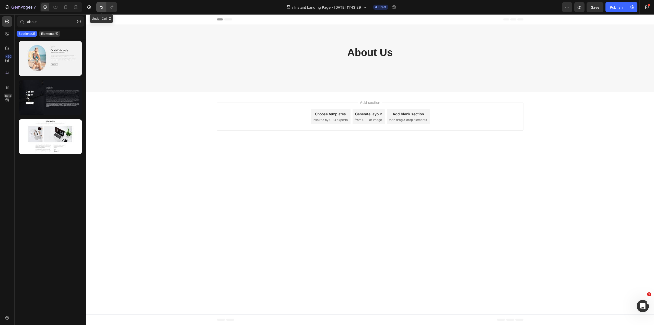
click at [102, 9] on icon "Undo/Redo" at bounding box center [101, 7] width 5 height 5
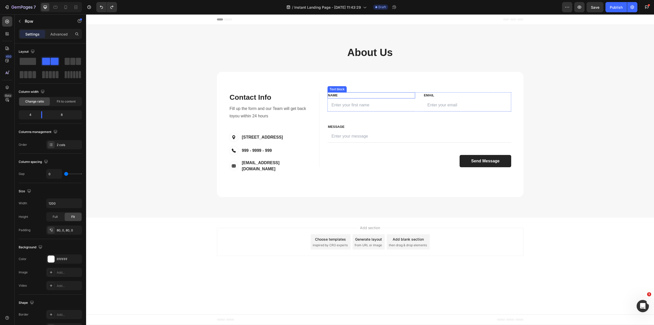
click at [347, 79] on div "Contact Info Heading Contact Information Heading Fill up the form and our Team …" at bounding box center [370, 134] width 307 height 125
drag, startPoint x: 248, startPoint y: 68, endPoint x: 252, endPoint y: 67, distance: 3.9
click at [248, 68] on icon at bounding box center [248, 67] width 3 height 4
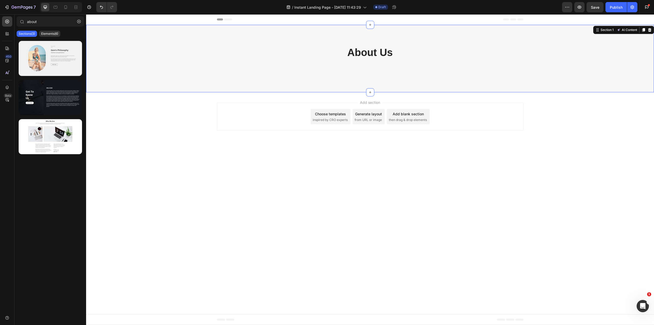
click at [333, 71] on div "About Us Heading Row" at bounding box center [370, 58] width 560 height 27
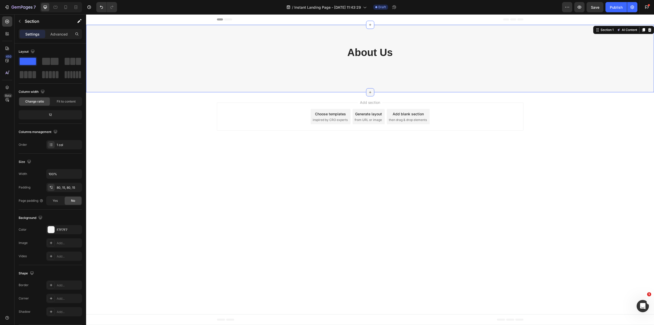
click at [371, 92] on icon at bounding box center [370, 92] width 2 height 2
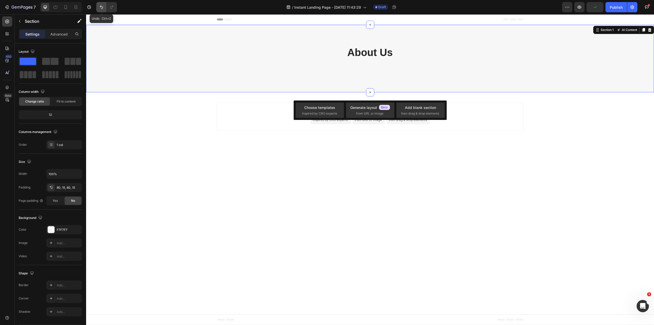
click at [105, 8] on button "Undo/Redo" at bounding box center [101, 7] width 10 height 10
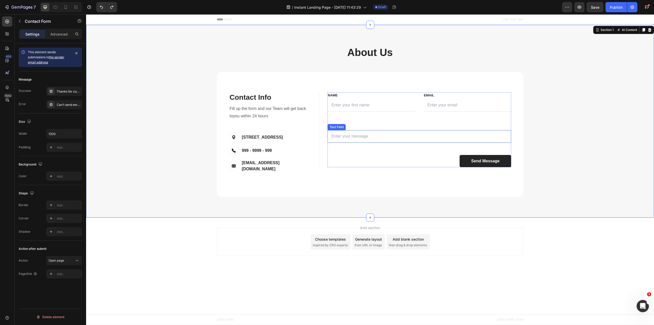
click at [361, 149] on div "FIRST NAME Text block NAME Text block Text Field LAST NAME Text block Email Tex…" at bounding box center [420, 129] width 184 height 75
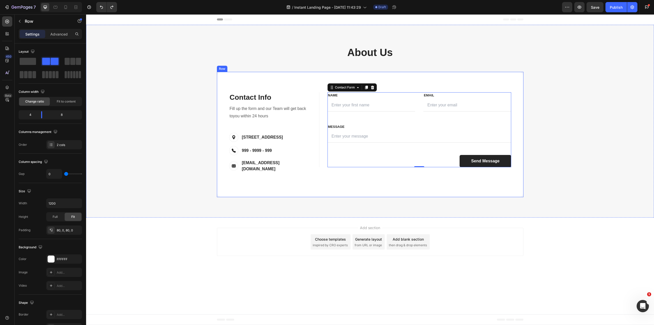
click at [298, 80] on div "Contact Info Heading Contact Information Heading Fill up the form and our Team …" at bounding box center [370, 134] width 307 height 125
click at [26, 23] on p "Row" at bounding box center [46, 21] width 43 height 6
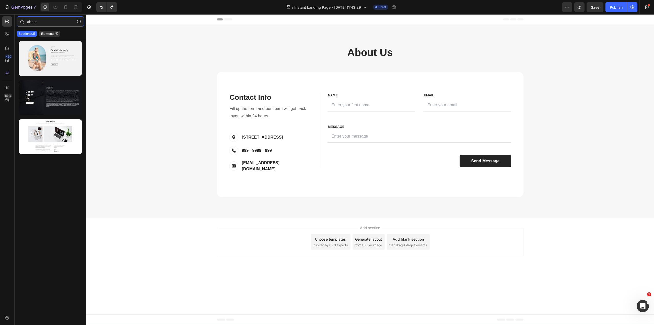
click at [42, 23] on input "about" at bounding box center [50, 21] width 67 height 10
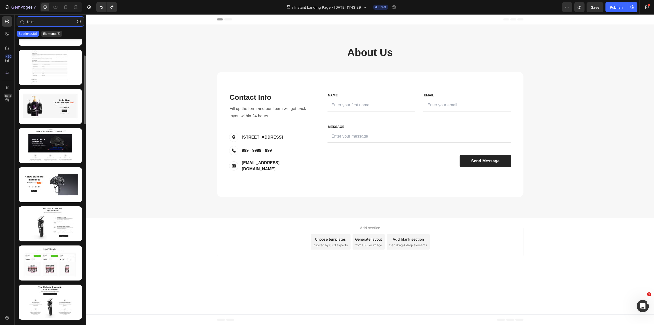
scroll to position [44, 0]
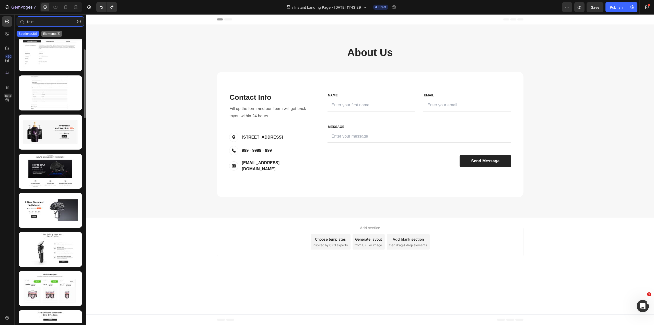
type input "text"
click at [53, 32] on p "Elements(8)" at bounding box center [51, 34] width 17 height 4
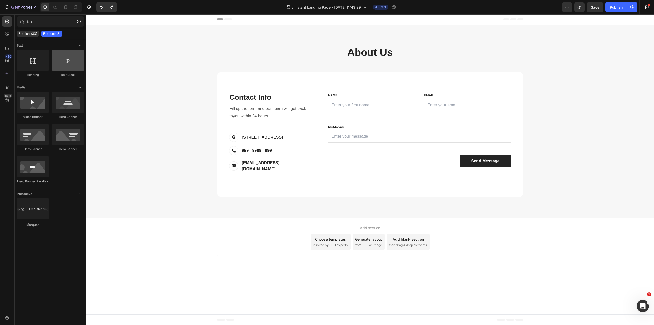
click at [72, 65] on div at bounding box center [68, 60] width 32 height 20
click at [229, 83] on div "Contact Info Heading Contact Information Heading Fill up the form and our Team …" at bounding box center [370, 134] width 307 height 125
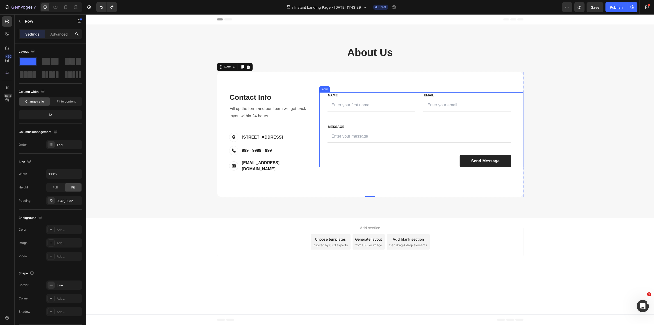
click at [327, 104] on div "FIRST NAME Text block NAME Text block Text Field LAST NAME Text block Email Tex…" at bounding box center [421, 129] width 204 height 75
click at [321, 129] on div "FIRST NAME Text block NAME Text block Text Field LAST NAME Text block Email Tex…" at bounding box center [421, 129] width 204 height 75
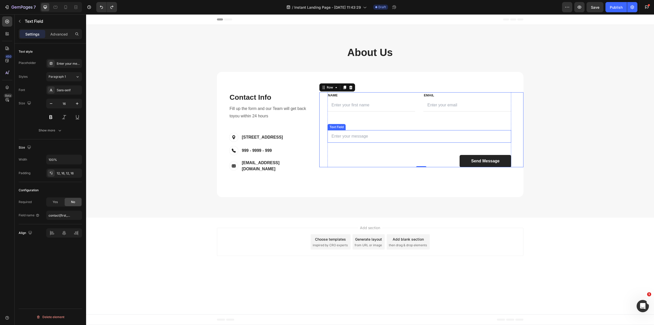
click at [342, 138] on input "text" at bounding box center [420, 136] width 184 height 13
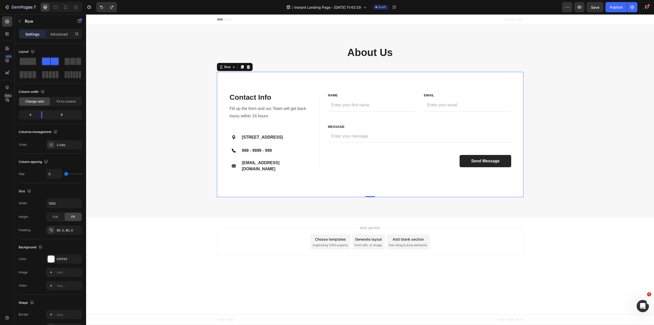
click at [461, 74] on div "Contact Info Heading Contact Information Heading Fill up the form and our Team …" at bounding box center [370, 134] width 307 height 125
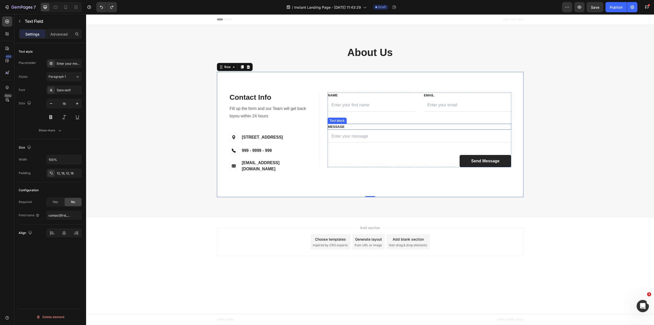
click at [353, 132] on input "text" at bounding box center [420, 136] width 184 height 13
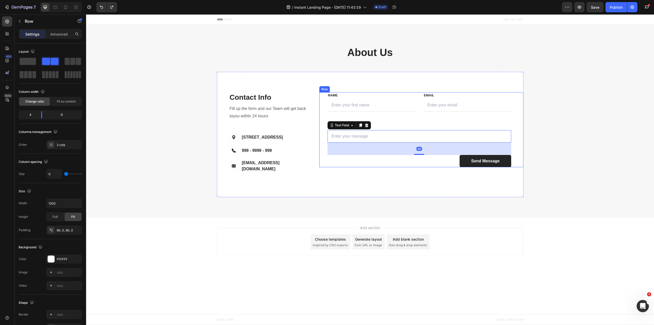
click at [522, 83] on div "Contact Info Heading Contact Information Heading Fill up the form and our Team …" at bounding box center [370, 134] width 307 height 125
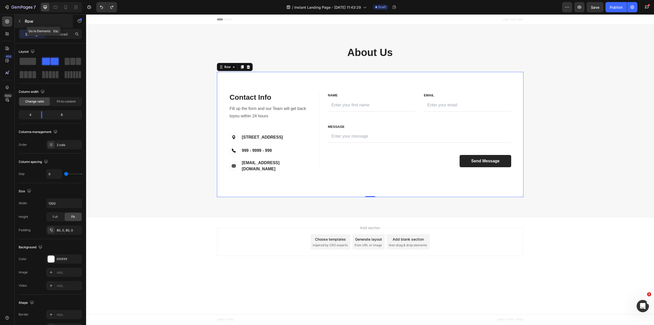
click at [18, 19] on icon "button" at bounding box center [20, 21] width 4 height 4
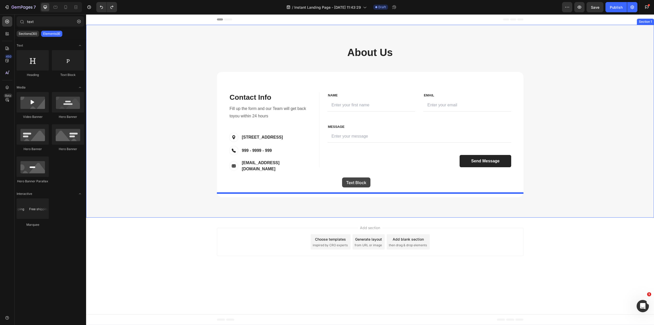
drag, startPoint x: 151, startPoint y: 75, endPoint x: 342, endPoint y: 177, distance: 216.4
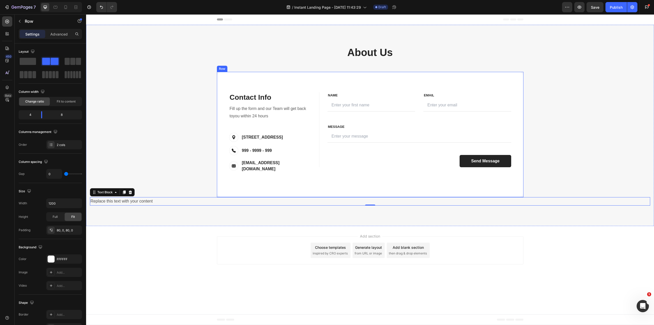
click at [302, 185] on div "Contact Info Heading Contact Information Heading Fill up the form and our Team …" at bounding box center [370, 134] width 307 height 125
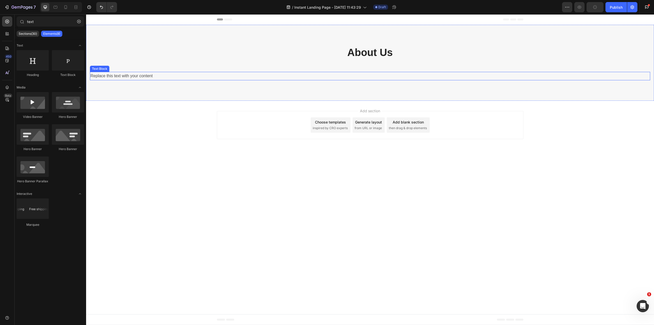
click at [267, 71] on div "About Us Heading Row Replace this text with your content Text Block" at bounding box center [370, 62] width 560 height 35
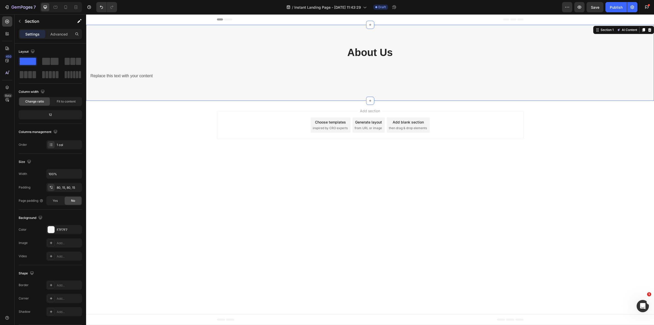
click at [359, 71] on div "About Us Heading Row Replace this text with your content Text Block" at bounding box center [370, 62] width 560 height 35
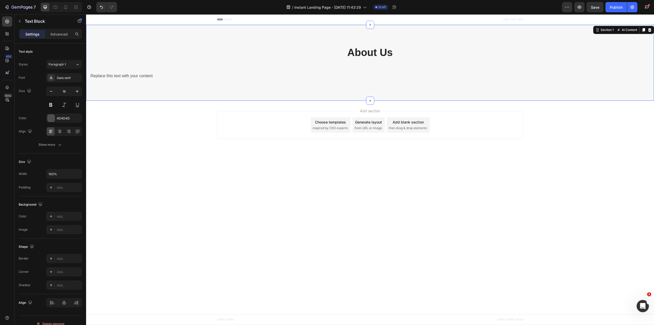
click at [305, 76] on div "Replace this text with your content" at bounding box center [370, 76] width 560 height 8
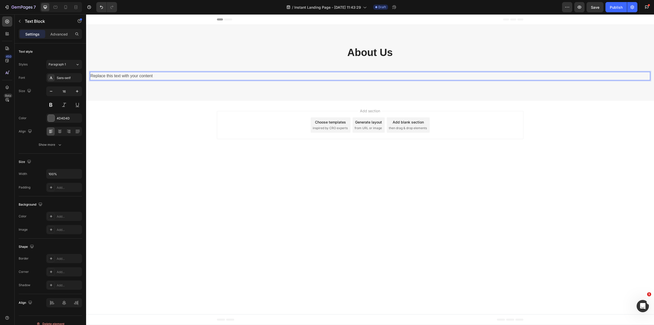
click at [300, 77] on div "Replace this text with your content" at bounding box center [370, 76] width 560 height 8
click at [300, 77] on p "Replace this text with your content" at bounding box center [369, 75] width 559 height 7
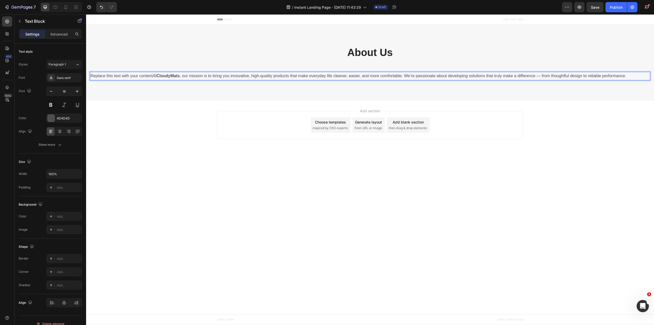
click at [300, 77] on p "Replace this text with your contentAt CloudyMats , our mission is to bring you …" at bounding box center [369, 75] width 559 height 7
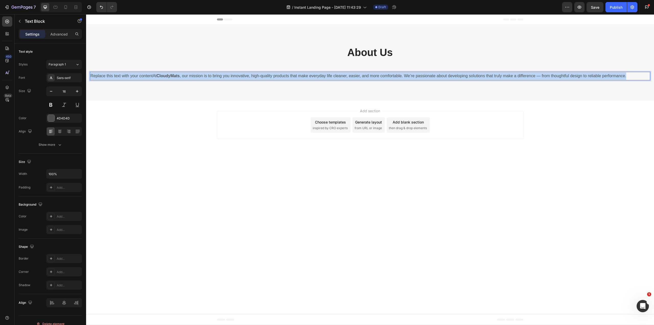
click at [300, 77] on p "Replace this text with your contentAt CloudyMats , our mission is to bring you …" at bounding box center [369, 75] width 559 height 7
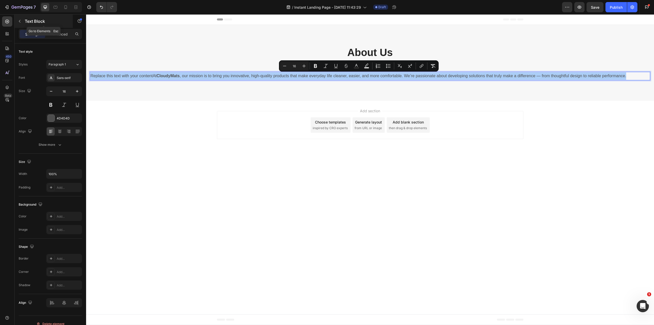
click at [24, 22] on div "Text Block" at bounding box center [44, 21] width 58 height 13
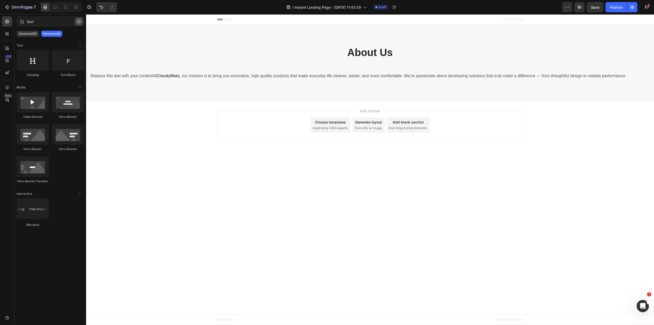
click at [78, 21] on icon "button" at bounding box center [79, 22] width 4 height 4
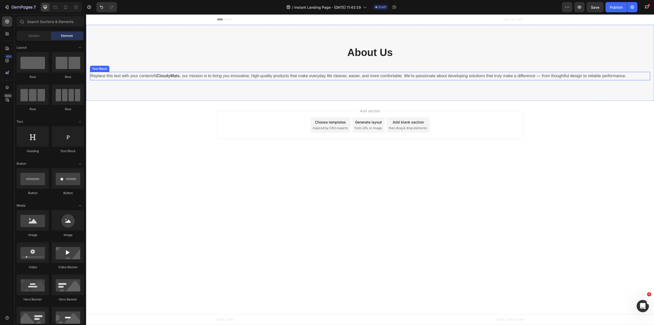
click at [186, 74] on p "Replace this text with your contentAt CloudyMats , our mission is to bring you …" at bounding box center [369, 75] width 559 height 7
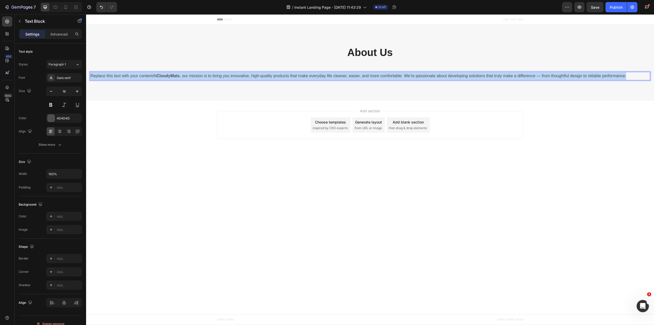
click at [186, 74] on p "Replace this text with your contentAt CloudyMats , our mission is to bring you …" at bounding box center [369, 75] width 559 height 7
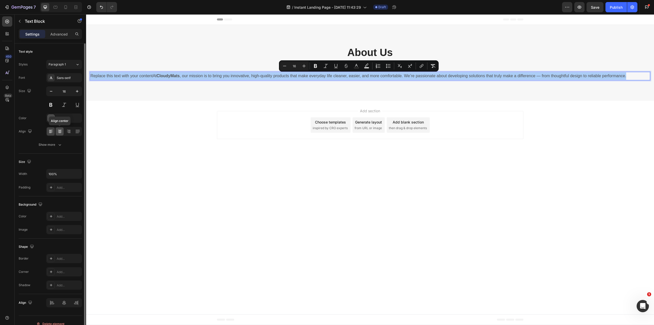
click at [58, 130] on icon at bounding box center [59, 131] width 5 height 5
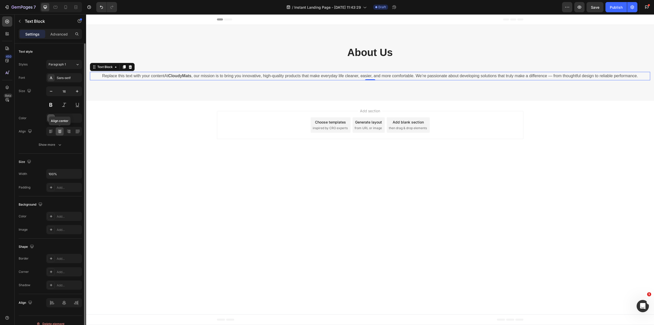
click at [56, 131] on div at bounding box center [60, 131] width 8 height 8
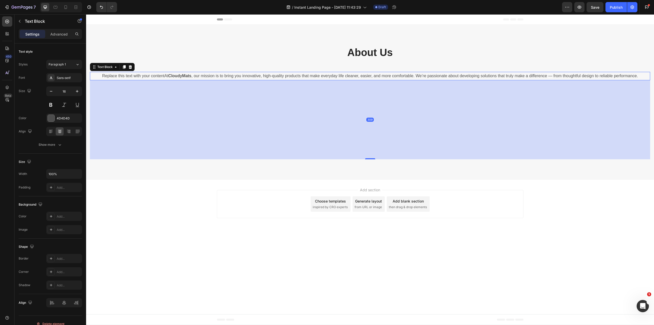
drag, startPoint x: 368, startPoint y: 79, endPoint x: 360, endPoint y: 167, distance: 87.5
click at [360, 80] on div "309" at bounding box center [370, 80] width 560 height 0
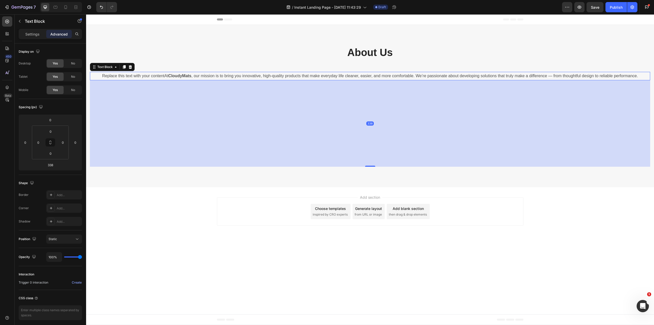
click at [219, 76] on p "Replace this text with your contentAt CloudyMats , our mission is to bring you …" at bounding box center [369, 75] width 559 height 7
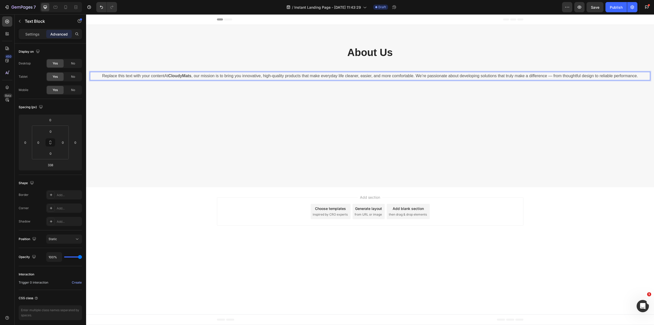
click at [221, 75] on p "Replace this text with your contentAt CloudyMats , our mission is to bring you …" at bounding box center [369, 75] width 559 height 7
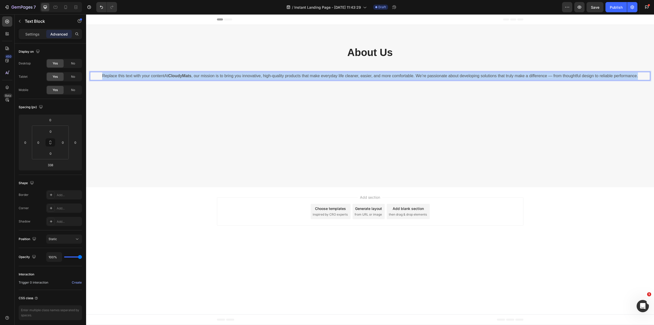
click at [221, 75] on p "Replace this text with your contentAt CloudyMats , our mission is to bring you …" at bounding box center [369, 75] width 559 height 7
click at [356, 78] on p "Replace this text with your contentAt CloudyMats , our mission is to bring you …" at bounding box center [369, 75] width 559 height 7
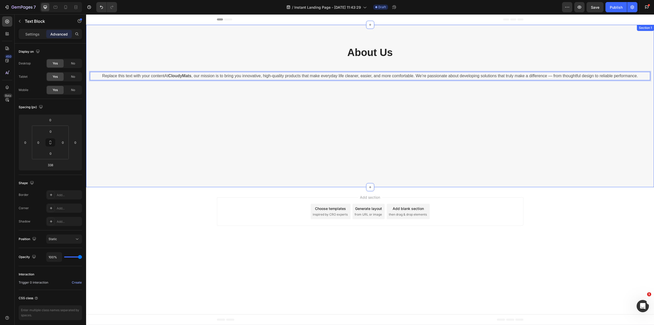
click at [355, 80] on div "Replace this text with your contentAt CloudyMats , our mission is to bring you …" at bounding box center [370, 76] width 560 height 8
click at [359, 76] on p "Replace this text with your contentAt CloudyMats , our mission is to bring you …" at bounding box center [369, 75] width 559 height 7
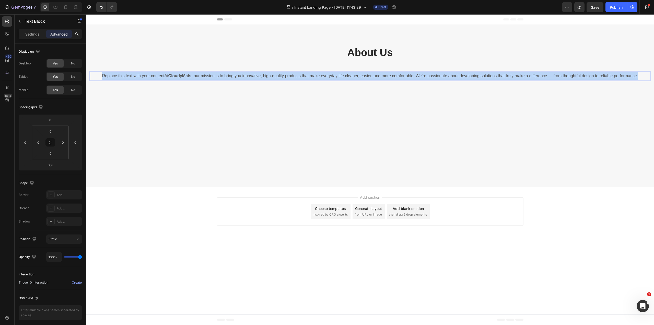
click at [359, 76] on p "Replace this text with your contentAt CloudyMats , our mission is to bring you …" at bounding box center [369, 75] width 559 height 7
click at [344, 126] on div "About Us Heading Row Replace this text with your contentAt CloudyMats , our mis…" at bounding box center [370, 105] width 560 height 121
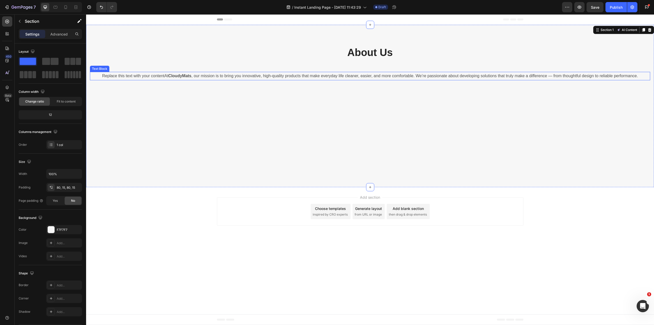
click at [254, 72] on p "Replace this text with your contentAt CloudyMats , our mission is to bring you …" at bounding box center [369, 75] width 559 height 7
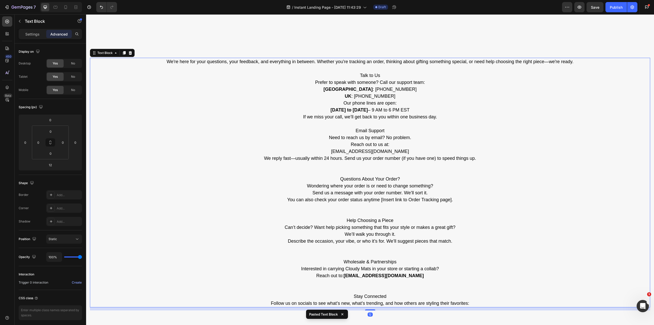
scroll to position [32, 0]
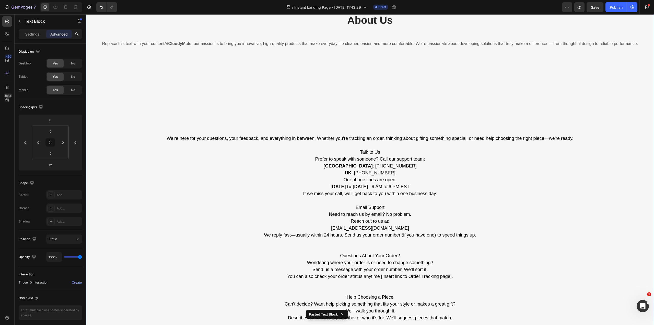
click at [284, 81] on div "About Us Heading Row Replace this text with your contentAt CloudyMats , our mis…" at bounding box center [370, 200] width 560 height 374
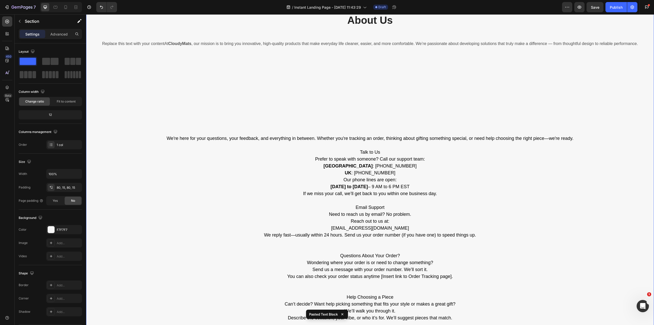
click at [283, 56] on div "About Us Heading Row Replace this text with your contentAt CloudyMats , our mis…" at bounding box center [370, 200] width 560 height 374
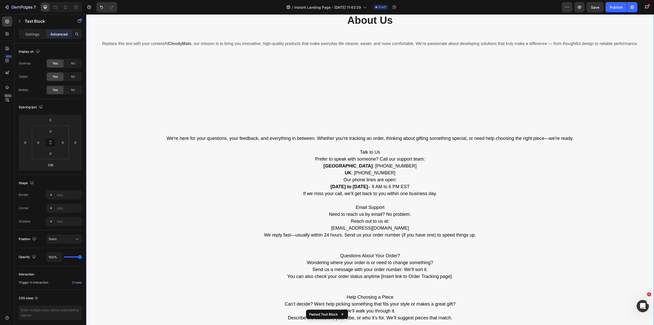
click at [286, 45] on p "Replace this text with your contentAt CloudyMats , our mission is to bring you …" at bounding box center [369, 43] width 559 height 7
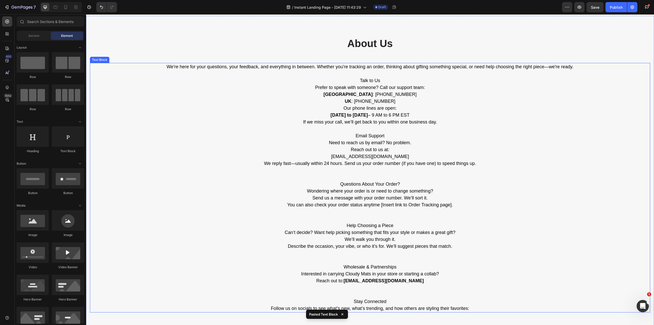
scroll to position [0, 0]
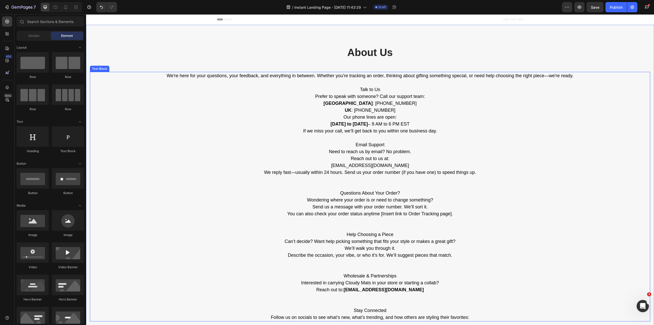
click at [380, 180] on p "Questions About Your Order?" at bounding box center [369, 186] width 559 height 21
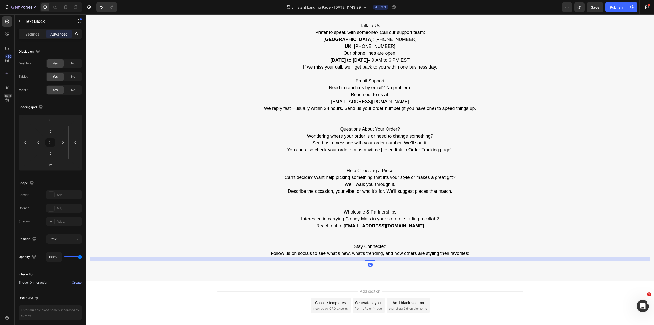
scroll to position [77, 0]
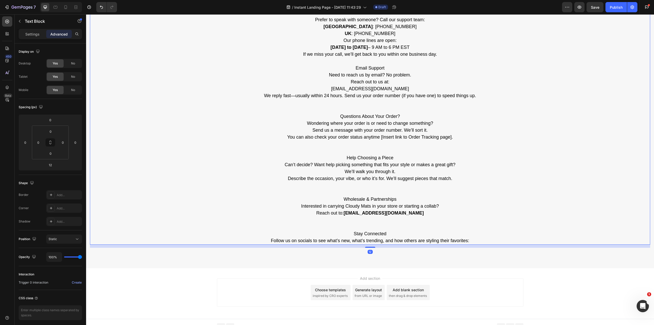
click at [430, 229] on p "Stay Connected" at bounding box center [369, 226] width 559 height 21
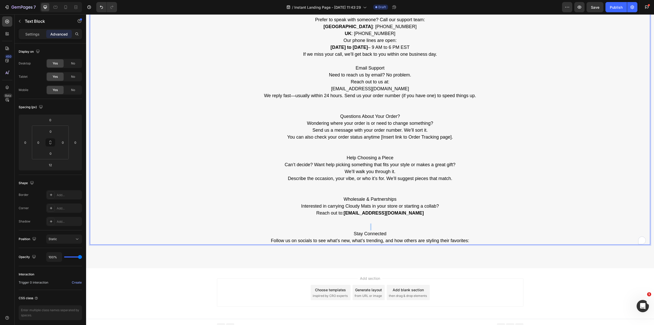
click at [430, 229] on p "⁠⁠⁠⁠⁠⁠⁠ Stay Connected" at bounding box center [369, 226] width 559 height 21
click at [469, 238] on p "Follow us on socials to see what’s new, what’s trending, and how others are sty…" at bounding box center [369, 240] width 559 height 7
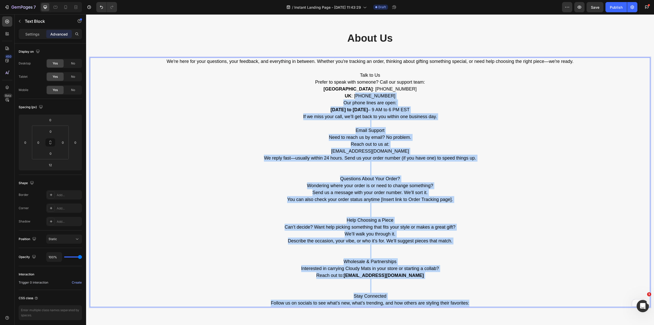
scroll to position [0, 0]
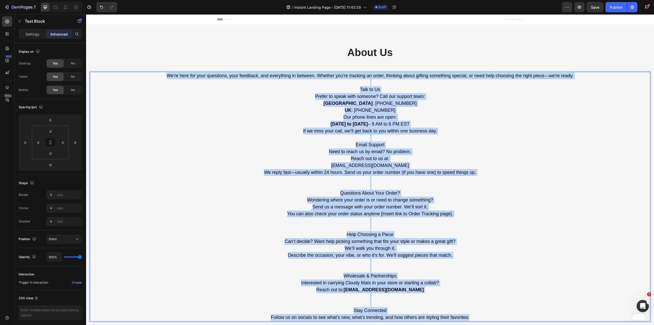
drag, startPoint x: 469, startPoint y: 238, endPoint x: 166, endPoint y: 76, distance: 344.6
click at [166, 76] on div "We're here for your questions, your feedback, and everything in between. Whethe…" at bounding box center [370, 196] width 560 height 249
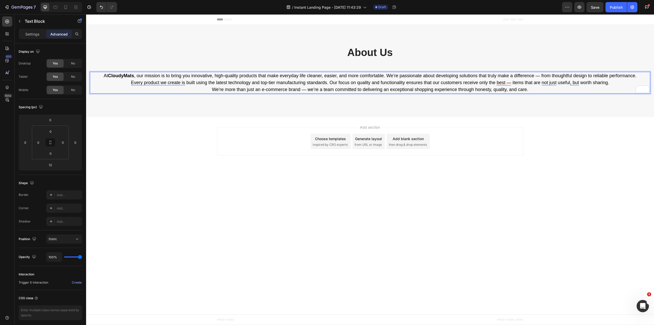
click at [296, 81] on p "Every product we create is built using the latest technology and top-tier manuf…" at bounding box center [369, 82] width 559 height 7
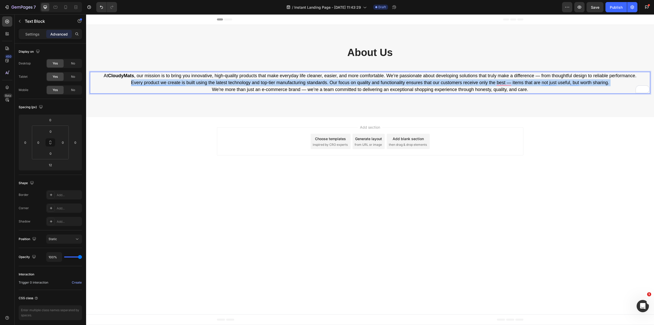
click at [296, 81] on p "Every product we create is built using the latest technology and top-tier manuf…" at bounding box center [369, 82] width 559 height 7
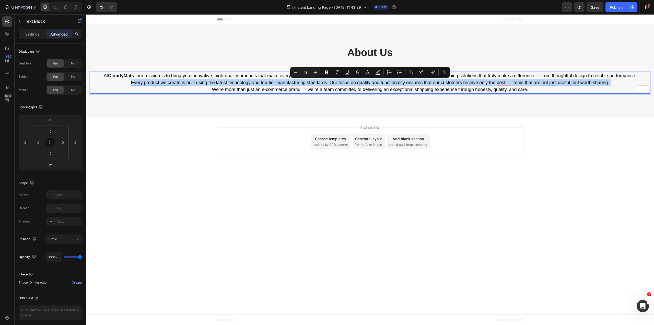
click at [296, 81] on p "Every product we create is built using the latest technology and top-tier manuf…" at bounding box center [369, 82] width 559 height 7
click at [650, 79] on p "At CloudyMats , our mission is to bring you innovative, high-quality products t…" at bounding box center [369, 75] width 559 height 7
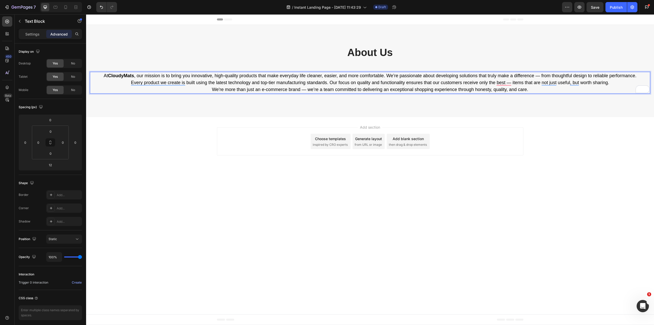
click at [293, 79] on p "At CloudyMats , our mission is to bring you innovative, high-quality products t…" at bounding box center [369, 75] width 559 height 7
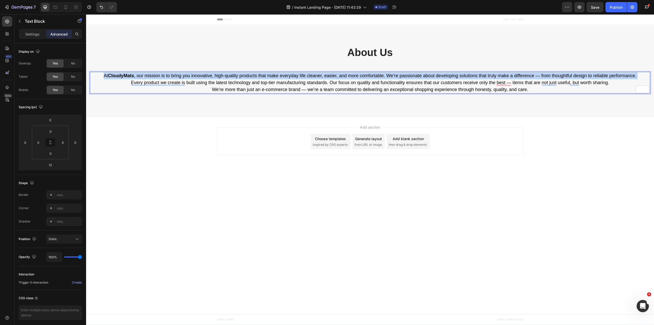
click at [293, 79] on p "At CloudyMats , our mission is to bring you innovative, high-quality products t…" at bounding box center [369, 75] width 559 height 7
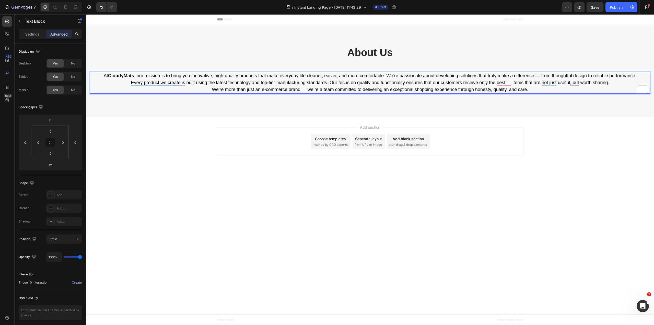
click at [292, 83] on p "Every product we create is built using the latest technology and top-tier manuf…" at bounding box center [369, 82] width 559 height 7
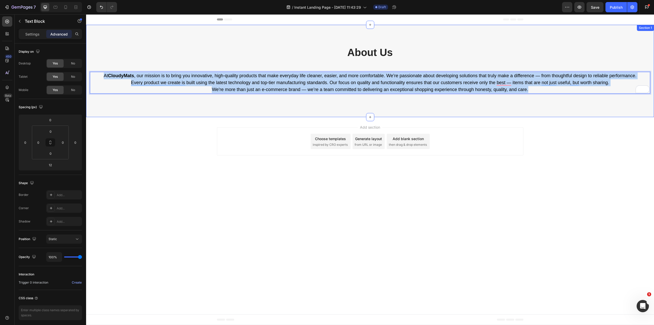
drag, startPoint x: 545, startPoint y: 88, endPoint x: 103, endPoint y: 72, distance: 442.7
click at [101, 72] on div "About Us Heading Row At CloudyMats , our mission is to bring you innovative, hi…" at bounding box center [370, 70] width 560 height 51
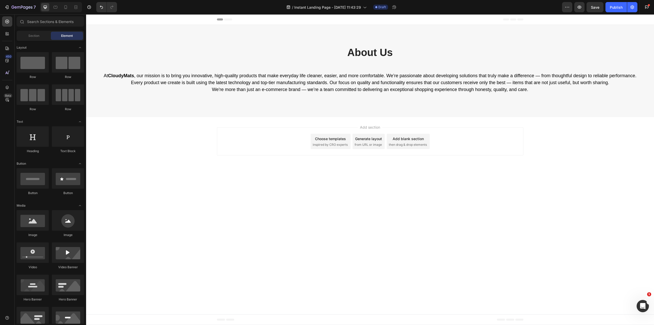
click at [304, 168] on body "About Us Heading Row At CloudyMats , our mission is to bring you innovative, hi…" at bounding box center [370, 169] width 568 height 311
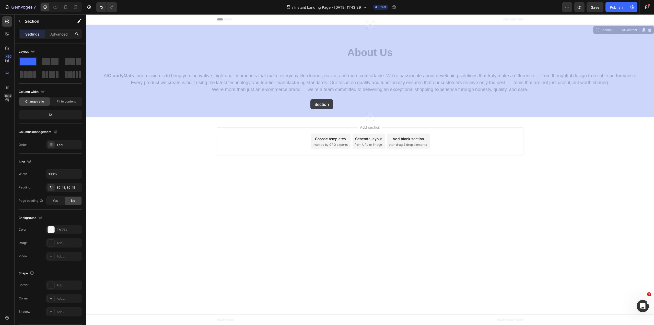
drag, startPoint x: 303, startPoint y: 40, endPoint x: 311, endPoint y: 96, distance: 56.3
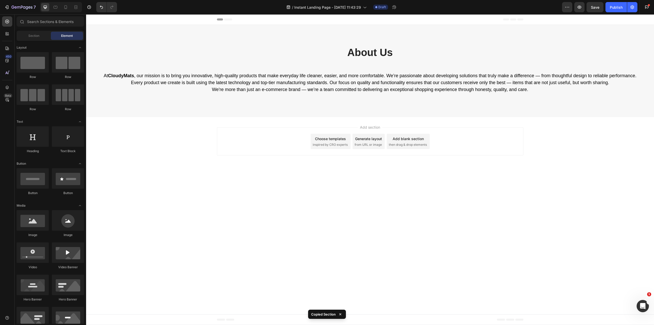
click at [294, 132] on div "Add section Choose templates inspired by CRO experts Generate layout from URL o…" at bounding box center [370, 141] width 307 height 28
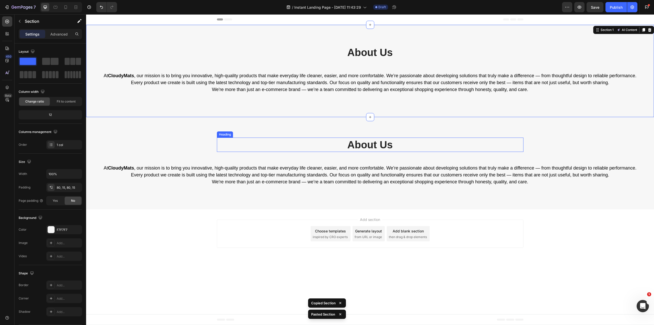
click at [366, 144] on h2 "About Us" at bounding box center [370, 144] width 307 height 14
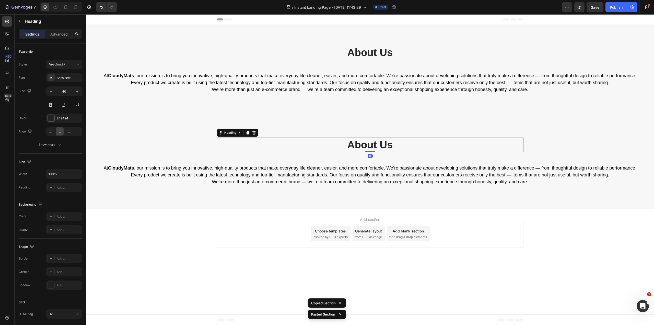
click at [366, 144] on h2 "About Us" at bounding box center [370, 144] width 307 height 14
click at [360, 147] on p "About Us" at bounding box center [370, 144] width 306 height 13
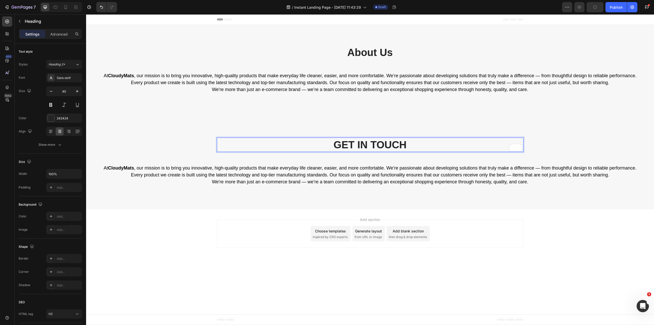
click at [248, 235] on div "Add section Choose templates inspired by CRO experts Generate layout from URL o…" at bounding box center [370, 234] width 307 height 28
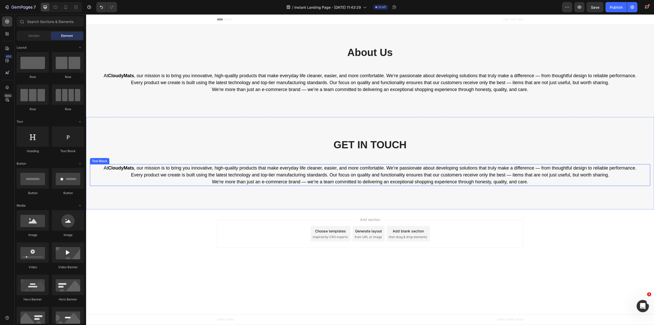
click at [361, 173] on p "Every product we create is built using the latest technology and top-tier manuf…" at bounding box center [369, 174] width 559 height 7
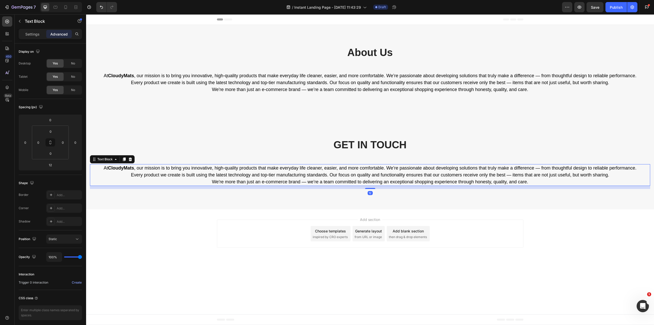
click at [361, 173] on p "Every product we create is built using the latest technology and top-tier manuf…" at bounding box center [369, 174] width 559 height 7
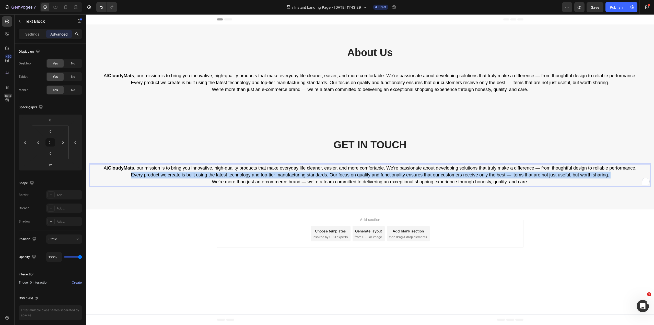
click at [539, 182] on p "We're more than just an e-commerce brand — we’re a team committed to delivering…" at bounding box center [369, 181] width 559 height 7
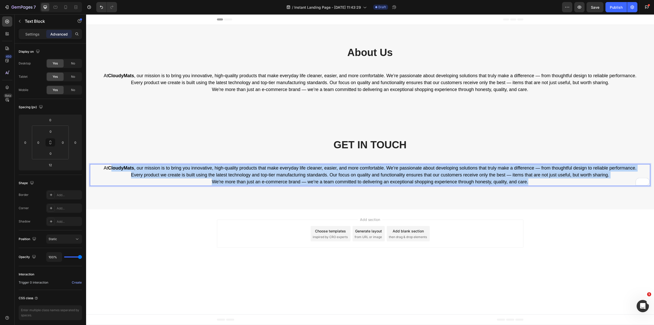
drag, startPoint x: 540, startPoint y: 181, endPoint x: 372, endPoint y: 179, distance: 168.2
click at [89, 167] on div "⁠⁠⁠⁠⁠⁠⁠ GET IN TOUCH Heading Row At CloudyMats , our mission is to bring you in…" at bounding box center [370, 163] width 568 height 92
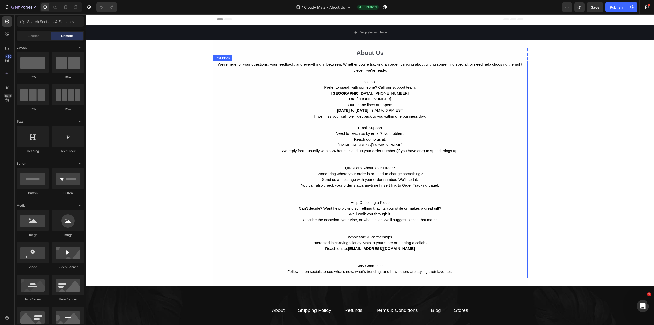
click at [435, 266] on p "Stay Connected" at bounding box center [370, 259] width 314 height 17
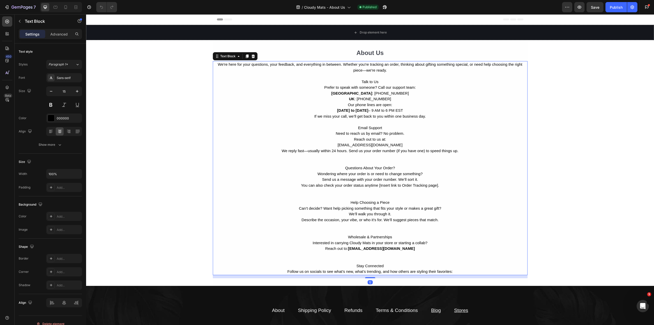
click at [453, 270] on p "Follow us on socials to see what’s new, what’s trending, and how others are sty…" at bounding box center [370, 272] width 314 height 6
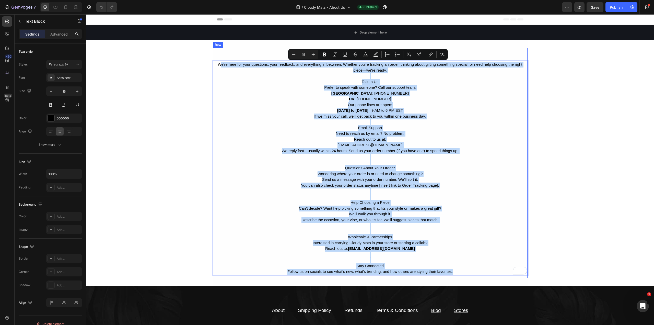
drag, startPoint x: 450, startPoint y: 270, endPoint x: 217, endPoint y: 61, distance: 313.1
click at [217, 60] on div "About Us Text Block We're here for your questions, your feedback, and everythin…" at bounding box center [370, 163] width 315 height 230
copy div "We're here for your questions, your feedback, and everything in between. Whethe…"
click at [162, 141] on div "Drop element here Section 1 About Us Text Block We're here for your questions, …" at bounding box center [370, 197] width 568 height 345
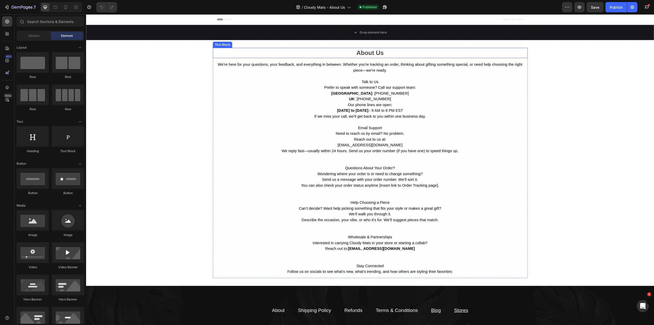
click at [359, 53] on div "About Us" at bounding box center [370, 53] width 315 height 10
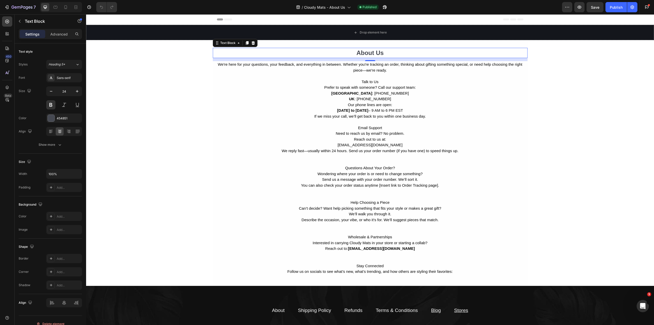
click at [369, 50] on div "About Us" at bounding box center [370, 53] width 315 height 10
click at [369, 50] on p "About Us" at bounding box center [370, 52] width 314 height 9
click at [185, 73] on div "Drop element here Section 1 Contact Us Text Block 12 We're here for your questi…" at bounding box center [370, 197] width 568 height 345
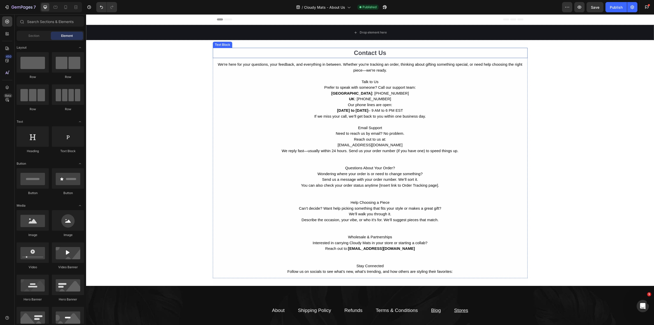
click at [228, 52] on p "Contact Us" at bounding box center [370, 52] width 314 height 9
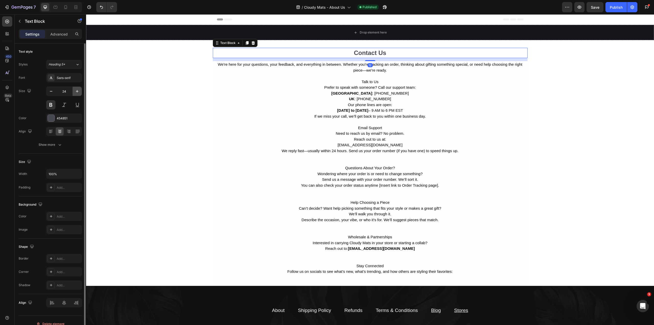
click at [77, 91] on icon "button" at bounding box center [77, 91] width 3 height 3
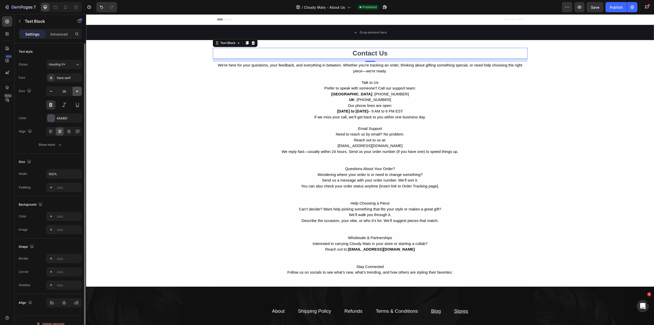
click at [77, 91] on icon "button" at bounding box center [77, 91] width 3 height 3
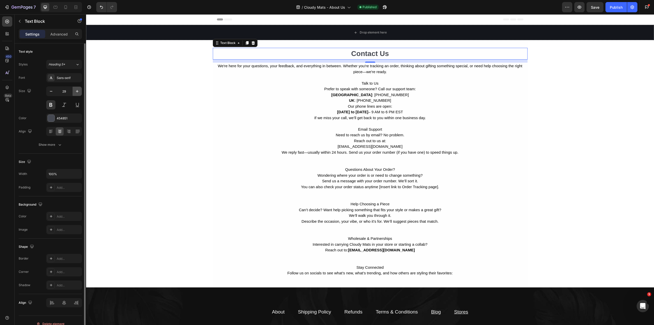
click at [77, 91] on icon "button" at bounding box center [77, 91] width 3 height 3
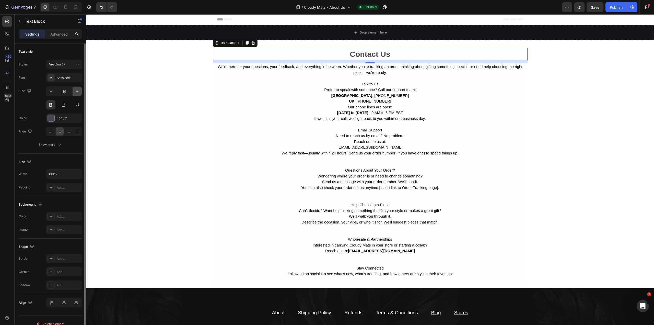
click at [77, 91] on icon "button" at bounding box center [77, 91] width 3 height 3
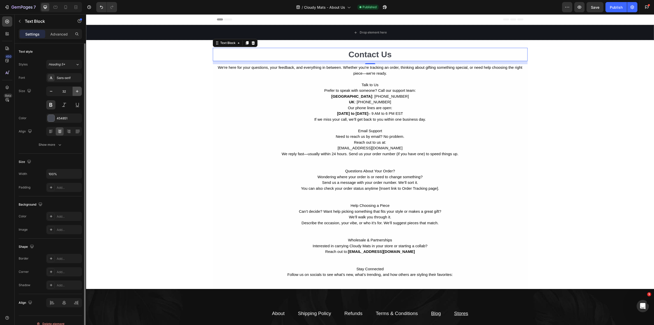
click at [77, 91] on icon "button" at bounding box center [77, 91] width 3 height 3
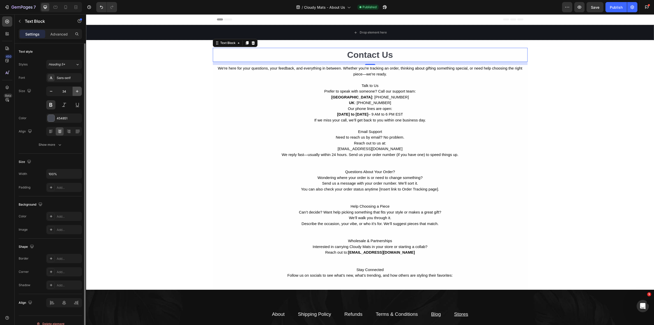
click at [77, 91] on icon "button" at bounding box center [77, 91] width 3 height 3
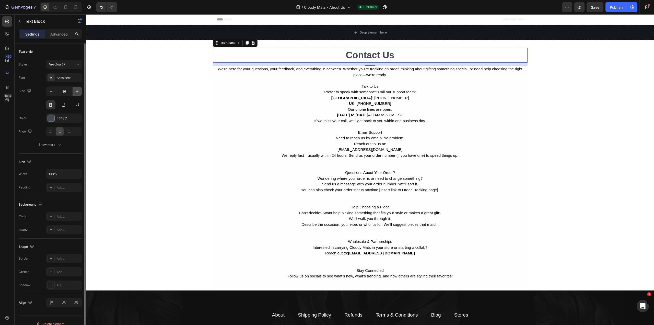
click at [77, 91] on icon "button" at bounding box center [77, 91] width 3 height 3
click at [78, 89] on icon "button" at bounding box center [77, 91] width 5 height 5
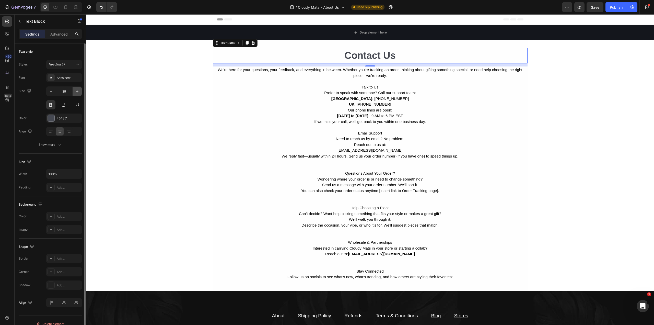
click at [78, 89] on icon "button" at bounding box center [77, 91] width 5 height 5
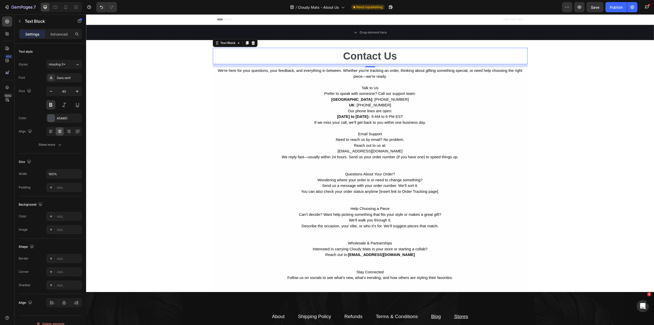
type input "41"
click at [358, 110] on p "Our phone lines are open: Monday to Friday – 9 AM to 6 PM EST" at bounding box center [370, 114] width 314 height 12
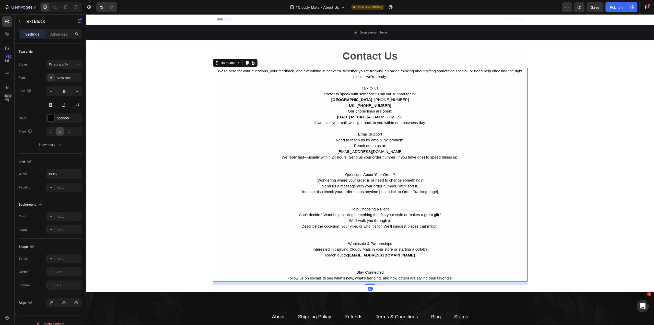
click at [358, 110] on p "Our phone lines are open: Monday to Friday – 9 AM to 6 PM EST" at bounding box center [370, 114] width 314 height 12
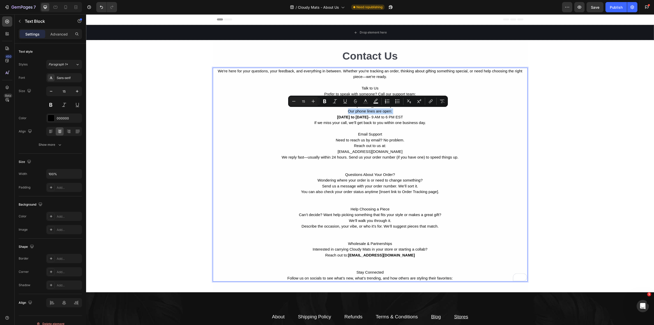
click at [216, 120] on p "If we miss your call, we’ll get back to you within one business day." at bounding box center [370, 123] width 314 height 6
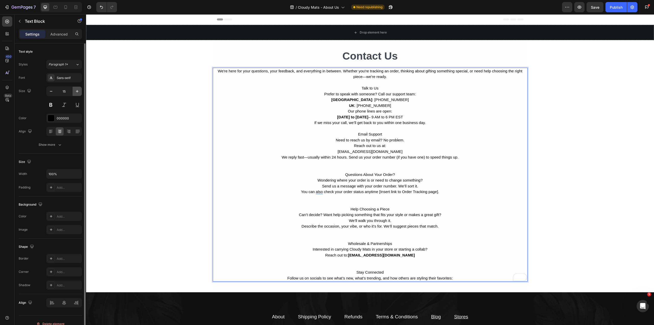
click at [74, 92] on button "button" at bounding box center [77, 91] width 9 height 9
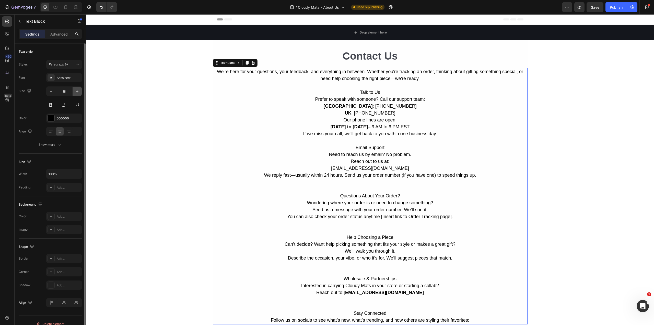
click at [74, 92] on button "button" at bounding box center [77, 91] width 9 height 9
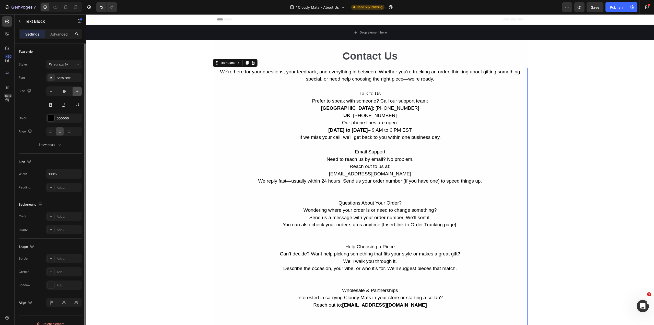
click at [74, 92] on button "button" at bounding box center [77, 91] width 9 height 9
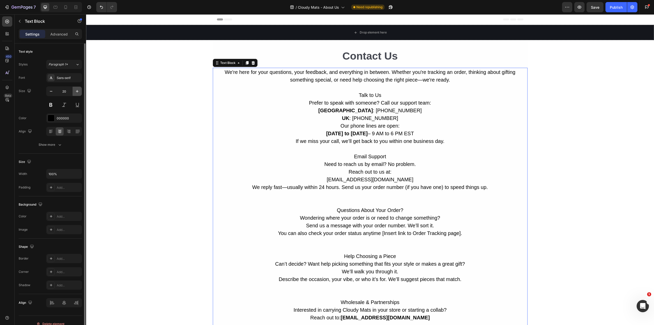
click at [74, 92] on button "button" at bounding box center [77, 91] width 9 height 9
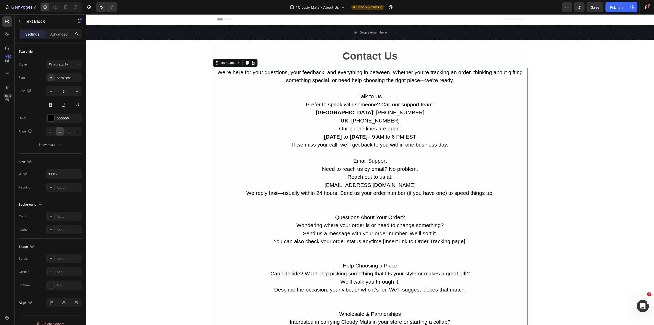
type input "22"
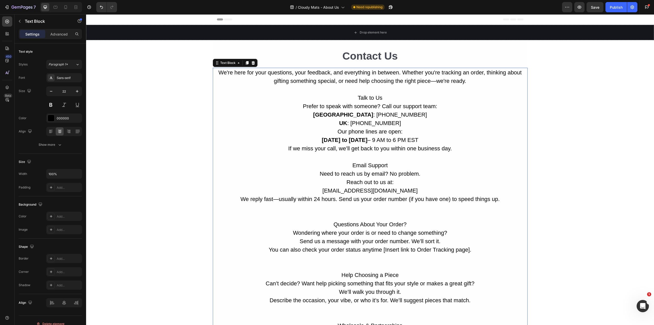
click at [173, 139] on div "Drop element here Section 1 Contact Us Text Block We're here for your questions…" at bounding box center [370, 253] width 568 height 456
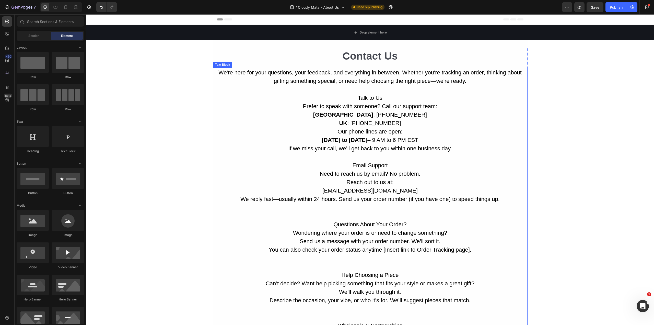
click at [222, 100] on p "We're here for your questions, your feedback, and everything in between. Whethe…" at bounding box center [370, 85] width 314 height 34
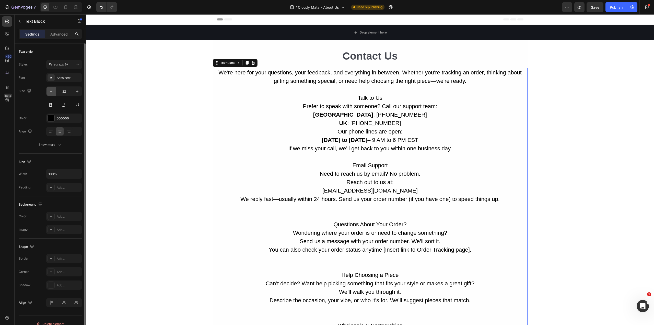
click at [51, 93] on icon "button" at bounding box center [51, 91] width 5 height 5
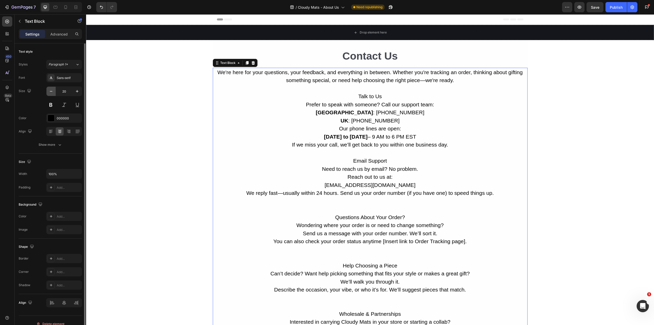
click at [51, 93] on icon "button" at bounding box center [51, 91] width 5 height 5
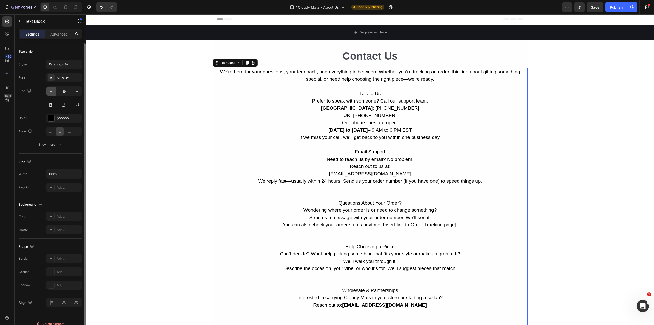
click at [51, 93] on icon "button" at bounding box center [51, 91] width 5 height 5
type input "18"
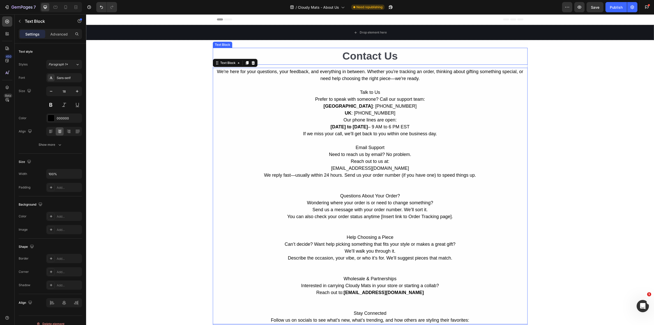
click at [274, 54] on p "Contact Us" at bounding box center [370, 56] width 314 height 16
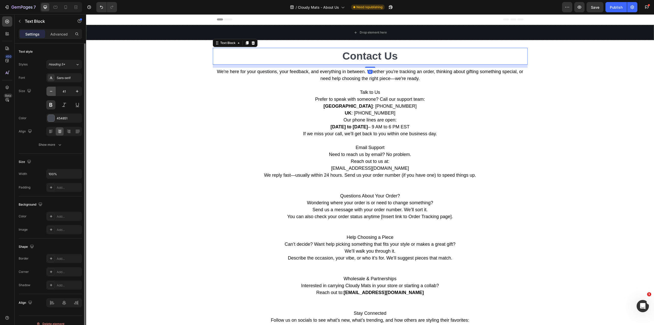
click at [49, 93] on icon "button" at bounding box center [51, 91] width 5 height 5
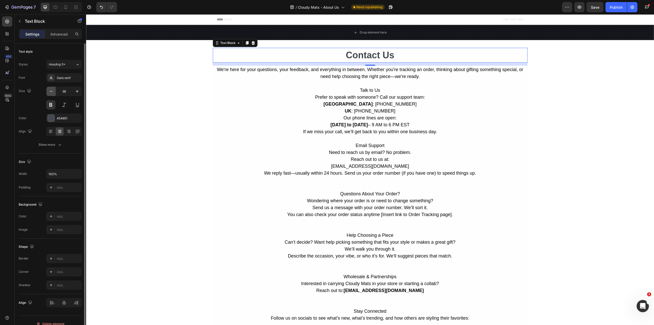
click at [49, 93] on icon "button" at bounding box center [51, 91] width 5 height 5
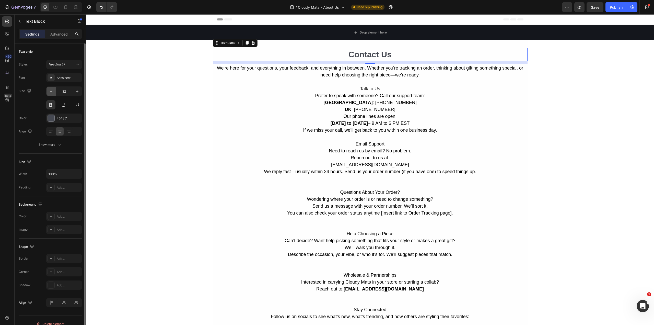
click at [49, 93] on icon "button" at bounding box center [51, 91] width 5 height 5
type input "30"
click at [188, 159] on div "Drop element here Section 1 Contact Us Text Block 12 We're here for your questi…" at bounding box center [370, 222] width 568 height 395
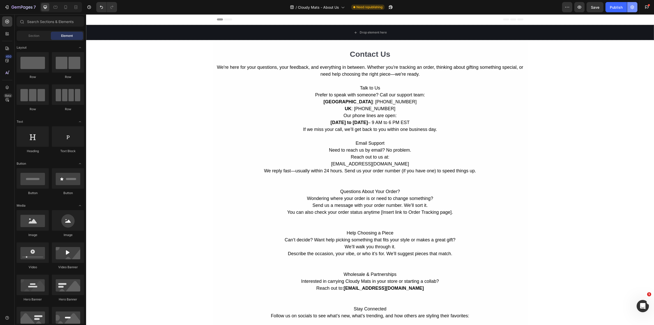
click at [631, 9] on icon "button" at bounding box center [632, 7] width 5 height 5
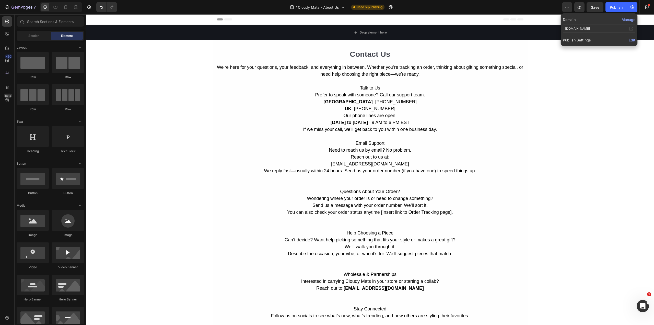
click at [630, 43] on div "Publish Settings Edit" at bounding box center [599, 40] width 73 height 8
click at [626, 19] on button "Manage" at bounding box center [629, 19] width 14 height 5
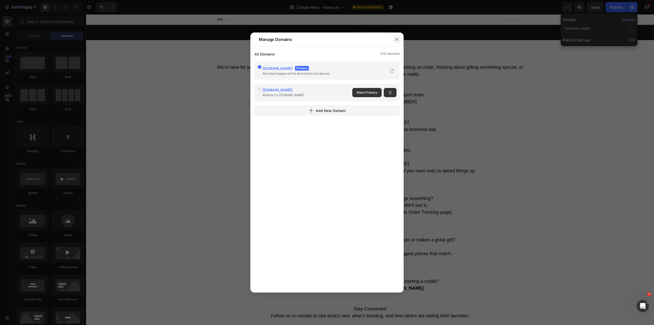
click at [397, 41] on icon "button" at bounding box center [397, 39] width 4 height 4
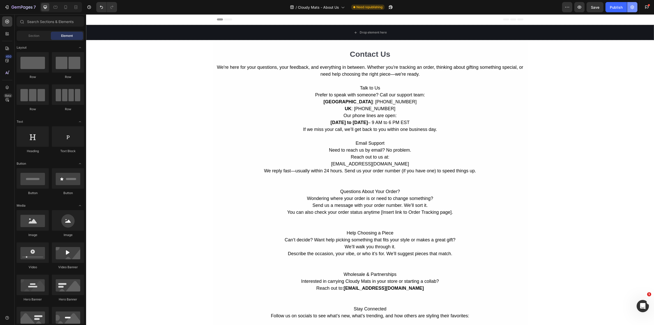
click at [633, 10] on button "button" at bounding box center [632, 7] width 10 height 10
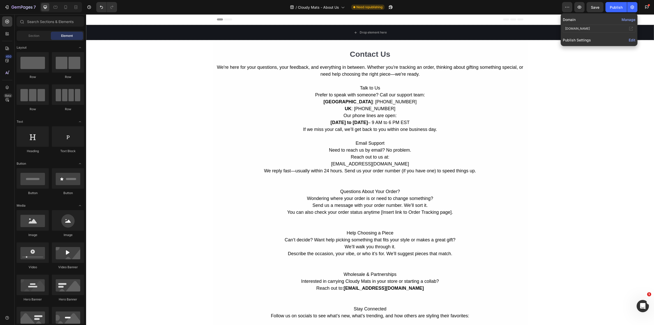
click at [631, 41] on span "Edit" at bounding box center [632, 40] width 7 height 4
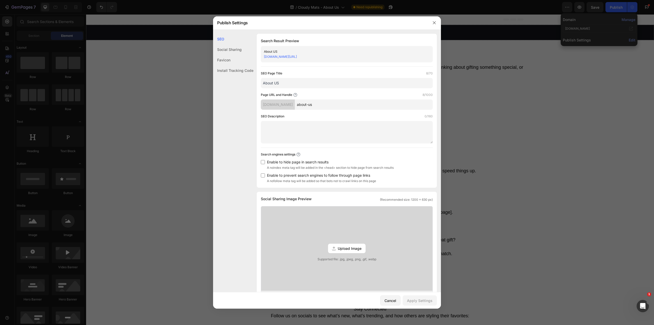
click at [632, 39] on div at bounding box center [327, 162] width 654 height 325
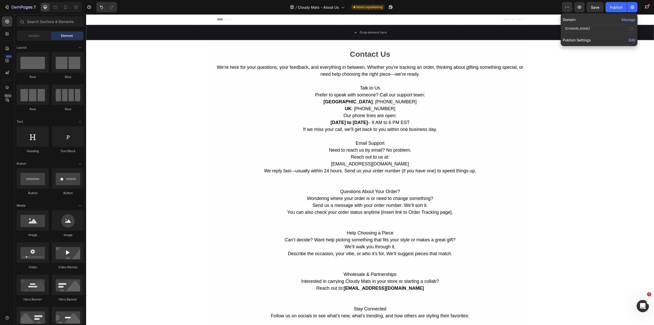
click at [632, 39] on span "Edit" at bounding box center [632, 40] width 7 height 4
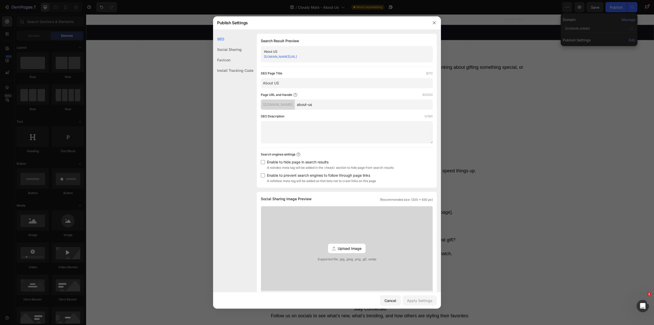
drag, startPoint x: 303, startPoint y: 104, endPoint x: 283, endPoint y: 104, distance: 20.7
click at [283, 104] on div "cloudymats.com about-us" at bounding box center [347, 104] width 172 height 10
type input "contact-us"
click at [422, 303] on button "Apply Settings" at bounding box center [420, 300] width 34 height 10
click at [435, 24] on icon "button" at bounding box center [434, 22] width 3 height 3
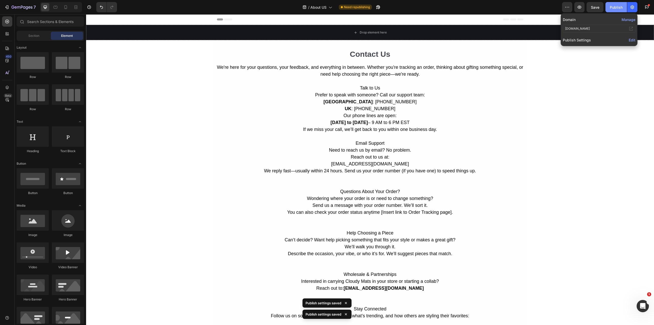
click at [612, 7] on div "Publish" at bounding box center [616, 7] width 13 height 5
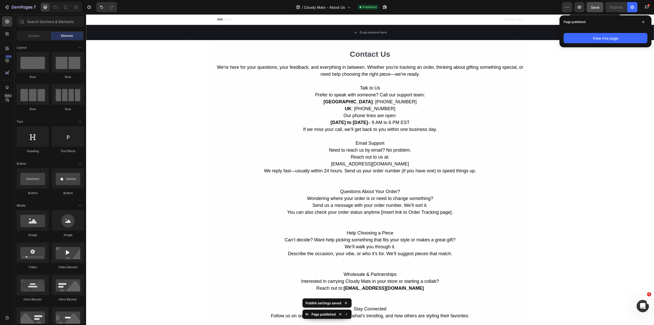
click at [600, 7] on span "Save" at bounding box center [595, 7] width 8 height 4
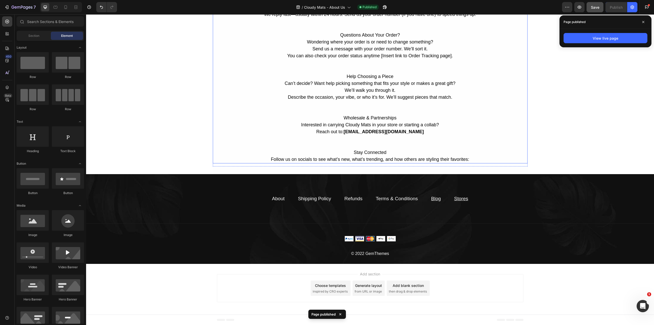
scroll to position [157, 0]
click at [334, 91] on p "Can’t decide? Want help picking something that fits your style or makes a great…" at bounding box center [370, 87] width 314 height 14
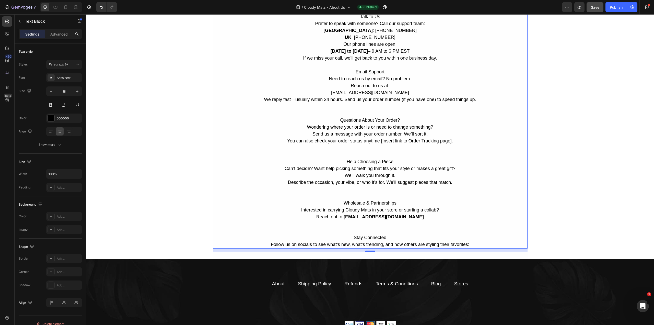
scroll to position [0, 0]
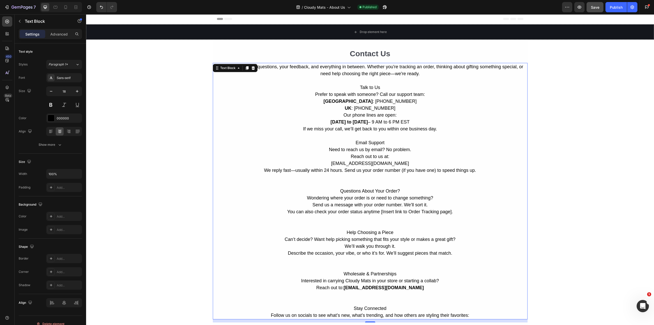
click at [160, 145] on div "Drop element here Section 1 Contact Us Text Block We're here for your questions…" at bounding box center [370, 221] width 568 height 395
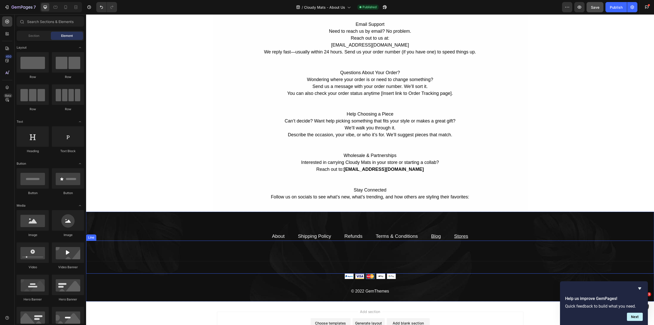
scroll to position [157, 0]
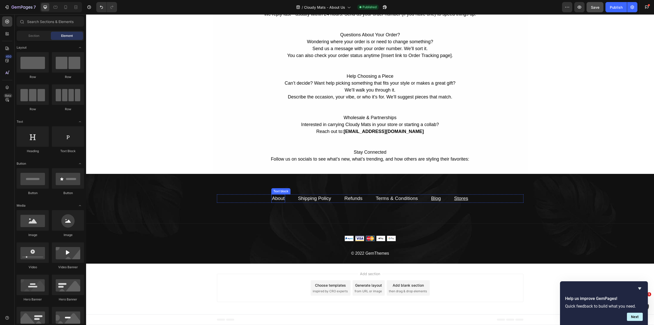
click at [277, 197] on link "About" at bounding box center [278, 198] width 13 height 5
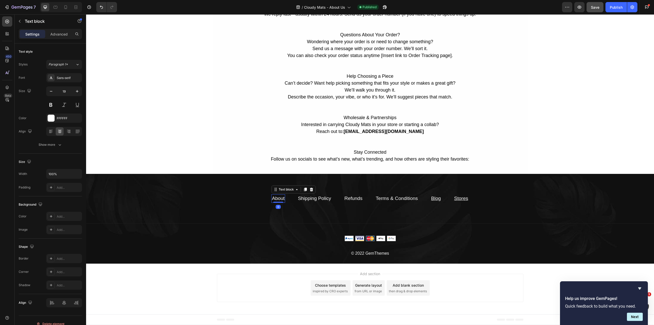
click at [277, 197] on link "About" at bounding box center [278, 198] width 13 height 5
click at [341, 191] on button "link" at bounding box center [339, 187] width 9 height 9
click at [249, 211] on input "#" at bounding box center [276, 211] width 83 height 8
type input "about-us"
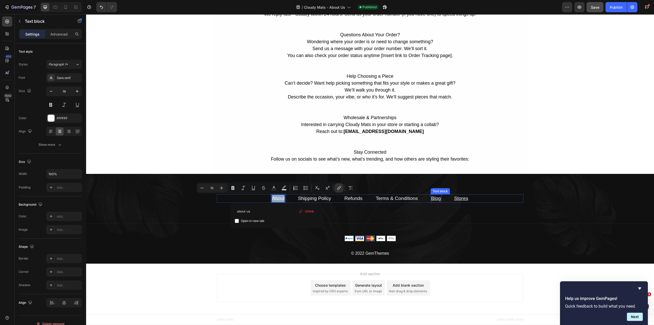
click at [433, 199] on u "Blog" at bounding box center [436, 198] width 10 height 5
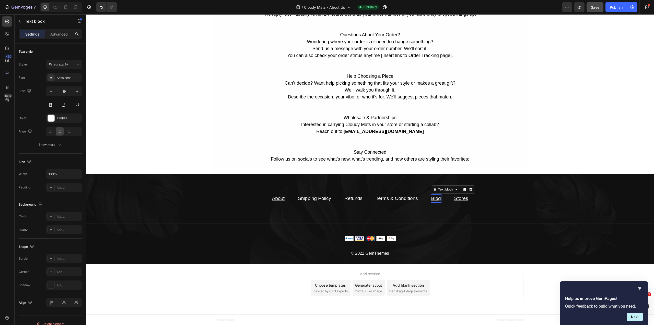
click at [433, 199] on u "Blog" at bounding box center [436, 198] width 10 height 5
click at [431, 197] on u "Contact Us" at bounding box center [436, 198] width 24 height 5
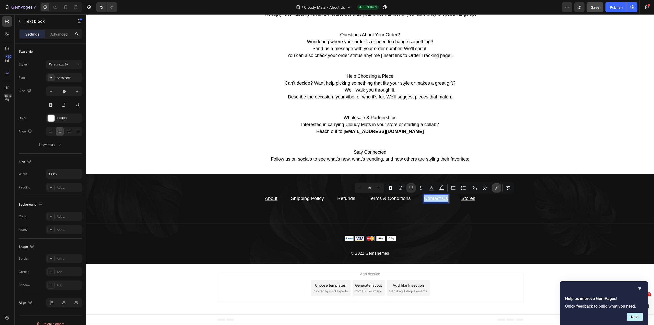
click at [498, 189] on icon "Editor contextual toolbar" at bounding box center [496, 187] width 5 height 5
click at [400, 212] on input "/" at bounding box center [434, 211] width 83 height 8
type input "contac-us"
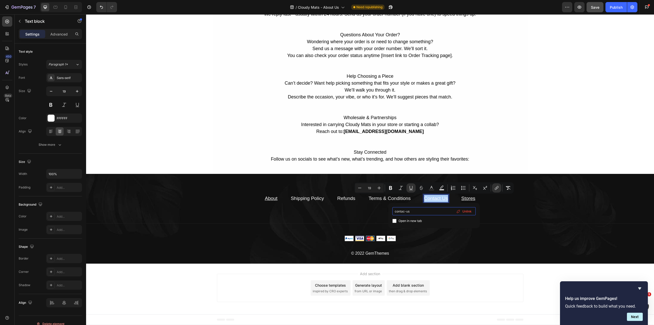
click at [403, 213] on input "contac-us" at bounding box center [434, 211] width 83 height 8
click at [403, 212] on input "contac-us" at bounding box center [434, 211] width 83 height 8
click at [405, 212] on input "contac-us" at bounding box center [434, 211] width 83 height 8
type input "contact-us"
click at [564, 145] on div "Contact Us Text Block We're here for your questions, your feedback, and everyth…" at bounding box center [370, 65] width 568 height 395
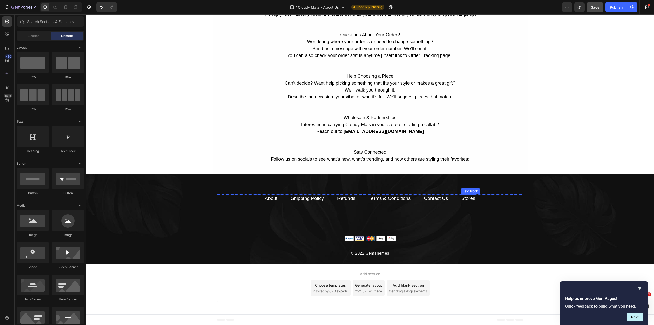
click at [465, 201] on p "Stores" at bounding box center [469, 198] width 14 height 7
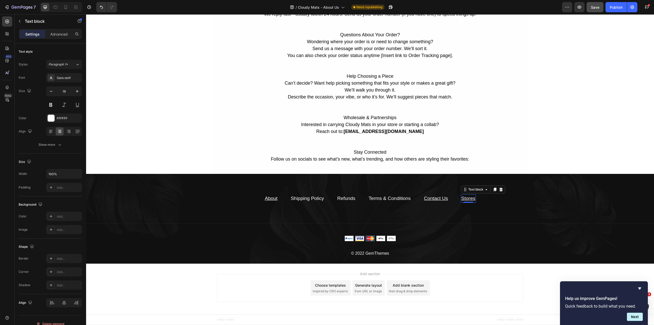
click at [468, 197] on u "Stores" at bounding box center [469, 198] width 14 height 5
click at [467, 199] on u "Stores" at bounding box center [469, 198] width 14 height 5
click at [471, 213] on input "sheneedsmore.com" at bounding box center [466, 212] width 83 height 8
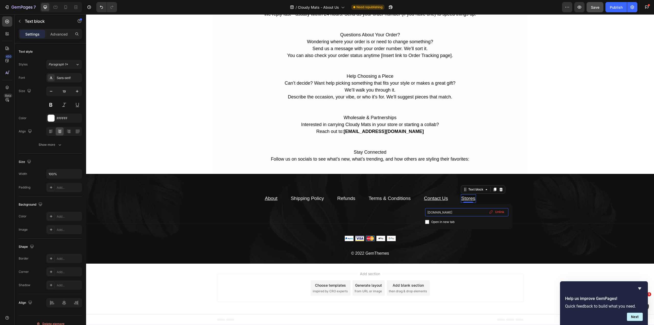
click at [471, 213] on input "sheneedsmore.com" at bounding box center [466, 212] width 83 height 8
click at [455, 230] on span "Home page" at bounding box center [452, 229] width 19 height 5
click at [618, 5] on div "Publish" at bounding box center [616, 7] width 13 height 5
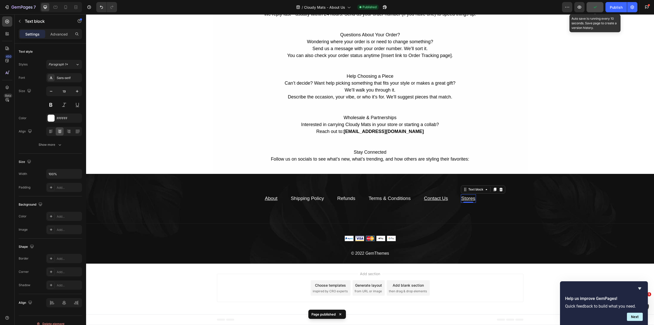
click at [598, 10] on button "button" at bounding box center [595, 7] width 17 height 10
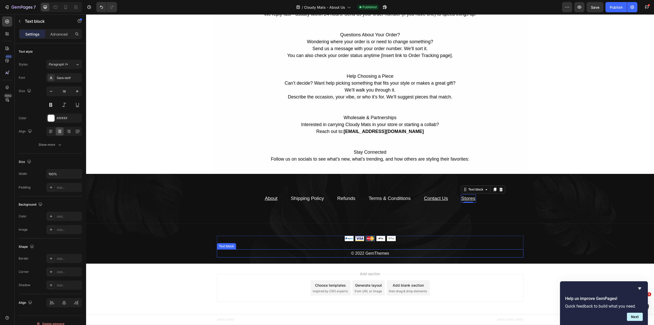
click at [371, 254] on p "© 2022 GemThemes" at bounding box center [370, 253] width 306 height 7
click at [613, 9] on div "Publish" at bounding box center [616, 7] width 13 height 5
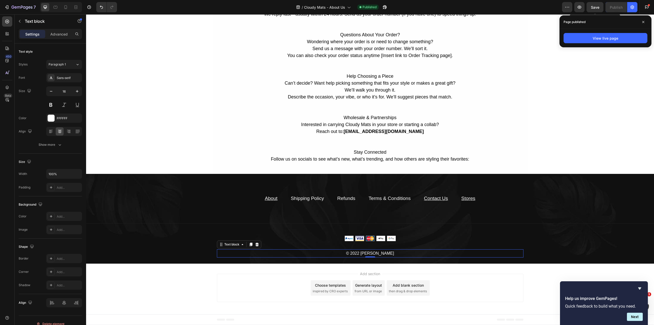
click at [598, 5] on span "Save" at bounding box center [595, 7] width 8 height 4
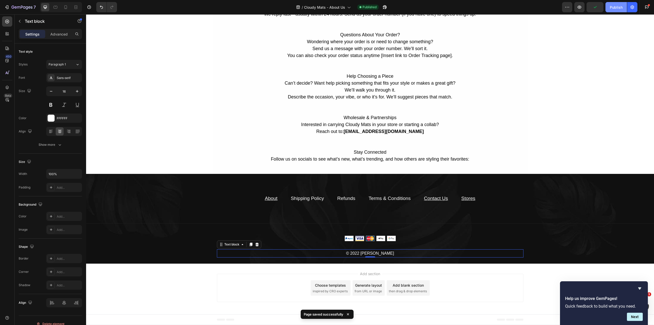
click at [621, 5] on div "Publish" at bounding box center [616, 7] width 13 height 5
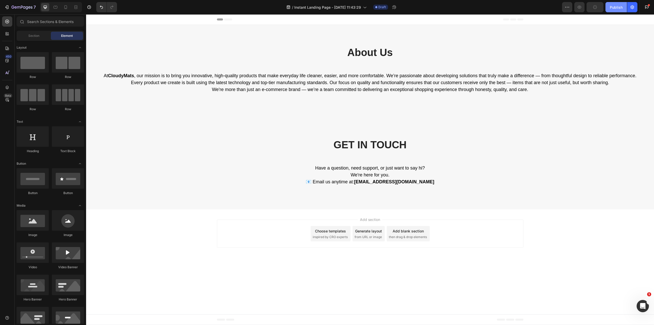
click at [617, 9] on div "Publish" at bounding box center [616, 7] width 13 height 5
click at [595, 4] on button "button" at bounding box center [595, 7] width 17 height 10
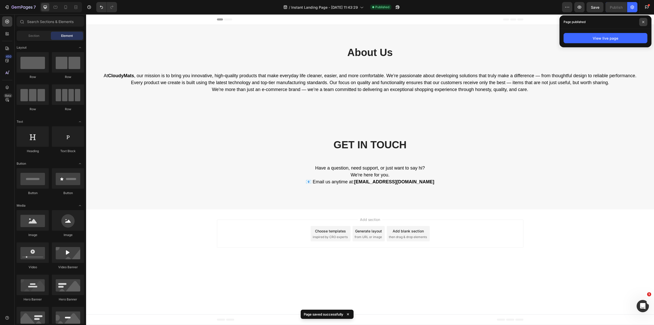
click at [643, 20] on span at bounding box center [643, 22] width 8 height 8
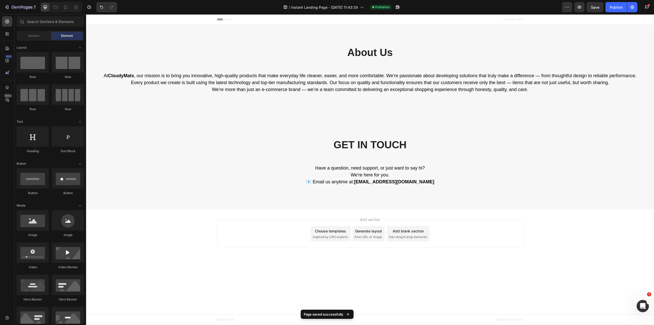
click at [638, 5] on div "Preview Save Publish Get started 1 of 3 complete Insert template from library I…" at bounding box center [607, 7] width 90 height 10
click at [635, 7] on button "button" at bounding box center [632, 7] width 10 height 10
click at [39, 38] on span "Section" at bounding box center [33, 35] width 11 height 5
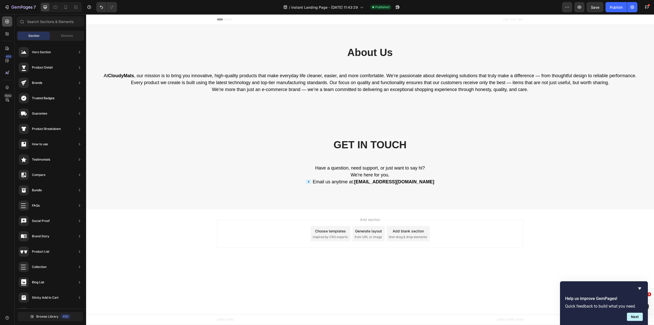
click at [6, 23] on icon at bounding box center [7, 22] width 4 height 4
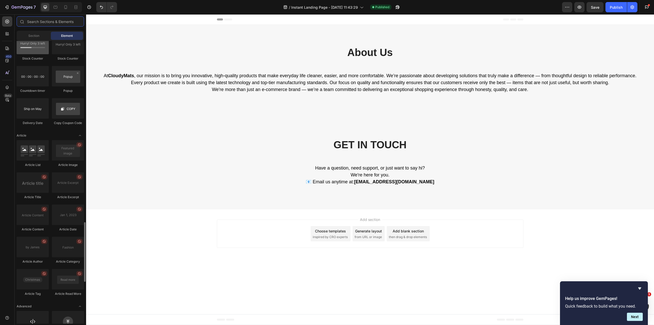
scroll to position [977, 0]
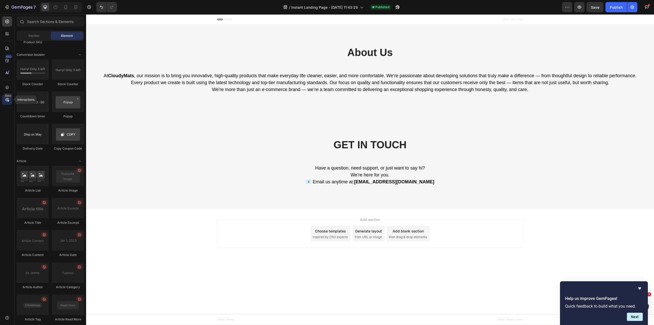
click at [11, 103] on div "Beta" at bounding box center [7, 100] width 10 height 10
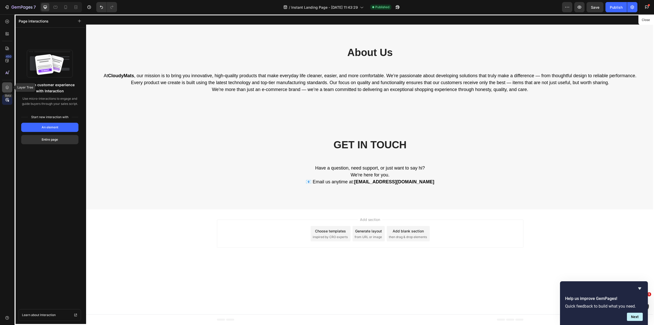
click at [7, 90] on icon at bounding box center [7, 87] width 5 height 5
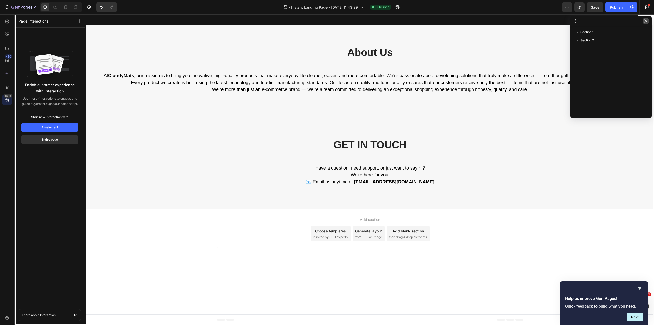
click at [647, 21] on icon "button" at bounding box center [646, 21] width 4 height 4
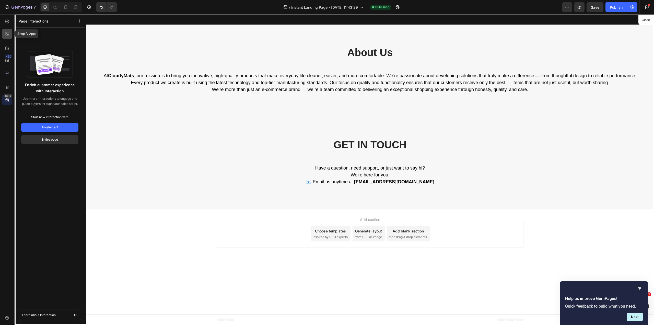
click at [7, 36] on div at bounding box center [7, 34] width 10 height 10
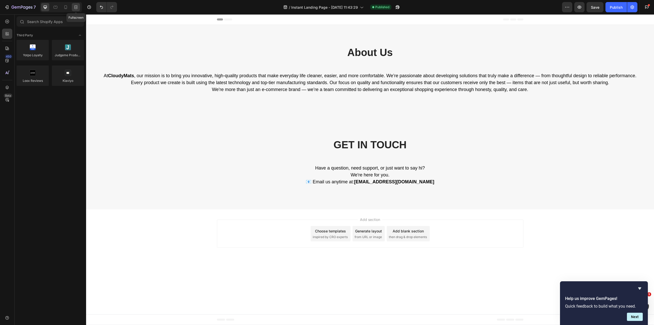
click at [75, 6] on icon at bounding box center [75, 5] width 3 height 1
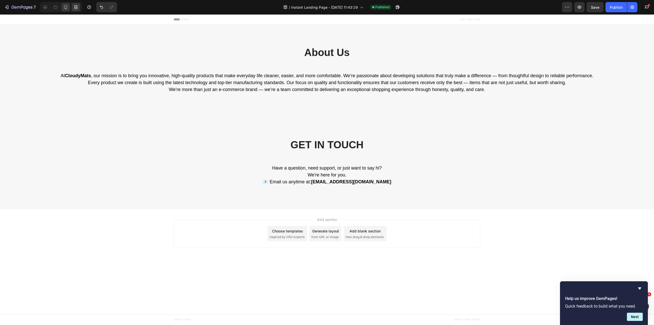
click at [63, 10] on div at bounding box center [66, 7] width 8 height 8
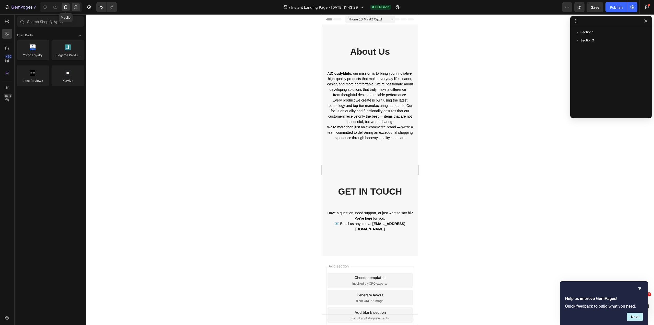
click at [73, 7] on div at bounding box center [76, 7] width 8 height 8
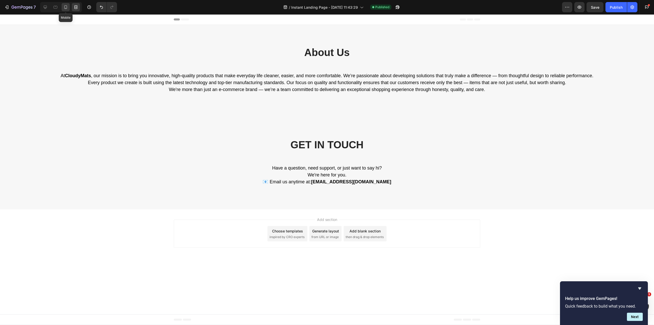
click at [67, 8] on icon at bounding box center [65, 7] width 3 height 4
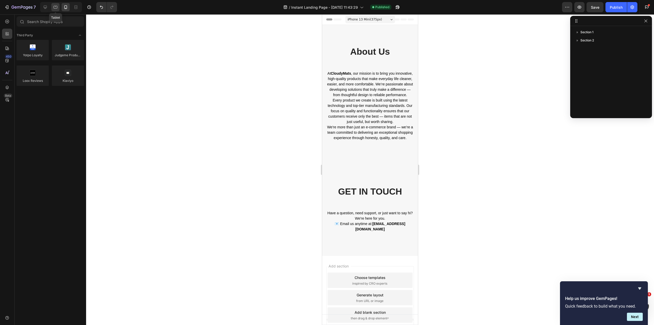
click at [58, 9] on icon at bounding box center [55, 7] width 5 height 5
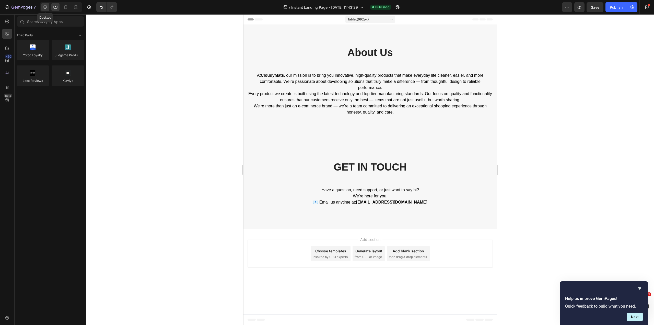
click at [47, 9] on icon at bounding box center [45, 7] width 5 height 5
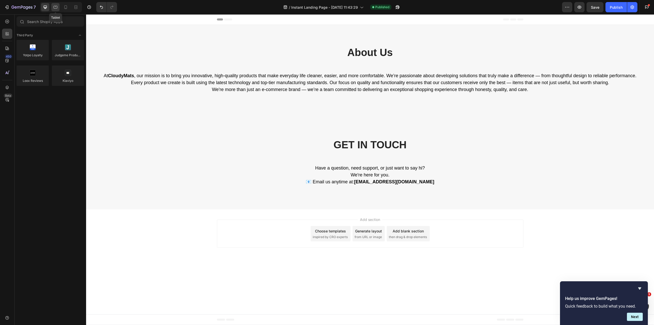
click at [55, 9] on icon at bounding box center [55, 7] width 5 height 5
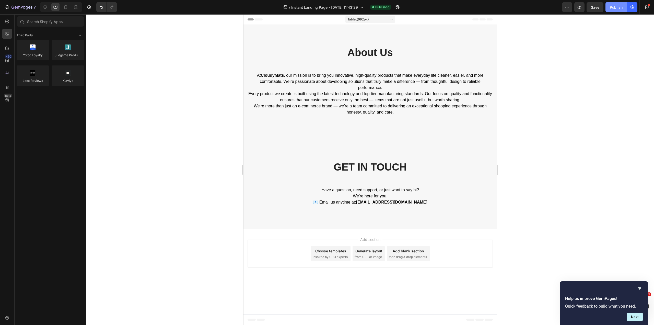
click at [612, 7] on div "Publish" at bounding box center [616, 7] width 13 height 5
click at [634, 7] on icon "button" at bounding box center [632, 7] width 5 height 5
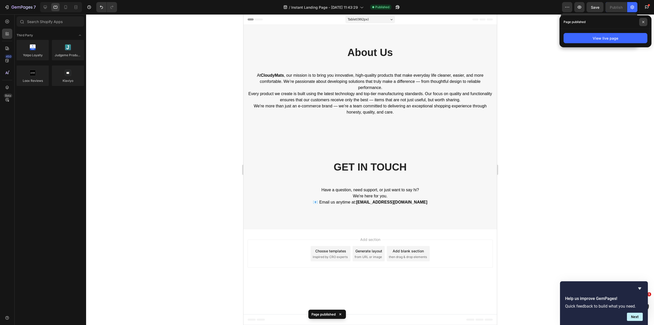
click at [644, 21] on icon at bounding box center [643, 22] width 2 height 2
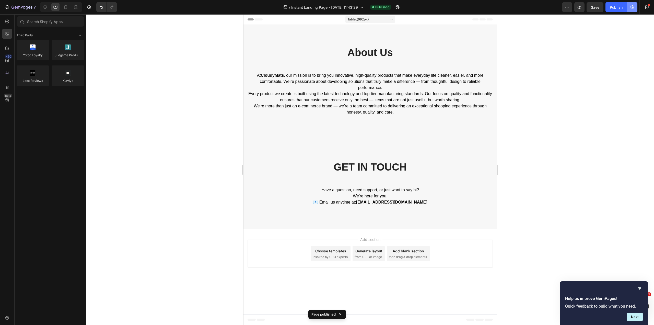
click at [632, 8] on icon "button" at bounding box center [632, 7] width 5 height 5
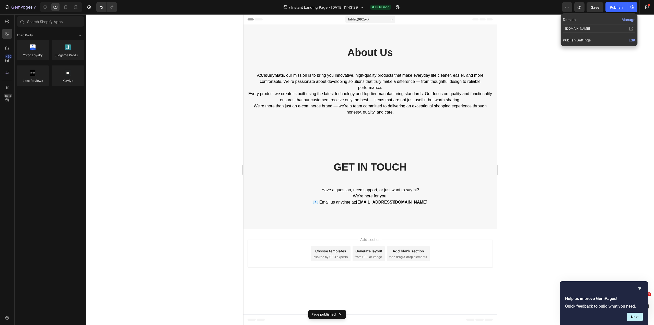
click at [632, 20] on button "Manage" at bounding box center [629, 19] width 14 height 5
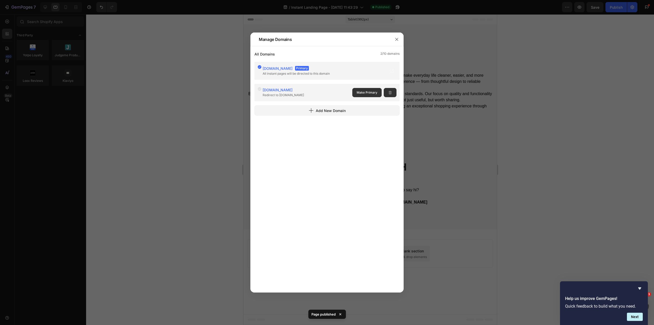
click at [606, 58] on div at bounding box center [327, 162] width 654 height 325
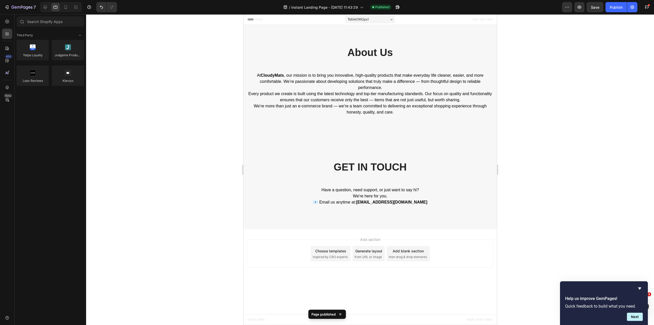
click at [628, 12] on button at bounding box center [632, 7] width 10 height 10
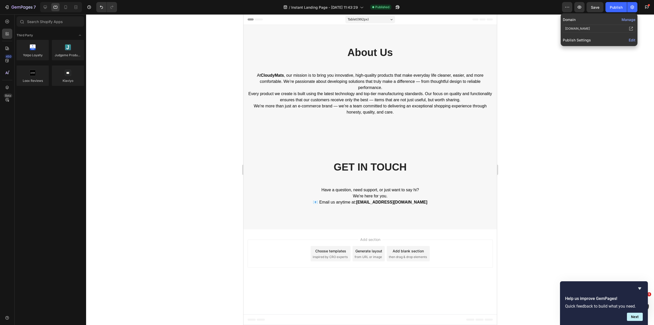
click at [629, 40] on span "Edit" at bounding box center [632, 40] width 7 height 4
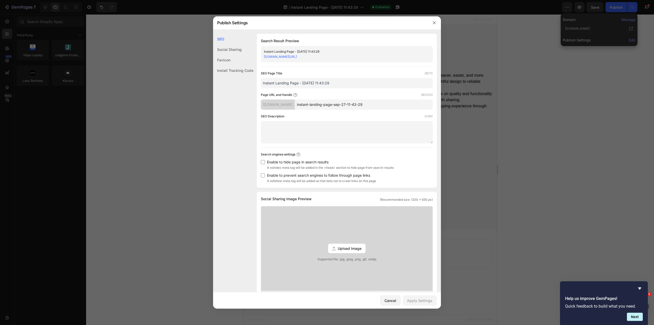
click at [337, 106] on input "instant-landing-page-sep-27-11-43-29" at bounding box center [364, 104] width 138 height 10
type input "about-us"
click at [424, 297] on button "Apply Settings" at bounding box center [420, 300] width 34 height 10
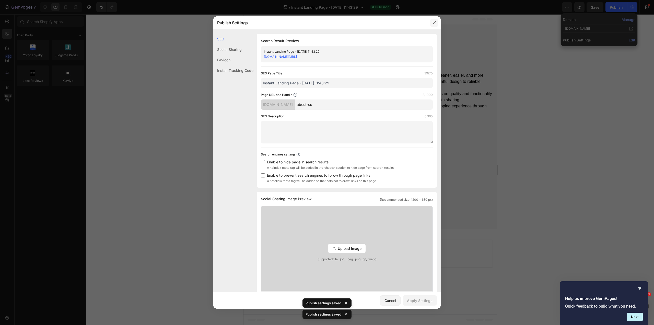
drag, startPoint x: 435, startPoint y: 24, endPoint x: 192, endPoint y: 9, distance: 243.7
click at [435, 23] on icon "button" at bounding box center [434, 23] width 4 height 4
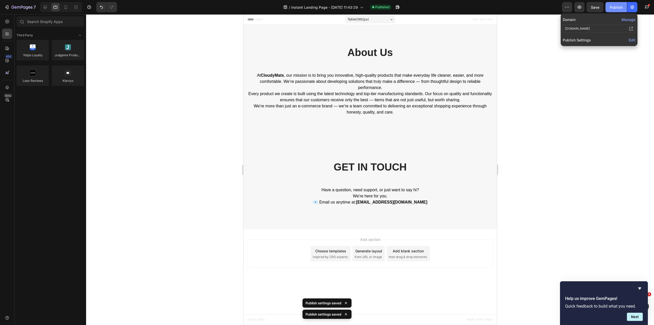
click at [611, 7] on div "Publish" at bounding box center [616, 7] width 13 height 5
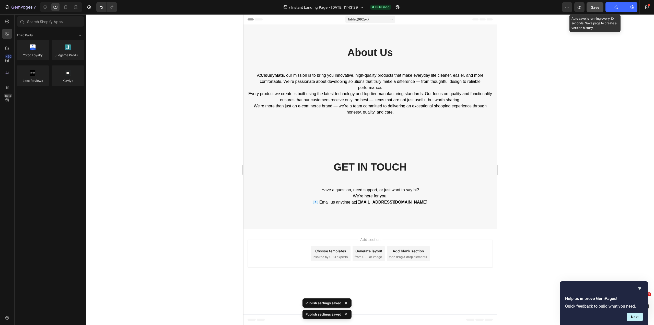
click at [596, 8] on span "Save" at bounding box center [595, 7] width 8 height 4
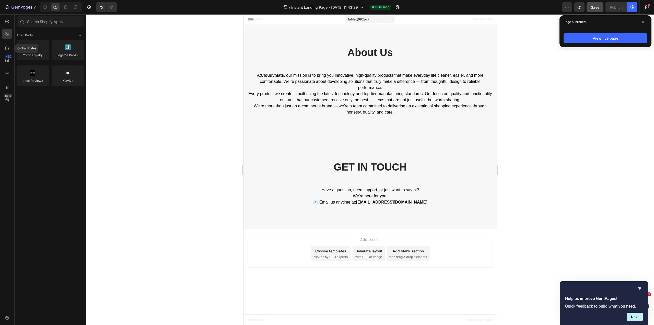
click at [8, 53] on div at bounding box center [7, 48] width 10 height 10
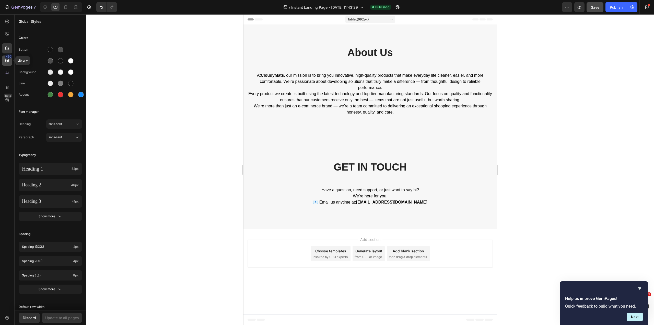
click at [6, 60] on icon at bounding box center [6, 60] width 3 height 3
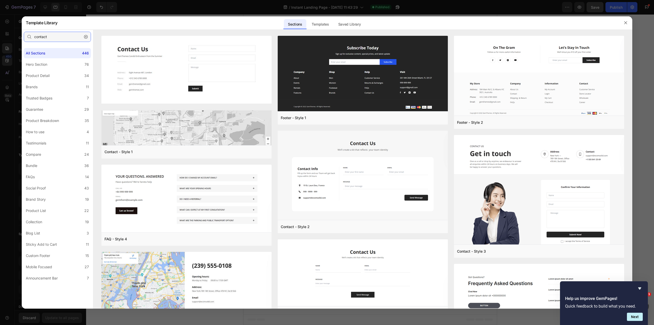
click at [52, 37] on input "contact" at bounding box center [57, 37] width 67 height 10
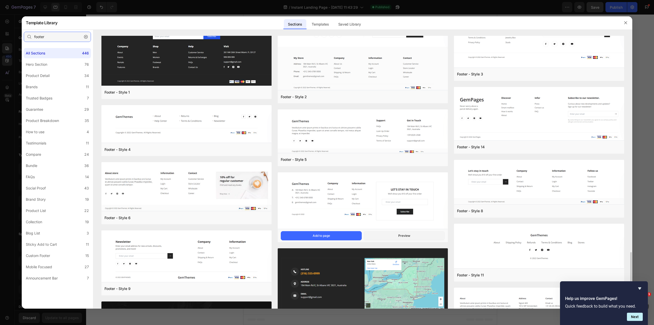
scroll to position [146, 0]
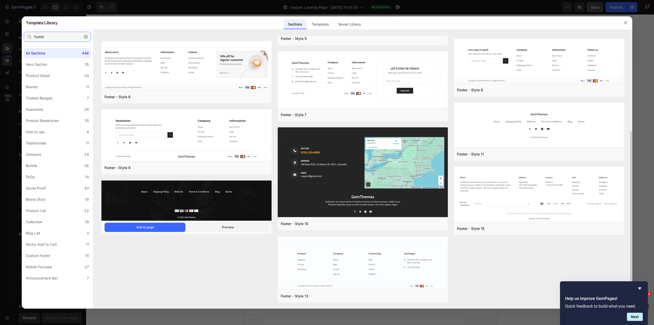
type input "footer"
click at [187, 203] on img at bounding box center [186, 200] width 170 height 41
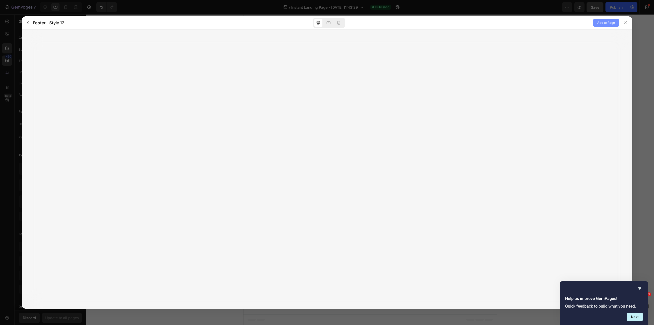
click at [608, 21] on span "Add to Page" at bounding box center [607, 23] width 18 height 6
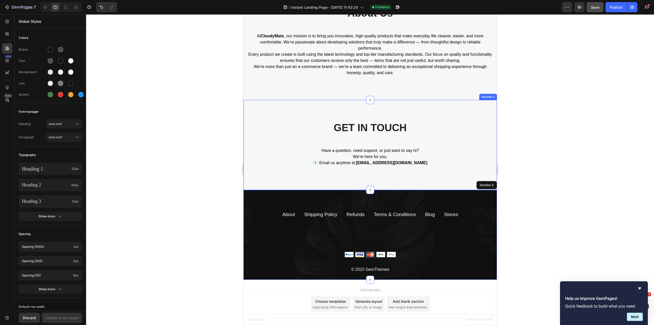
scroll to position [45, 0]
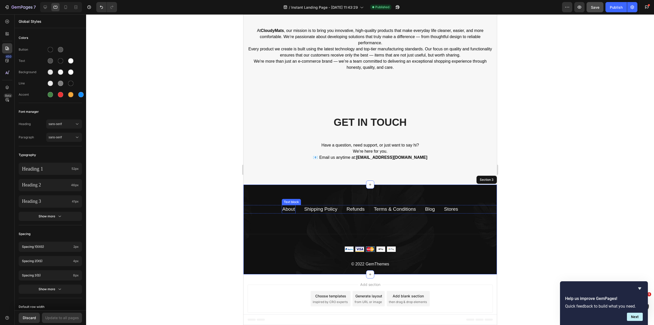
click at [283, 208] on link "About" at bounding box center [288, 208] width 13 height 5
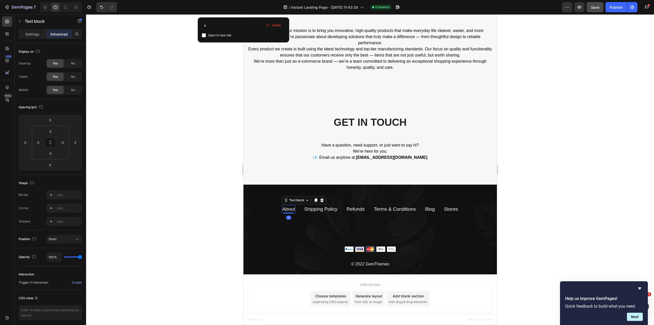
click at [284, 208] on link "About" at bounding box center [288, 208] width 13 height 5
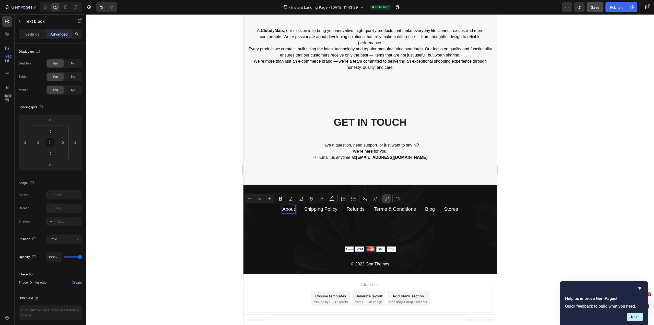
click at [387, 199] on icon "Editor contextual toolbar" at bounding box center [386, 198] width 5 height 5
click at [285, 207] on link "About" at bounding box center [288, 208] width 13 height 5
click at [386, 202] on button "link" at bounding box center [386, 198] width 9 height 9
type input "about-us"
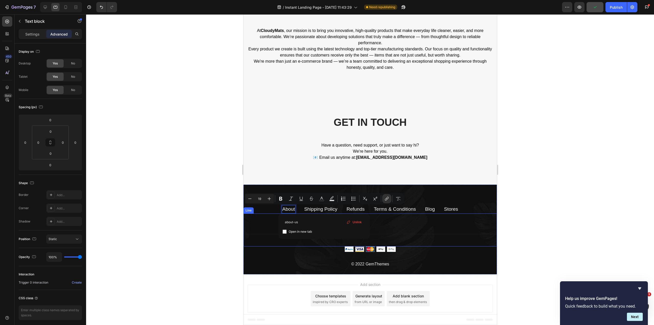
click at [432, 229] on div "Title Line" at bounding box center [370, 229] width 254 height 33
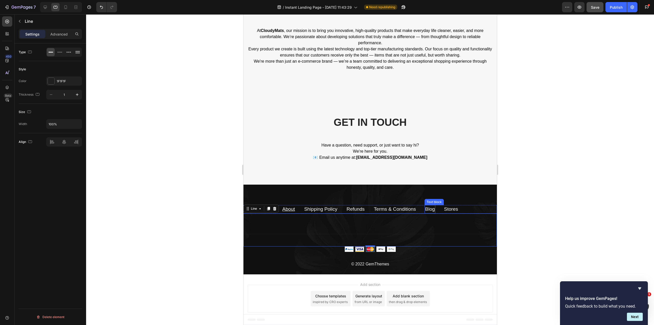
click at [427, 208] on link "Blog" at bounding box center [430, 208] width 10 height 5
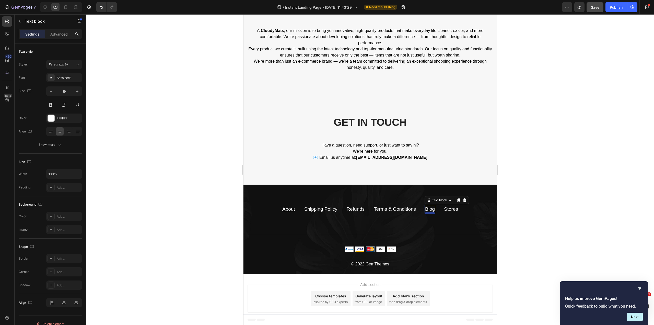
click at [427, 208] on link "Blog" at bounding box center [430, 208] width 10 height 5
click at [427, 208] on link "Contact Us" at bounding box center [430, 208] width 24 height 5
click at [429, 208] on link "Contact Us" at bounding box center [430, 208] width 24 height 5
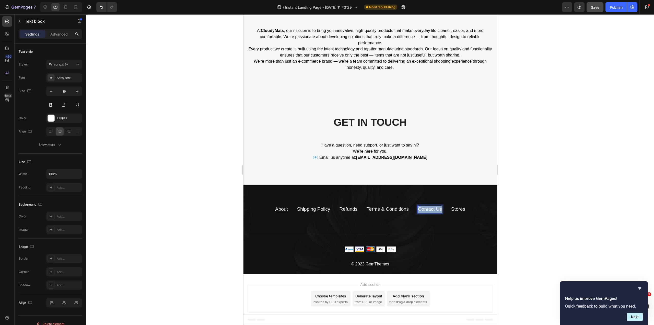
click at [429, 208] on link "Contact Us" at bounding box center [430, 208] width 24 height 5
click at [474, 197] on icon "Editor contextual toolbar" at bounding box center [475, 198] width 5 height 5
click at [391, 224] on input "#" at bounding box center [412, 222] width 83 height 8
type input "contact-us"
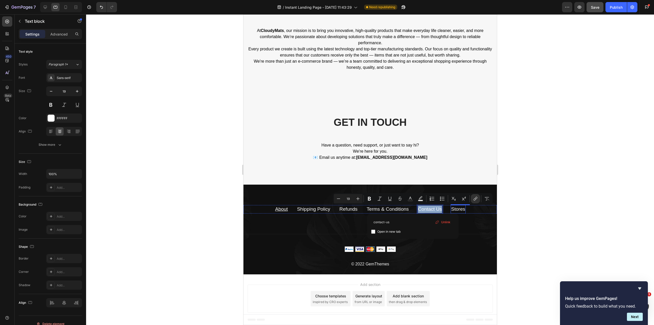
click at [451, 207] on link "Stores" at bounding box center [458, 208] width 14 height 5
click at [474, 199] on icon "Editor contextual toolbar" at bounding box center [475, 198] width 5 height 5
click at [392, 223] on input "#" at bounding box center [412, 222] width 83 height 8
click at [394, 239] on span "Home page" at bounding box center [398, 240] width 19 height 6
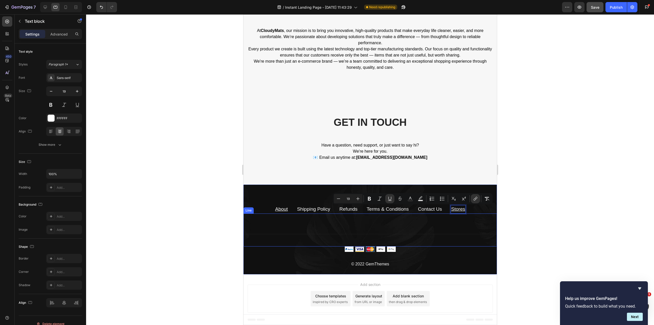
click at [544, 213] on div at bounding box center [370, 169] width 568 height 311
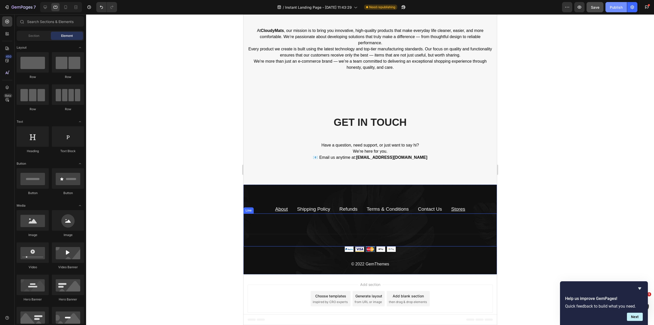
click at [615, 6] on div "Publish" at bounding box center [616, 7] width 13 height 5
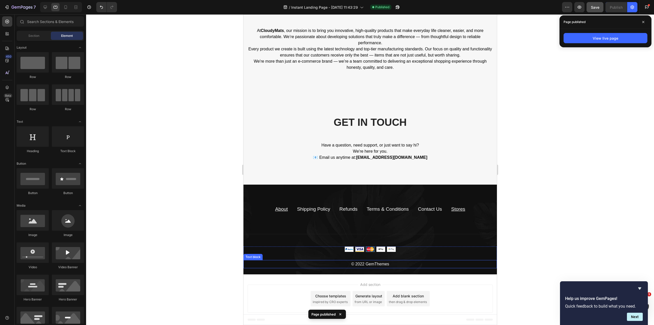
click at [365, 264] on p "© 2022 GemThemes" at bounding box center [370, 263] width 252 height 7
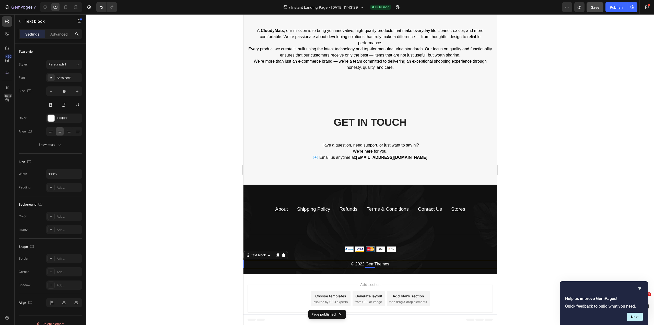
click at [368, 267] on div at bounding box center [370, 268] width 10 height 2
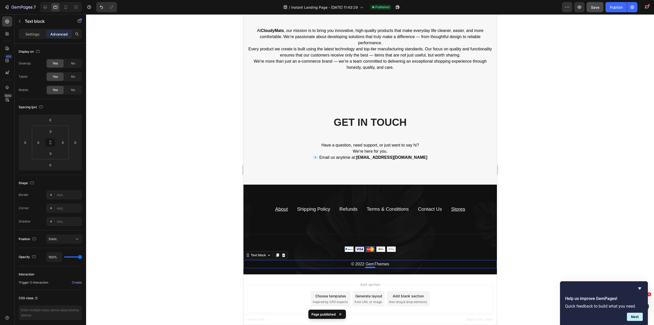
click at [368, 267] on div at bounding box center [370, 268] width 10 height 2
click at [370, 266] on p "© 2022 GemThemes" at bounding box center [370, 263] width 252 height 7
click at [370, 265] on p "© 2022 GemThemes" at bounding box center [370, 263] width 252 height 7
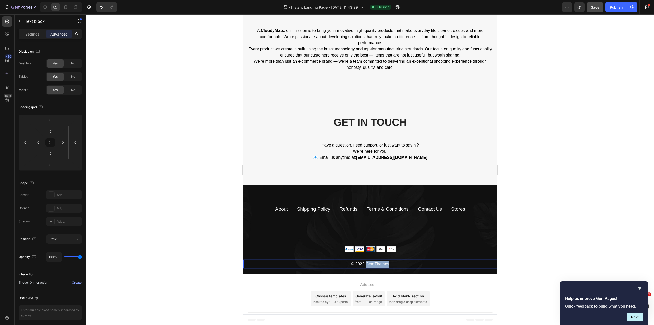
click at [370, 265] on p "© 2022 GemThemes" at bounding box center [370, 263] width 252 height 7
click at [611, 7] on div "Publish" at bounding box center [616, 7] width 13 height 5
click at [317, 208] on link "Shipping Policy" at bounding box center [313, 208] width 33 height 5
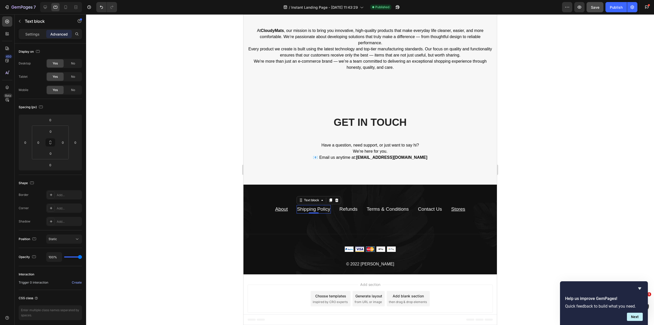
click at [231, 210] on div at bounding box center [370, 169] width 568 height 311
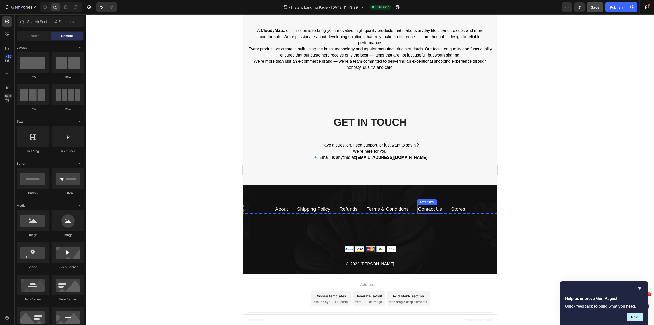
click at [429, 207] on link "Contact Us" at bounding box center [430, 208] width 24 height 5
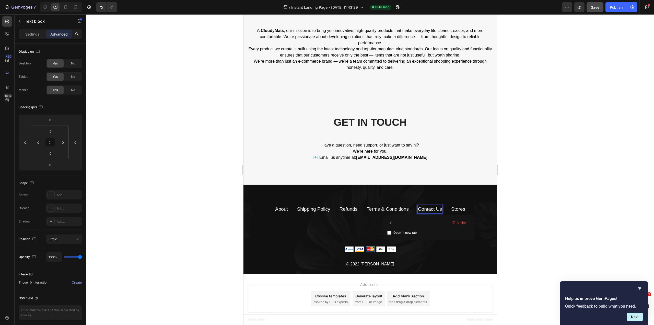
click at [429, 207] on link "Contact Us" at bounding box center [430, 208] width 24 height 5
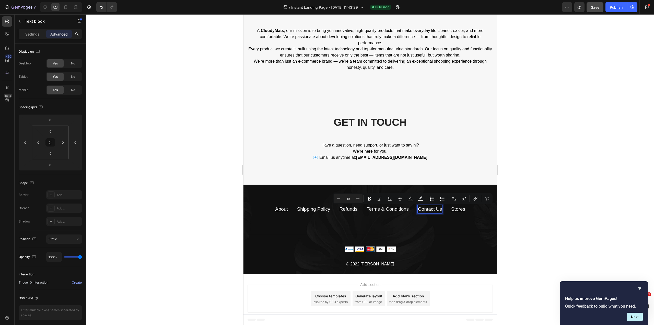
click at [440, 209] on link "Contact Us" at bounding box center [430, 208] width 24 height 5
drag, startPoint x: 440, startPoint y: 209, endPoint x: 420, endPoint y: 209, distance: 19.7
click at [102, 8] on icon "Undo/Redo" at bounding box center [101, 7] width 5 height 5
drag, startPoint x: 416, startPoint y: 209, endPoint x: 441, endPoint y: 210, distance: 25.1
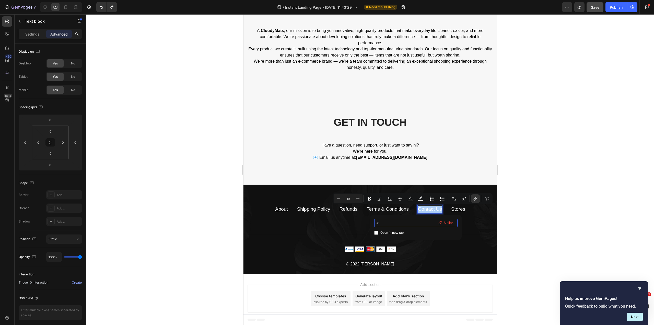
click at [408, 224] on input "#" at bounding box center [415, 223] width 83 height 8
type input "contact-us"
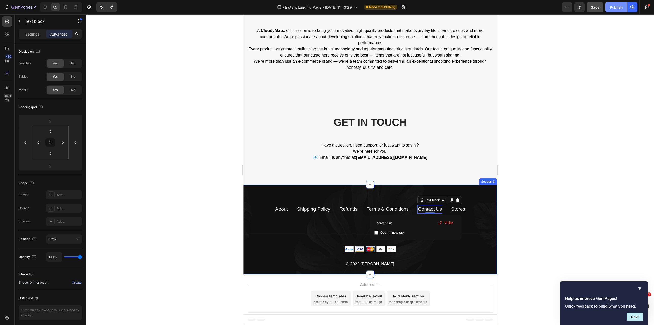
click at [622, 6] on div "Publish" at bounding box center [616, 7] width 13 height 5
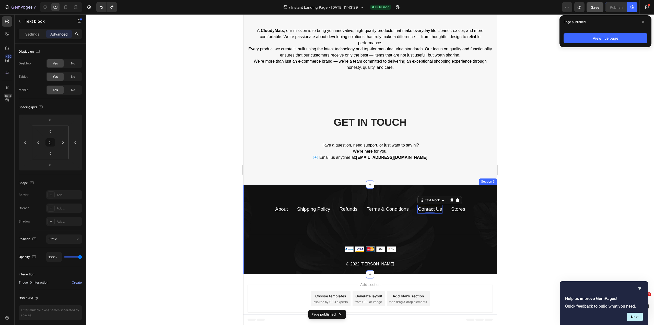
click at [582, 119] on div at bounding box center [370, 169] width 568 height 311
